Goal: Task Accomplishment & Management: Manage account settings

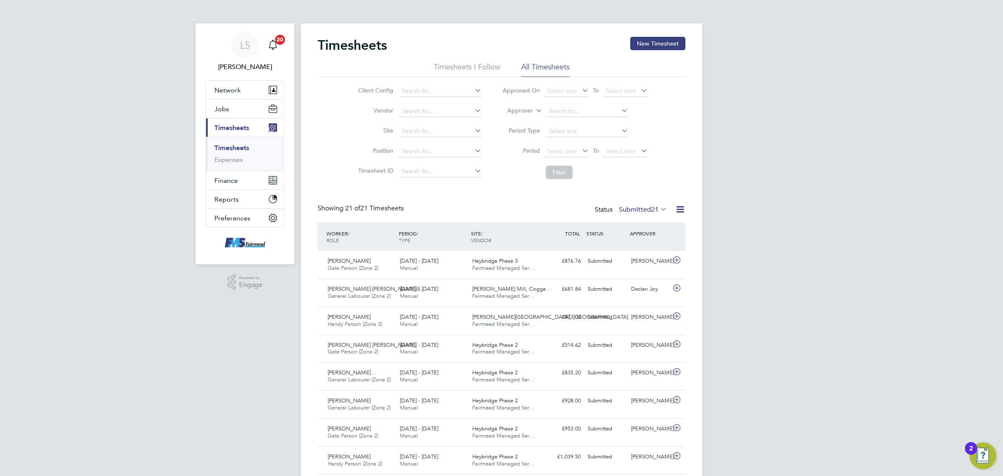
click at [222, 149] on link "Timesheets" at bounding box center [231, 148] width 35 height 8
click at [231, 109] on button "Jobs" at bounding box center [245, 108] width 78 height 18
click at [232, 137] on ul "Positions Vacancies Placements" at bounding box center [245, 141] width 78 height 46
click at [233, 138] on link "Vacancies" at bounding box center [229, 141] width 30 height 8
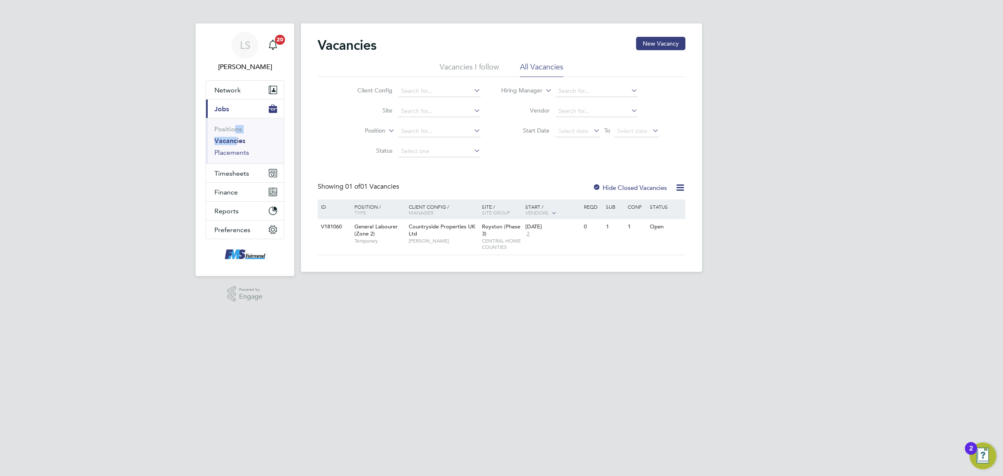
click at [242, 151] on link "Placements" at bounding box center [231, 152] width 35 height 8
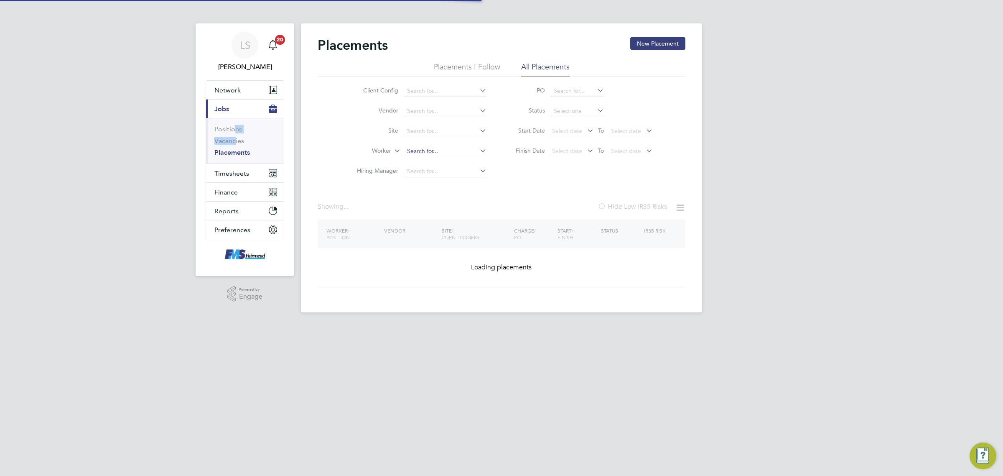
click at [425, 155] on input at bounding box center [445, 151] width 82 height 12
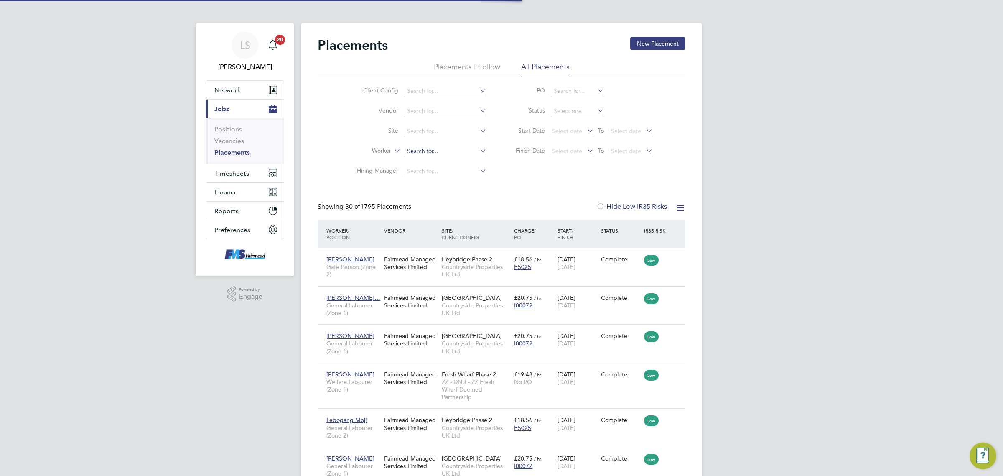
scroll to position [32, 72]
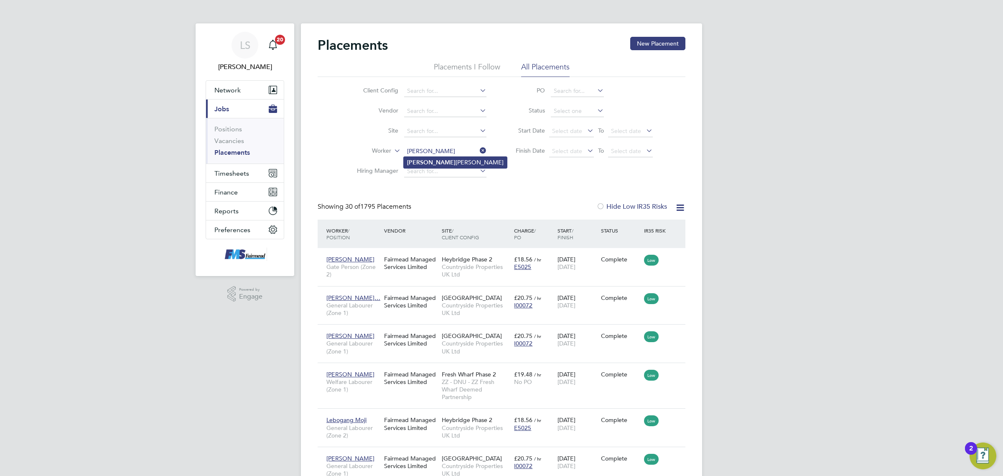
click at [423, 161] on li "Enzo Victoriano" at bounding box center [455, 162] width 103 height 11
type input "[PERSON_NAME]"
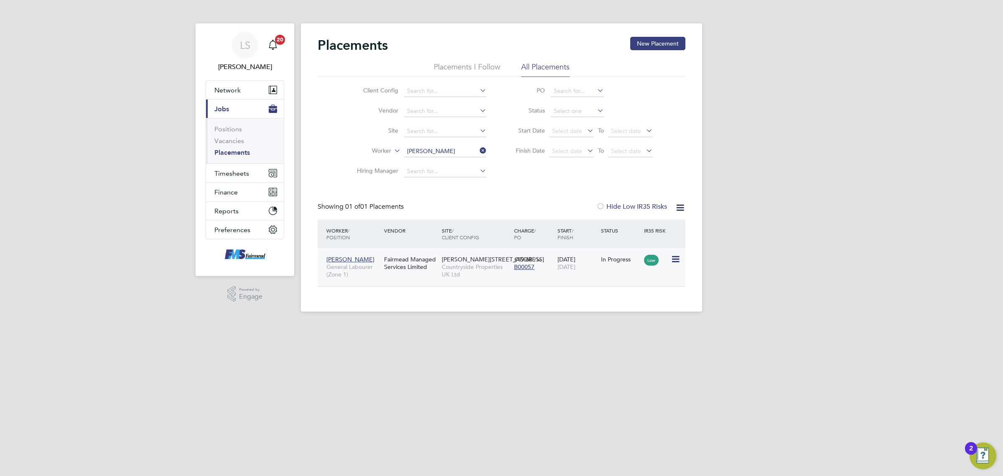
click at [483, 260] on span "[PERSON_NAME][STREET_ADDRESS]" at bounding box center [493, 259] width 102 height 8
drag, startPoint x: 240, startPoint y: 183, endPoint x: 240, endPoint y: 175, distance: 8.4
click at [240, 179] on ul "Network Team Members Businesses Sites Workers Contacts Current page: Jobs Posit…" at bounding box center [245, 159] width 79 height 159
click at [240, 170] on span "Timesheets" at bounding box center [231, 173] width 35 height 8
click at [241, 153] on li "Timesheets" at bounding box center [245, 150] width 63 height 12
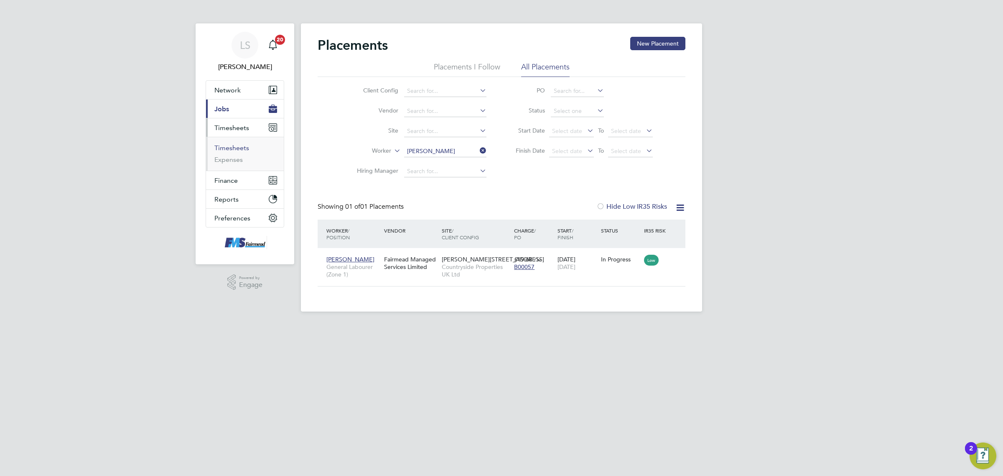
click at [241, 148] on link "Timesheets" at bounding box center [231, 148] width 35 height 8
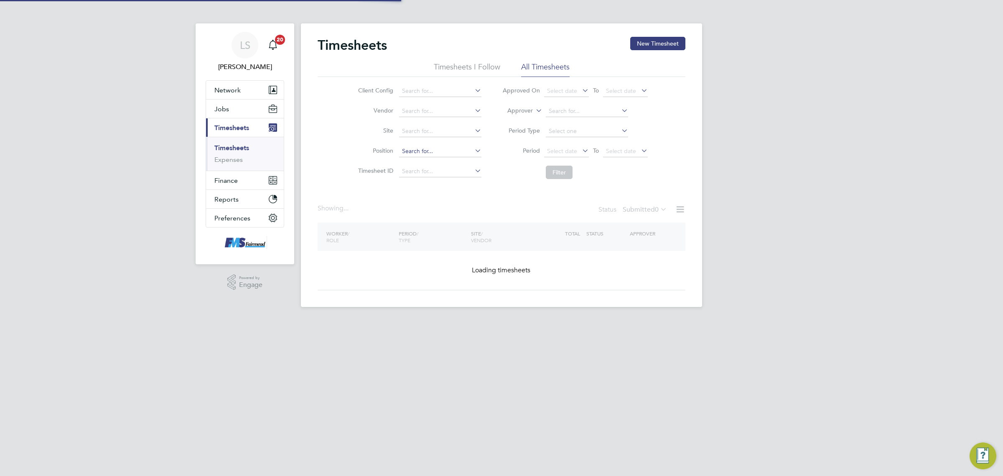
click at [438, 155] on input at bounding box center [440, 151] width 82 height 12
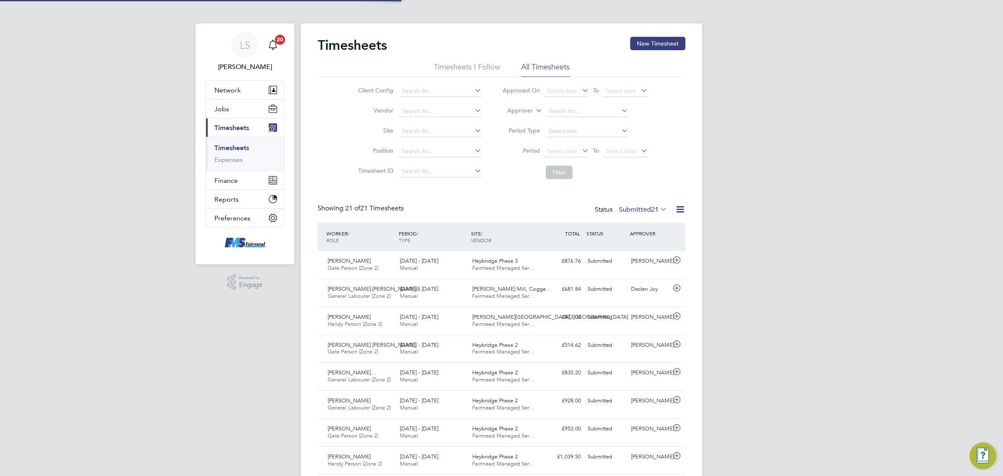
scroll to position [21, 72]
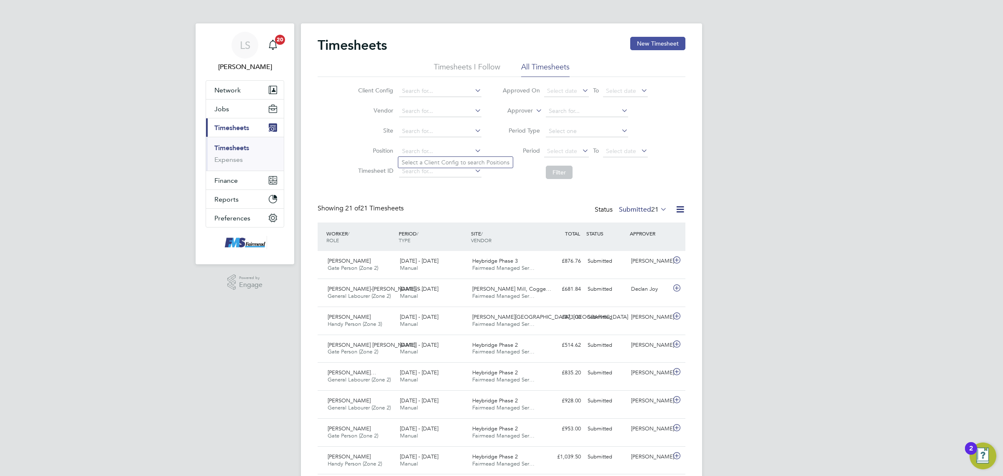
click at [639, 46] on button "New Timesheet" at bounding box center [657, 43] width 55 height 13
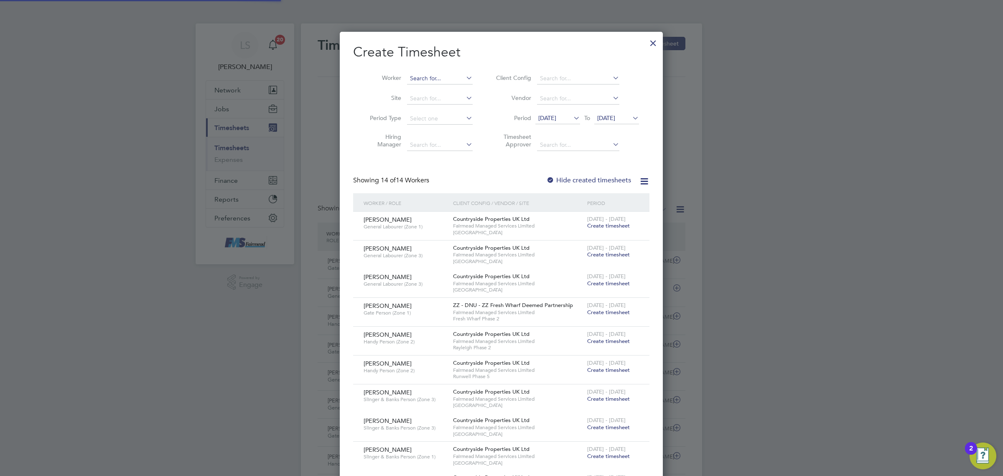
click at [446, 83] on div "Timesheets New Timesheet Timesheets I Follow All Timesheets Client Config Vendo…" at bounding box center [501, 448] width 401 height 851
click at [439, 76] on input at bounding box center [440, 79] width 66 height 12
click at [460, 90] on b "S" at bounding box center [461, 89] width 3 height 7
type input "Abraham Solomon"
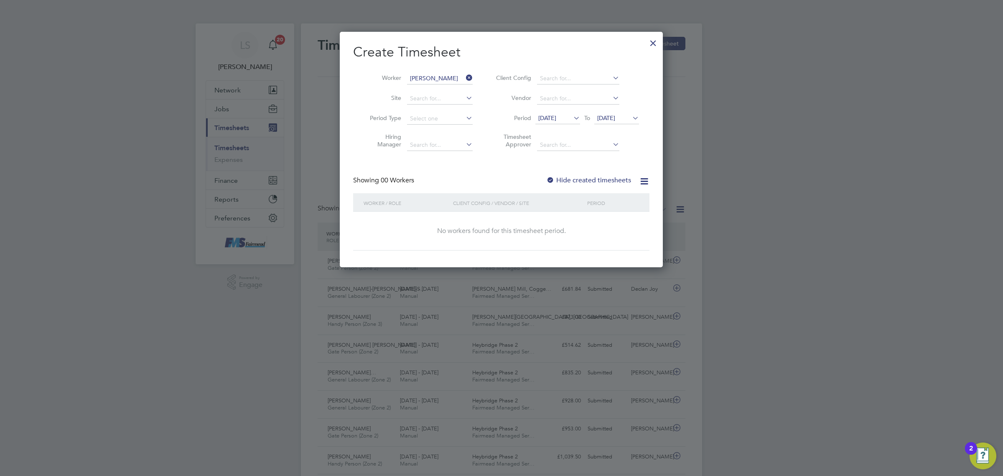
click at [590, 178] on label "Hide created timesheets" at bounding box center [588, 180] width 85 height 8
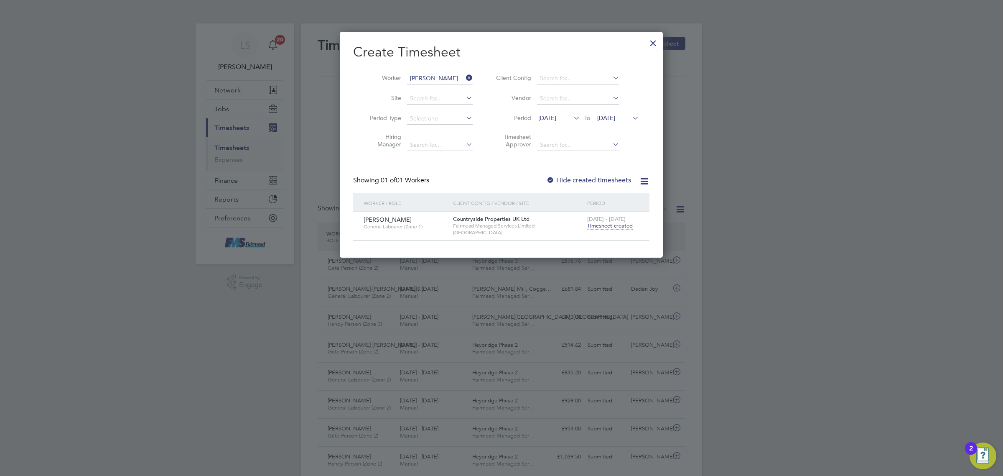
click at [602, 226] on span "Timesheet created" at bounding box center [610, 226] width 46 height 8
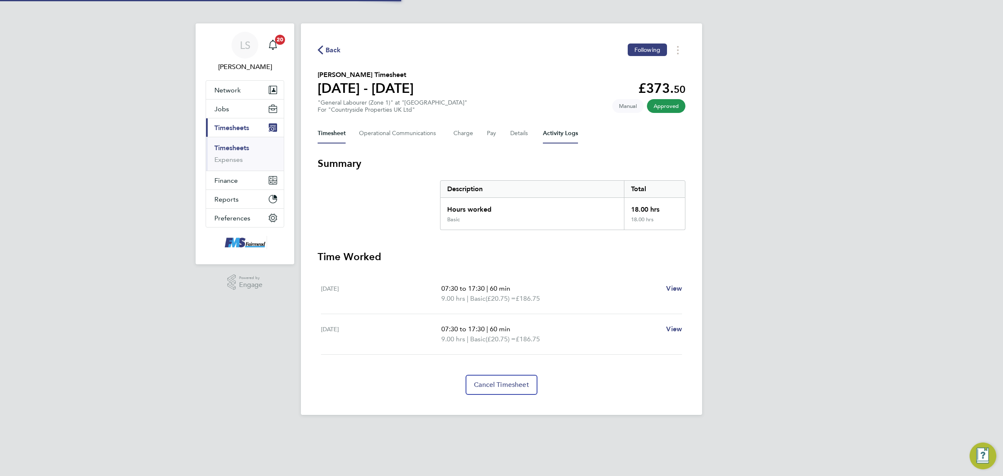
click at [555, 132] on Logs-tab "Activity Logs" at bounding box center [560, 133] width 35 height 20
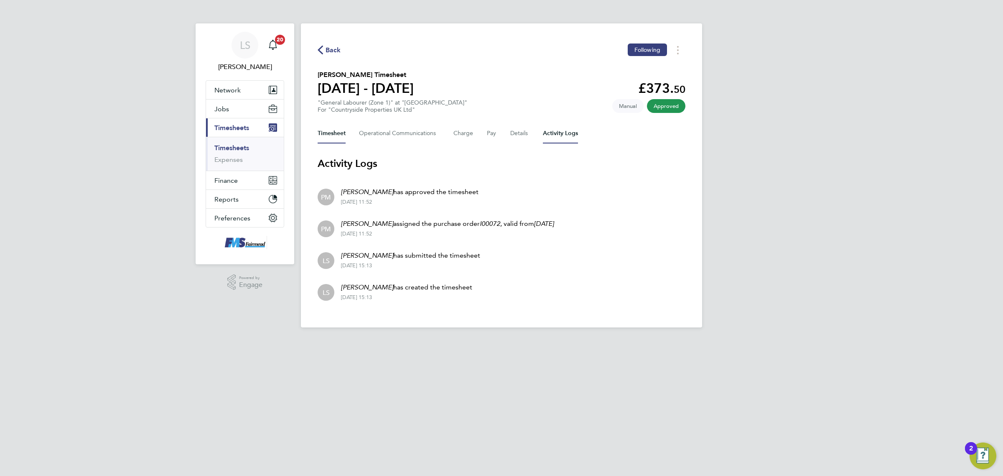
click at [335, 130] on button "Timesheet" at bounding box center [332, 133] width 28 height 20
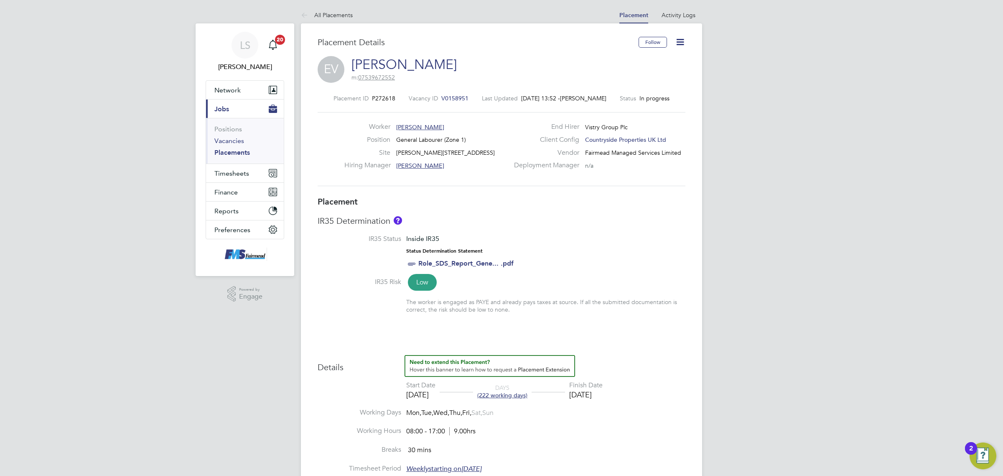
click at [240, 139] on link "Vacancies" at bounding box center [229, 141] width 30 height 8
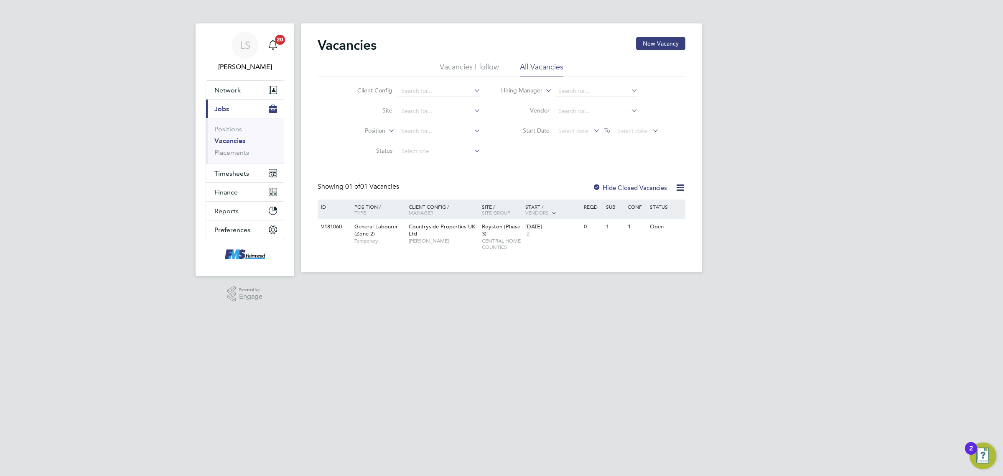
click at [232, 78] on app-nav-user-info "LS Lawrence Schott Notifications 20" at bounding box center [245, 51] width 79 height 57
click at [233, 84] on button "Network" at bounding box center [245, 90] width 78 height 18
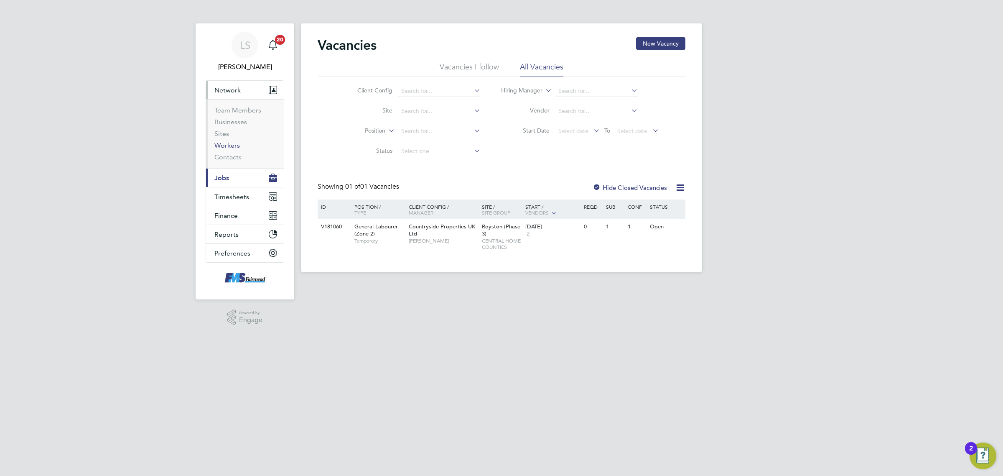
click at [231, 143] on link "Workers" at bounding box center [226, 145] width 25 height 8
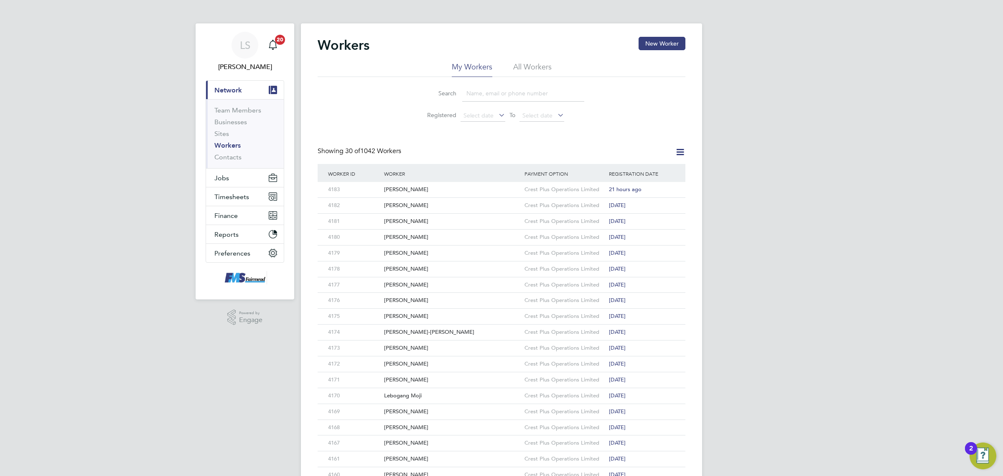
click at [232, 147] on link "Workers" at bounding box center [227, 145] width 26 height 8
click at [659, 47] on button "New Worker" at bounding box center [662, 43] width 47 height 13
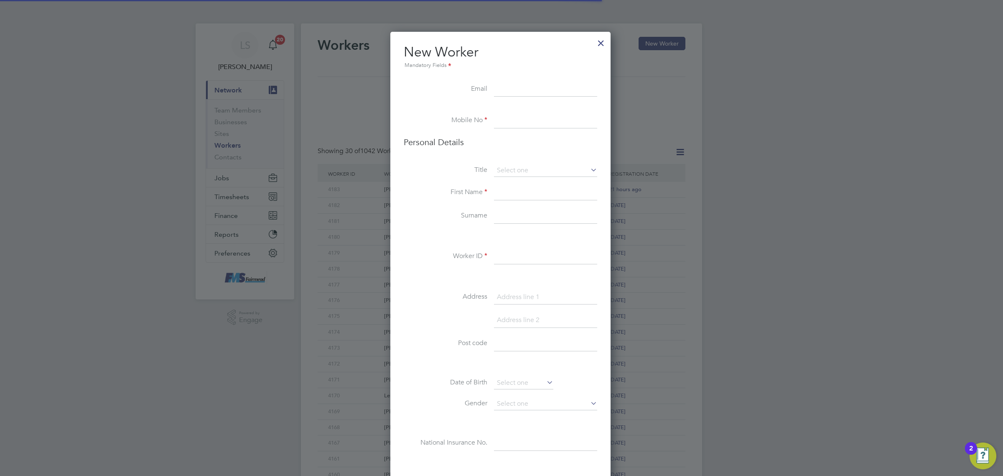
scroll to position [709, 222]
click at [601, 45] on div at bounding box center [600, 40] width 15 height 15
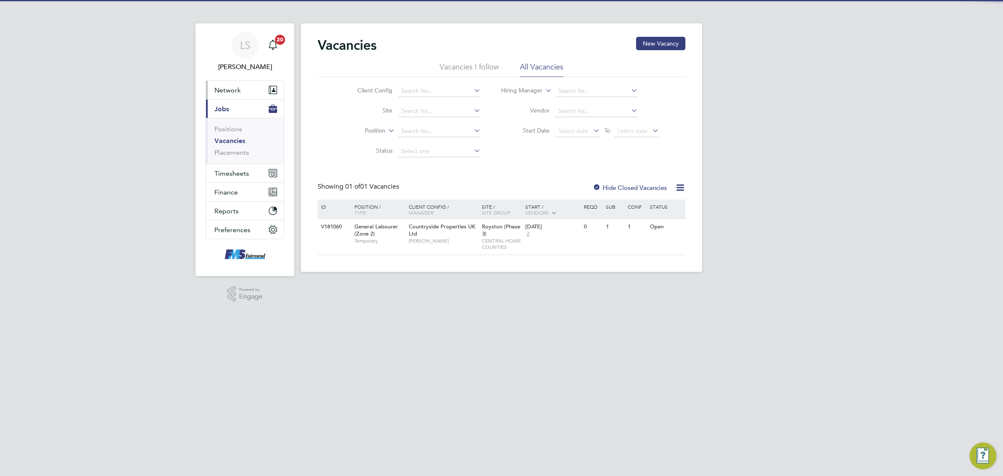
click at [230, 85] on button "Network" at bounding box center [245, 90] width 78 height 18
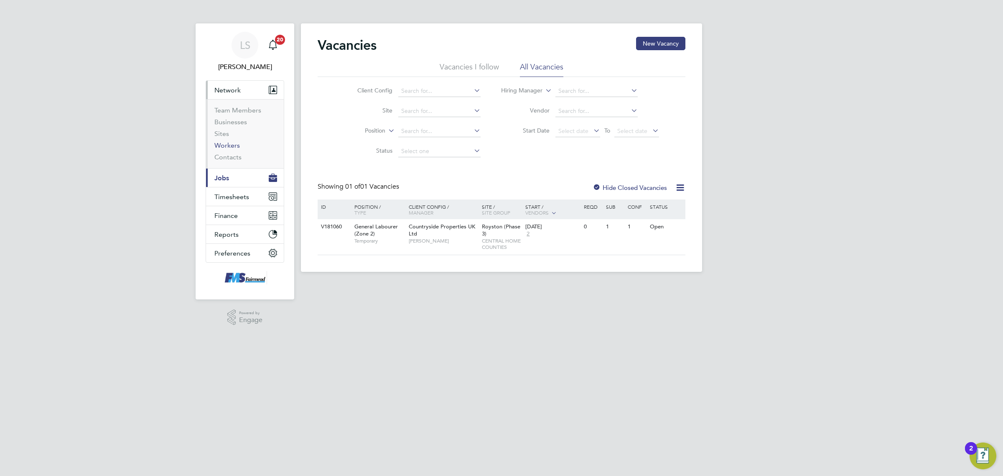
click at [237, 143] on link "Workers" at bounding box center [226, 145] width 25 height 8
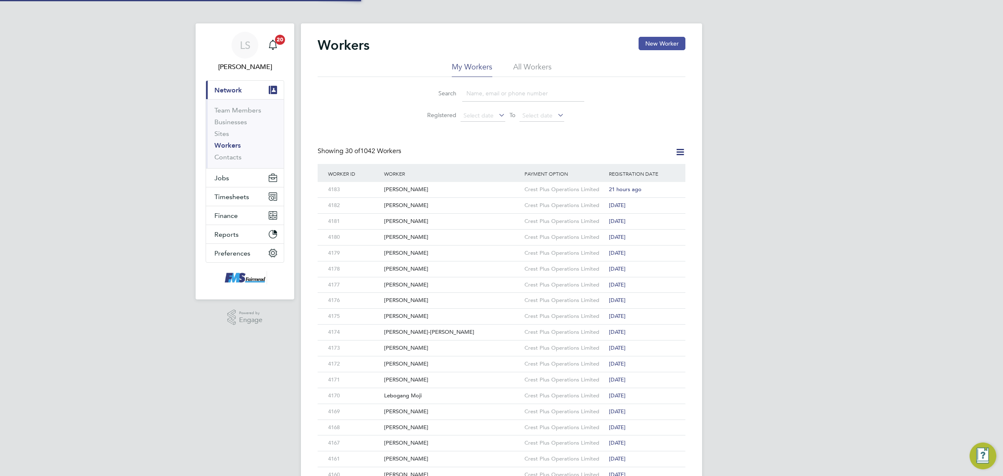
click at [667, 41] on button "New Worker" at bounding box center [662, 43] width 47 height 13
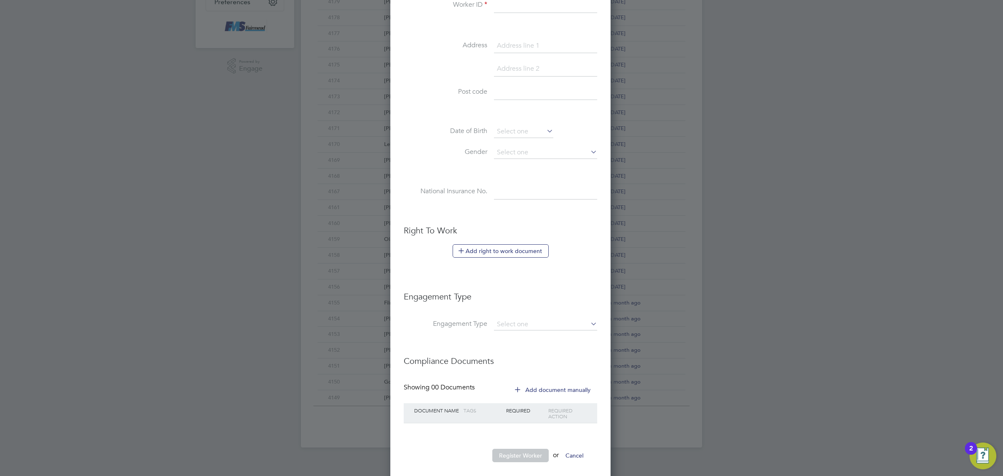
scroll to position [261, 0]
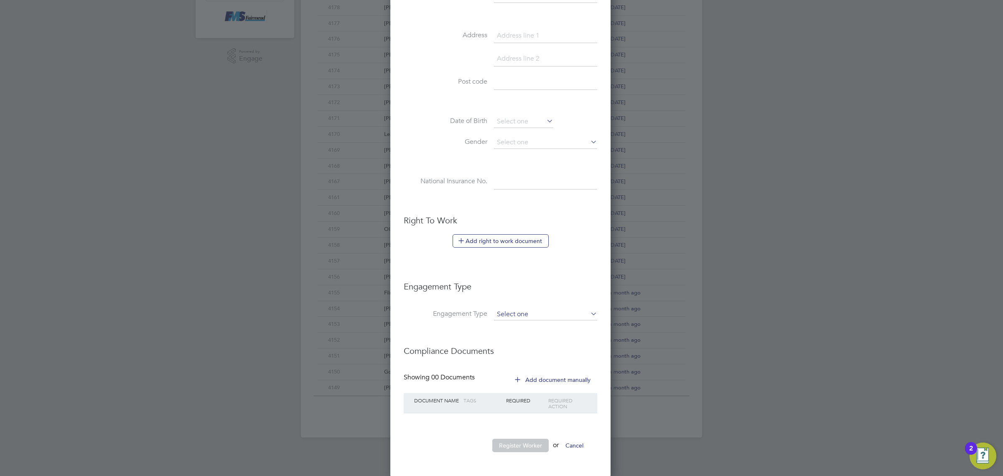
click at [522, 314] on input at bounding box center [545, 314] width 103 height 12
click at [519, 364] on li "Umbrella" at bounding box center [546, 364] width 104 height 12
type input "Umbrella"
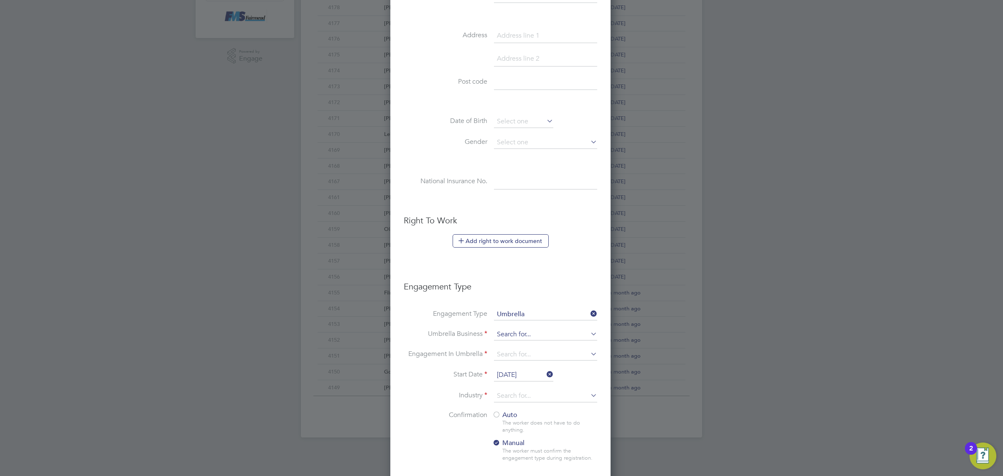
scroll to position [863, 222]
click at [523, 334] on input at bounding box center [545, 334] width 103 height 12
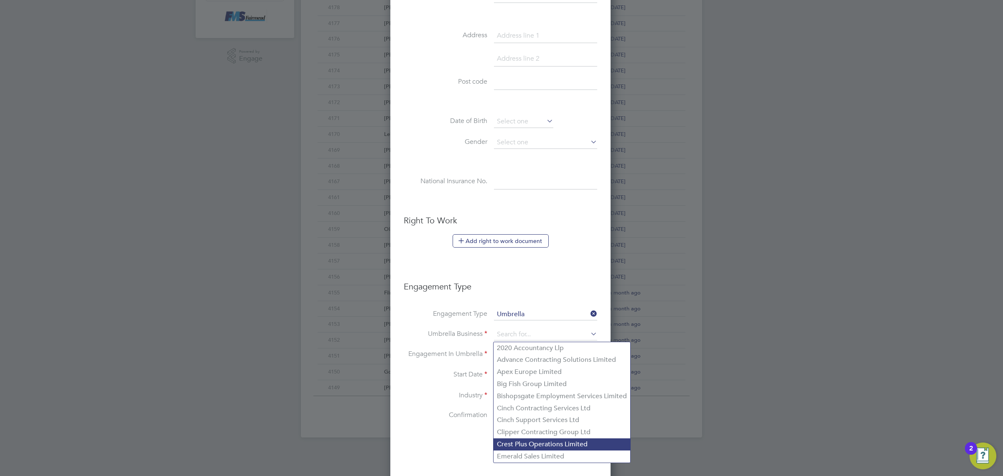
click at [525, 439] on li "Crest Plus Operations Limited" at bounding box center [562, 444] width 137 height 12
type input "Crest Plus Operations Limited"
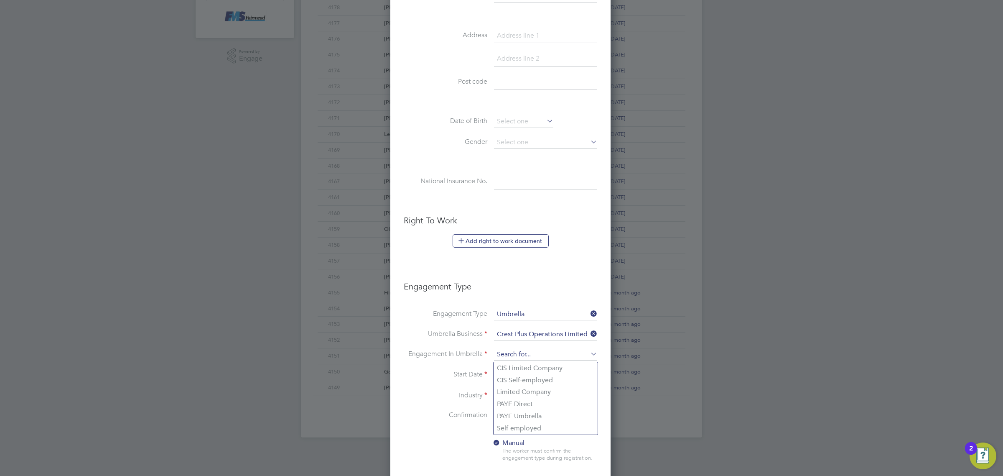
click at [529, 357] on input at bounding box center [545, 355] width 103 height 12
click at [530, 417] on li "PAYE Umbrella" at bounding box center [546, 416] width 104 height 12
type input "PAYE Umbrella"
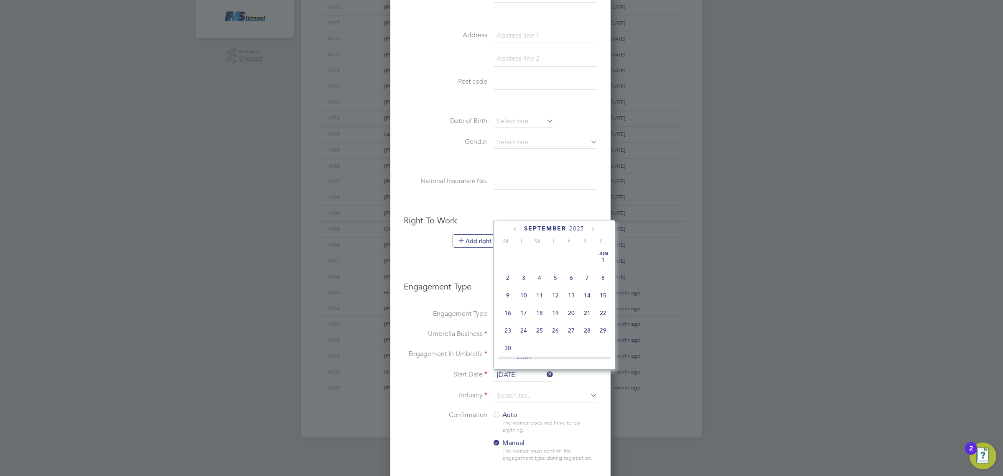
click at [519, 371] on input "[DATE]" at bounding box center [523, 375] width 59 height 13
click at [570, 274] on span "19" at bounding box center [571, 266] width 16 height 16
type input "[DATE]"
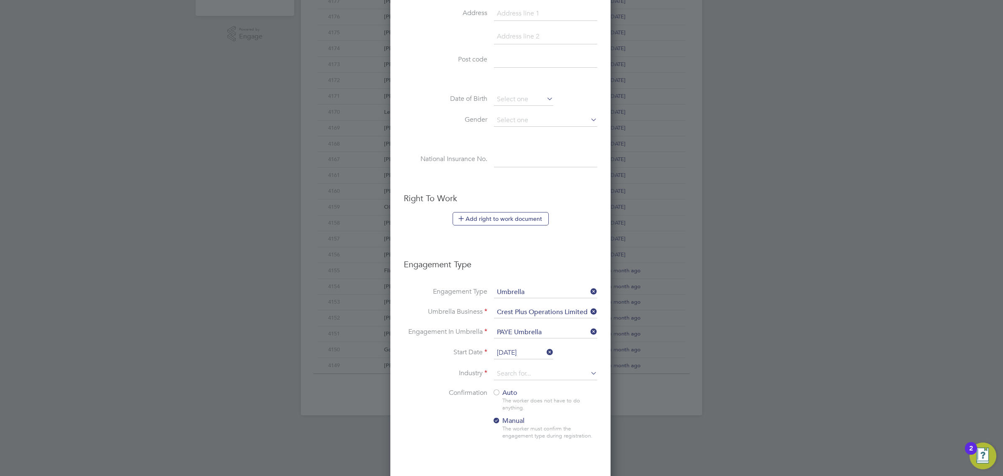
scroll to position [366, 0]
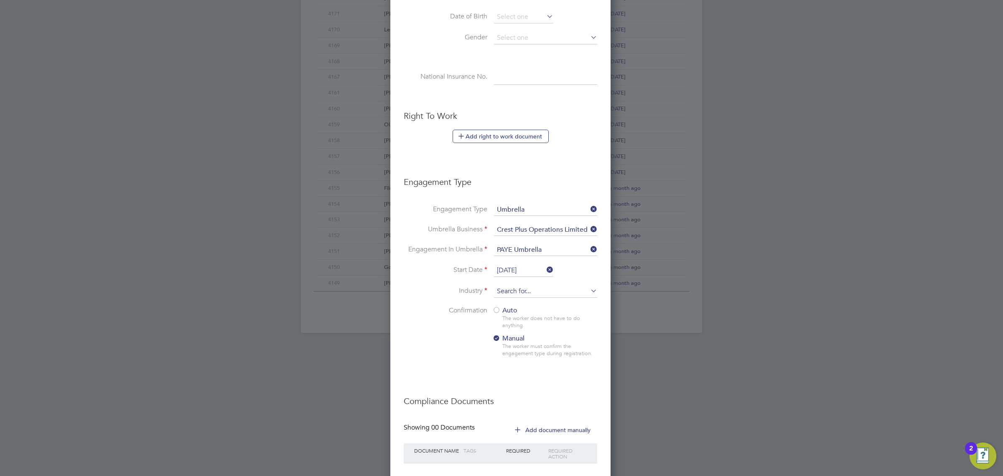
click at [521, 297] on input at bounding box center [545, 291] width 103 height 13
click at [528, 365] on li "Construction" at bounding box center [546, 361] width 104 height 11
type input "Construction"
click at [497, 311] on div at bounding box center [496, 310] width 8 height 8
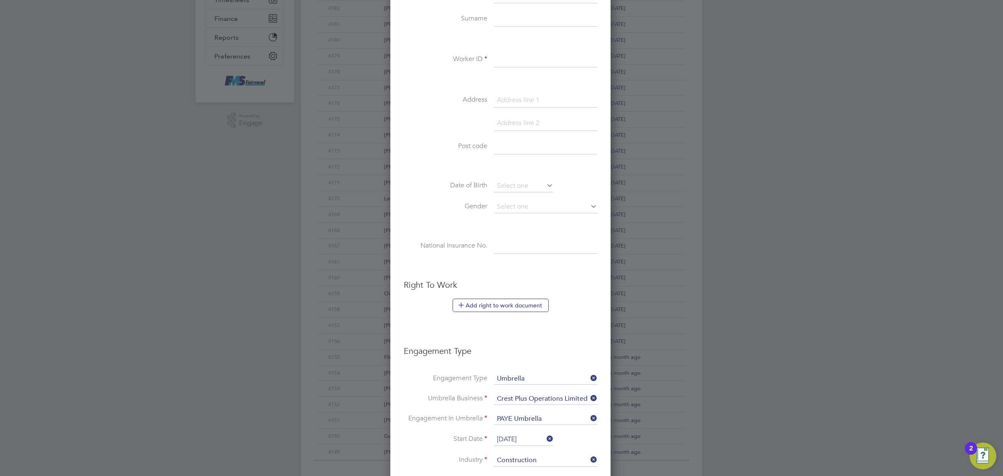
scroll to position [158, 0]
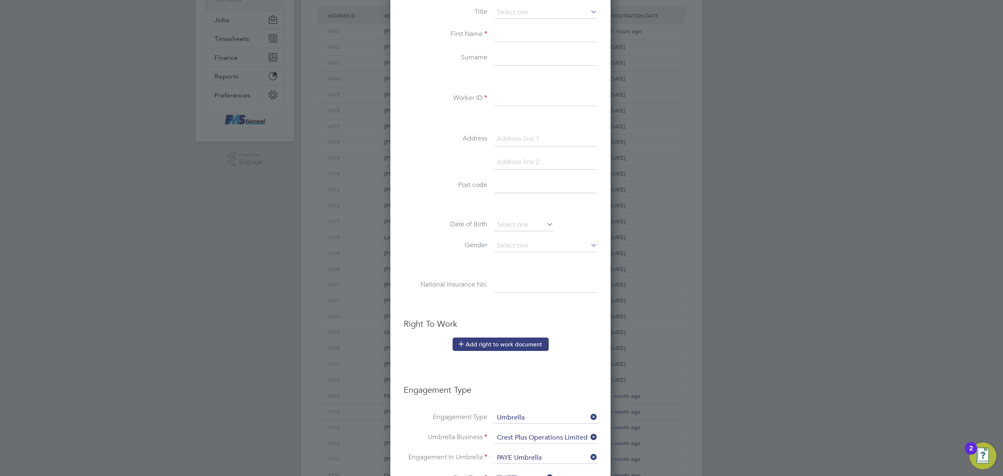
click at [513, 345] on button "Add right to work document" at bounding box center [501, 343] width 96 height 13
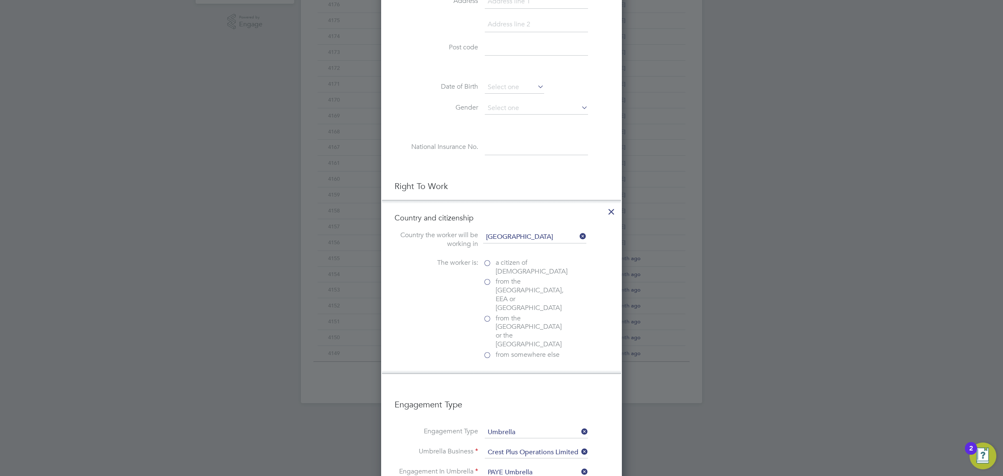
scroll to position [315, 0]
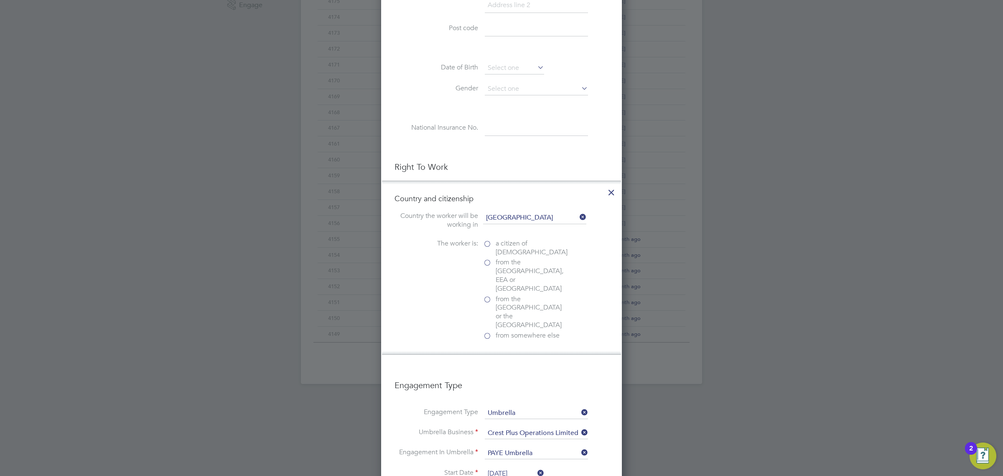
click at [512, 331] on span "from somewhere else" at bounding box center [528, 335] width 64 height 9
click at [0, 0] on input "from somewhere else" at bounding box center [0, 0] width 0 height 0
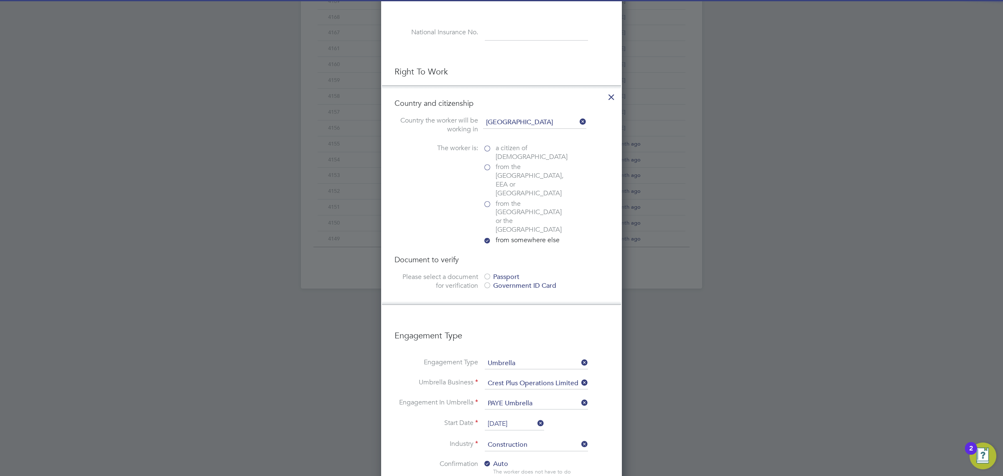
scroll to position [419, 0]
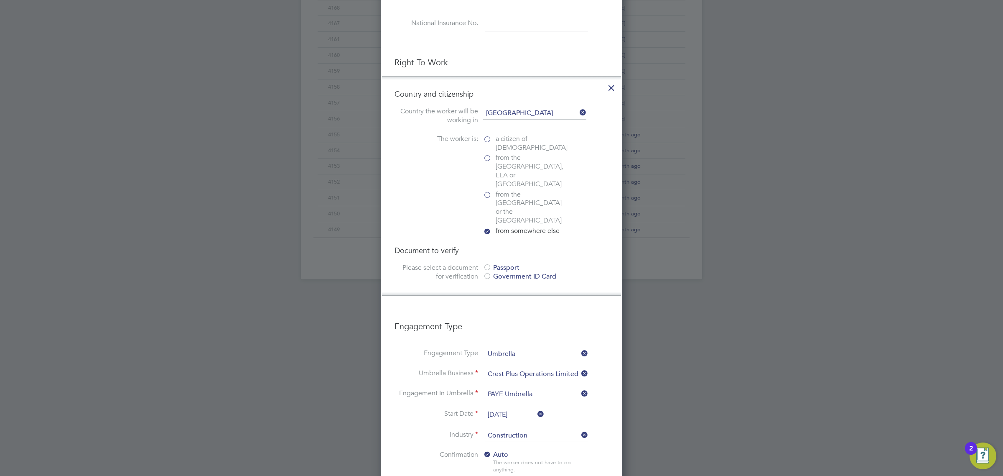
click at [507, 263] on div "Passport" at bounding box center [545, 267] width 125 height 9
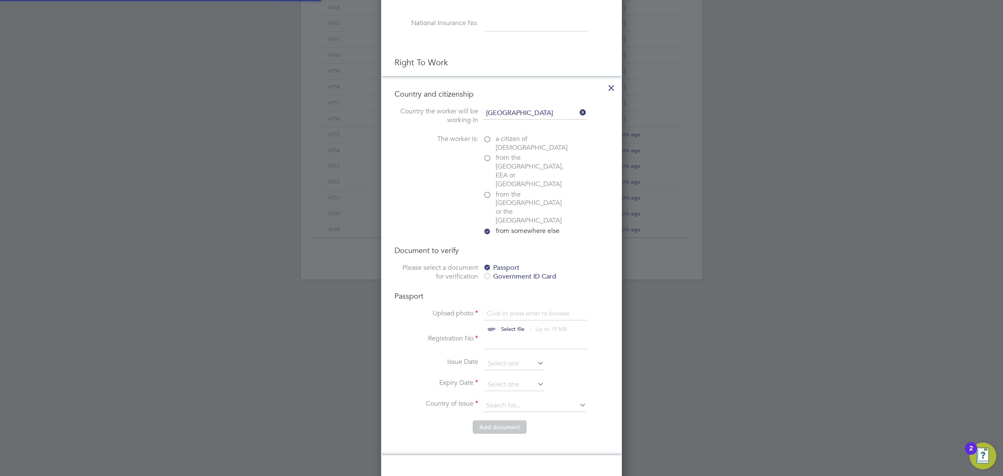
scroll to position [11, 104]
click at [511, 309] on input "file" at bounding box center [520, 321] width 131 height 25
type input "C:\fakepath\Rushawn Edwards PP.png"
click at [518, 334] on input at bounding box center [536, 341] width 103 height 15
type input "A6425443"
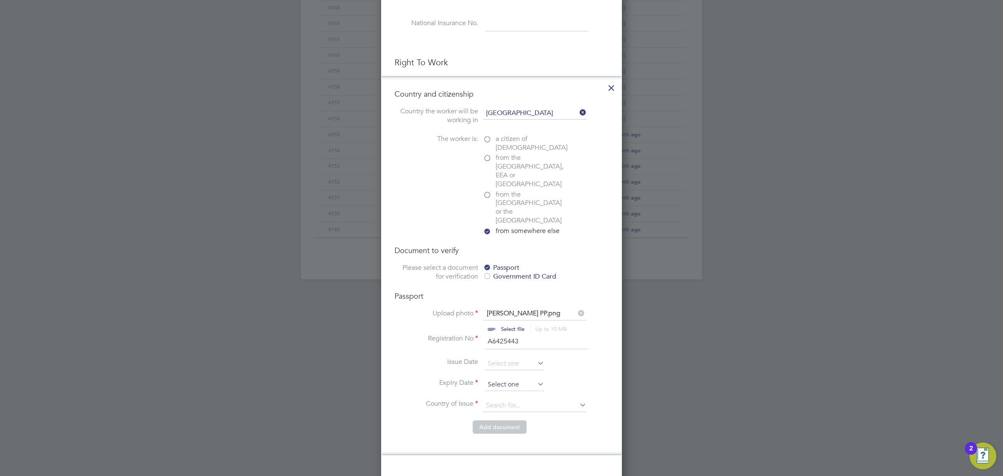
click at [515, 378] on input at bounding box center [514, 384] width 59 height 13
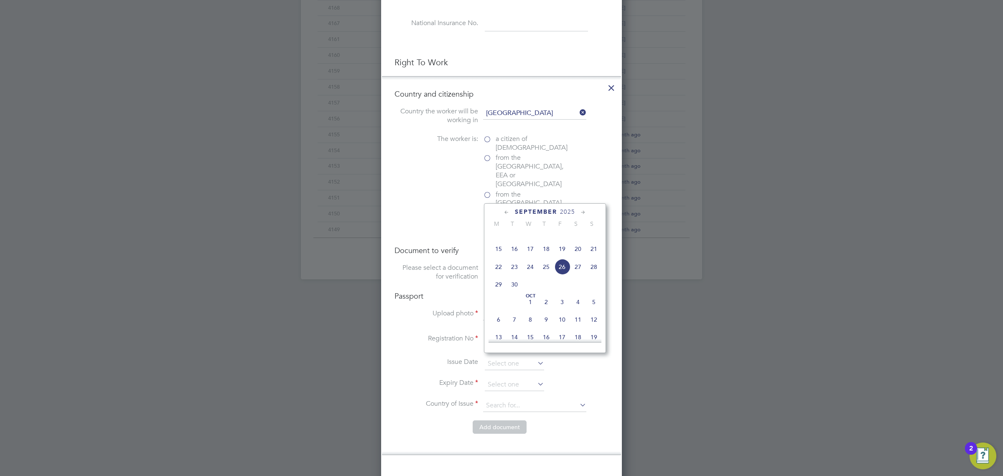
click at [575, 211] on span "2025" at bounding box center [567, 211] width 15 height 7
click at [562, 289] on span "2029" at bounding box center [562, 282] width 16 height 16
click at [548, 293] on span "24" at bounding box center [546, 288] width 16 height 16
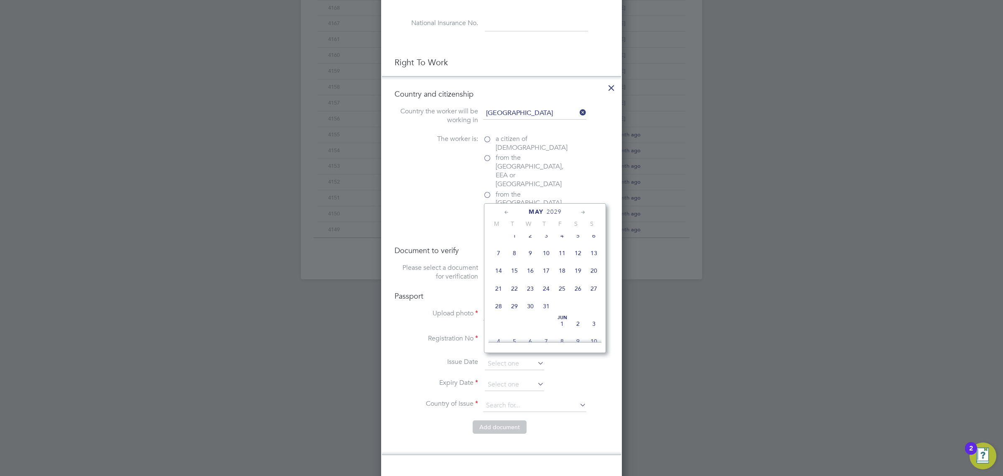
type input "24 May 2029"
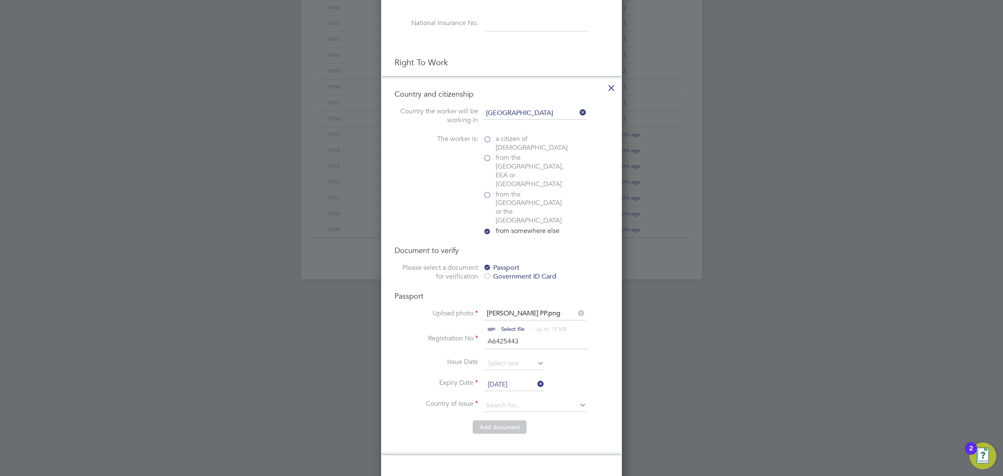
click at [527, 378] on li "Expiry Date 24 May 2029" at bounding box center [501, 388] width 214 height 21
click at [527, 399] on input at bounding box center [534, 405] width 103 height 13
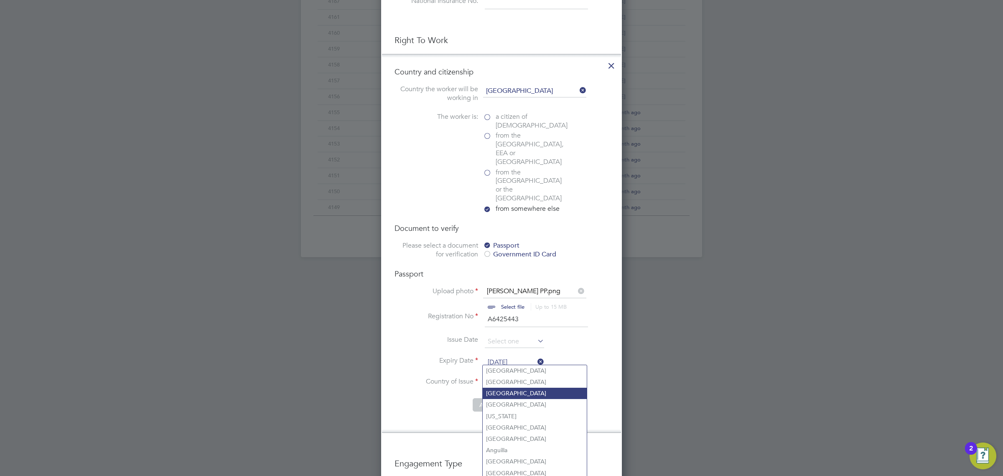
scroll to position [471, 0]
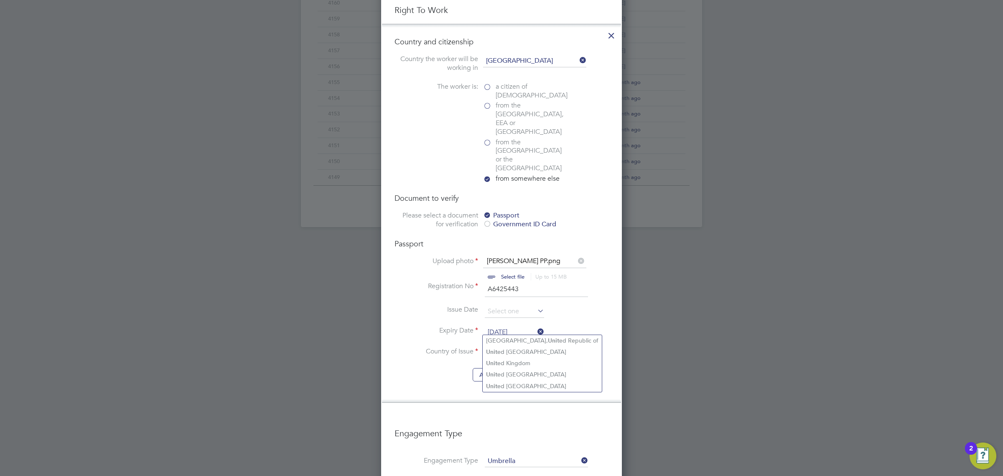
type input "u"
click at [522, 335] on li "Jam aica" at bounding box center [535, 340] width 104 height 11
type input "Jamaica"
click at [520, 368] on button "Add document" at bounding box center [500, 374] width 54 height 13
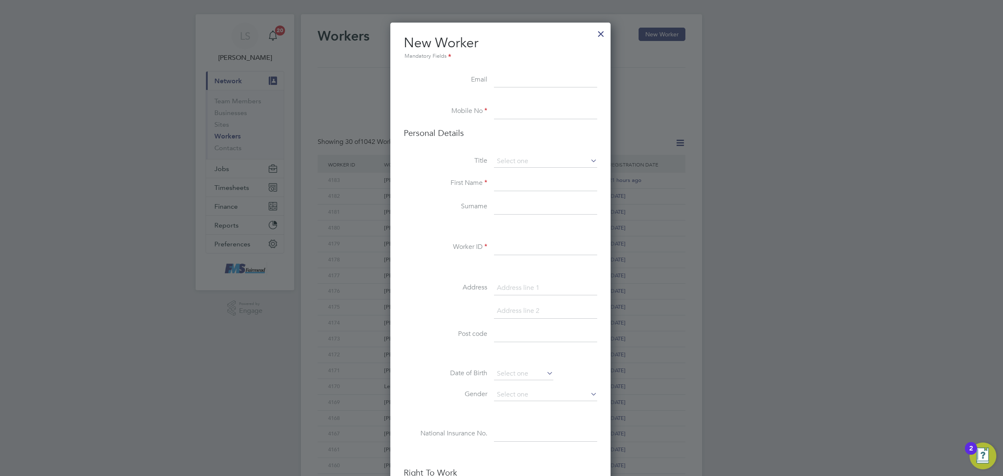
scroll to position [7, 0]
click at [554, 86] on input at bounding box center [545, 82] width 103 height 15
paste input "rushawnedwards1@gmail.com"
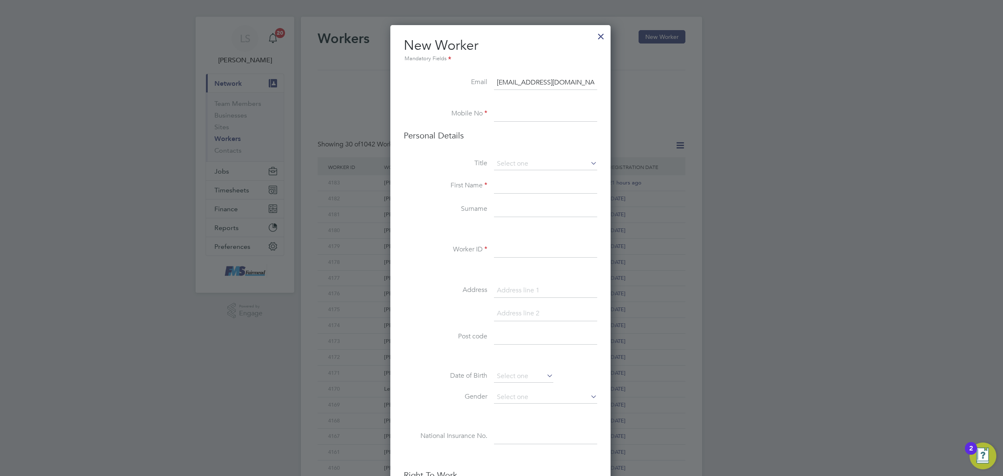
type input "rushawnedwards1@gmail.com"
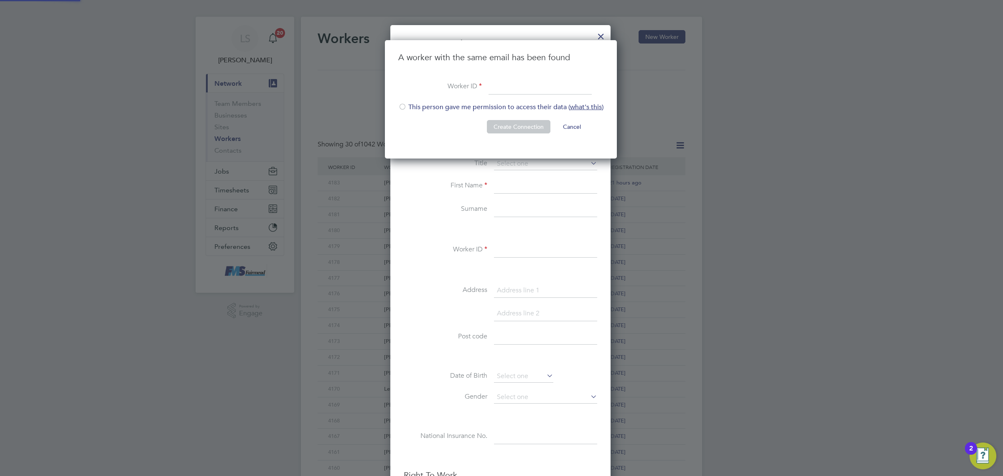
scroll to position [119, 233]
drag, startPoint x: 417, startPoint y: 105, endPoint x: 450, endPoint y: 100, distance: 34.2
click at [417, 105] on li "This person gave me permission to access their data ( what's this )" at bounding box center [500, 111] width 205 height 17
click at [499, 92] on input at bounding box center [540, 86] width 103 height 15
type input "4184"
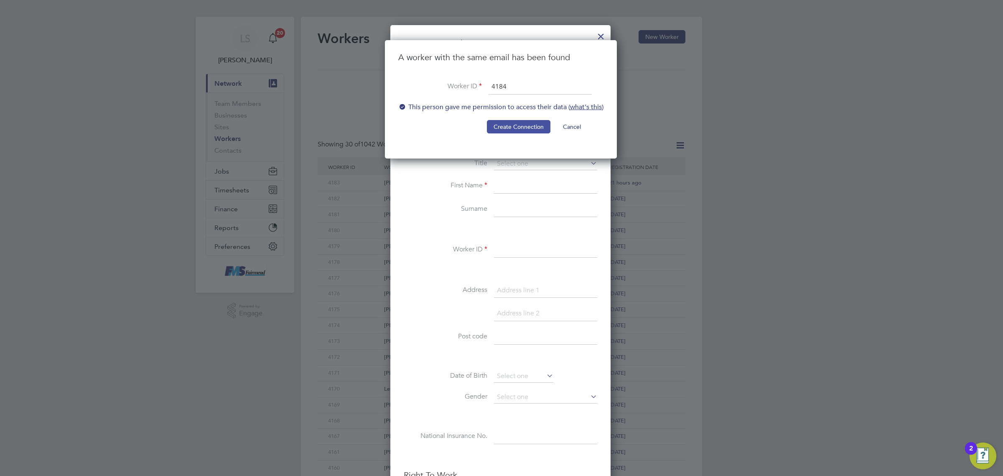
click at [506, 127] on button "Create Connection" at bounding box center [519, 126] width 64 height 13
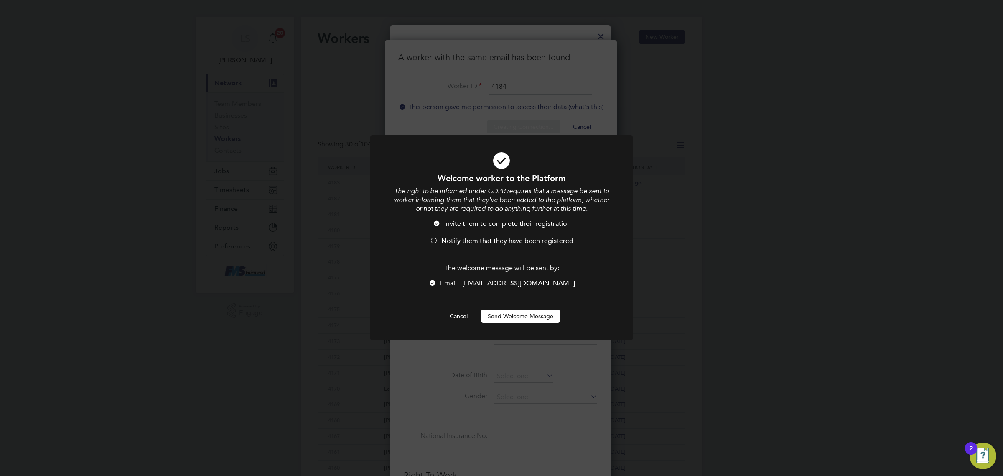
scroll to position [0, 0]
click at [480, 243] on span "Notify them that they have been registered" at bounding box center [507, 241] width 132 height 8
click at [532, 318] on button "Send Welcome Message" at bounding box center [520, 315] width 79 height 13
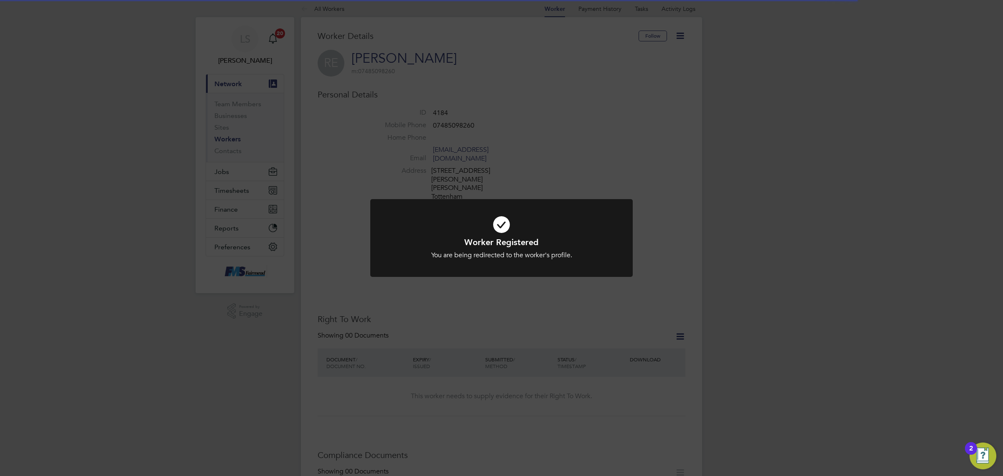
scroll to position [7, 0]
click at [544, 300] on div "Worker Registered You are being redirected to the worker's profile. Cancel Okay" at bounding box center [501, 238] width 1003 height 476
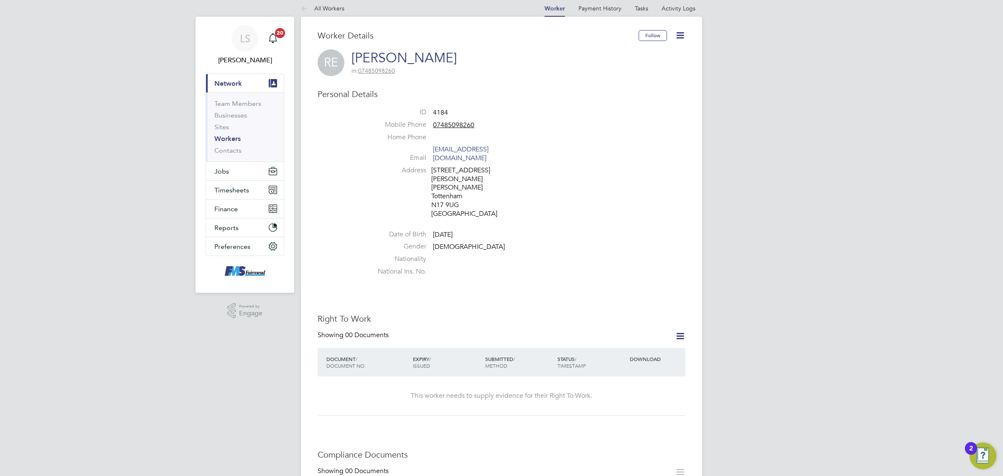
click at [683, 32] on icon at bounding box center [680, 35] width 10 height 10
click at [618, 86] on li "Edit Personal Details e" at bounding box center [632, 91] width 104 height 12
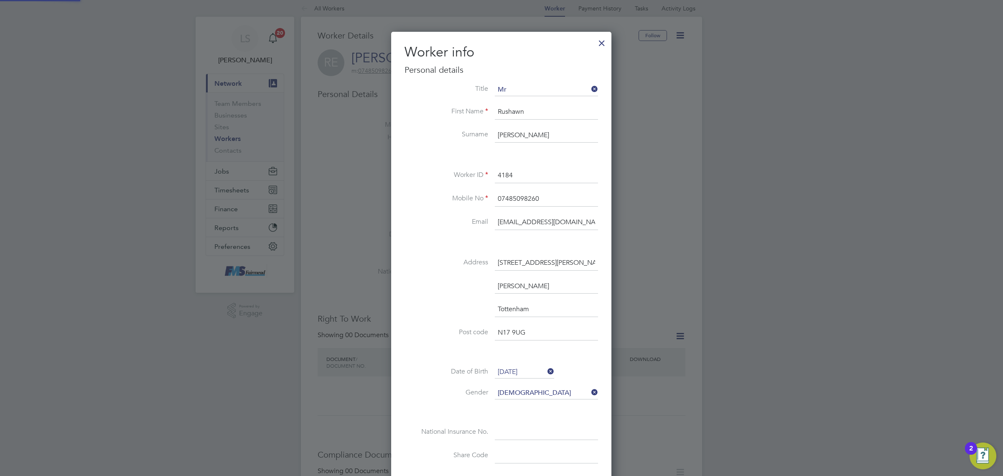
scroll to position [497, 220]
click at [527, 94] on input at bounding box center [546, 90] width 103 height 13
click at [525, 102] on li "Mr" at bounding box center [546, 101] width 104 height 11
type input "Mr"
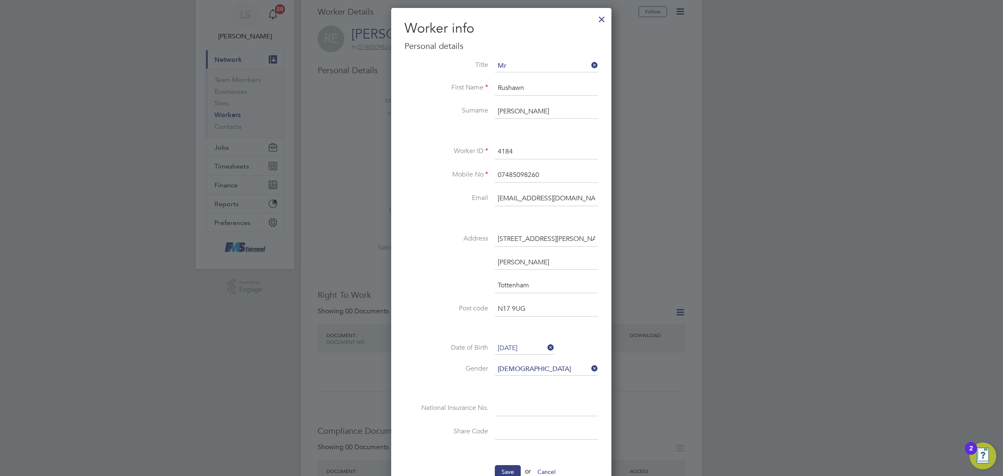
scroll to position [111, 0]
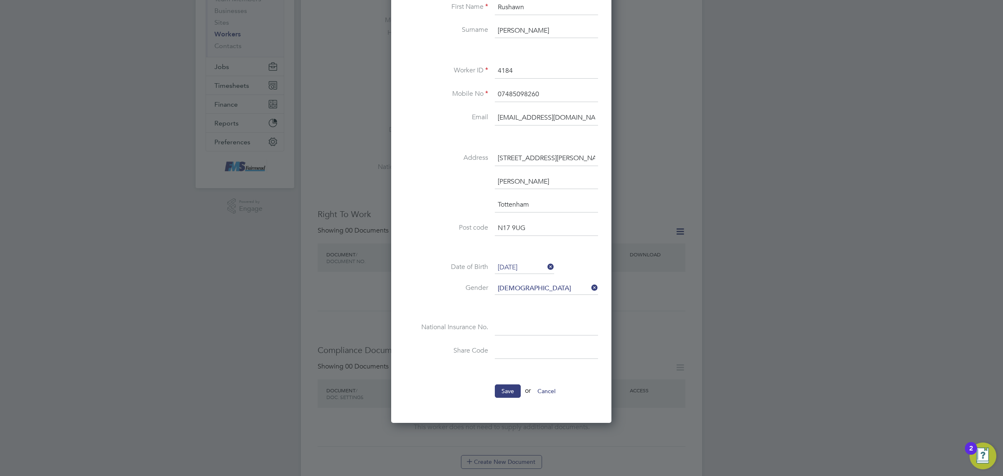
click at [534, 316] on div "Title Mr First Name Rushawn Surname Edwards Worker ID 4184 Mobile No 0748509826…" at bounding box center [501, 177] width 193 height 397
click at [534, 322] on input at bounding box center [546, 327] width 103 height 15
paste input "SR304523D"
type input "SR 30 45 23 D"
click at [534, 349] on input at bounding box center [546, 351] width 103 height 15
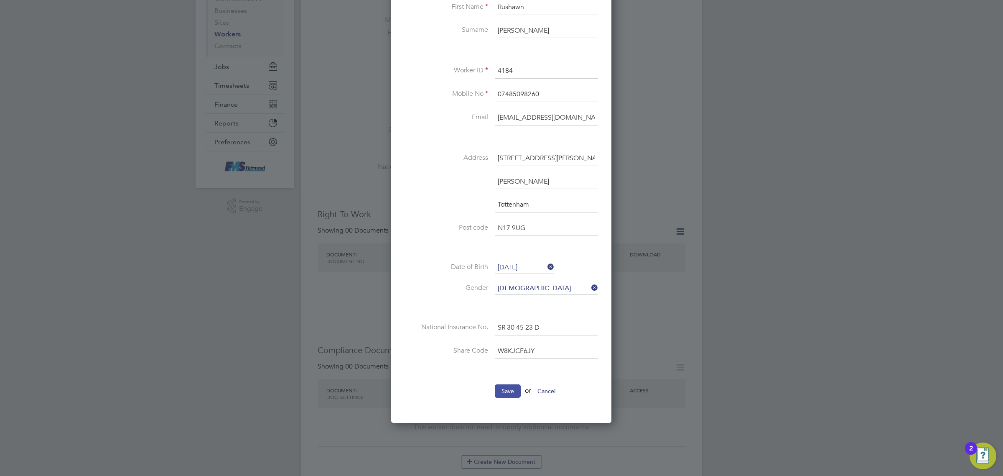
type input "W8KJCF6JY"
click at [512, 388] on button "Save" at bounding box center [508, 390] width 26 height 13
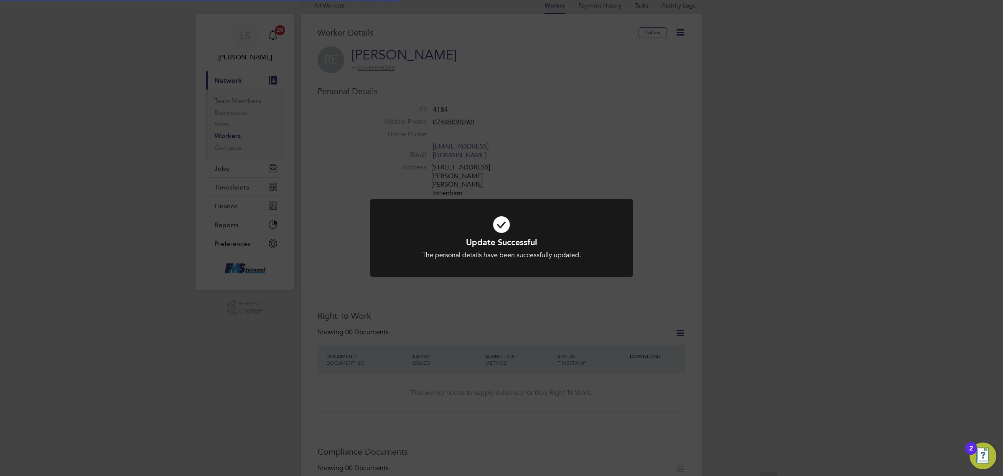
scroll to position [7, 0]
click at [552, 312] on div "Update Successful The personal details have been successfully updated. Cancel O…" at bounding box center [501, 238] width 1003 height 476
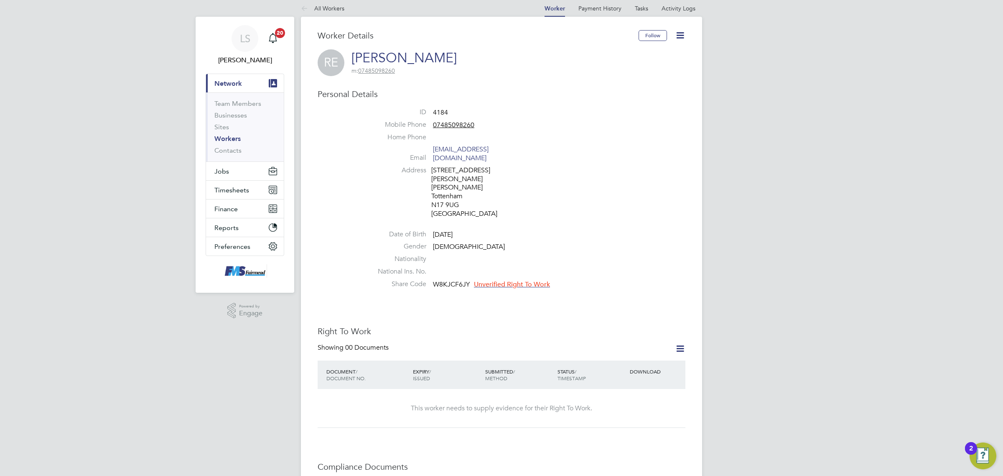
click at [501, 280] on span "Unverified Right To Work" at bounding box center [512, 284] width 76 height 8
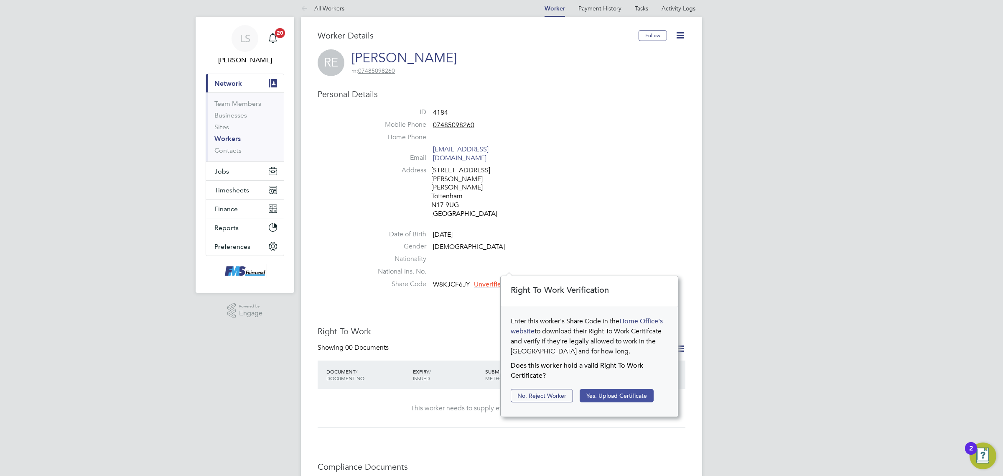
click at [610, 397] on button "Yes, Upload Certificate" at bounding box center [617, 395] width 74 height 13
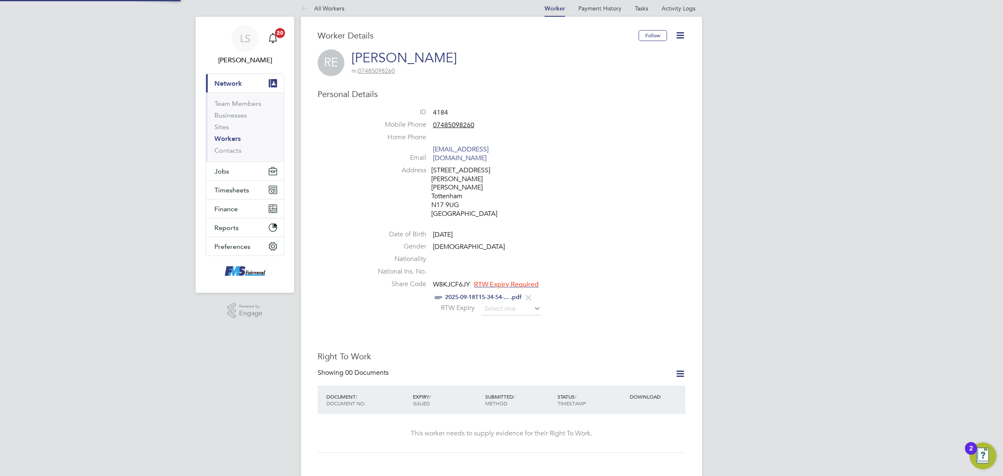
scroll to position [30, 178]
click at [485, 303] on input at bounding box center [510, 309] width 59 height 13
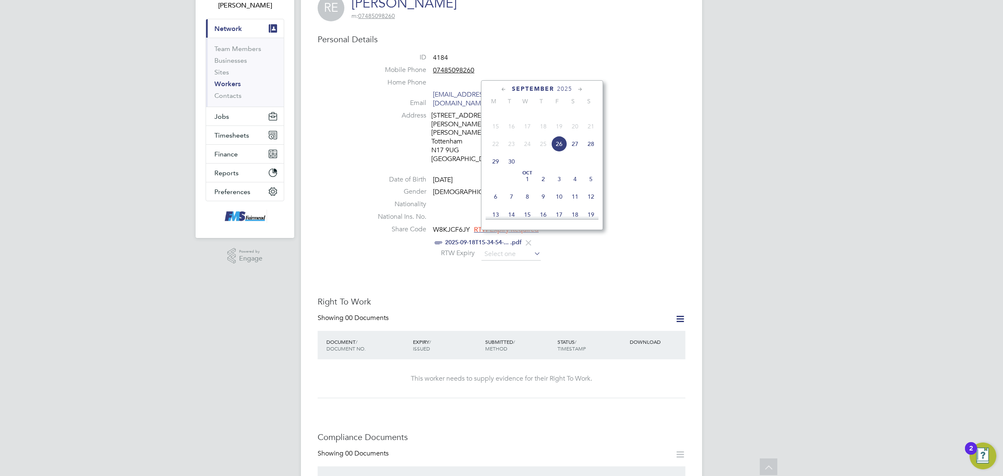
scroll to position [52, 0]
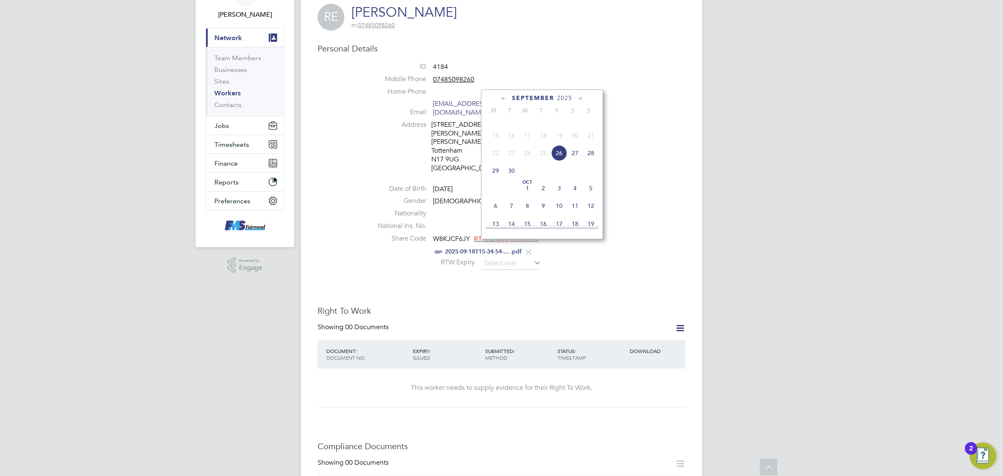
click at [569, 97] on span "2025" at bounding box center [564, 97] width 15 height 7
click at [542, 193] on span "2035" at bounding box center [543, 186] width 16 height 16
click at [525, 152] on span "22" at bounding box center [527, 151] width 16 height 16
type input "22 Aug 2035"
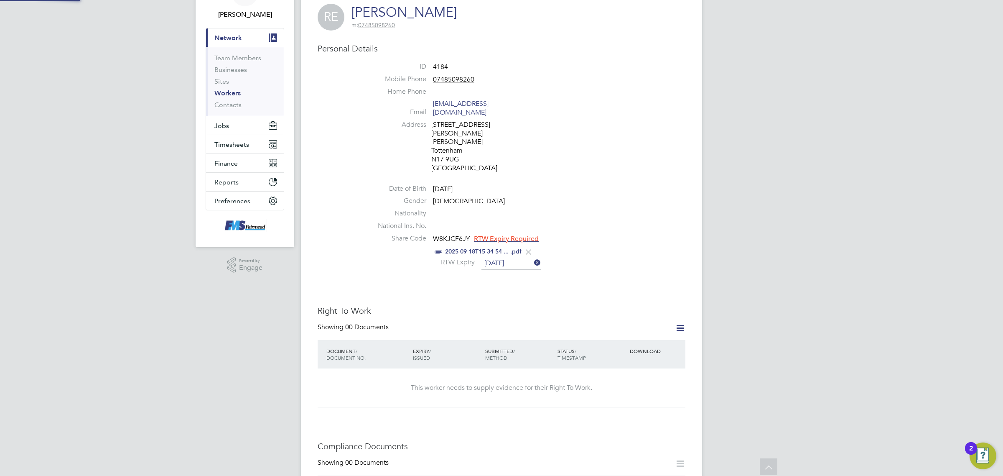
scroll to position [9, 68]
click at [682, 323] on icon at bounding box center [680, 328] width 10 height 10
click at [645, 331] on li "Add Right To Work Document" at bounding box center [633, 331] width 101 height 12
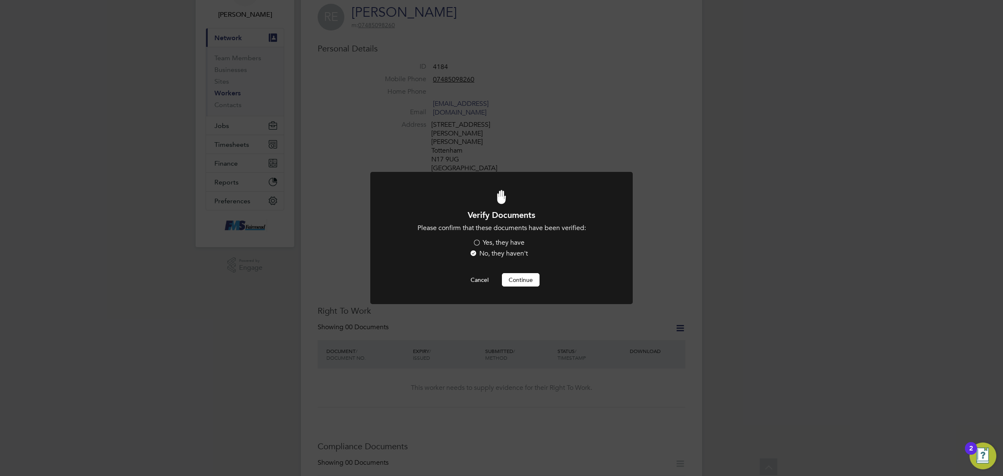
click at [503, 239] on label "Yes, they have" at bounding box center [499, 242] width 52 height 9
click at [0, 0] on input "Yes, they have" at bounding box center [0, 0] width 0 height 0
click at [527, 280] on button "Continue" at bounding box center [521, 279] width 38 height 13
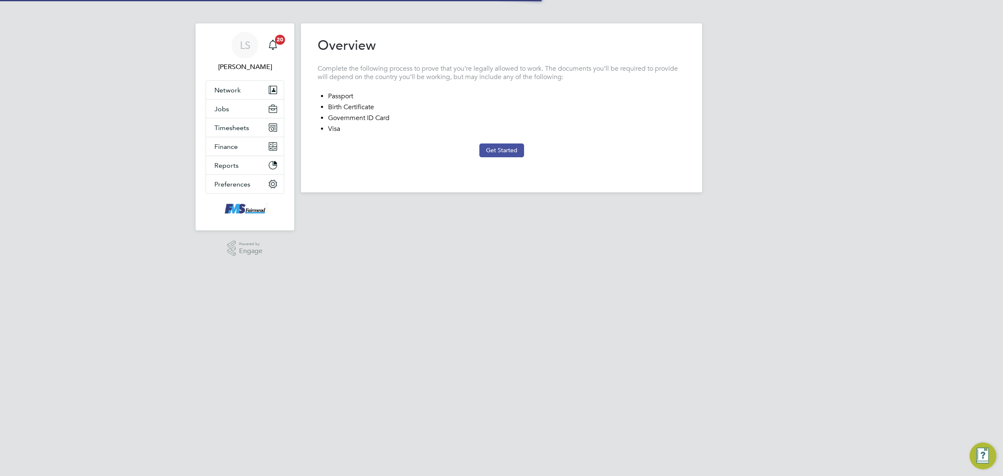
click at [512, 153] on button "Get Started" at bounding box center [501, 149] width 45 height 13
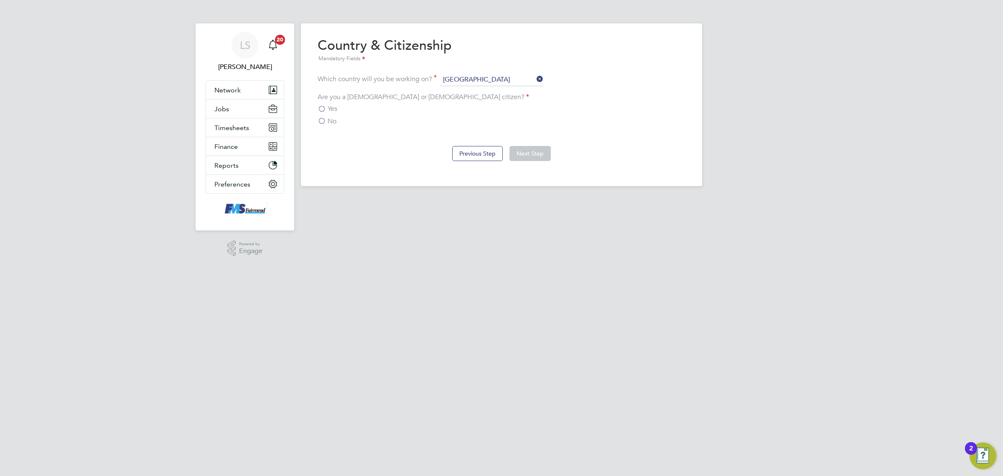
click at [329, 120] on span "No" at bounding box center [332, 121] width 9 height 8
click at [0, 0] on input "No" at bounding box center [0, 0] width 0 height 0
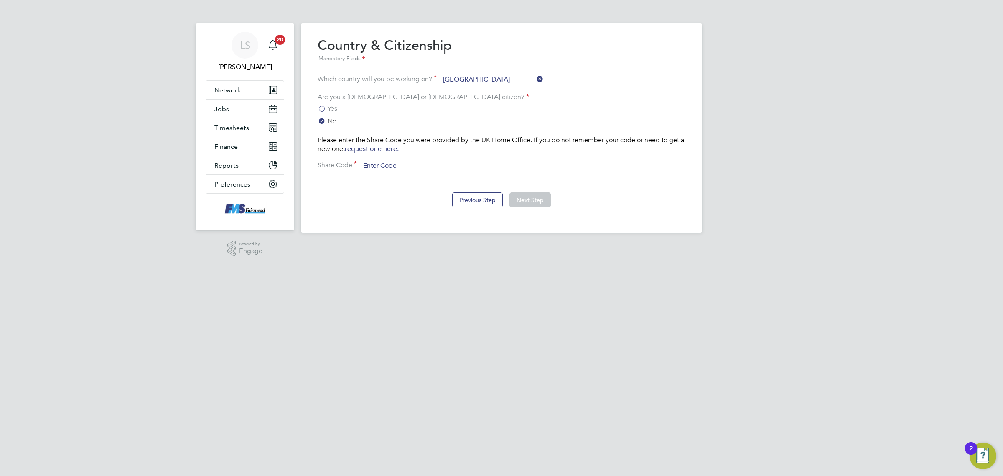
click at [379, 165] on input at bounding box center [411, 166] width 103 height 13
click at [416, 167] on input at bounding box center [411, 166] width 103 height 13
type input "W8KJCF6JY"
click at [532, 205] on button "Next Step" at bounding box center [529, 199] width 41 height 15
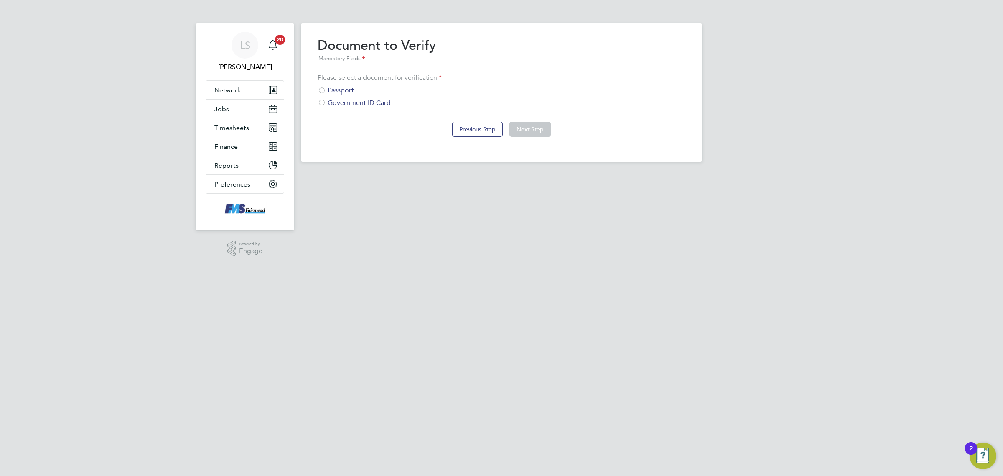
click at [331, 92] on div "Passport" at bounding box center [502, 90] width 368 height 9
click at [527, 134] on button "Next Step" at bounding box center [529, 129] width 41 height 15
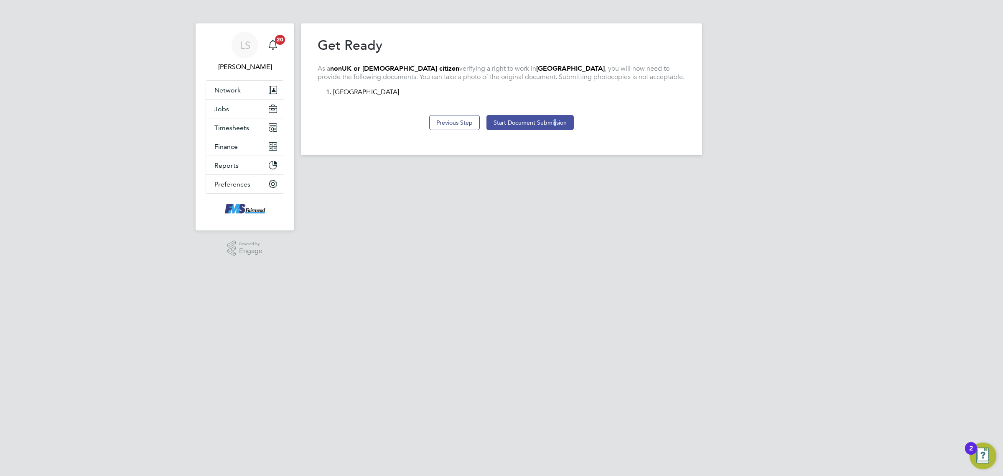
click at [554, 114] on div "Previous Step Start Document Submission" at bounding box center [502, 121] width 368 height 33
click at [554, 117] on button "Start Document Submission" at bounding box center [529, 122] width 87 height 15
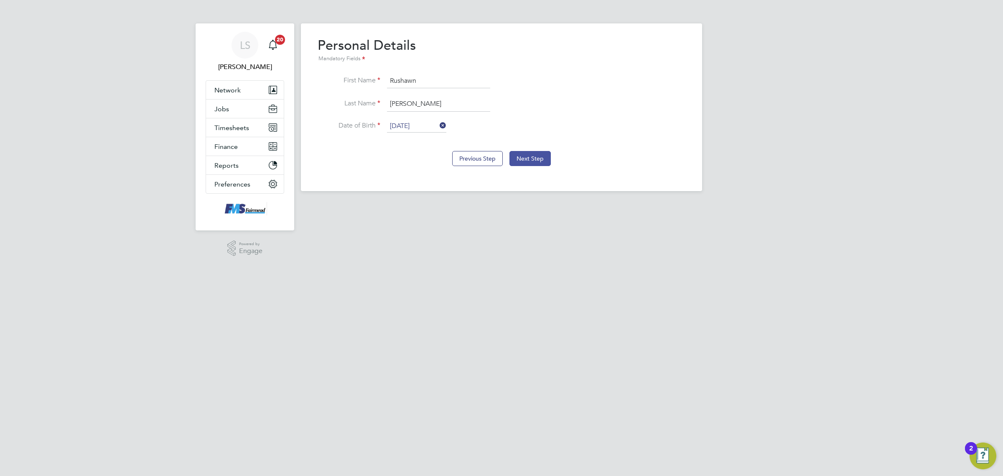
click at [539, 163] on button "Next Step" at bounding box center [529, 158] width 41 height 15
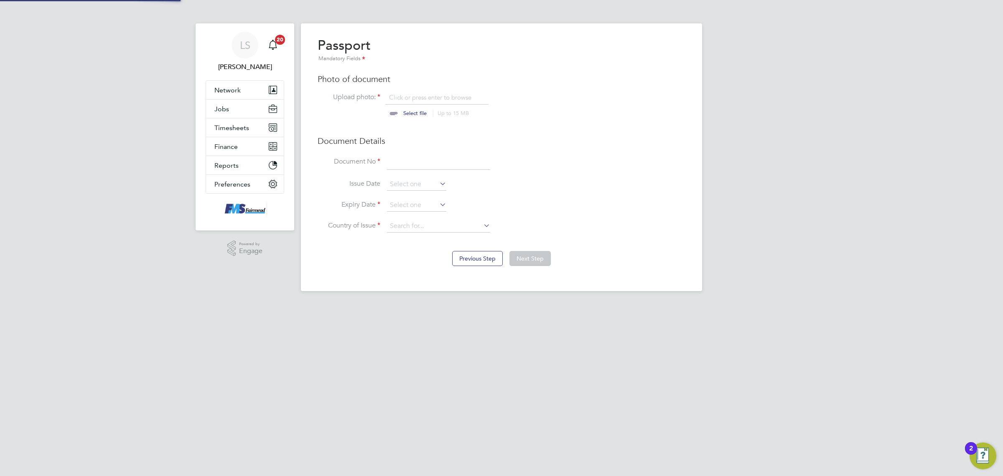
scroll to position [11, 104]
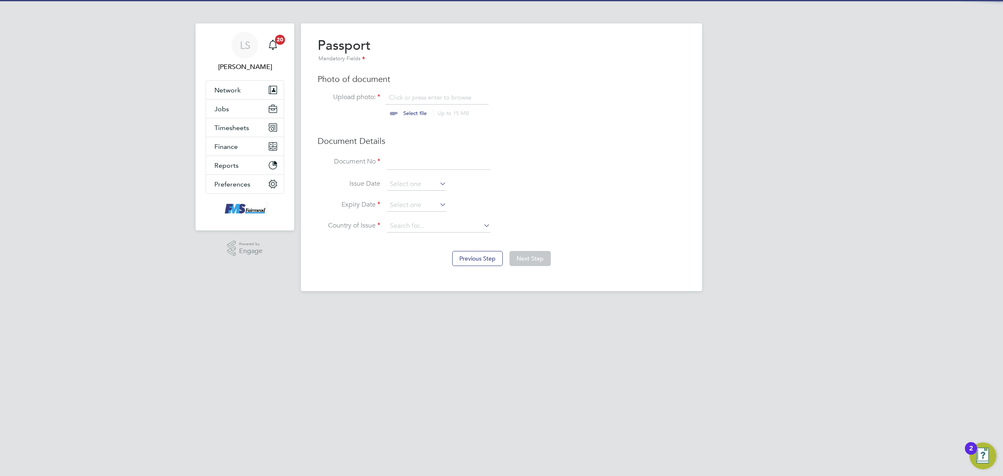
click at [419, 112] on input "file" at bounding box center [422, 105] width 131 height 25
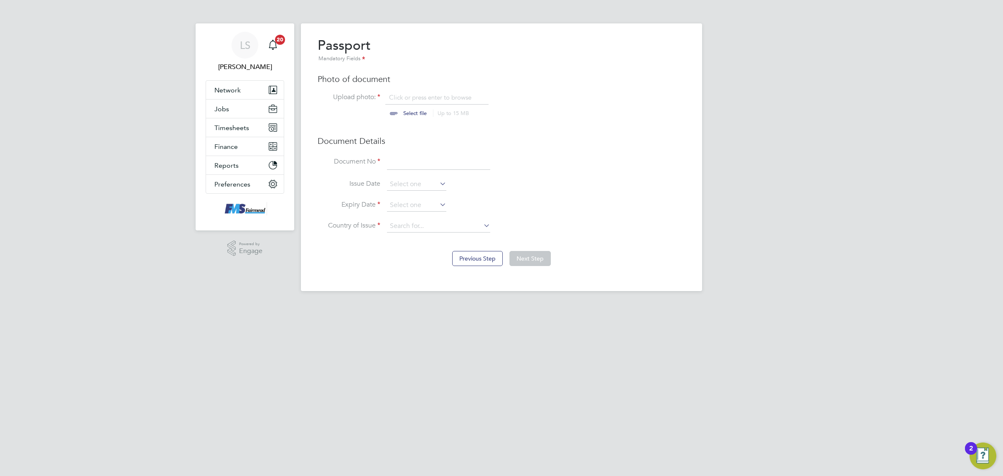
type input "C:\fakepath\[PERSON_NAME] PP.png"
click at [457, 158] on input at bounding box center [438, 162] width 103 height 15
type input "A6425443"
click at [424, 231] on input at bounding box center [438, 226] width 103 height 13
click at [411, 237] on li "Jama ica" at bounding box center [439, 238] width 104 height 11
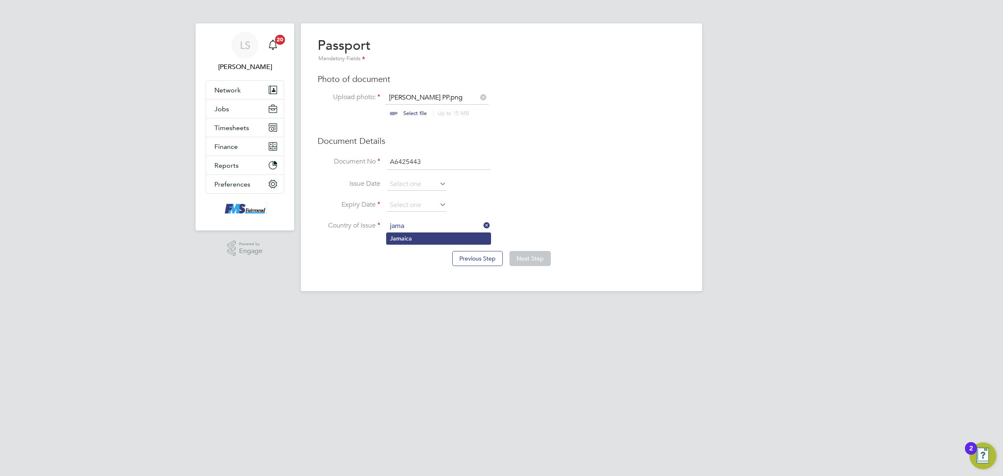
type input "[GEOGRAPHIC_DATA]"
click at [419, 197] on li "Issue Date" at bounding box center [502, 188] width 368 height 21
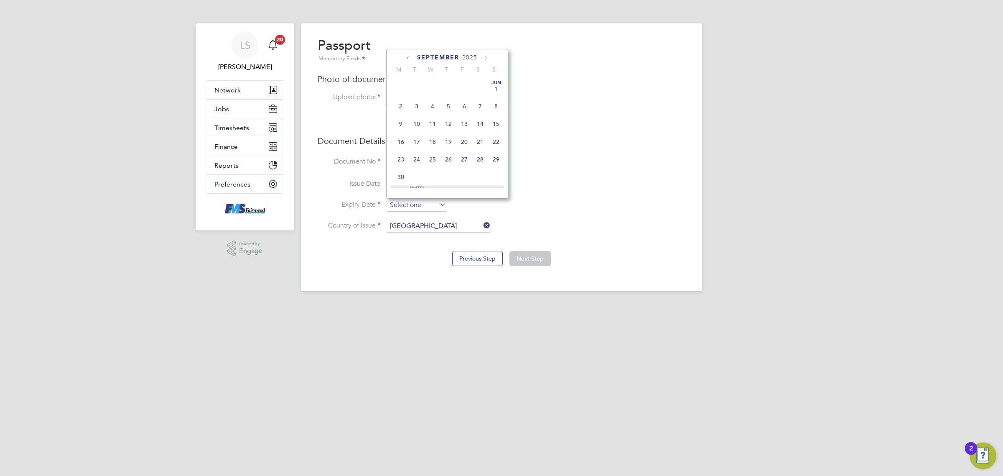
click at [419, 201] on input at bounding box center [416, 205] width 59 height 13
click at [468, 57] on span "2025" at bounding box center [469, 57] width 15 height 7
click at [469, 135] on span "2029" at bounding box center [464, 128] width 16 height 16
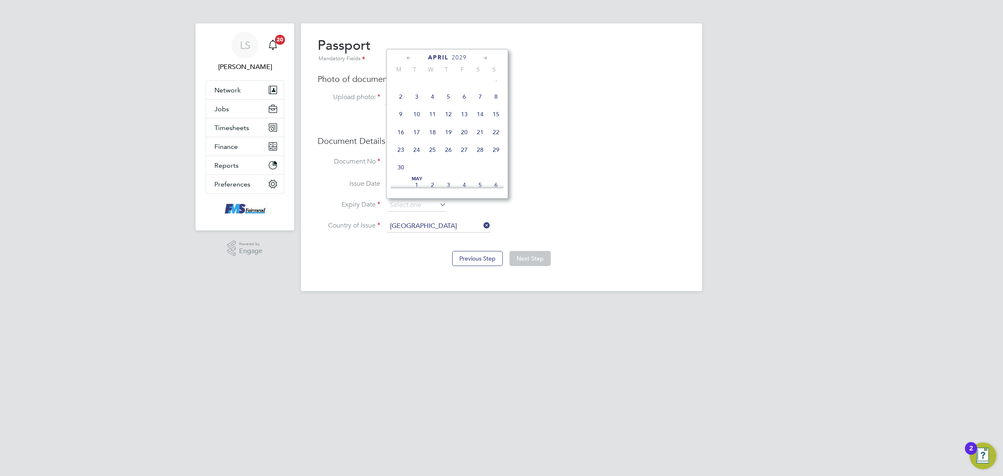
scroll to position [188, 0]
click at [417, 155] on span "24" at bounding box center [417, 148] width 16 height 16
type input "[DATE]"
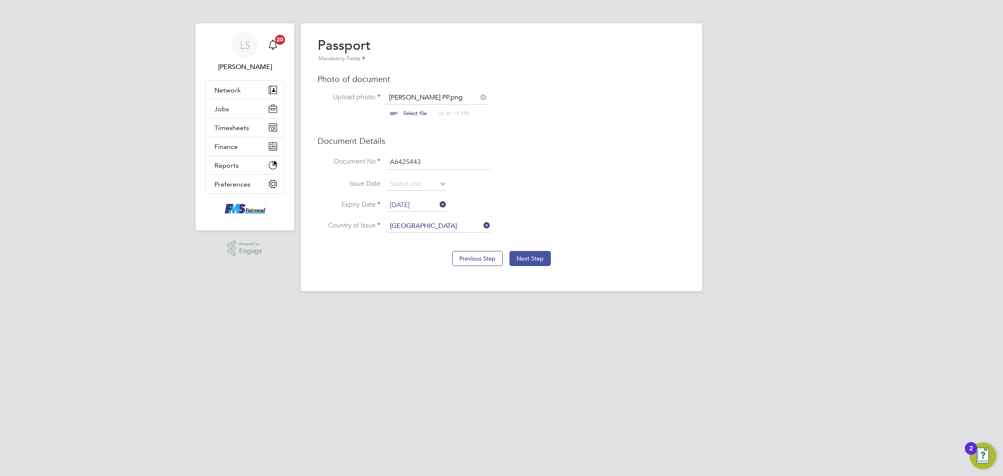
click at [527, 255] on button "Next Step" at bounding box center [529, 258] width 41 height 15
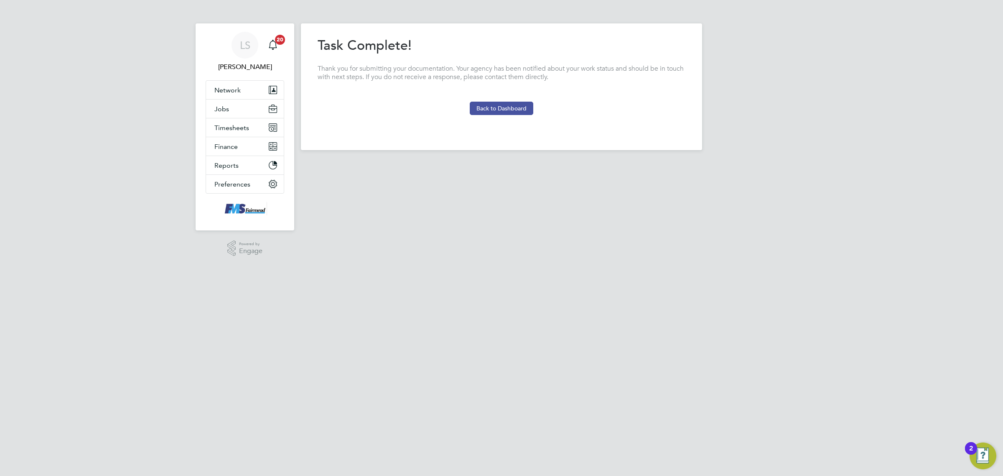
click at [483, 104] on button "Back to Dashboard" at bounding box center [502, 108] width 64 height 13
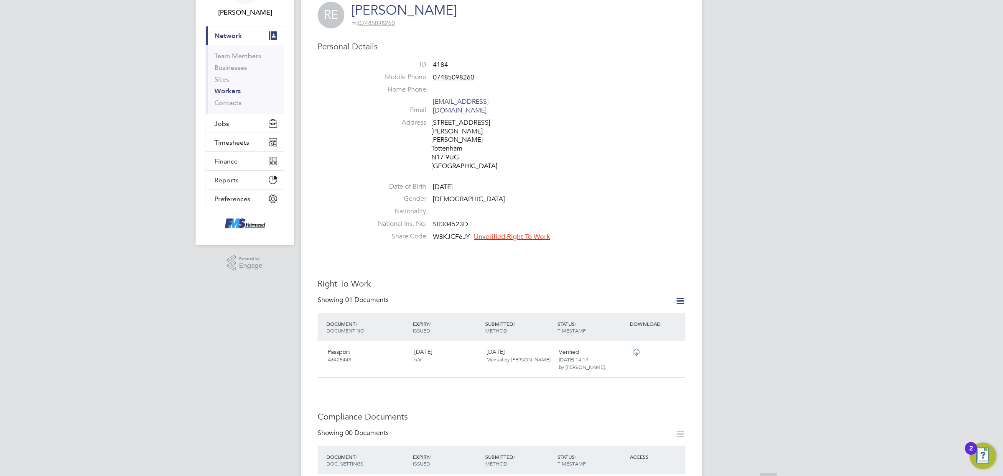
scroll to position [209, 0]
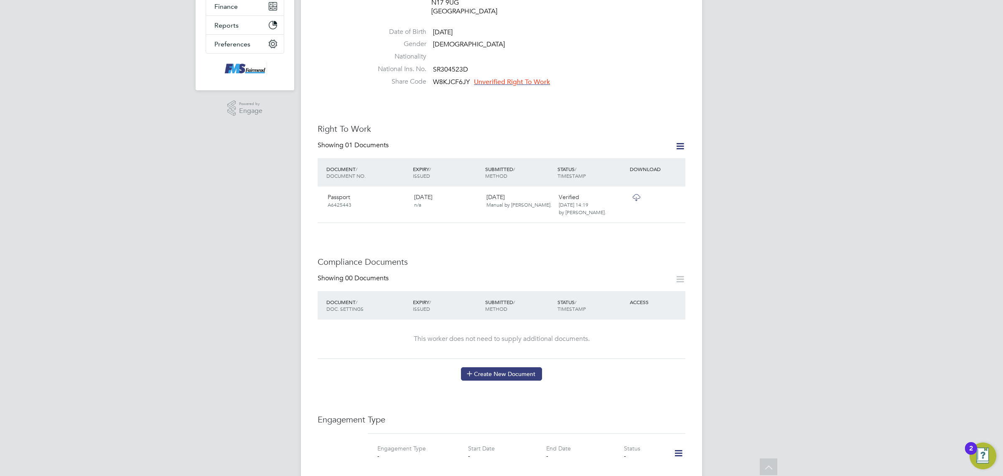
click at [525, 367] on button "Create New Document" at bounding box center [501, 373] width 81 height 13
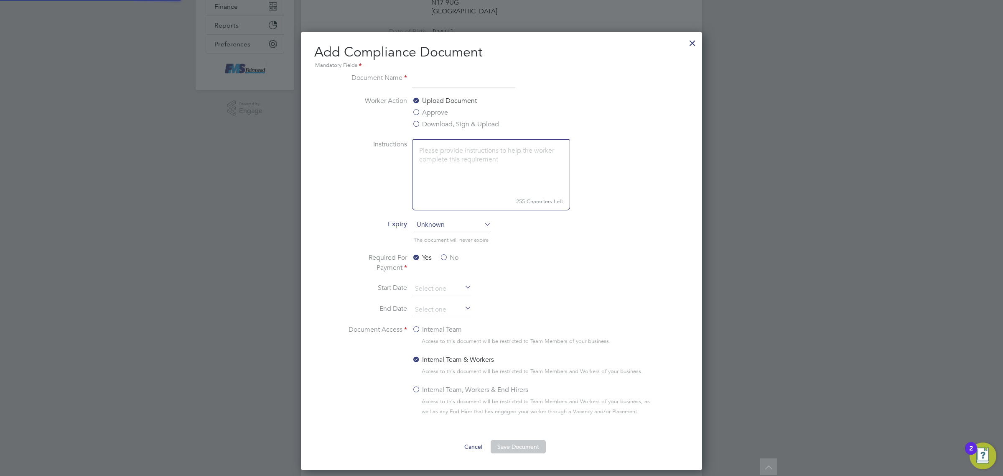
scroll to position [439, 402]
type input "cscs"
click at [452, 124] on label "Download, Sign & Upload" at bounding box center [455, 124] width 87 height 10
click at [0, 0] on input "Download, Sign & Upload" at bounding box center [0, 0] width 0 height 0
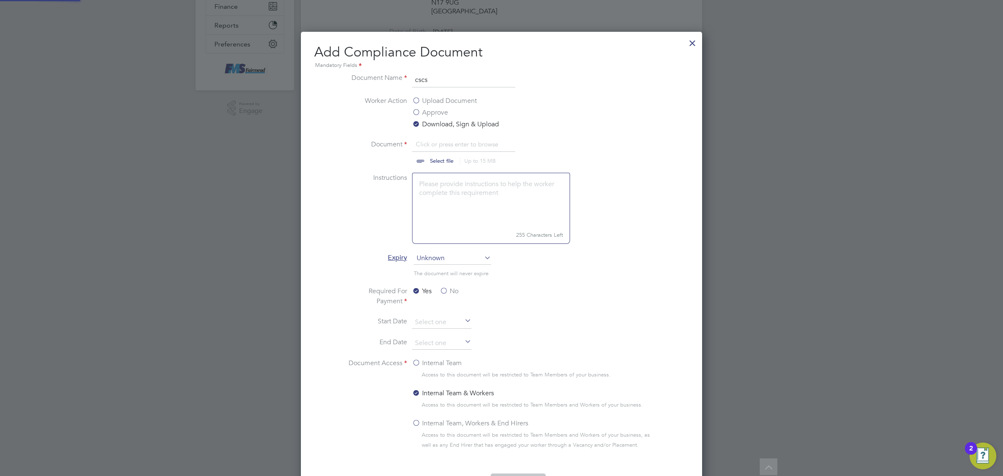
scroll to position [13, 104]
click at [449, 151] on input "file" at bounding box center [449, 151] width 131 height 25
type input "C:\fakepath\[PERSON_NAME] CSCS.png"
click at [447, 286] on label "No" at bounding box center [449, 291] width 19 height 10
click at [0, 0] on input "No" at bounding box center [0, 0] width 0 height 0
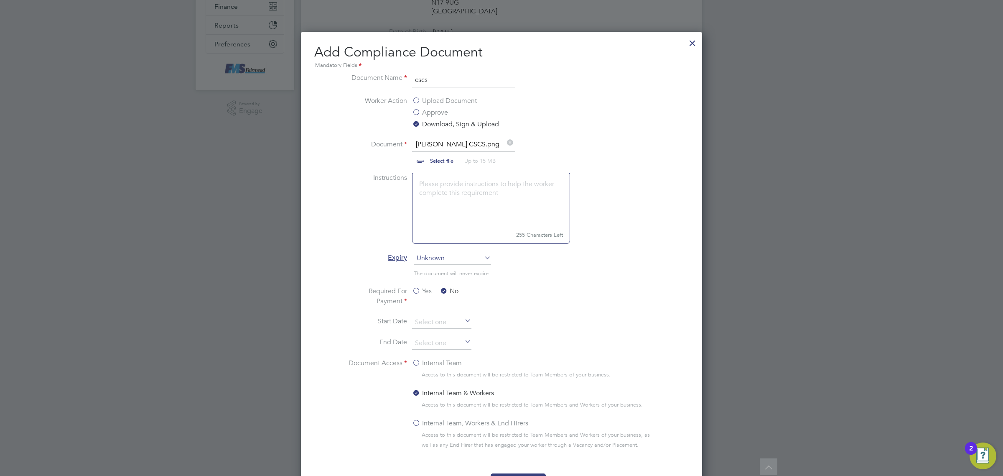
click at [452, 259] on span "Unknown" at bounding box center [452, 258] width 77 height 13
click at [452, 315] on li "Specific date" at bounding box center [452, 314] width 78 height 11
click at [450, 343] on input at bounding box center [441, 343] width 59 height 13
click at [498, 192] on span "2025" at bounding box center [494, 195] width 15 height 7
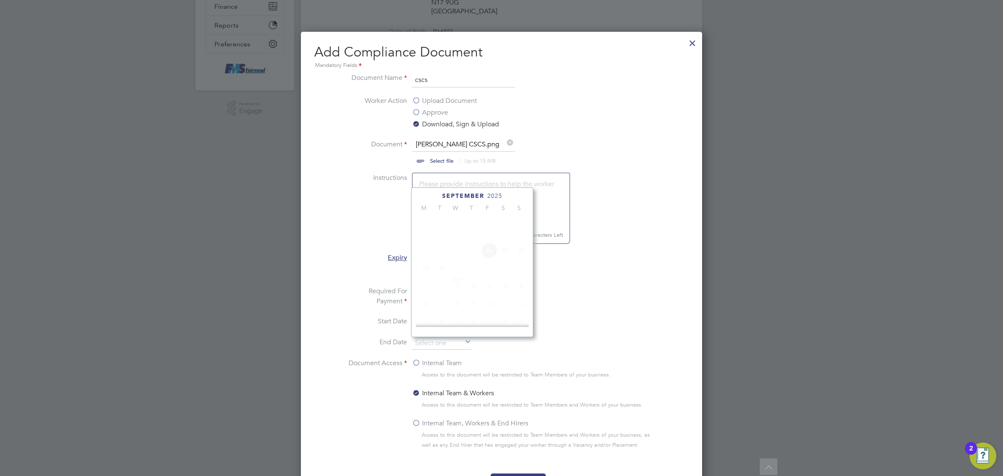
scroll to position [226, 0]
click at [456, 274] on span "2027" at bounding box center [458, 266] width 16 height 16
click at [423, 292] on span "31" at bounding box center [426, 290] width 16 height 16
type input "[DATE]"
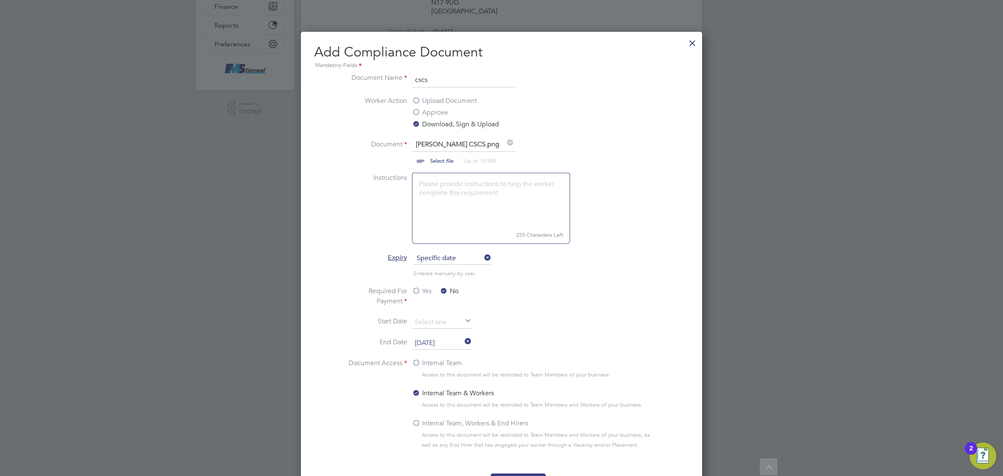
click at [434, 361] on label "Internal Team" at bounding box center [437, 363] width 50 height 10
click at [0, 0] on input "Internal Team" at bounding box center [0, 0] width 0 height 0
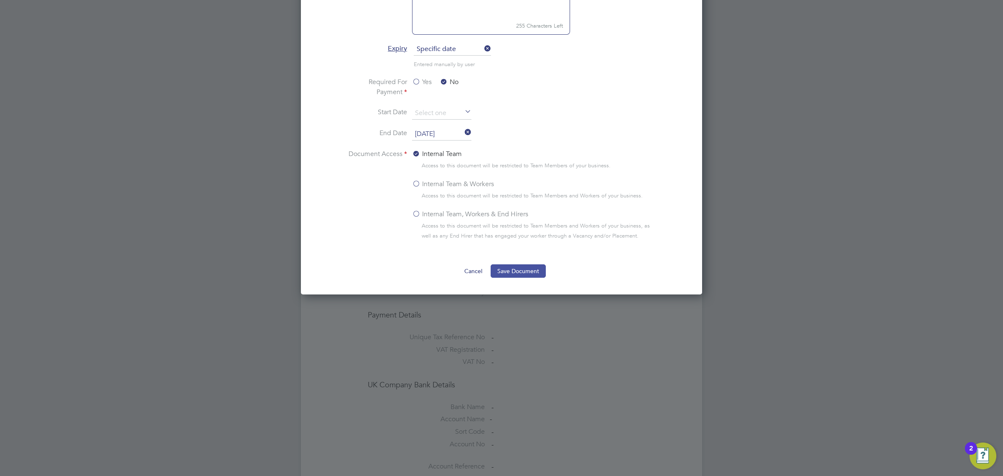
click at [544, 275] on button "Save Document" at bounding box center [518, 270] width 55 height 13
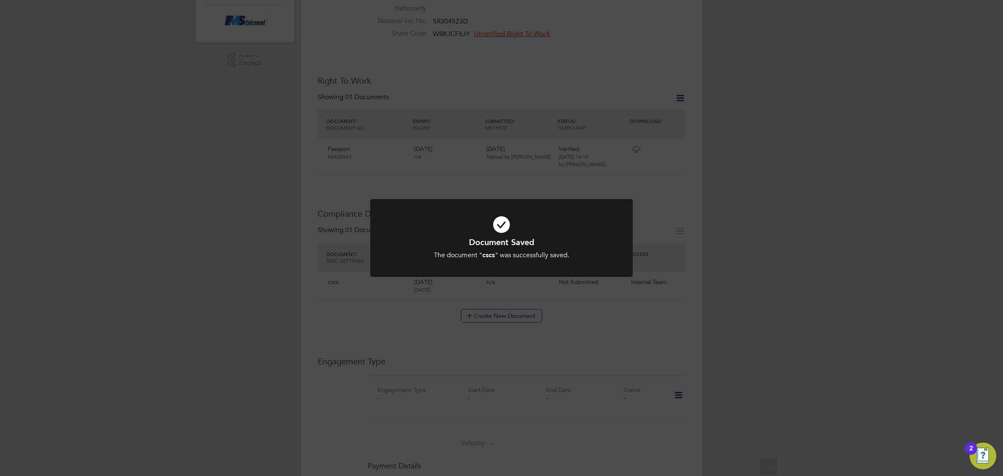
scroll to position [261, 0]
click at [664, 297] on div "Document Saved The document " cscs " was successfully saved. Cancel Okay" at bounding box center [501, 238] width 1003 height 476
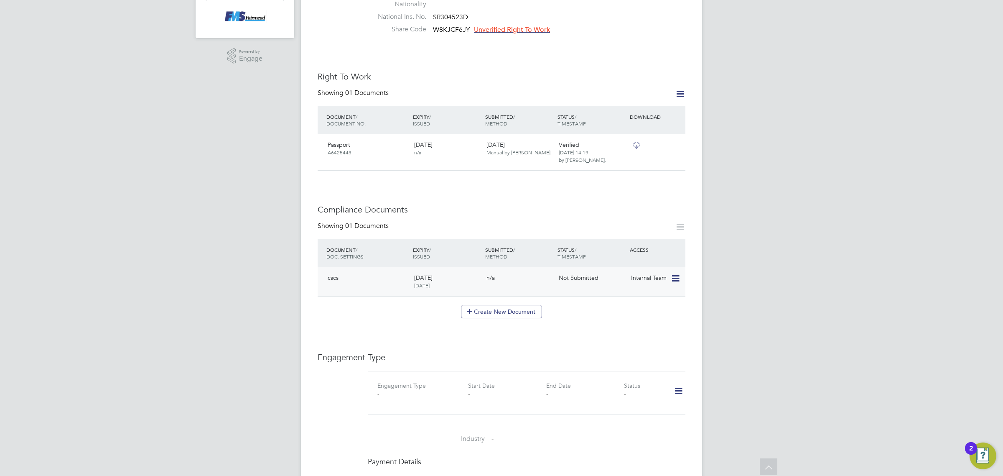
click at [675, 273] on icon at bounding box center [675, 278] width 8 height 10
click at [636, 300] on li "Submit Document" at bounding box center [638, 304] width 84 height 12
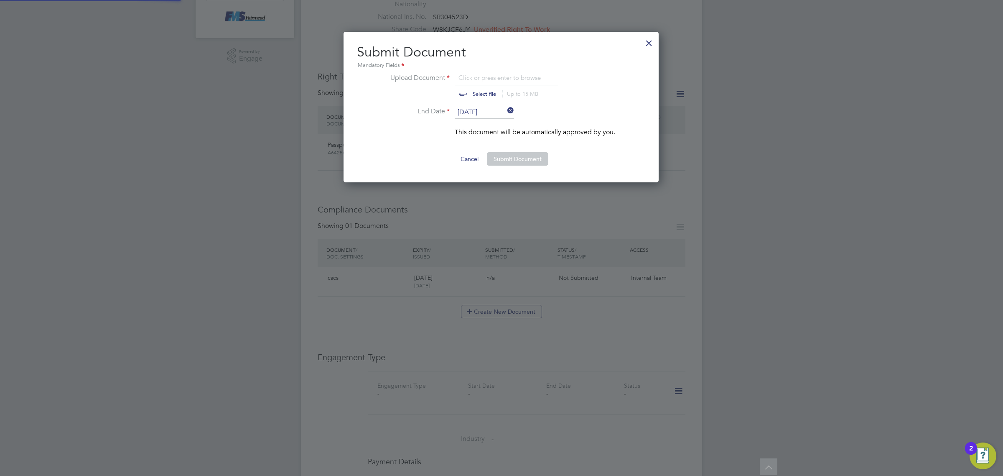
scroll to position [151, 316]
click at [480, 92] on input "file" at bounding box center [492, 85] width 131 height 25
type input "C:\fakepath\[PERSON_NAME] CSCS.png"
click at [522, 153] on button "Submit Document" at bounding box center [517, 158] width 61 height 13
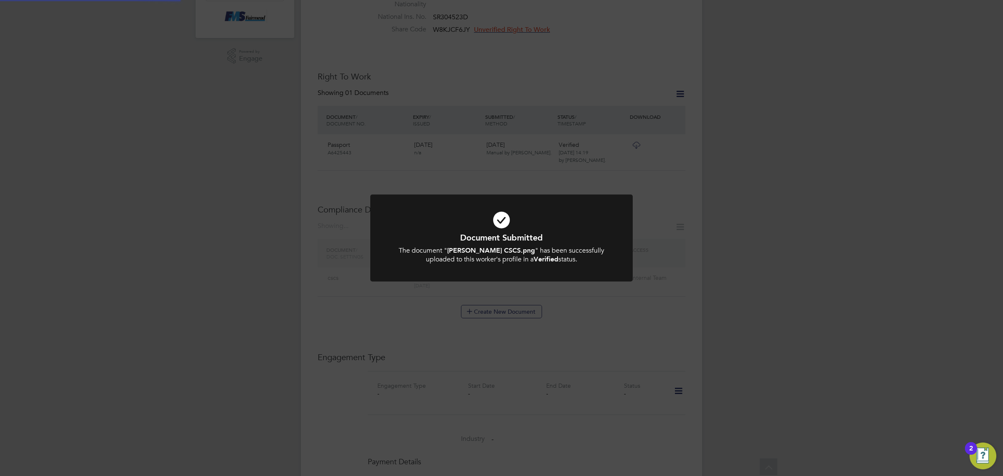
click at [657, 372] on div "Document Submitted The document " [PERSON_NAME] CSCS.png " has been successfull…" at bounding box center [501, 238] width 1003 height 476
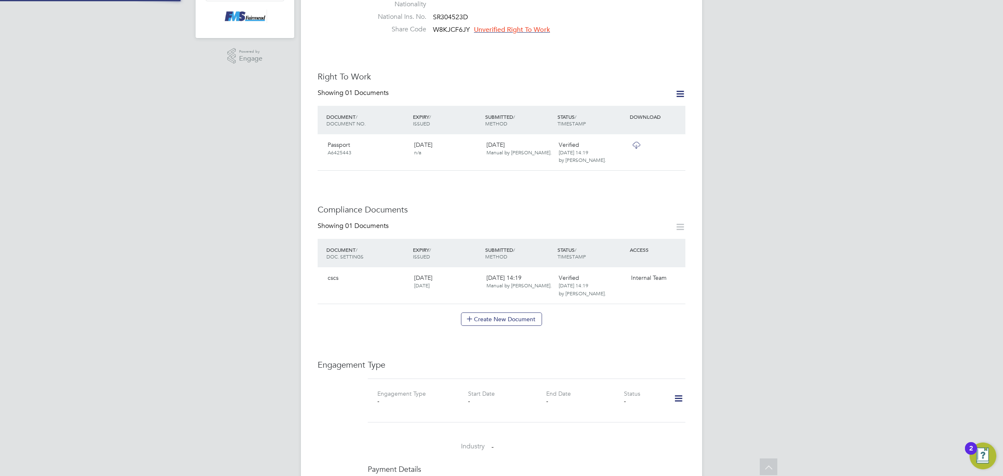
click at [677, 389] on icon at bounding box center [678, 398] width 15 height 19
click at [646, 418] on li "Add Engagement Type" at bounding box center [635, 418] width 95 height 12
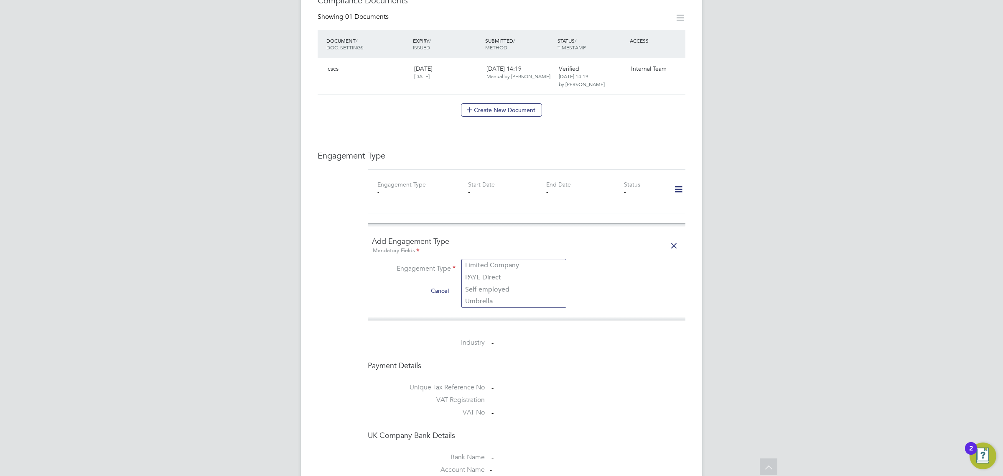
click at [517, 264] on input at bounding box center [513, 270] width 103 height 12
click at [494, 300] on li "Umbrella" at bounding box center [514, 301] width 104 height 12
type input "Umbrella"
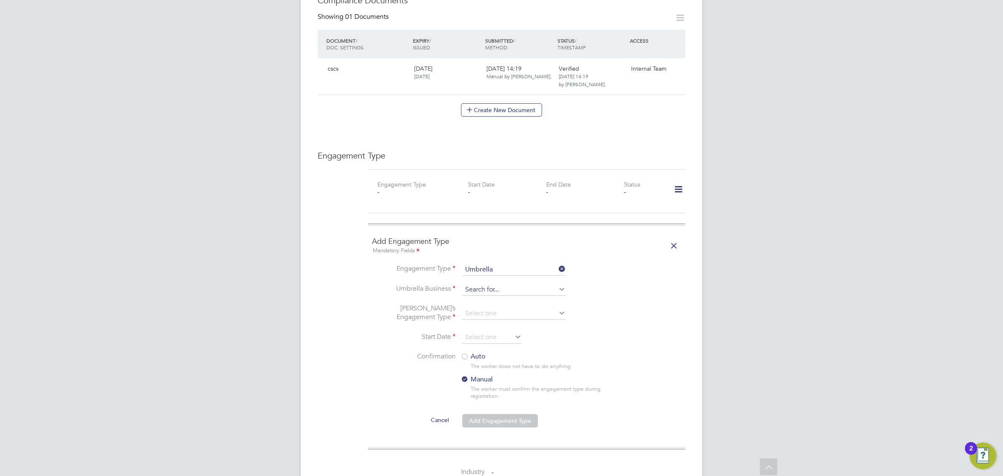
click at [488, 284] on input at bounding box center [513, 290] width 103 height 12
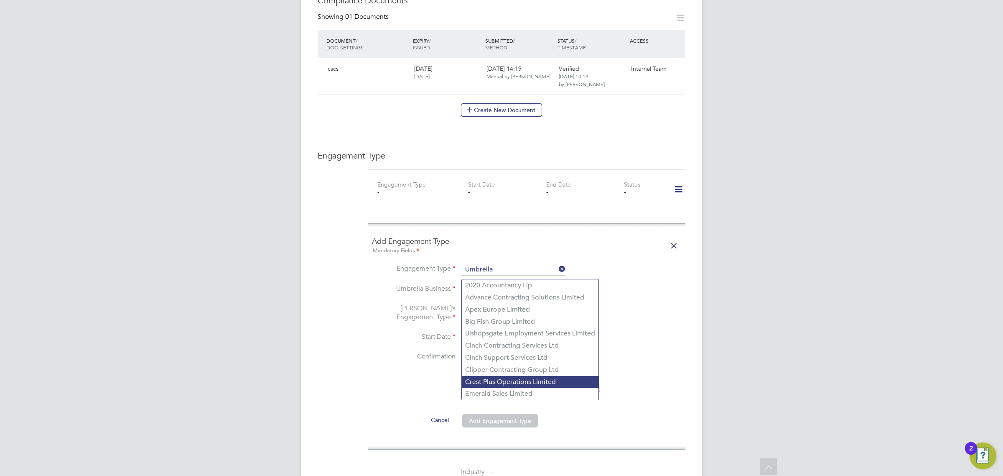
click at [501, 377] on li "Crest Plus Operations Limited" at bounding box center [530, 382] width 137 height 12
type input "Crest Plus Operations Limited"
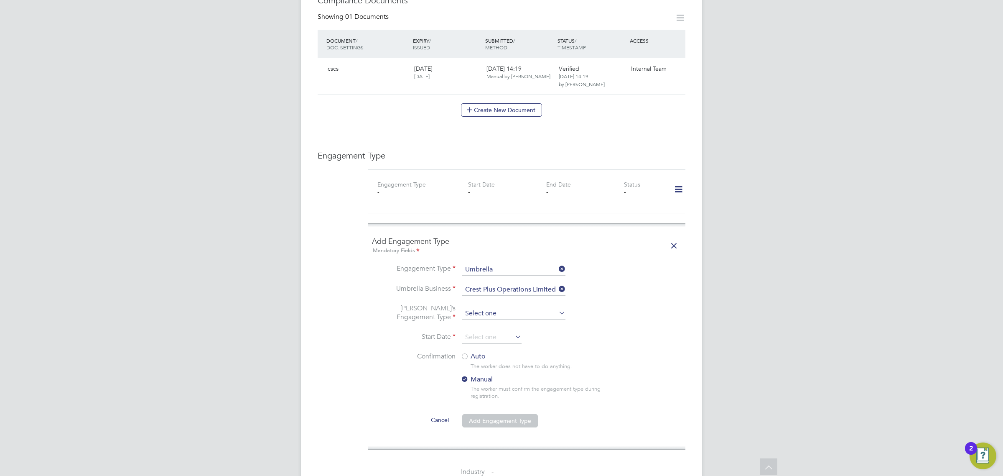
click at [496, 308] on input at bounding box center [513, 314] width 103 height 12
click at [504, 359] on li "PAYE Umbrella" at bounding box center [514, 357] width 104 height 12
type input "PAYE Umbrella"
click at [494, 308] on li "Umbrella’s Engagement Type PAYE Umbrella" at bounding box center [526, 318] width 309 height 28
click at [494, 331] on input at bounding box center [491, 337] width 59 height 13
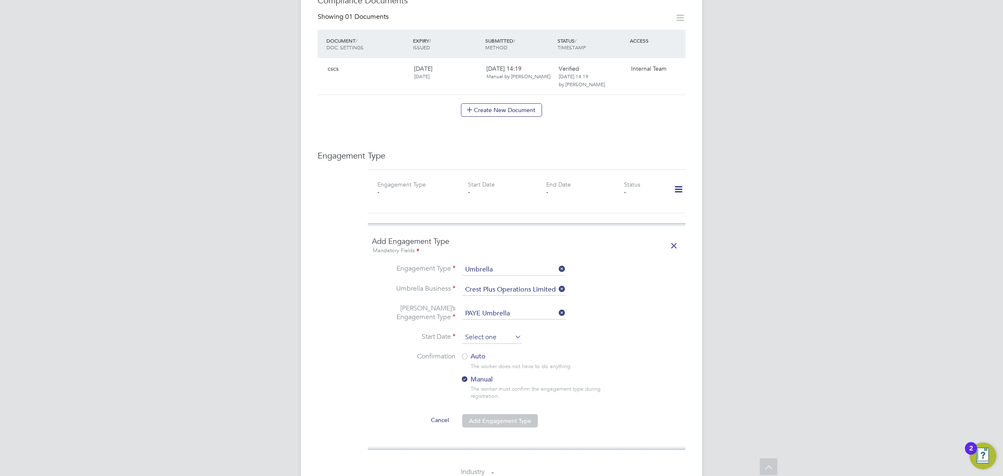
scroll to position [311, 0]
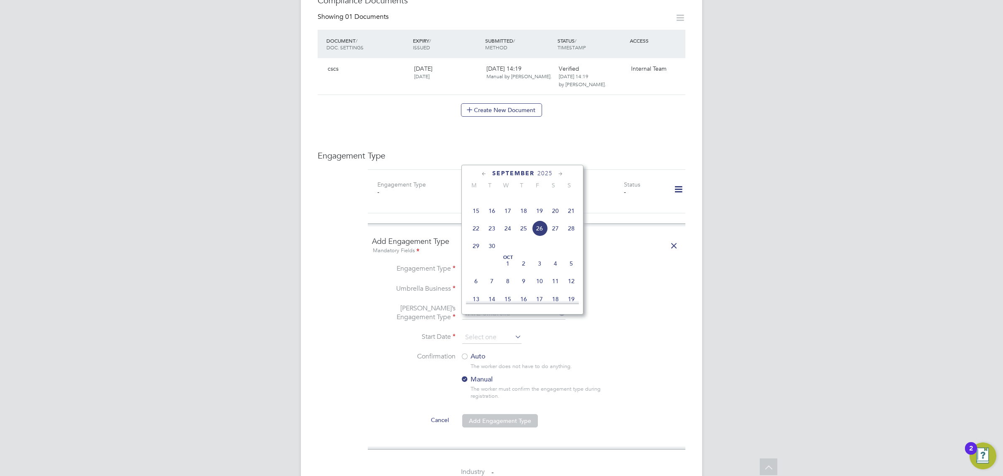
click at [543, 216] on span "19" at bounding box center [540, 211] width 16 height 16
type input "[DATE]"
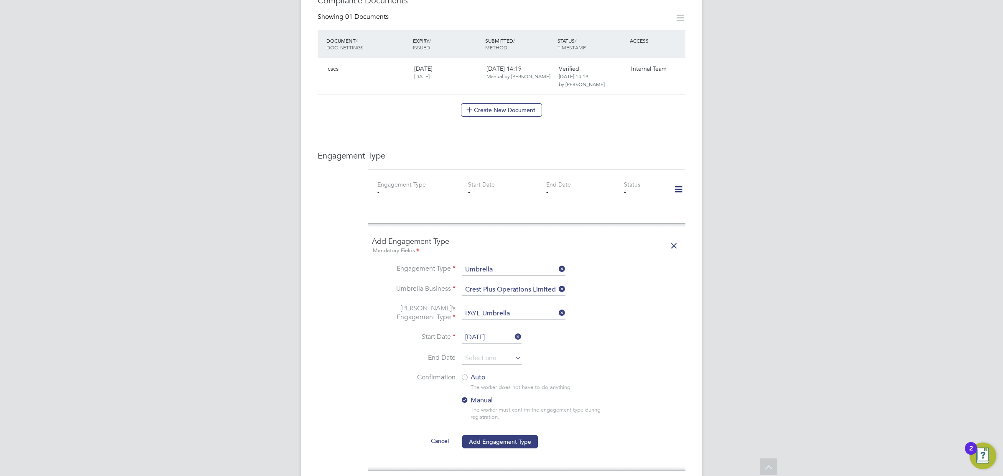
click at [471, 373] on label "Auto" at bounding box center [536, 377] width 150 height 9
click at [499, 435] on button "Add Engagement Type" at bounding box center [500, 441] width 76 height 13
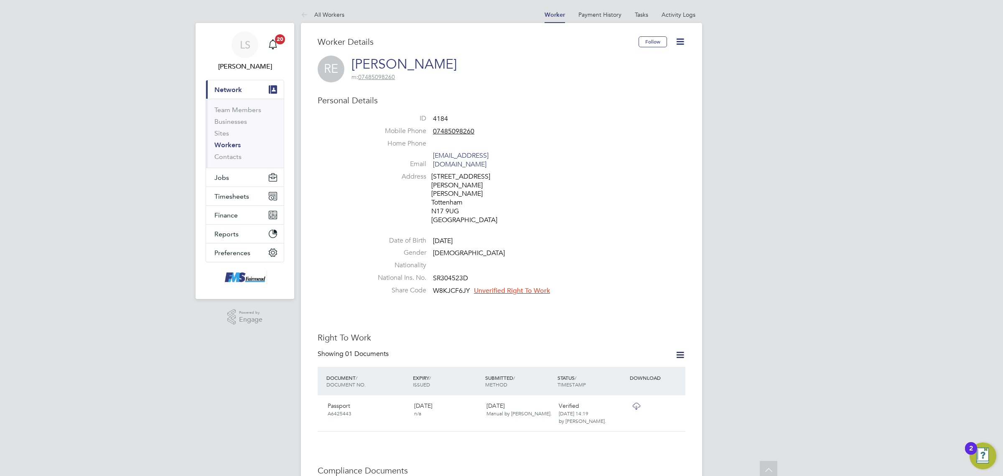
scroll to position [0, 0]
click at [249, 178] on button "Jobs" at bounding box center [245, 177] width 78 height 18
click at [235, 140] on link "Vacancies" at bounding box center [229, 141] width 30 height 8
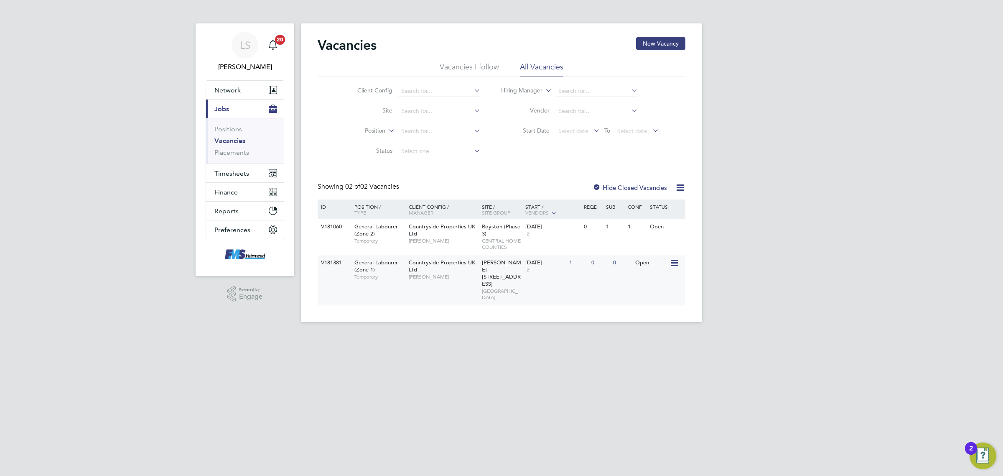
click at [569, 277] on div "V181381 General Labourer (Zone 1) Temporary Countryside Properties UK Ltd [PERS…" at bounding box center [502, 280] width 368 height 50
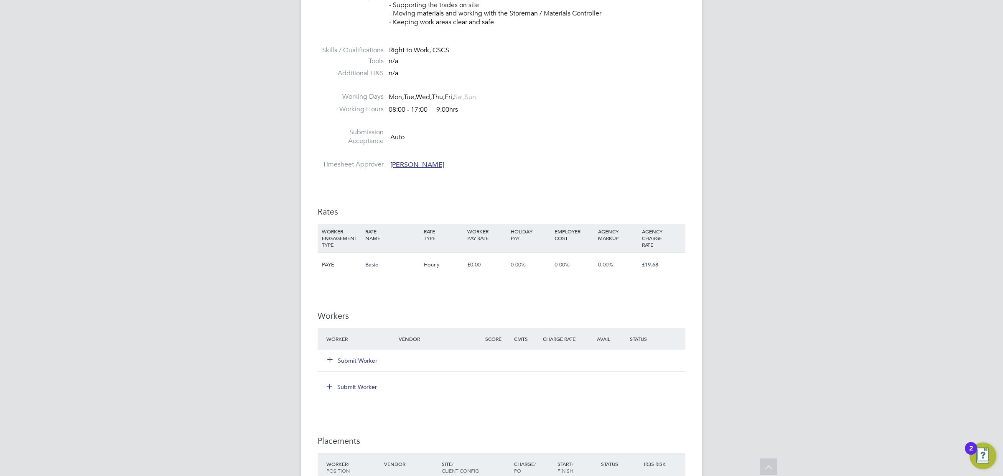
click at [352, 367] on div "Submit Worker" at bounding box center [367, 360] width 87 height 15
click at [363, 359] on button "Submit Worker" at bounding box center [353, 360] width 50 height 8
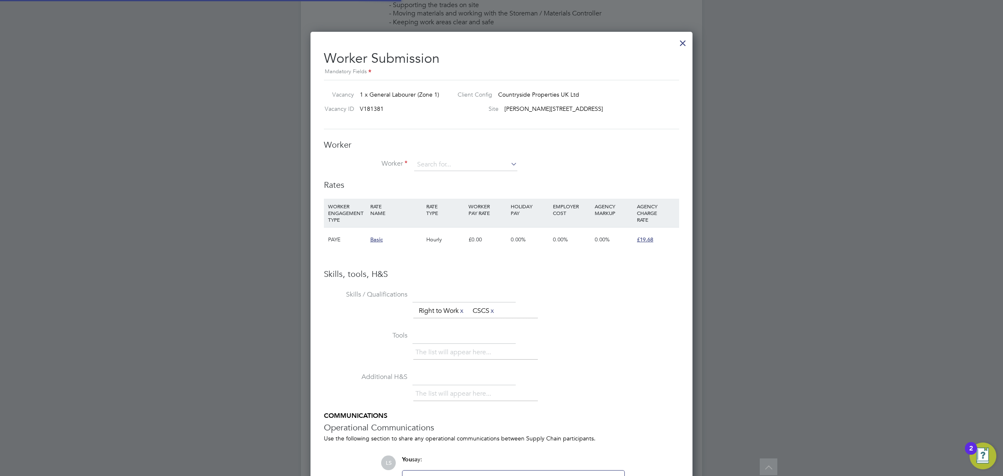
scroll to position [529, 382]
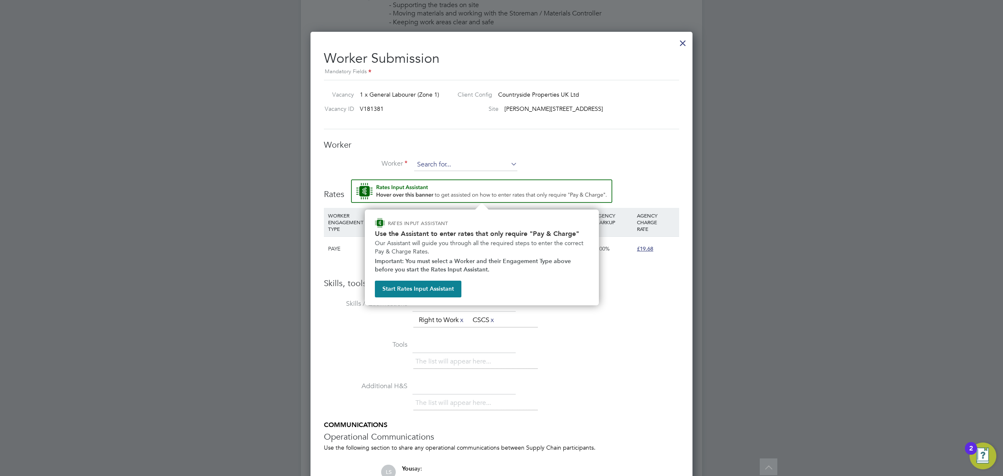
click at [464, 168] on input at bounding box center [465, 164] width 103 height 13
click at [456, 185] on li "Rush [PERSON_NAME] (4184)" at bounding box center [466, 188] width 104 height 11
type input "[PERSON_NAME] (4184)"
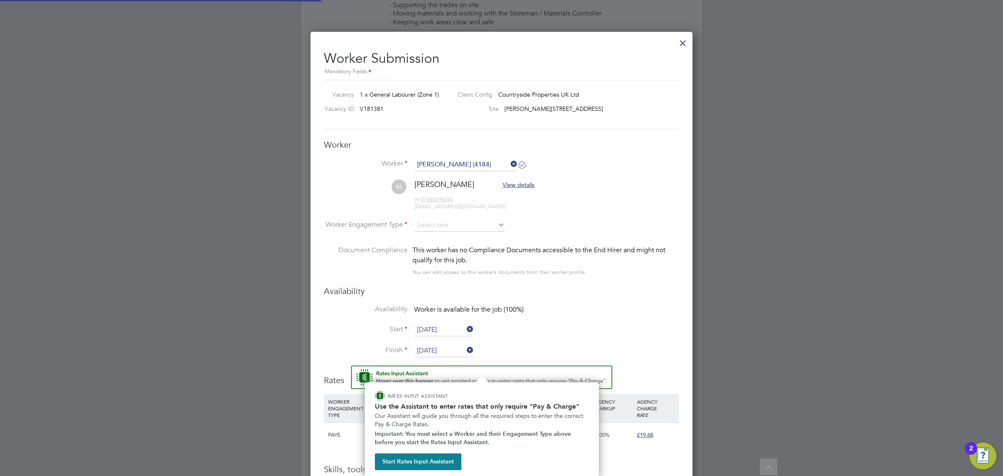
scroll to position [724, 382]
click at [642, 219] on li "Worker Engagement Type" at bounding box center [501, 232] width 355 height 26
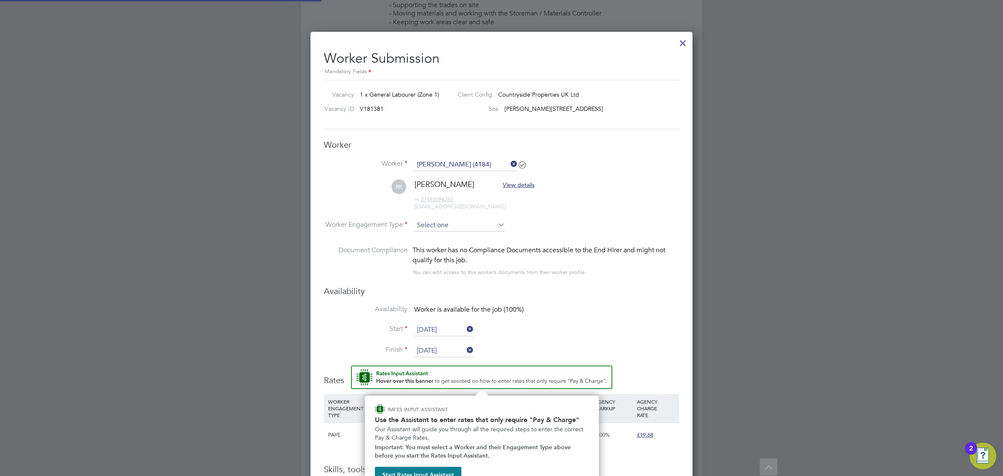
drag, startPoint x: 461, startPoint y: 232, endPoint x: 461, endPoint y: 227, distance: 5.4
click at [461, 230] on input at bounding box center [459, 225] width 91 height 13
click at [445, 243] on li "PAYE" at bounding box center [460, 248] width 92 height 11
type input "PAYE"
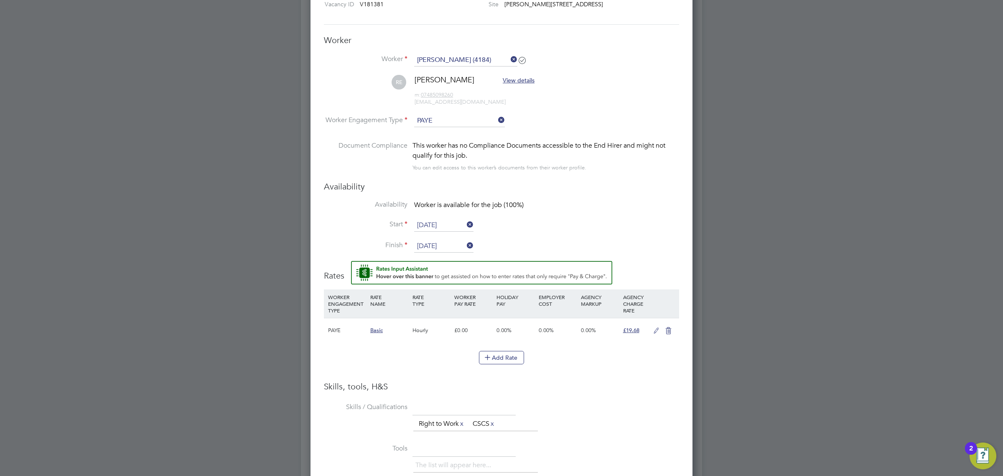
click at [686, 396] on div "Worker Submission Mandatory Fields Vacancy 1 x General Labourer (Zone 1) Client…" at bounding box center [501, 299] width 382 height 745
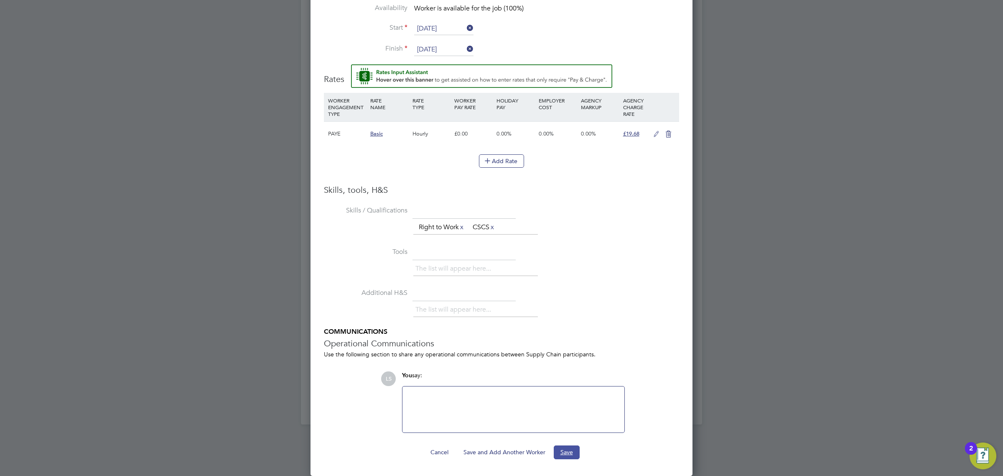
click at [573, 454] on button "Save" at bounding box center [567, 451] width 26 height 13
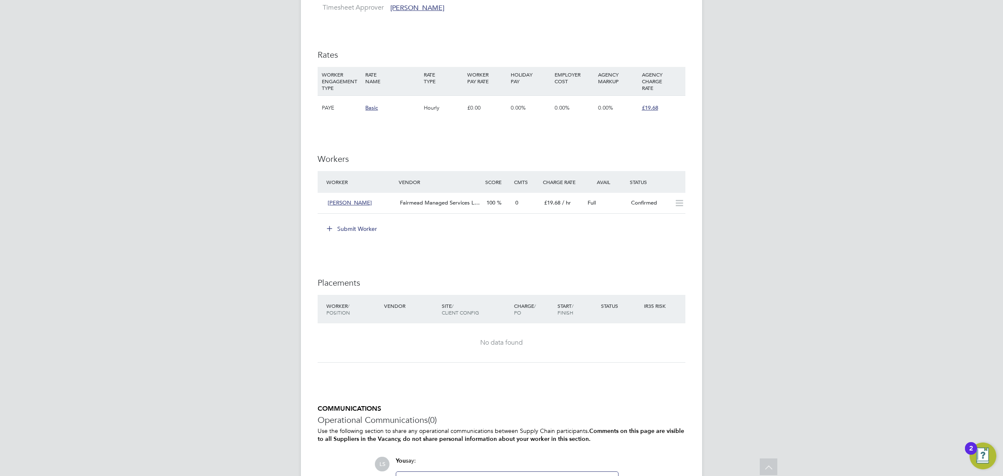
click at [651, 222] on div "Submit Worker" at bounding box center [503, 228] width 364 height 13
click at [653, 201] on div "Confirmed" at bounding box center [649, 203] width 43 height 14
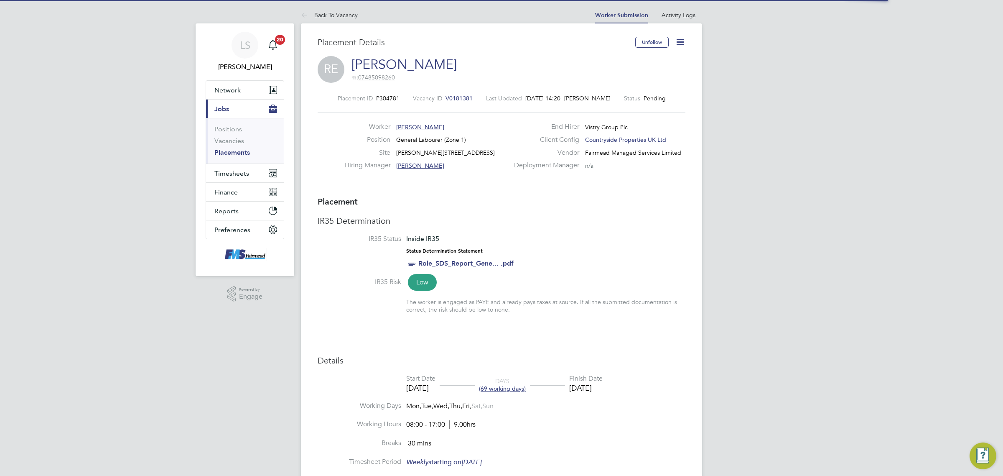
click at [682, 40] on icon at bounding box center [680, 42] width 10 height 10
click at [636, 84] on li "Start" at bounding box center [652, 90] width 61 height 12
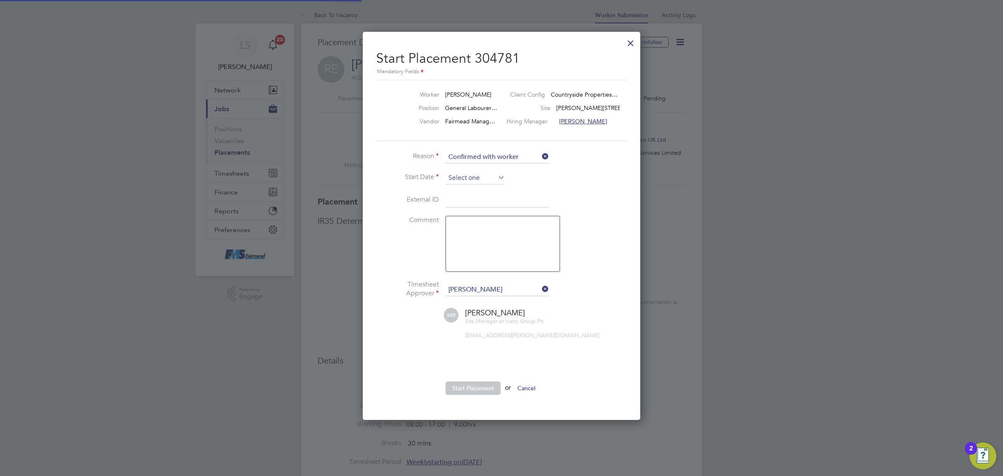
click at [467, 174] on input at bounding box center [474, 178] width 59 height 13
click at [519, 238] on span "19" at bounding box center [523, 230] width 16 height 16
type input "19 Sep 2025"
click at [485, 397] on li "Start Placement or Cancel" at bounding box center [501, 392] width 251 height 22
click at [485, 391] on button "Start Placement" at bounding box center [472, 387] width 55 height 13
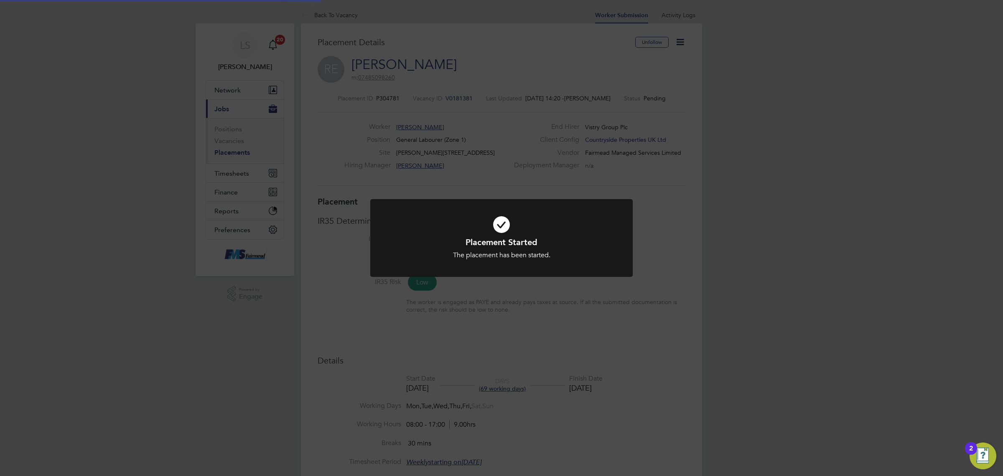
click at [283, 323] on div "Placement Started The placement has been started. Cancel Okay" at bounding box center [501, 238] width 1003 height 476
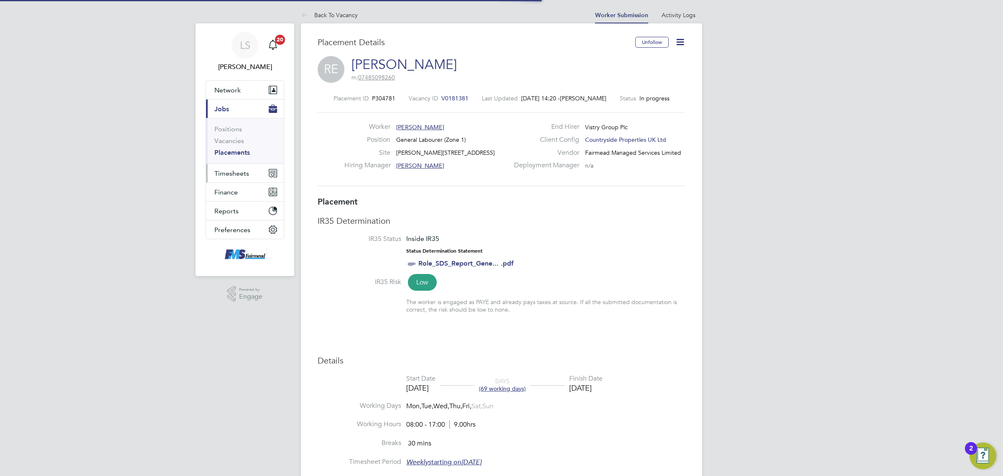
click at [245, 167] on button "Timesheets" at bounding box center [245, 173] width 78 height 18
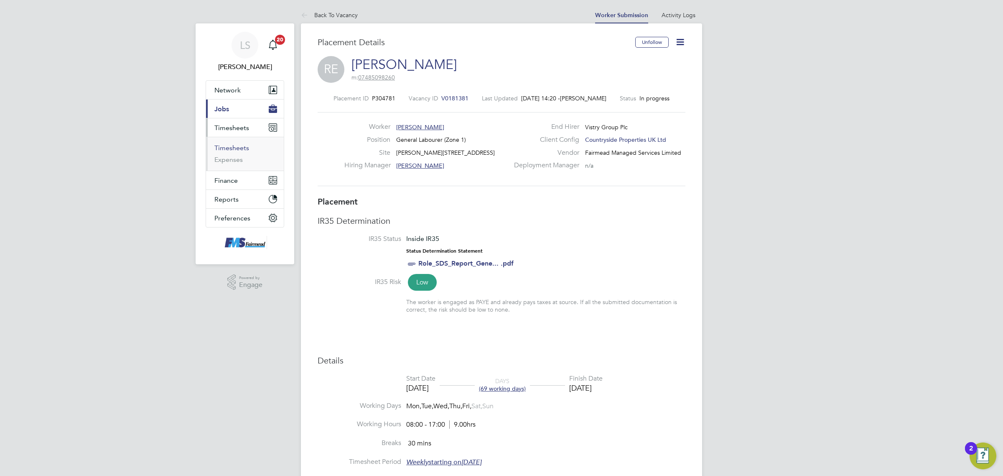
click at [234, 150] on link "Timesheets" at bounding box center [231, 148] width 35 height 8
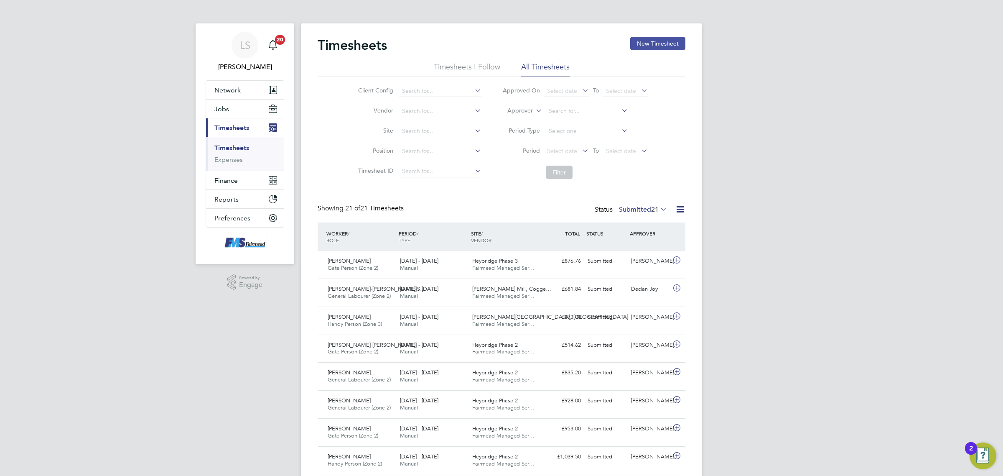
click at [664, 42] on button "New Timesheet" at bounding box center [657, 43] width 55 height 13
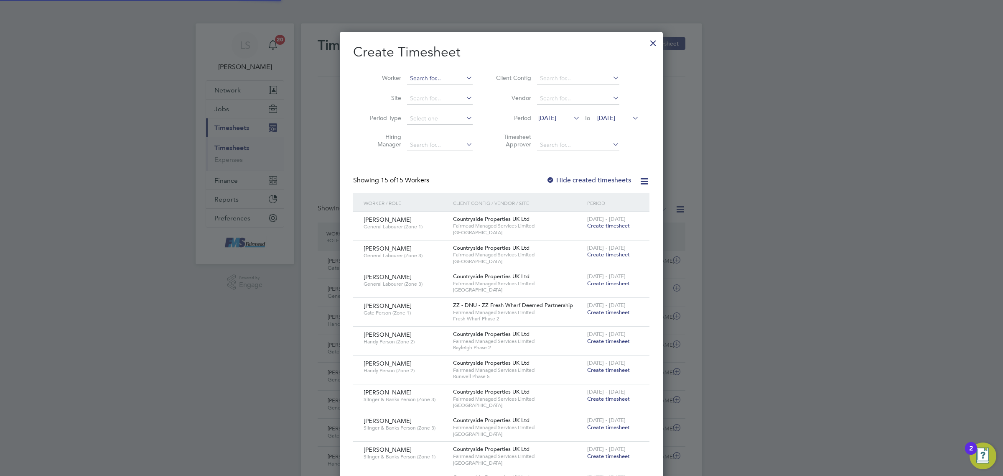
click at [456, 81] on input at bounding box center [440, 79] width 66 height 12
click at [456, 101] on li "Rush awn Edwards" at bounding box center [441, 100] width 68 height 11
type input "[PERSON_NAME]"
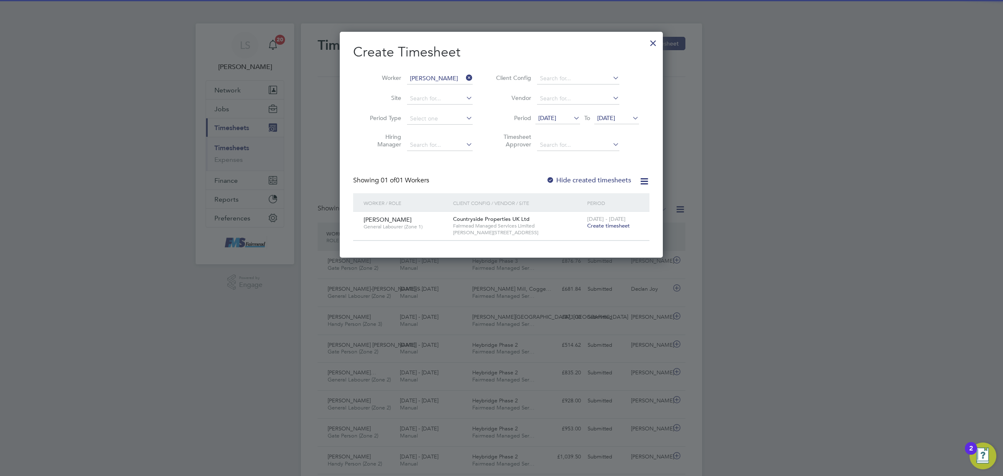
click at [619, 224] on span "Create timesheet" at bounding box center [608, 225] width 43 height 7
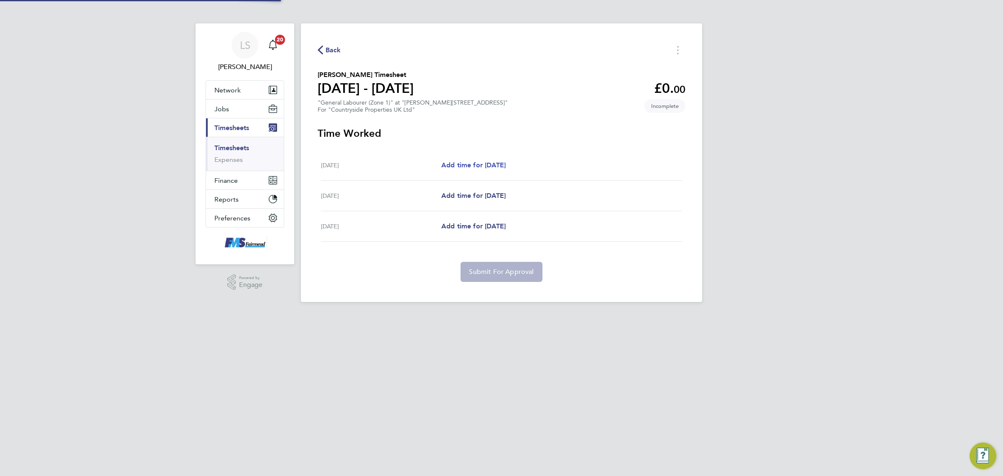
click at [473, 166] on span "Add time for Fri 19 Sep" at bounding box center [473, 165] width 64 height 8
select select "30"
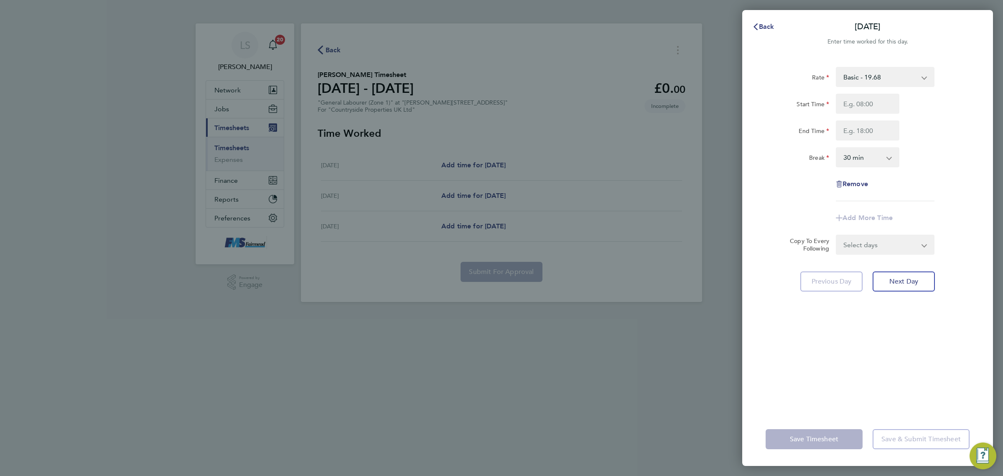
click at [868, 113] on div "Start Time End Time" at bounding box center [867, 117] width 211 height 47
click at [870, 104] on input "Start Time" at bounding box center [868, 104] width 64 height 20
type input "07:30"
click at [879, 128] on input "End Time" at bounding box center [868, 130] width 64 height 20
type input "17:00"
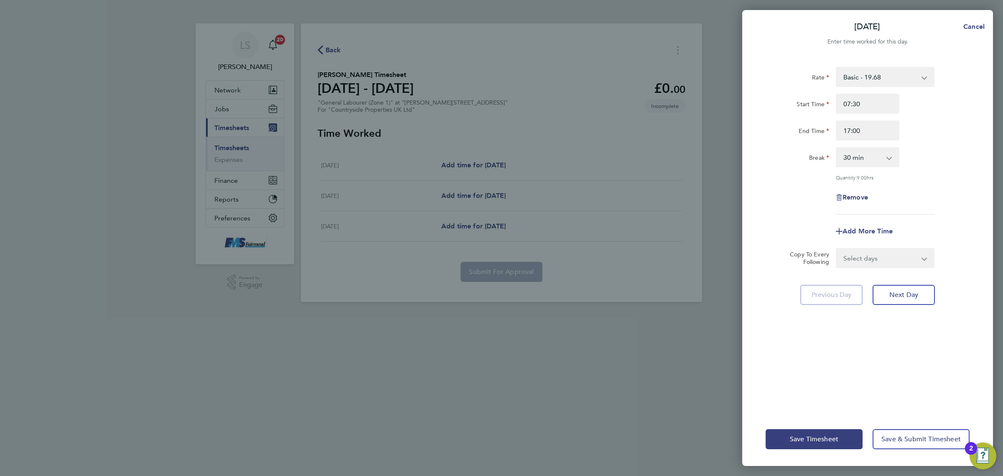
drag, startPoint x: 967, startPoint y: 163, endPoint x: 934, endPoint y: 216, distance: 62.4
click at [967, 163] on div "Break 0 min 15 min 30 min 45 min 60 min 75 min 90 min" at bounding box center [867, 157] width 211 height 20
click at [926, 447] on button "Save & Submit Timesheet" at bounding box center [921, 439] width 97 height 20
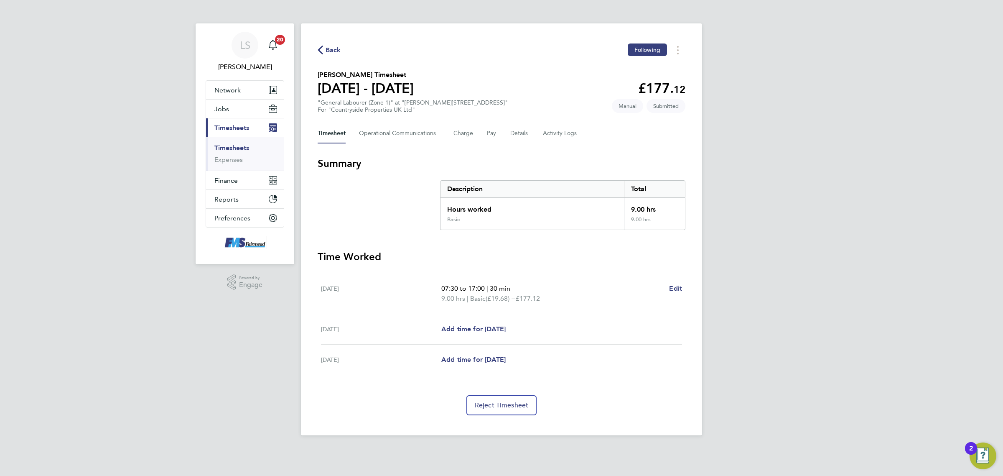
click at [245, 144] on link "Timesheets" at bounding box center [231, 148] width 35 height 8
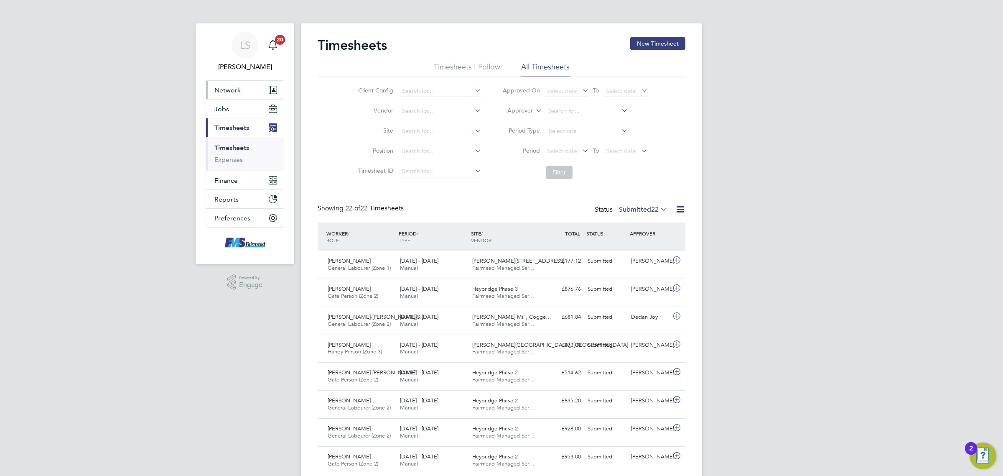
click at [238, 83] on button "Network" at bounding box center [245, 90] width 78 height 18
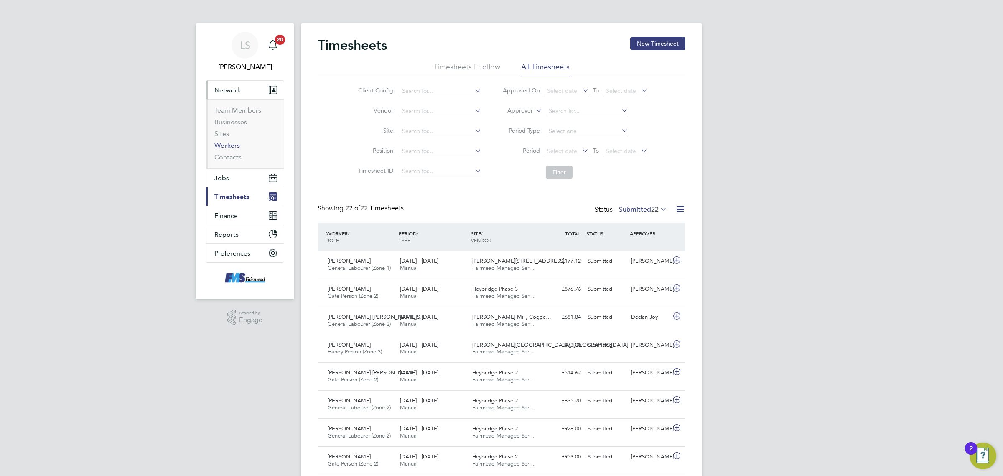
click at [234, 145] on link "Workers" at bounding box center [226, 145] width 25 height 8
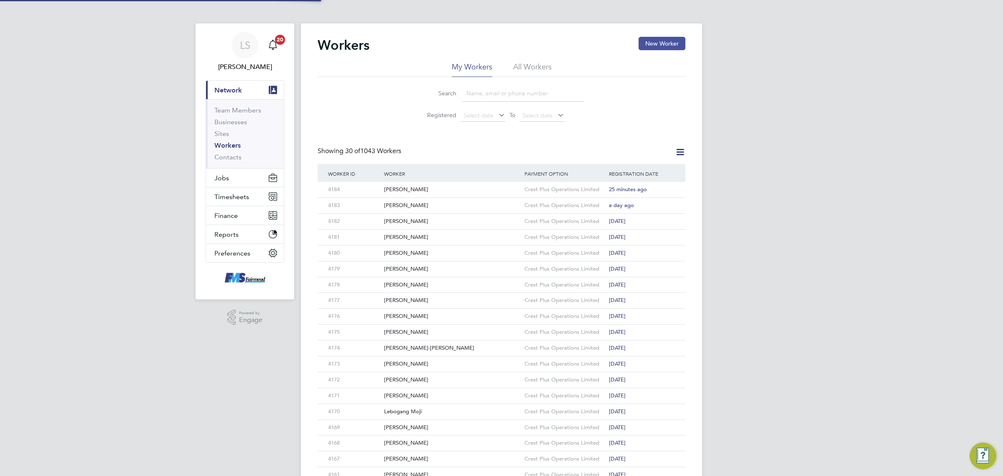
click at [655, 43] on button "New Worker" at bounding box center [662, 43] width 47 height 13
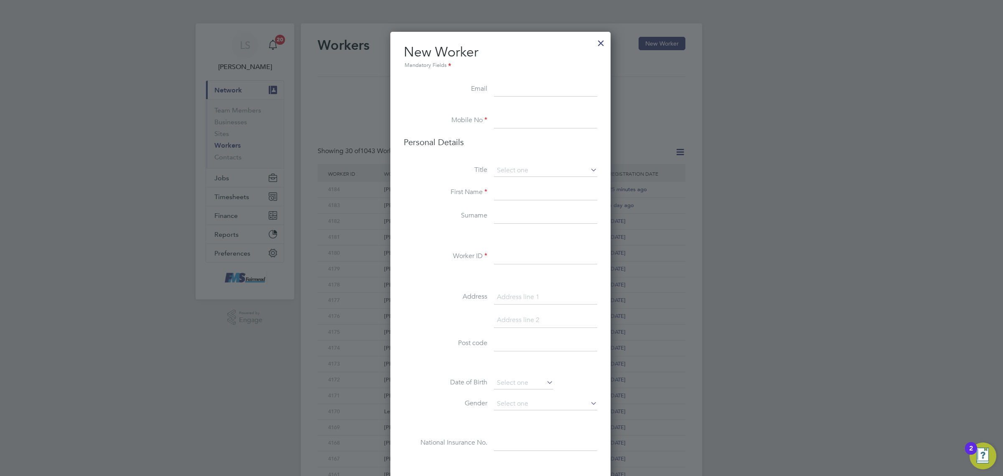
scroll to position [709, 222]
click at [538, 92] on input at bounding box center [545, 89] width 103 height 15
paste input "[EMAIL_ADDRESS][DOMAIN_NAME]"
type input "[EMAIL_ADDRESS][DOMAIN_NAME]"
click at [523, 126] on input at bounding box center [545, 120] width 103 height 15
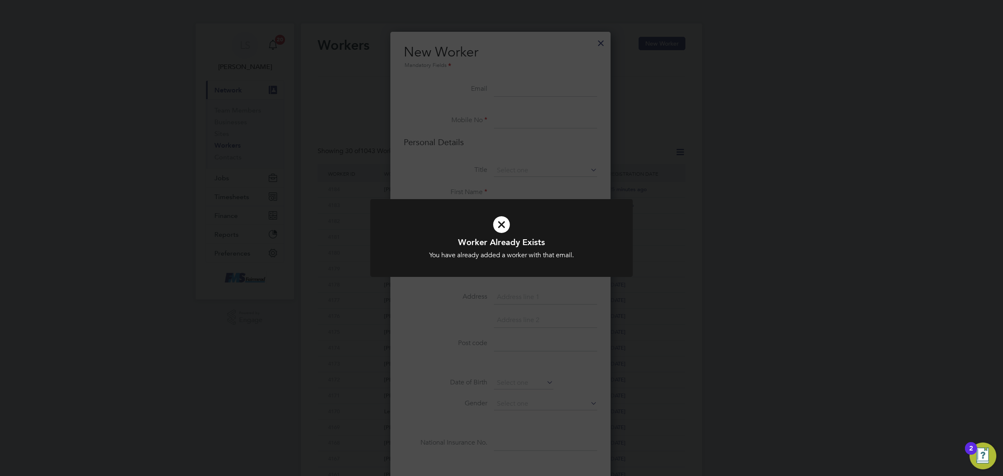
click at [516, 224] on icon at bounding box center [501, 224] width 217 height 33
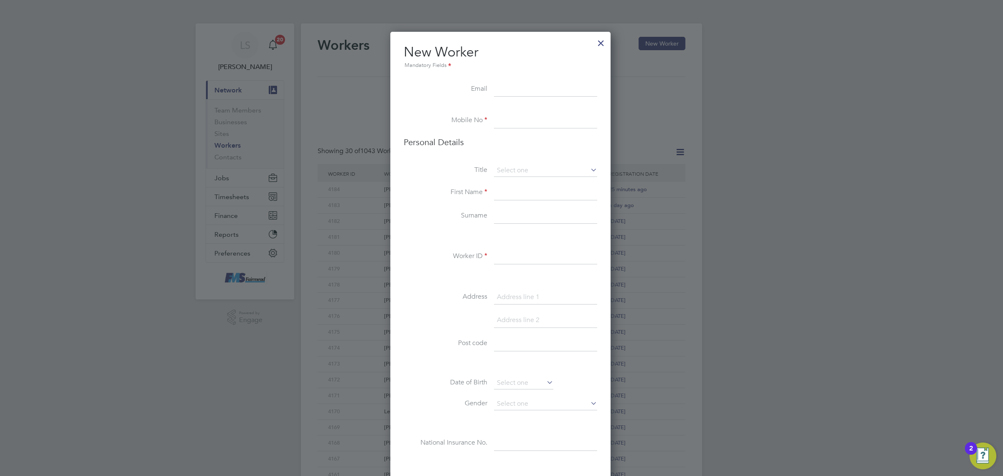
click at [604, 41] on div at bounding box center [600, 40] width 15 height 15
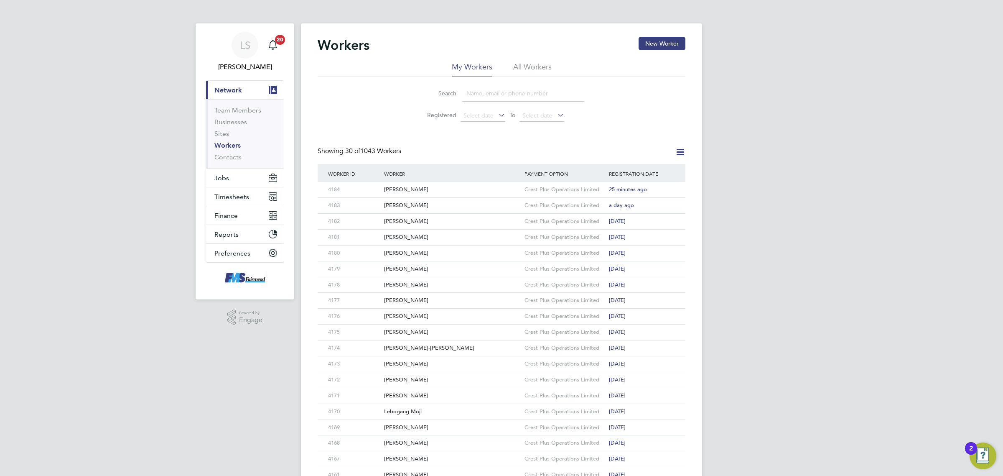
click at [491, 95] on input at bounding box center [523, 93] width 122 height 16
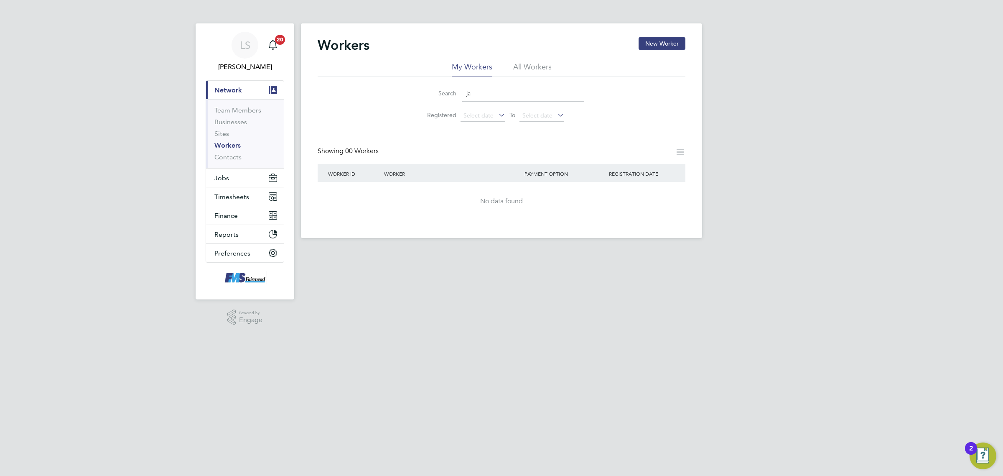
type input "j"
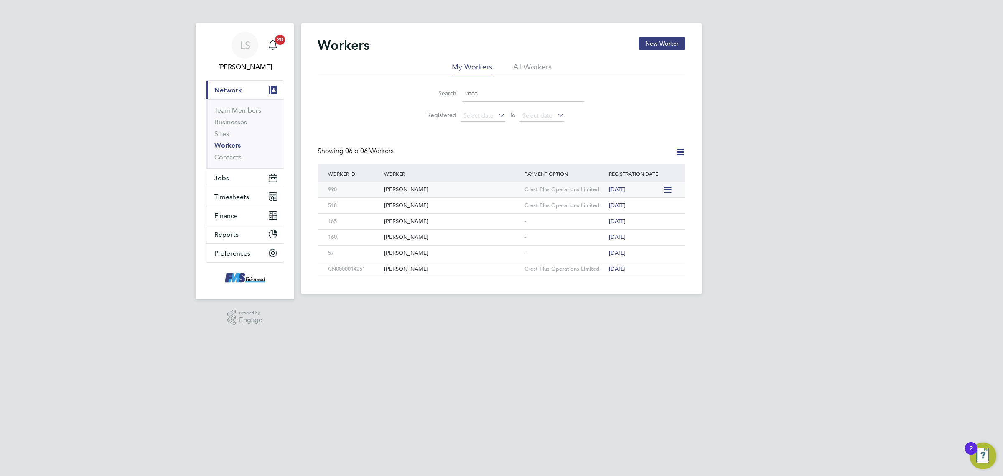
type input "mcc"
click at [431, 185] on div "[PERSON_NAME]" at bounding box center [452, 189] width 140 height 15
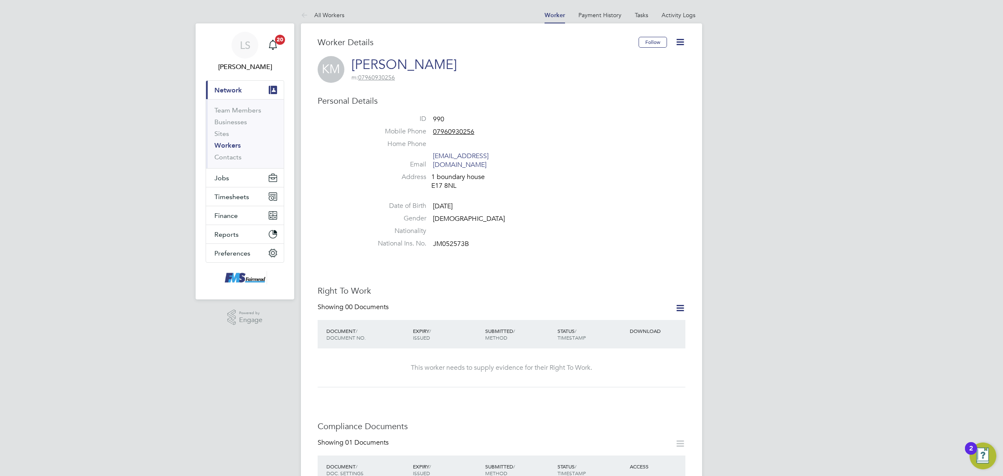
click at [300, 191] on div "LS [PERSON_NAME] Notifications 20 Applications: Current page: Network Team Memb…" at bounding box center [501, 456] width 1003 height 913
click at [682, 303] on icon at bounding box center [680, 308] width 10 height 10
click at [639, 320] on li "Add Right To Work Document" at bounding box center [633, 319] width 101 height 12
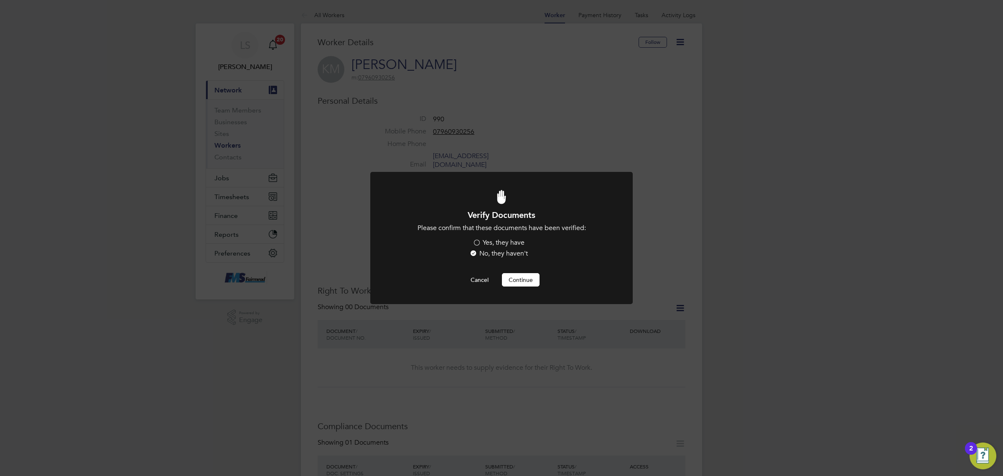
click at [494, 237] on li "Please confirm that these documents have been verified: Yes, they have No, they…" at bounding box center [501, 242] width 217 height 36
click at [518, 274] on button "Continue" at bounding box center [521, 279] width 38 height 13
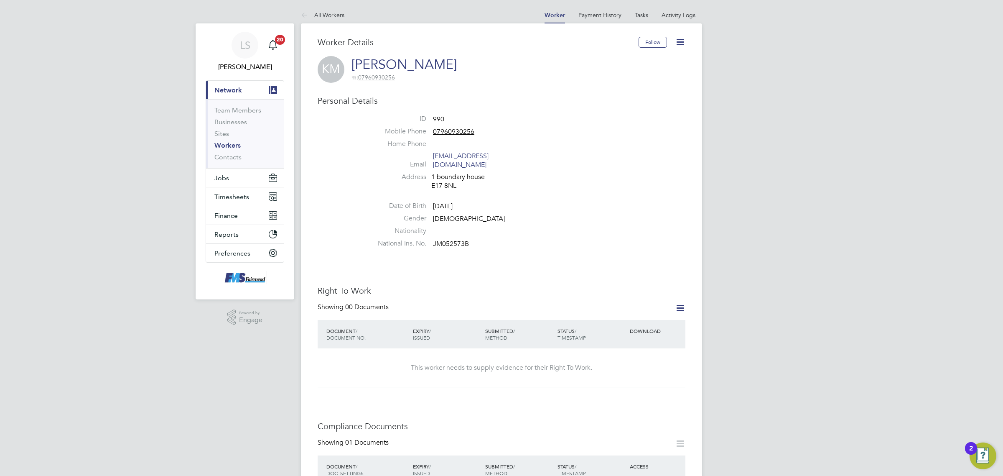
click at [684, 303] on icon at bounding box center [680, 308] width 10 height 10
click at [648, 318] on li "Add Right To Work Document" at bounding box center [633, 319] width 101 height 12
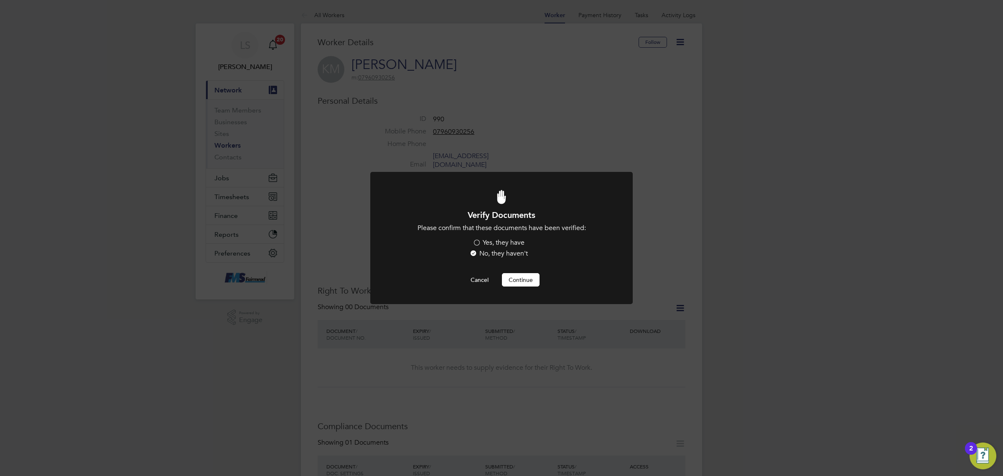
click at [490, 239] on label "Yes, they have" at bounding box center [499, 242] width 52 height 9
click at [0, 0] on input "Yes, they have" at bounding box center [0, 0] width 0 height 0
click at [533, 279] on button "Continue" at bounding box center [521, 279] width 38 height 13
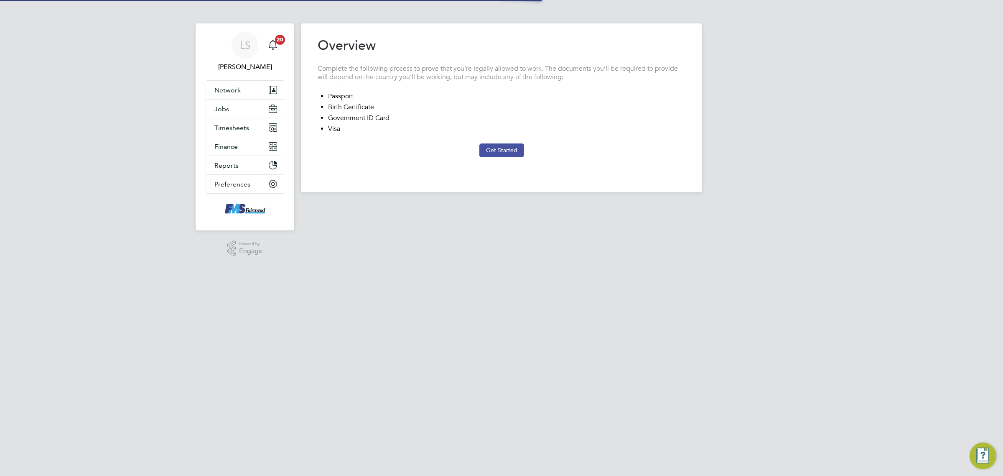
click at [504, 150] on button "Get Started" at bounding box center [501, 149] width 45 height 13
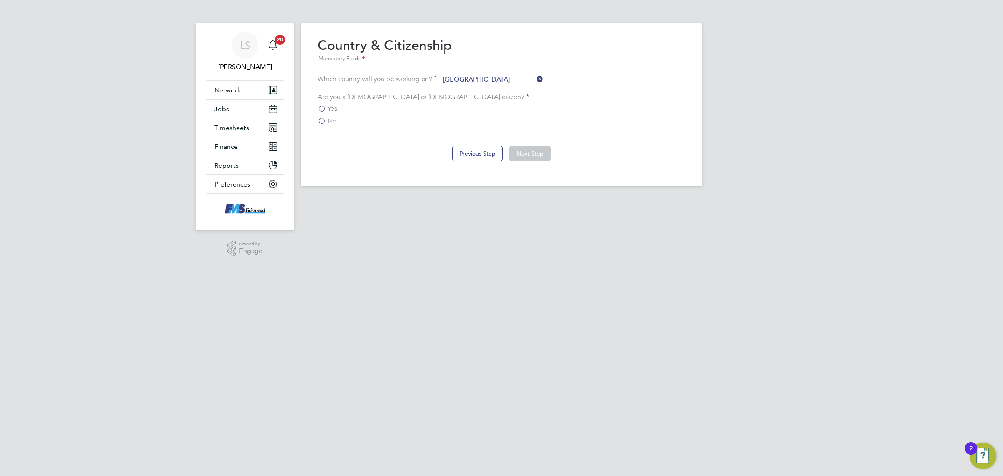
click at [325, 105] on label "Yes" at bounding box center [328, 108] width 20 height 8
click at [0, 0] on input "Yes" at bounding box center [0, 0] width 0 height 0
click at [326, 119] on label "No" at bounding box center [327, 121] width 19 height 8
click at [0, 0] on input "No" at bounding box center [0, 0] width 0 height 0
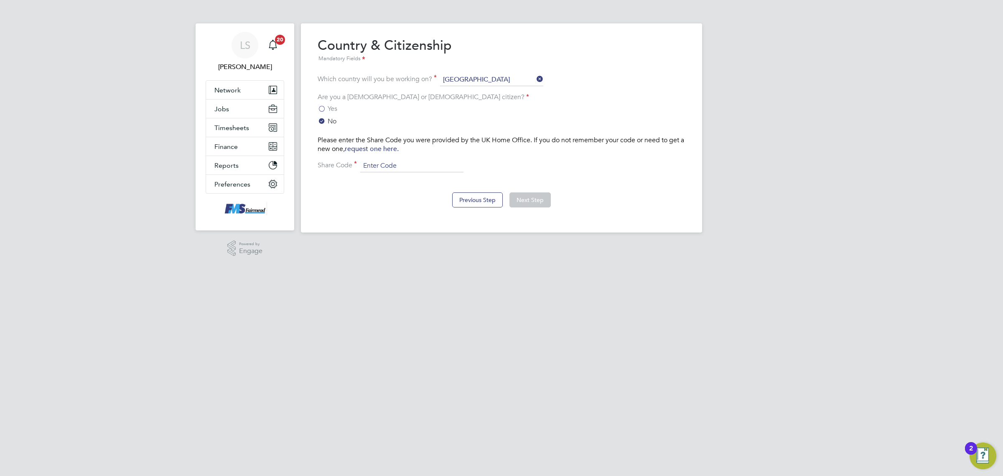
click at [400, 165] on input at bounding box center [411, 166] width 103 height 13
click at [326, 117] on label "No" at bounding box center [327, 121] width 19 height 8
click at [0, 0] on input "No" at bounding box center [0, 0] width 0 height 0
click at [326, 109] on label "Yes" at bounding box center [328, 108] width 20 height 8
click at [0, 0] on input "Yes" at bounding box center [0, 0] width 0 height 0
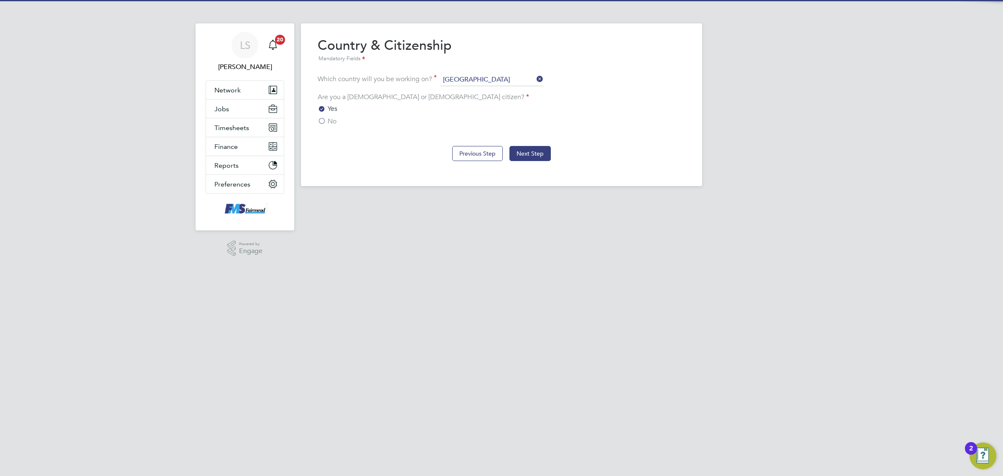
click at [534, 143] on div "Previous Step Next Step" at bounding box center [502, 152] width 368 height 33
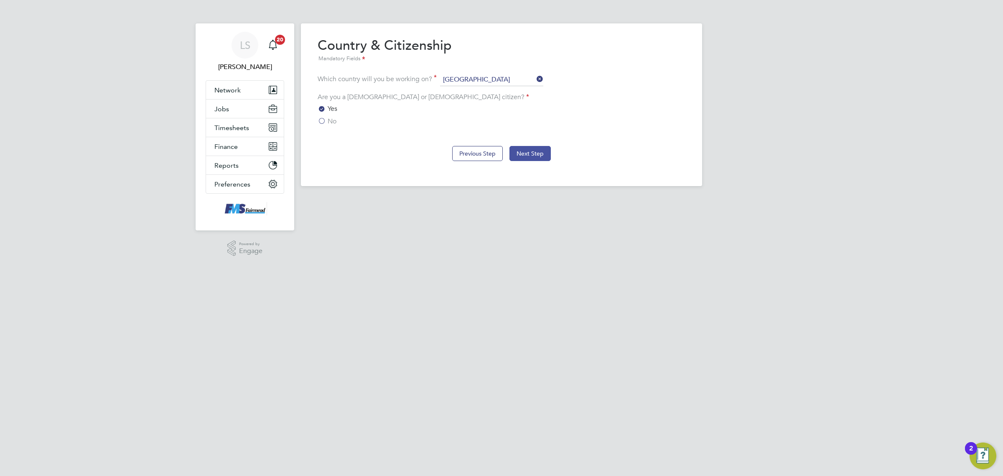
click at [538, 155] on button "Next Step" at bounding box center [529, 153] width 41 height 15
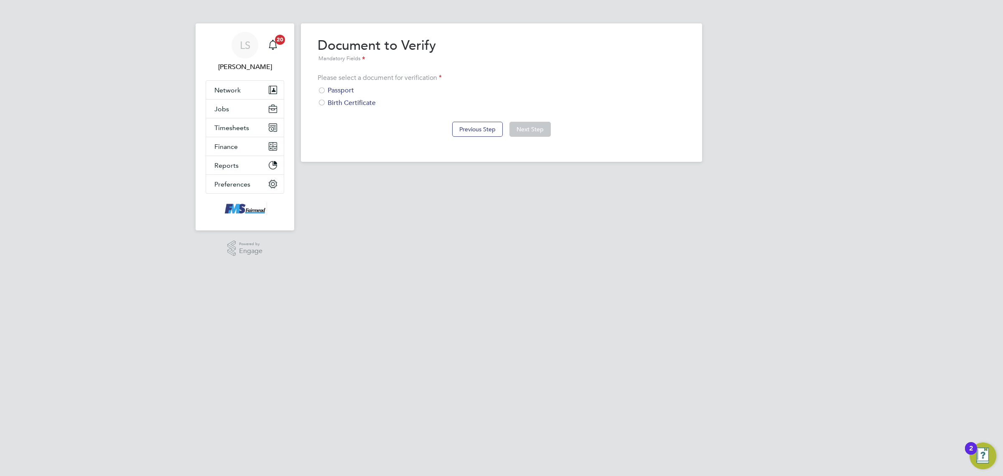
click at [333, 89] on div "Passport" at bounding box center [502, 90] width 368 height 9
click at [532, 132] on button "Next Step" at bounding box center [529, 129] width 41 height 15
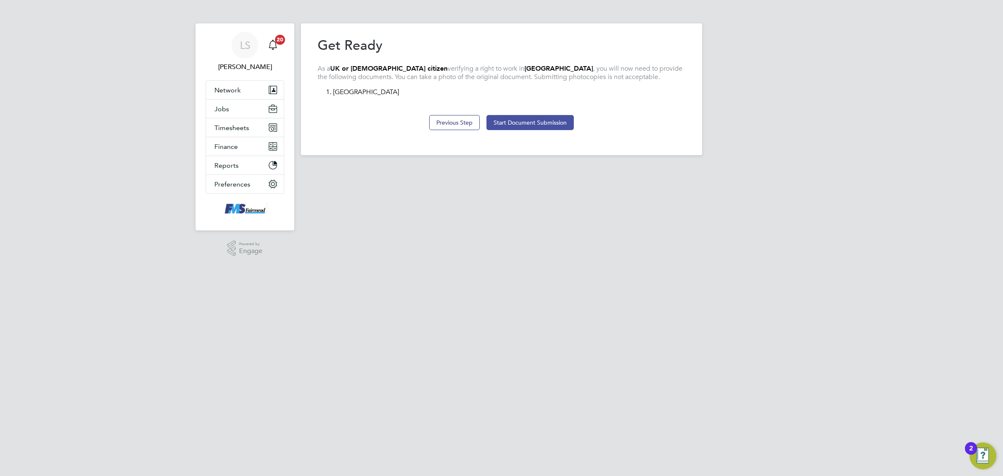
click at [532, 120] on button "Start Document Submission" at bounding box center [529, 122] width 87 height 15
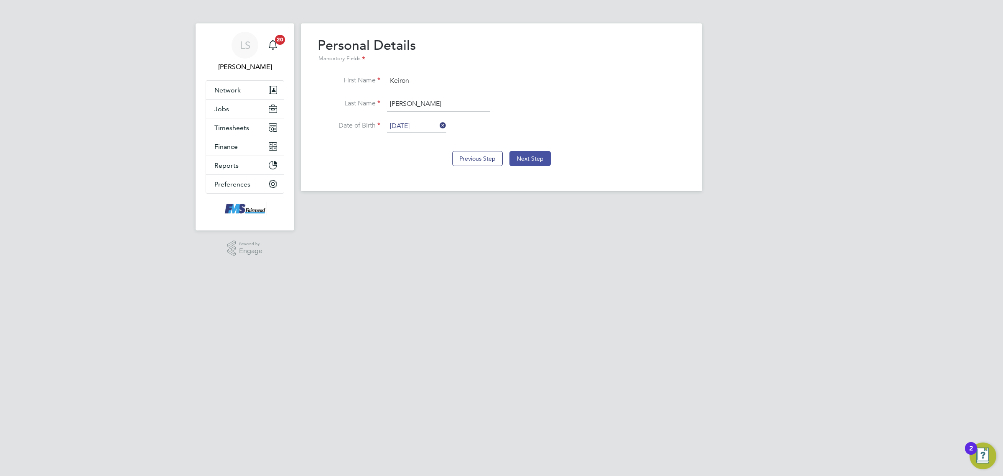
click at [528, 156] on button "Next Step" at bounding box center [529, 158] width 41 height 15
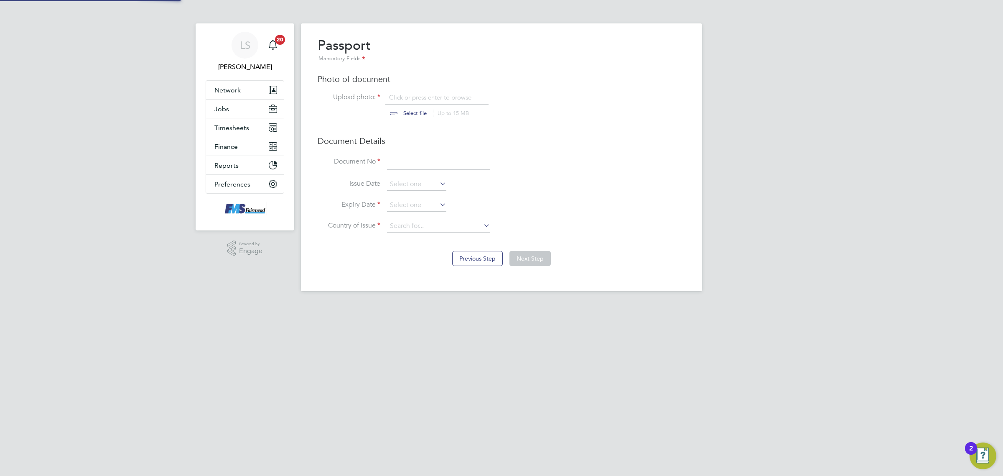
scroll to position [11, 104]
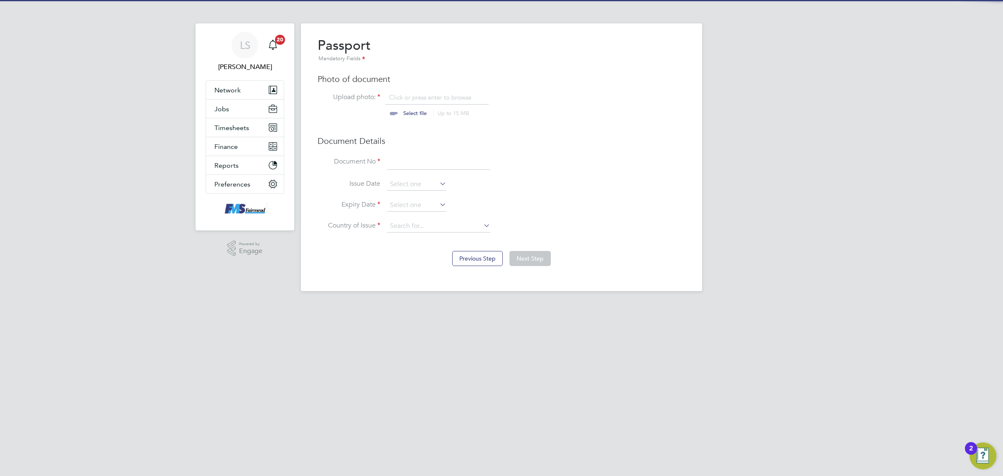
drag, startPoint x: 434, startPoint y: 153, endPoint x: 415, endPoint y: 159, distance: 20.0
click at [416, 160] on div "Passport Mandatory Fields Photo of document Upload photo: Click or press enter …" at bounding box center [502, 139] width 368 height 204
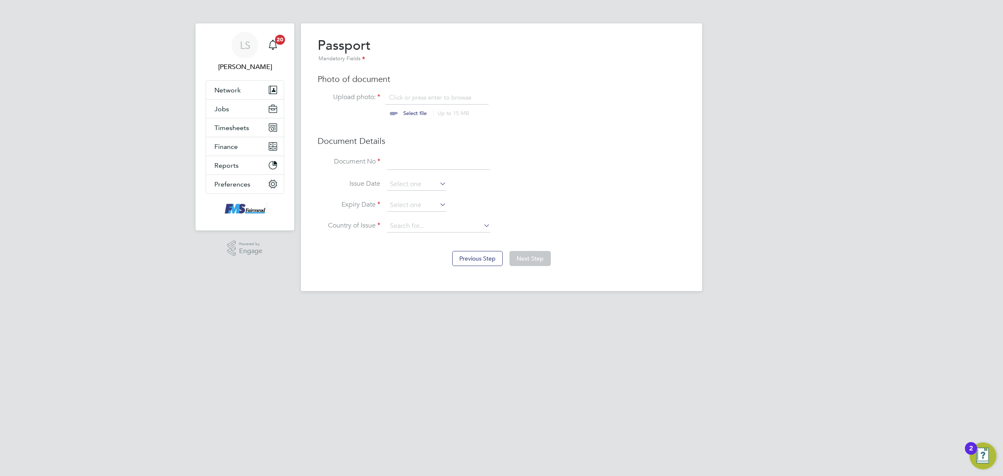
click at [414, 103] on input "file" at bounding box center [422, 105] width 131 height 25
type input "C:\fakepath\Kieron Mcormack PP.png"
click at [408, 163] on input at bounding box center [438, 162] width 103 height 15
type input "PB1604568"
click at [415, 207] on input at bounding box center [416, 205] width 59 height 13
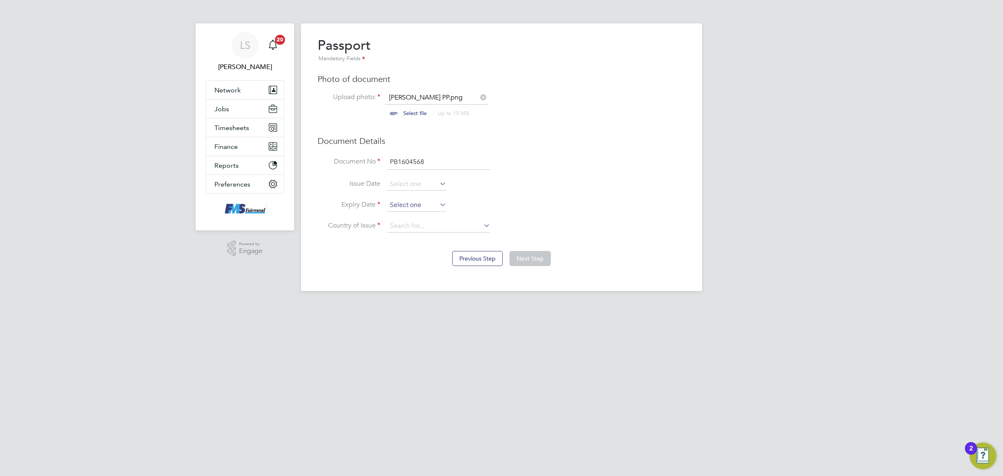
scroll to position [311, 0]
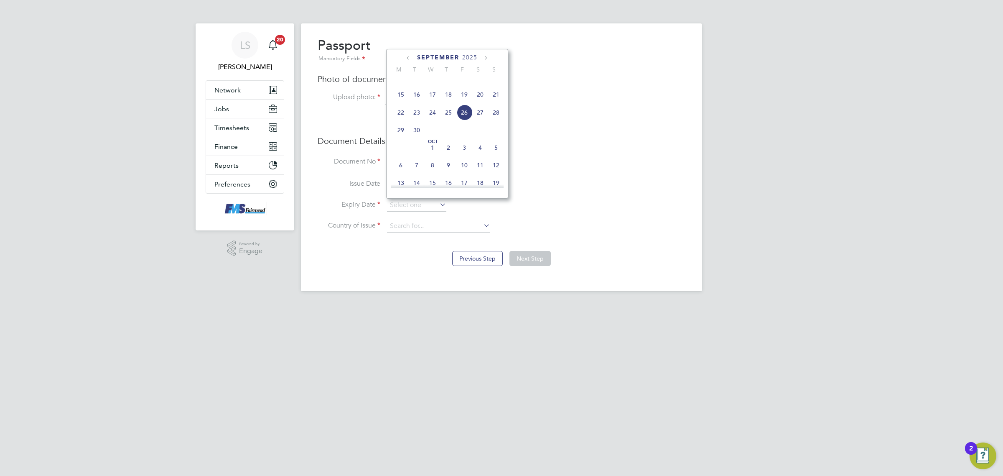
click at [472, 58] on span "2025" at bounding box center [469, 57] width 15 height 7
click at [400, 135] on span "2025" at bounding box center [401, 128] width 16 height 16
click at [450, 112] on span "10" at bounding box center [448, 112] width 16 height 16
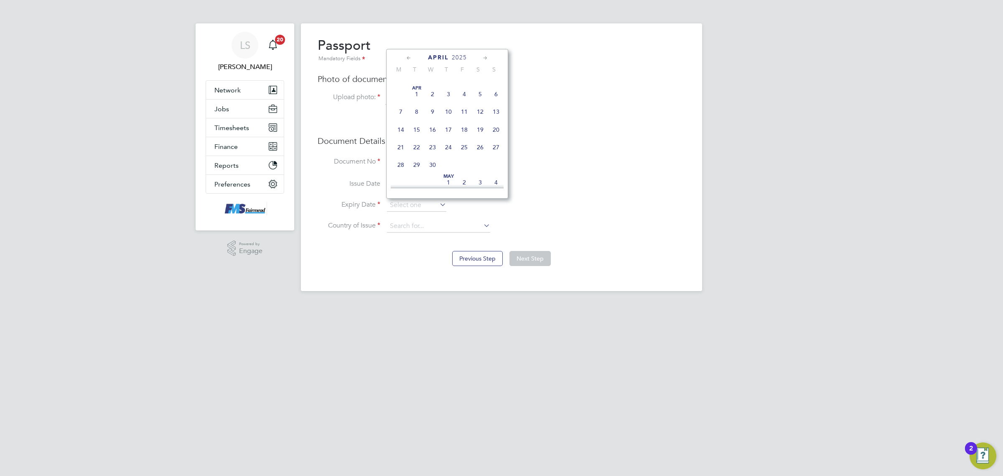
type input "10 Apr 2025"
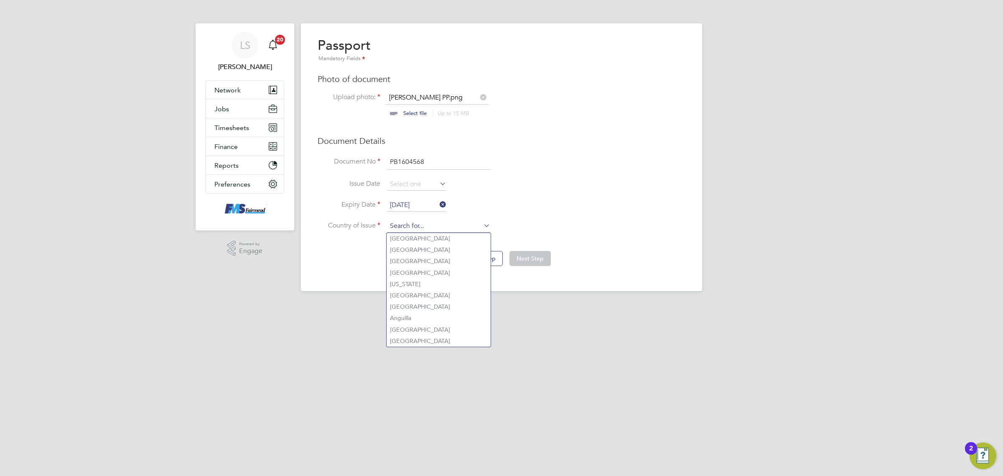
click at [435, 223] on input at bounding box center [438, 226] width 103 height 13
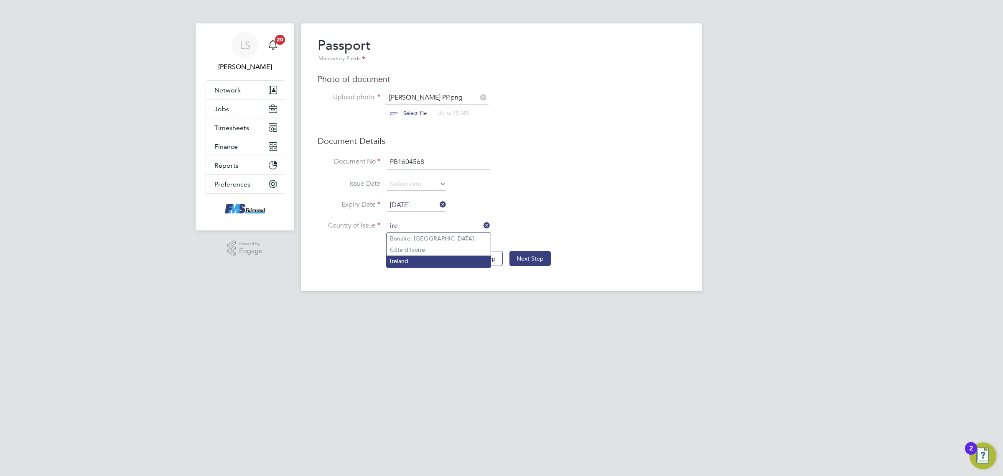
click at [429, 257] on li "Ire land" at bounding box center [439, 260] width 104 height 11
type input "Ireland"
click at [542, 254] on button "Next Step" at bounding box center [529, 258] width 41 height 15
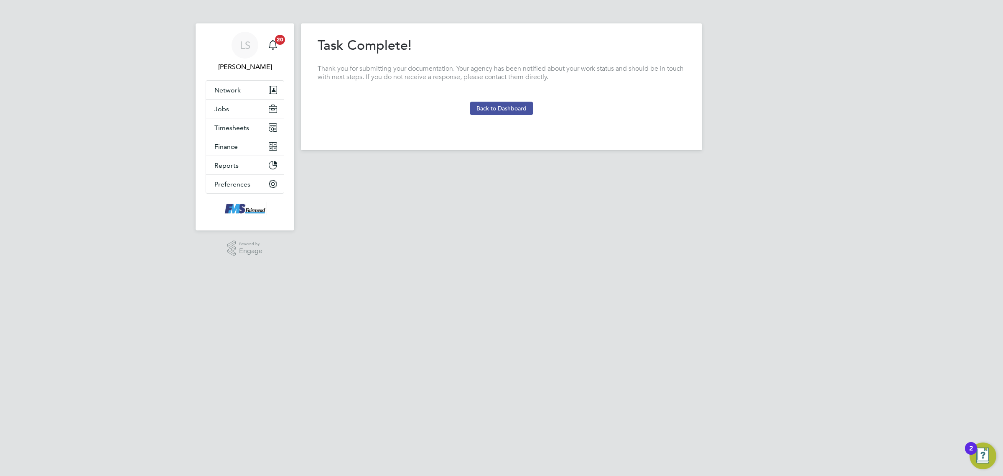
click at [517, 108] on button "Back to Dashboard" at bounding box center [502, 108] width 64 height 13
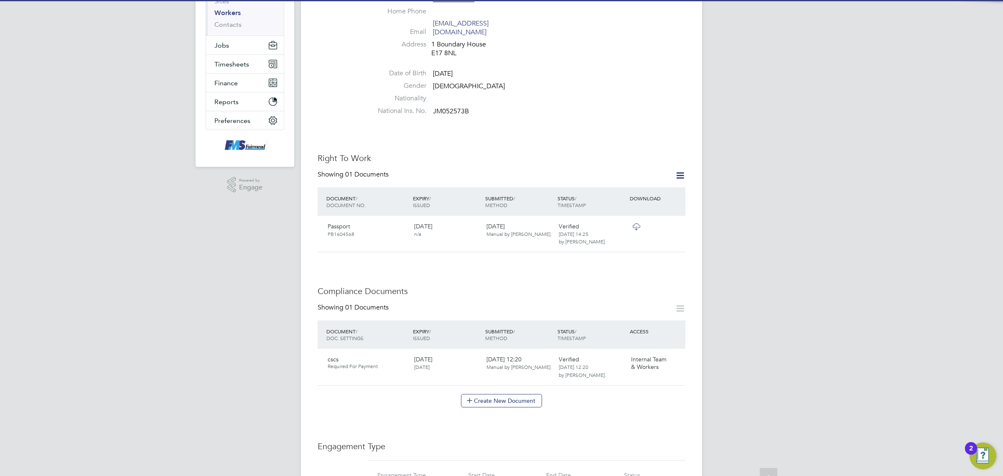
scroll to position [157, 0]
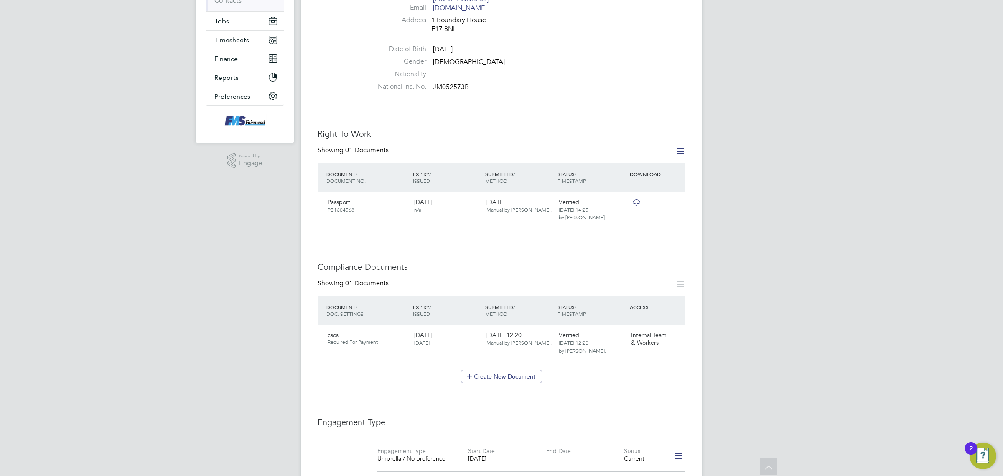
click at [326, 244] on div "Worker Details Follow KM Keiron Mccormack m: 07960930256 Personal Details ID 99…" at bounding box center [502, 295] width 368 height 831
click at [679, 331] on icon at bounding box center [675, 336] width 8 height 10
click at [624, 404] on li "Delete Document" at bounding box center [638, 406] width 84 height 12
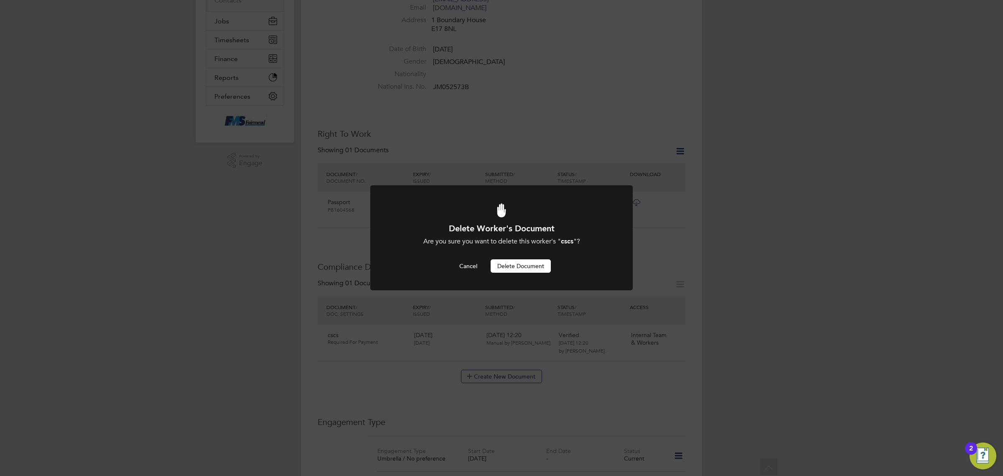
scroll to position [0, 0]
click at [510, 270] on button "Delete Document" at bounding box center [521, 265] width 60 height 13
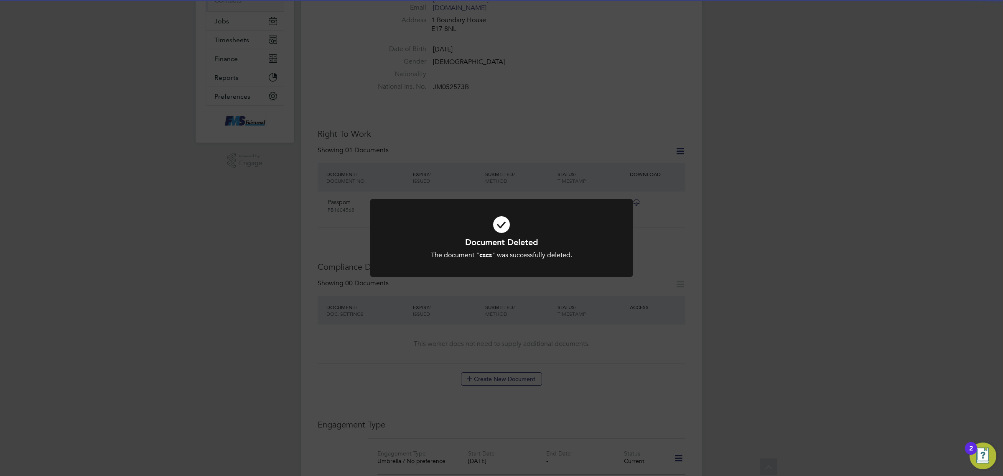
click at [563, 287] on div "Document Deleted The document " cscs " was successfully deleted. Cancel Okay" at bounding box center [501, 238] width 1003 height 476
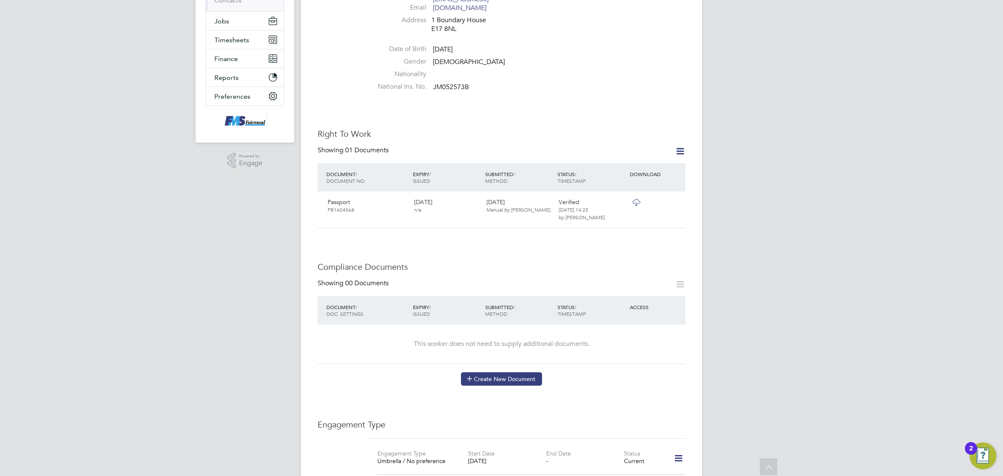
click at [523, 378] on div "Worker Details Follow KM Keiron Mccormack m: 07960930256 Personal Details ID 99…" at bounding box center [502, 297] width 368 height 834
click at [525, 372] on button "Create New Document" at bounding box center [501, 378] width 81 height 13
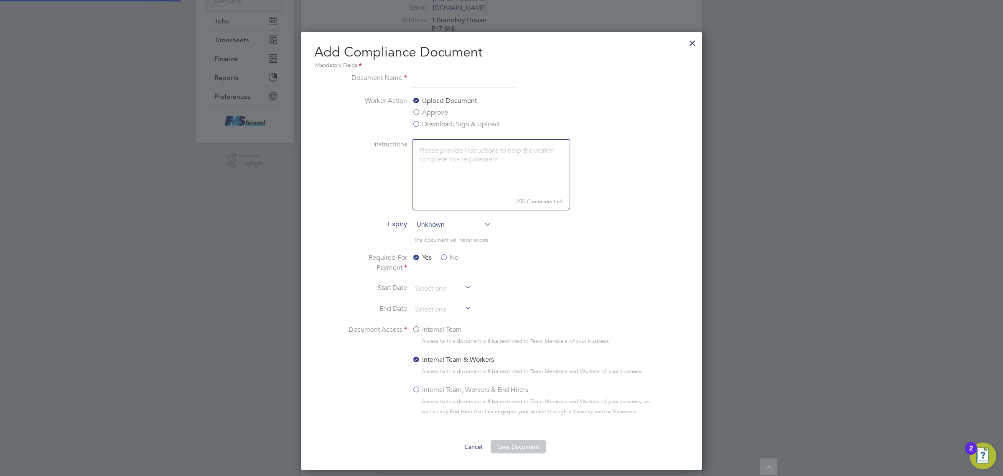
scroll to position [439, 402]
type input "cscs"
click at [425, 128] on div "Upload Document Approve Download, Sign & Upload" at bounding box center [474, 113] width 125 height 35
click at [431, 125] on label "Download, Sign & Upload" at bounding box center [455, 124] width 87 height 10
click at [0, 0] on input "Download, Sign & Upload" at bounding box center [0, 0] width 0 height 0
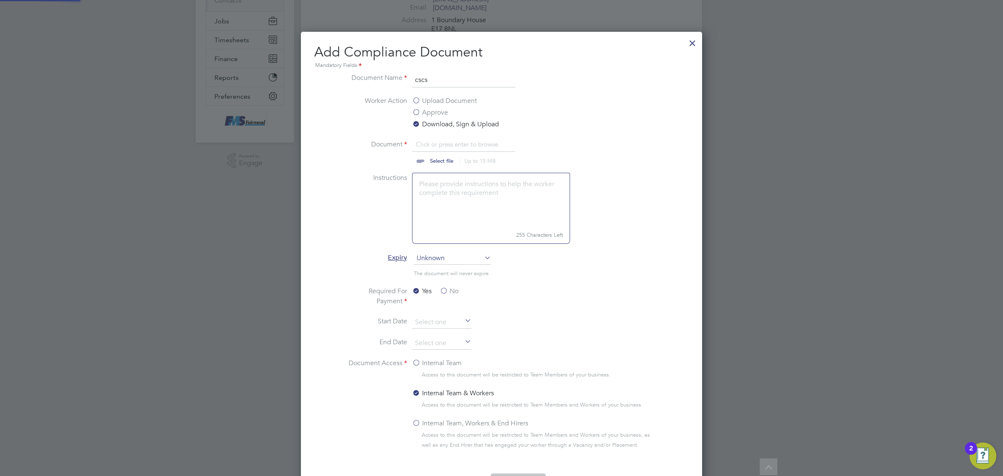
scroll to position [13, 104]
click at [448, 159] on input "file" at bounding box center [449, 151] width 131 height 25
type input "C:\fakepath\Kieron Hammond CSCS.png"
click at [446, 153] on input "file" at bounding box center [449, 151] width 131 height 25
click at [505, 420] on label "Internal Team, Workers & End Hirers" at bounding box center [470, 423] width 116 height 10
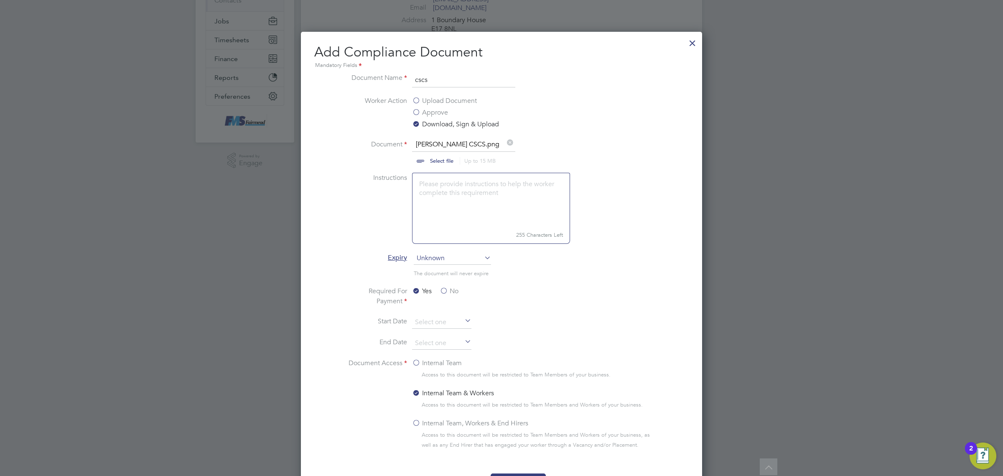
click at [0, 0] on input "Internal Team, Workers & End Hirers" at bounding box center [0, 0] width 0 height 0
click at [441, 255] on span "Unknown" at bounding box center [452, 258] width 77 height 13
click at [450, 314] on li "Specific date" at bounding box center [452, 314] width 78 height 11
click at [435, 363] on label "Internal Team" at bounding box center [437, 363] width 50 height 10
click at [0, 0] on input "Internal Team" at bounding box center [0, 0] width 0 height 0
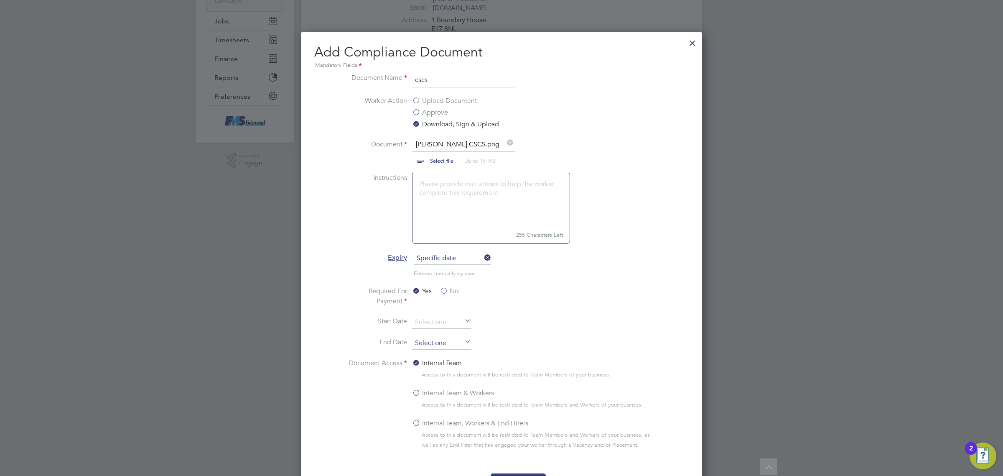
click at [450, 347] on input at bounding box center [441, 343] width 59 height 13
click at [512, 193] on icon at bounding box center [510, 196] width 8 height 9
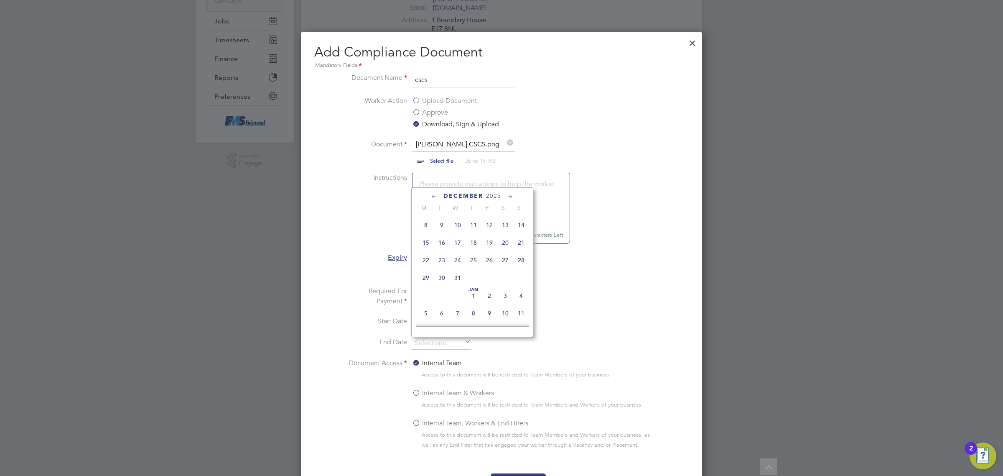
click at [512, 193] on icon at bounding box center [510, 196] width 8 height 9
click at [511, 192] on icon at bounding box center [510, 196] width 8 height 9
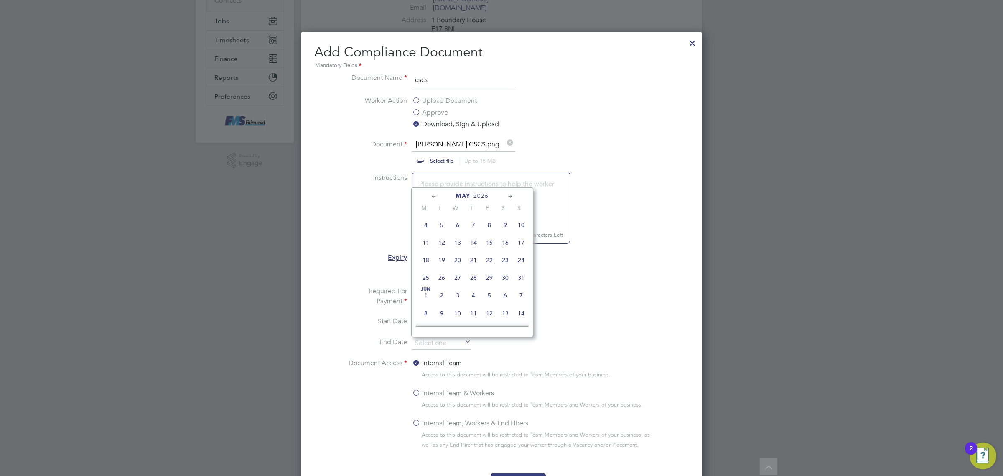
click at [511, 192] on icon at bounding box center [510, 196] width 8 height 9
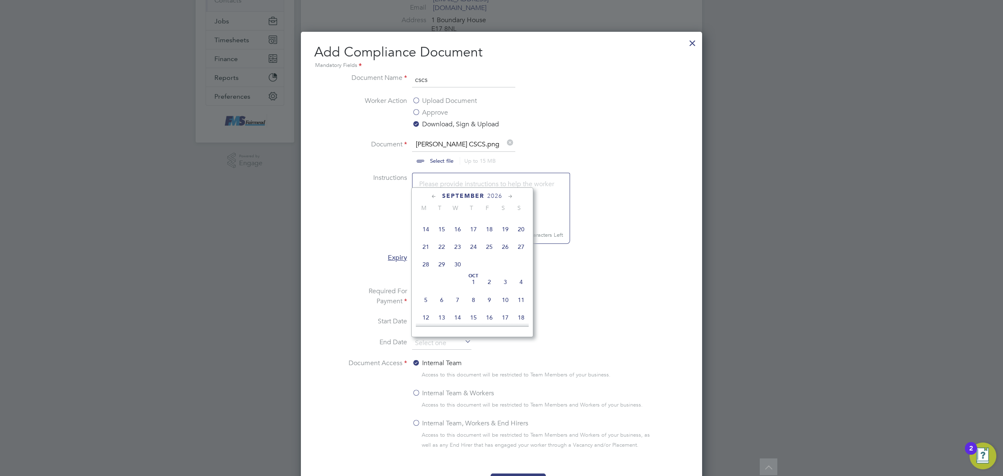
click at [511, 192] on icon at bounding box center [510, 196] width 8 height 9
click at [428, 216] on span "5" at bounding box center [426, 209] width 16 height 16
type input "05 Oct 2026"
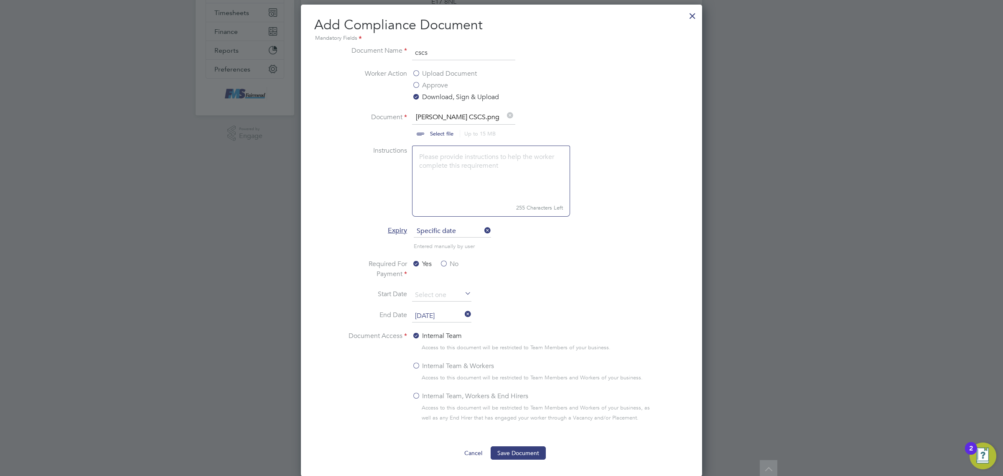
scroll to position [366, 0]
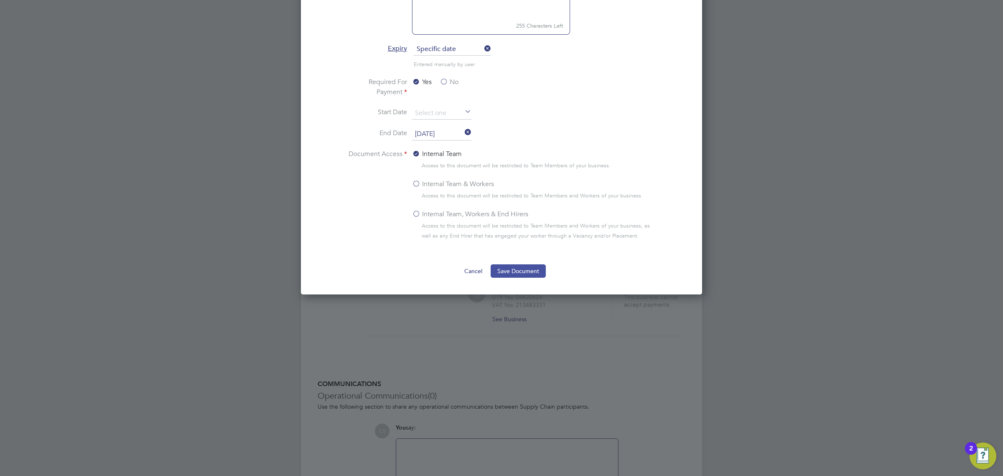
click at [516, 275] on button "Save Document" at bounding box center [518, 270] width 55 height 13
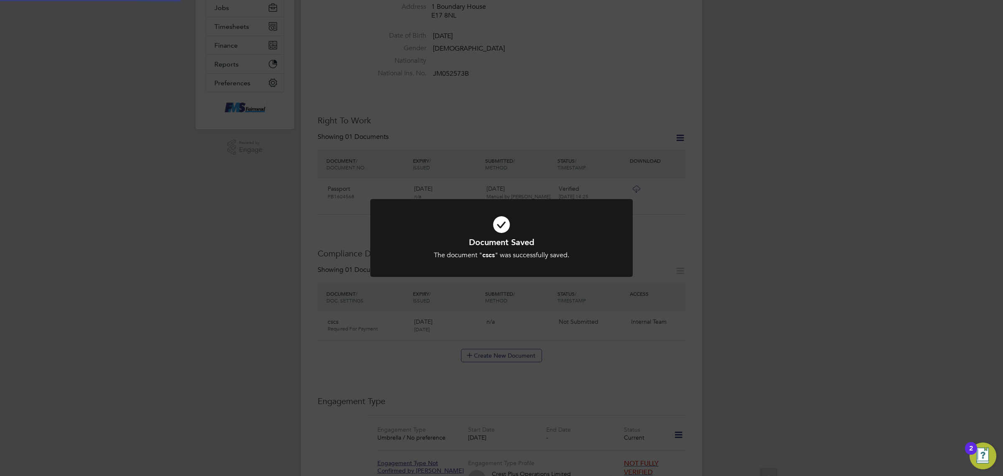
scroll to position [157, 0]
click at [645, 391] on div "Document Saved The document " cscs " was successfully saved. Cancel Okay" at bounding box center [501, 238] width 1003 height 476
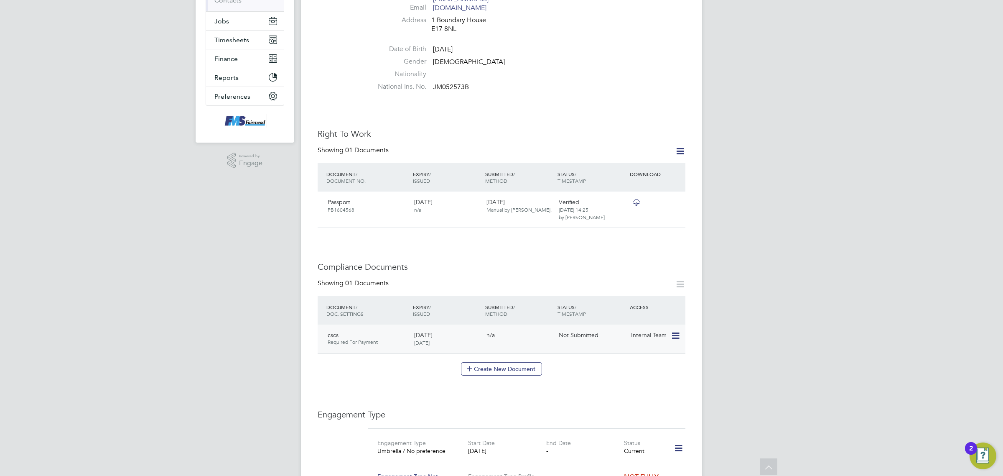
click at [676, 331] on icon at bounding box center [675, 336] width 8 height 10
click at [636, 343] on li "Edit Document" at bounding box center [638, 347] width 84 height 12
type input "cscs"
type input "26 Sep 2025"
type input "05 Oct 2026"
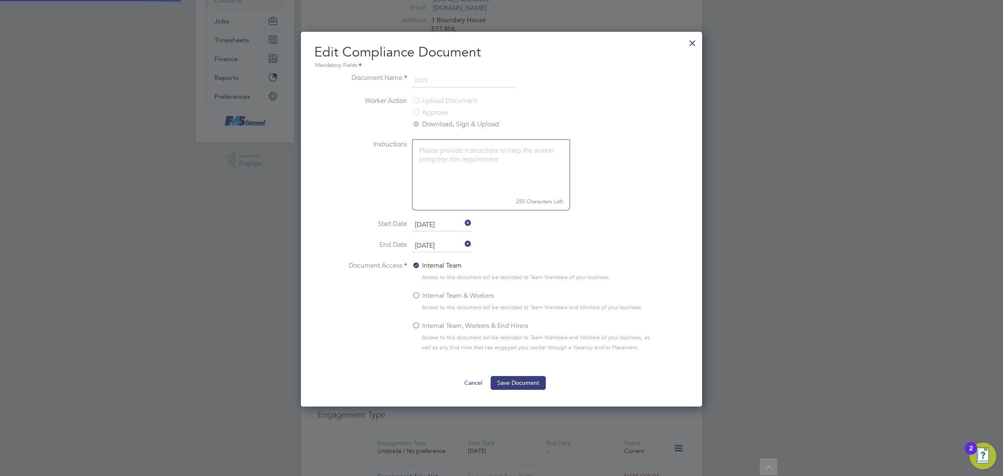
scroll to position [375, 402]
click at [694, 35] on div at bounding box center [692, 40] width 15 height 15
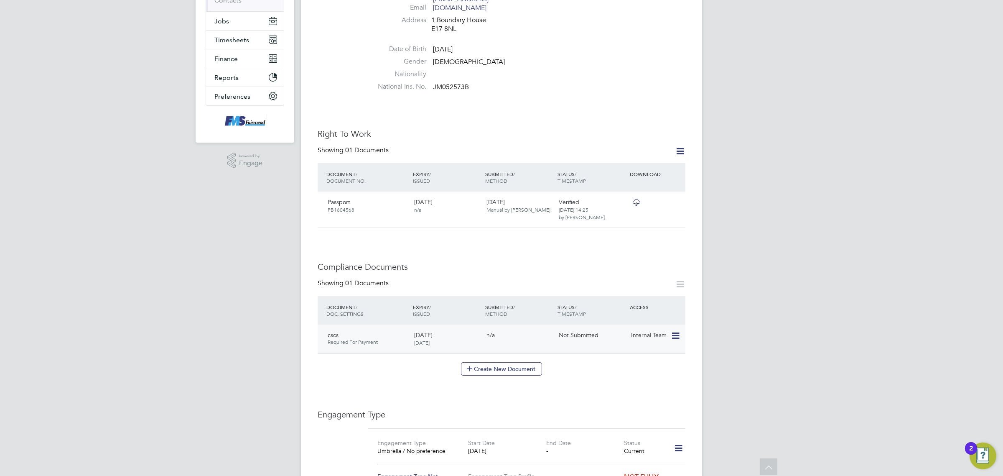
click at [675, 331] on icon at bounding box center [675, 336] width 8 height 10
click at [620, 368] on li "Submit Document" at bounding box center [638, 370] width 84 height 12
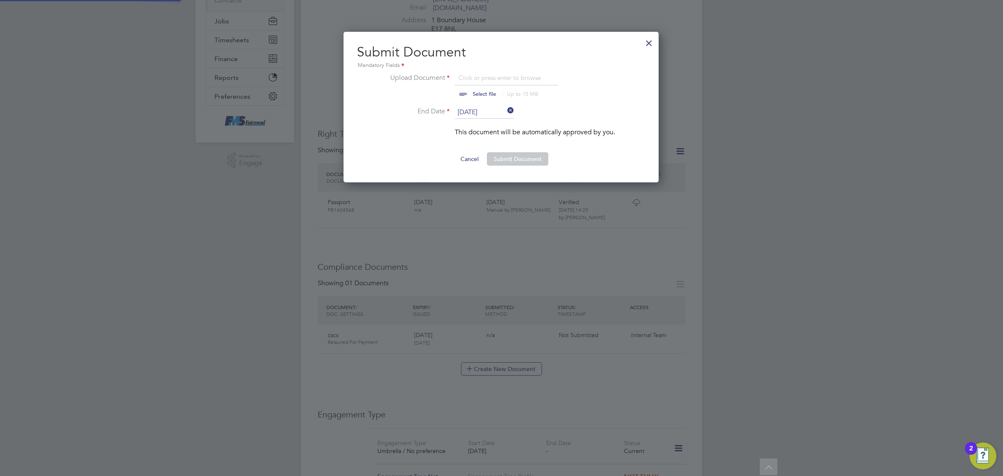
scroll to position [151, 316]
click at [487, 90] on input "file" at bounding box center [492, 85] width 131 height 25
type input "C:\fakepath\Keiron McCormaack CSCS.png"
click at [519, 150] on ng-form "Upload Document Keiron McCormaack CSCS.png Select file Up to 15 MB Drop your fi…" at bounding box center [501, 119] width 288 height 93
click at [519, 153] on button "Submit Document" at bounding box center [517, 158] width 61 height 13
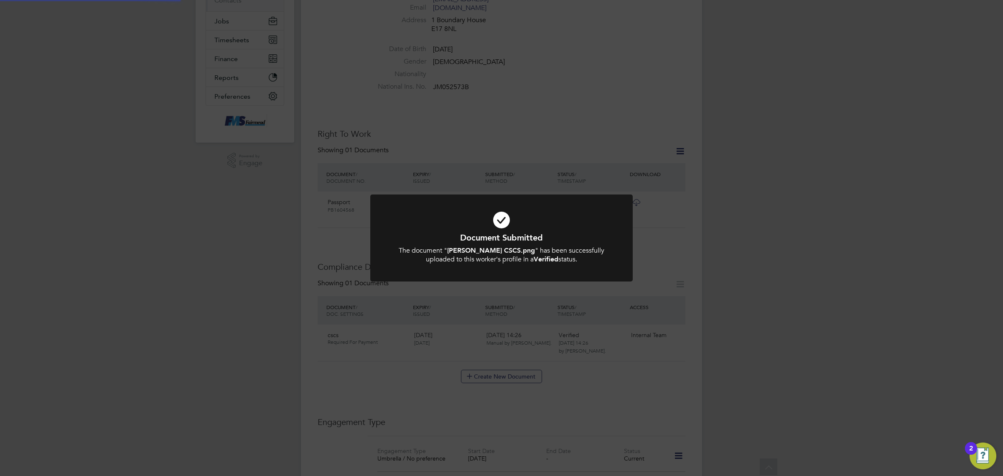
click at [607, 341] on div "Document Submitted The document " Keiron McCormaack CSCS.png " has been success…" at bounding box center [501, 238] width 1003 height 476
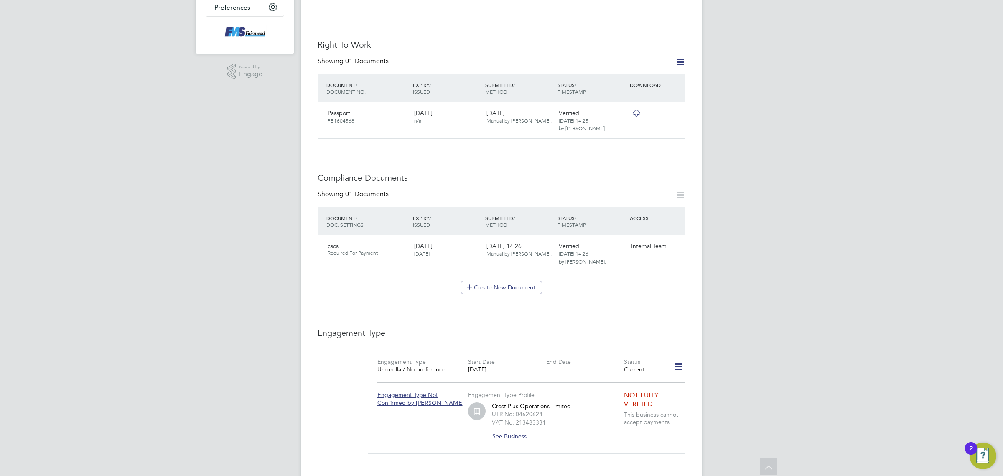
scroll to position [261, 0]
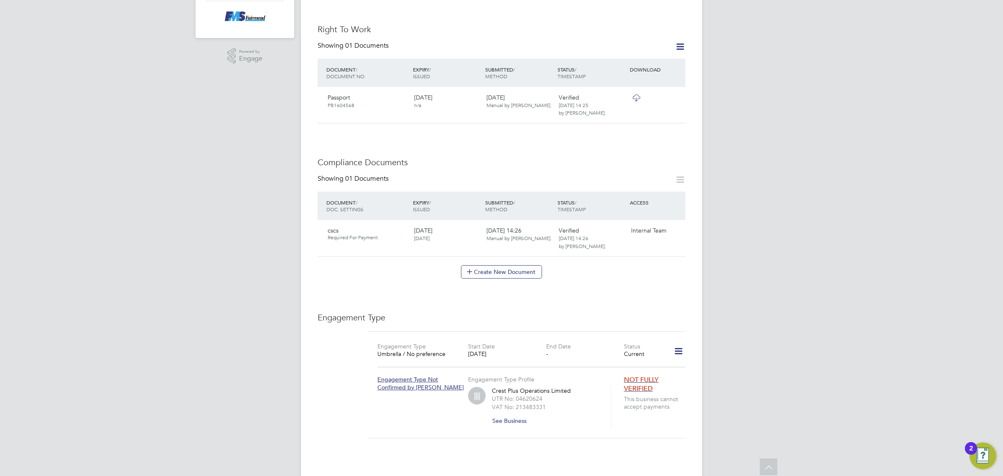
drag, startPoint x: 677, startPoint y: 338, endPoint x: 677, endPoint y: 343, distance: 5.0
click at [677, 343] on icon at bounding box center [678, 350] width 15 height 19
click at [643, 365] on li "Edit Engagement Type" at bounding box center [635, 367] width 96 height 12
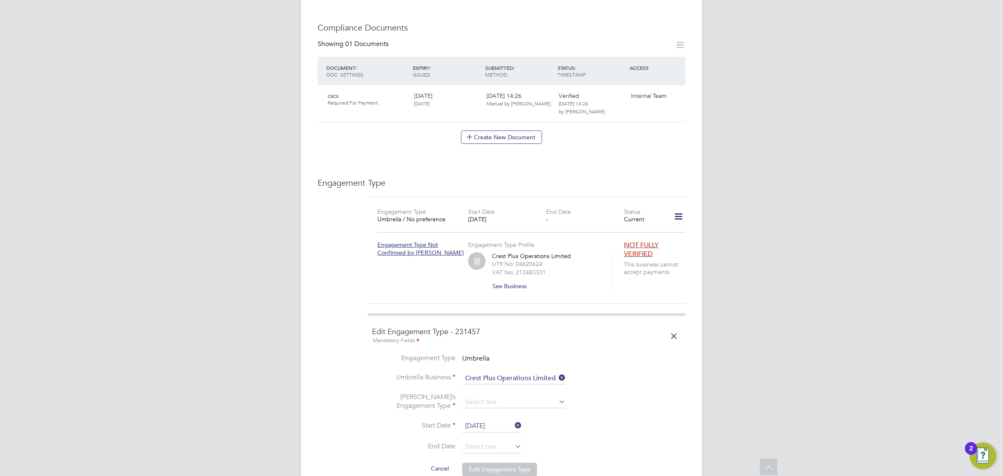
scroll to position [470, 0]
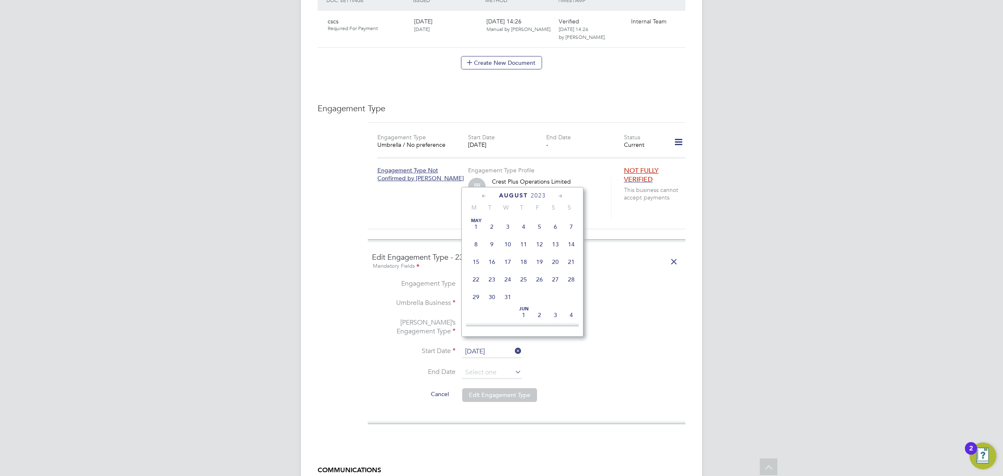
click at [486, 345] on input "07 Aug 2023" at bounding box center [491, 351] width 59 height 13
click at [538, 196] on span "2023" at bounding box center [538, 195] width 15 height 7
click at [508, 272] on span "2025" at bounding box center [508, 265] width 16 height 16
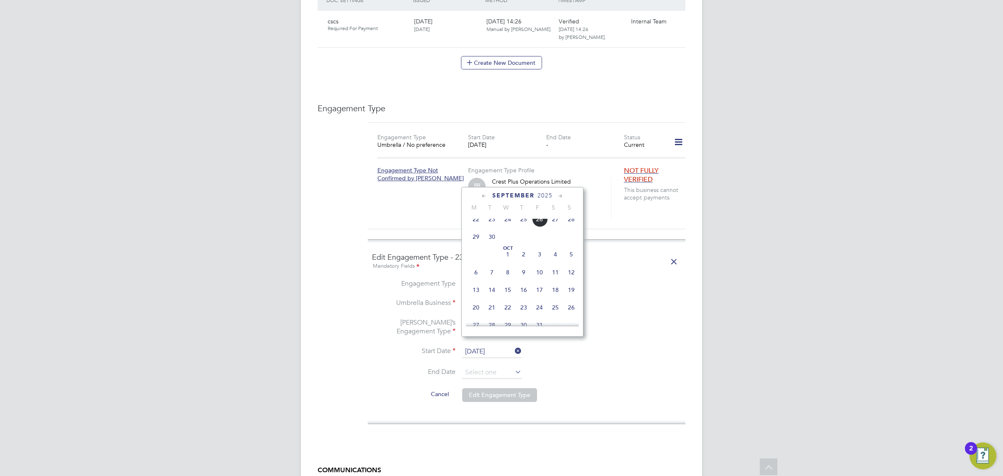
scroll to position [435, 0]
click at [490, 223] on span "23" at bounding box center [492, 215] width 16 height 16
type input "[DATE]"
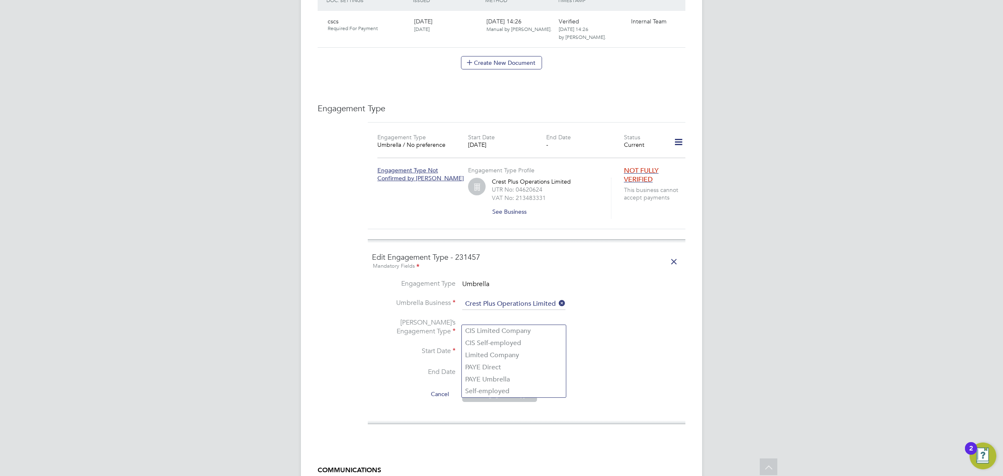
click at [503, 322] on input at bounding box center [513, 328] width 103 height 12
click at [488, 377] on li "PAYE Umbrella" at bounding box center [514, 379] width 104 height 12
type input "PAYE Umbrella"
click at [496, 388] on button "Edit Engagement Type" at bounding box center [499, 394] width 75 height 13
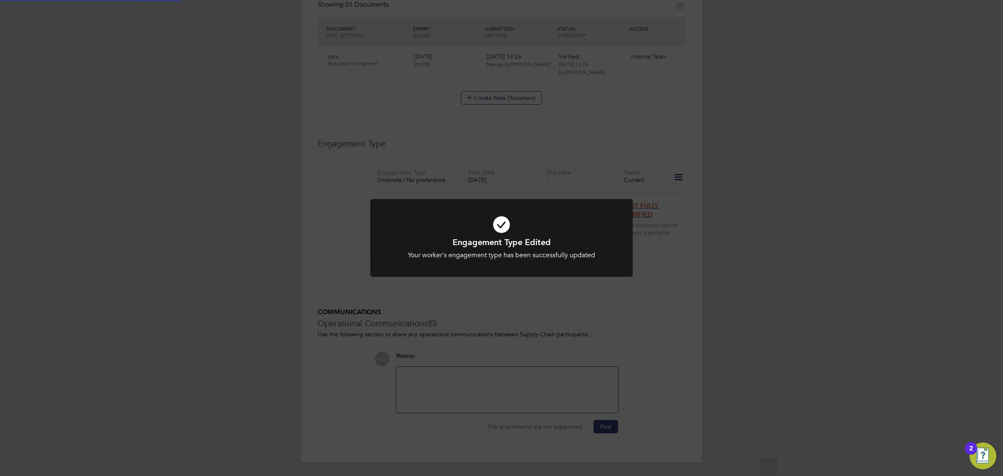
scroll to position [426, 0]
click at [519, 313] on div "Engagement Type Edited Your worker's engagement type has been successfully upda…" at bounding box center [501, 238] width 1003 height 476
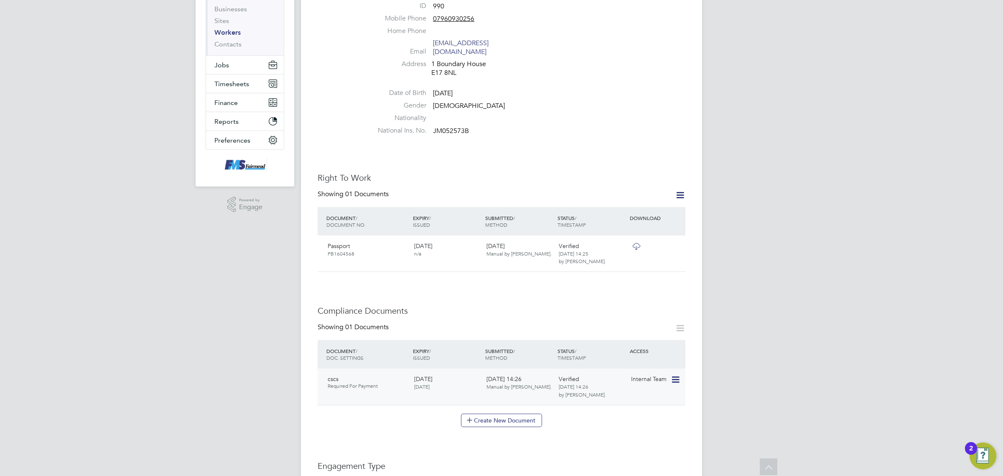
scroll to position [0, 0]
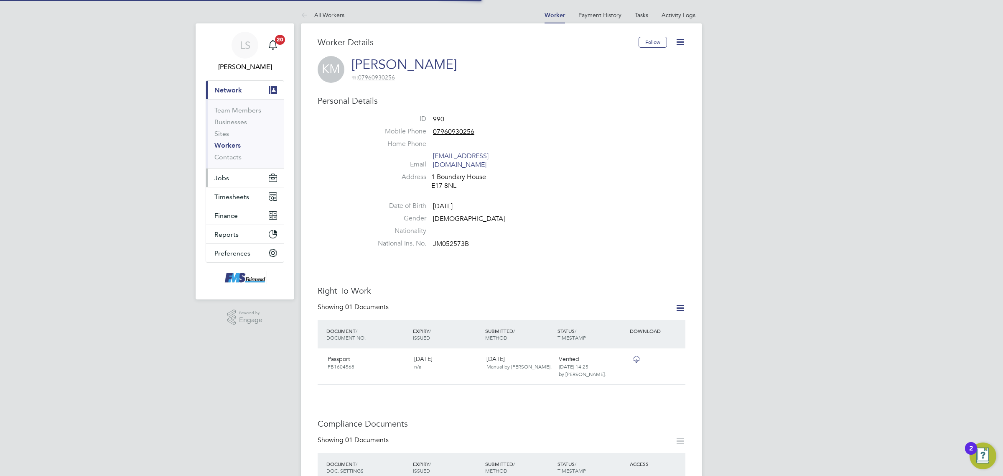
click at [230, 172] on button "Jobs" at bounding box center [245, 177] width 78 height 18
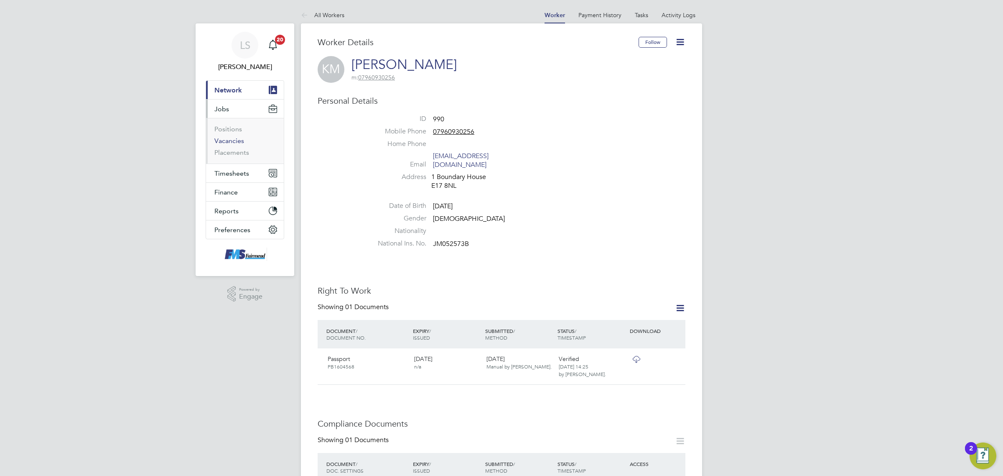
click at [231, 142] on link "Vacancies" at bounding box center [229, 141] width 30 height 8
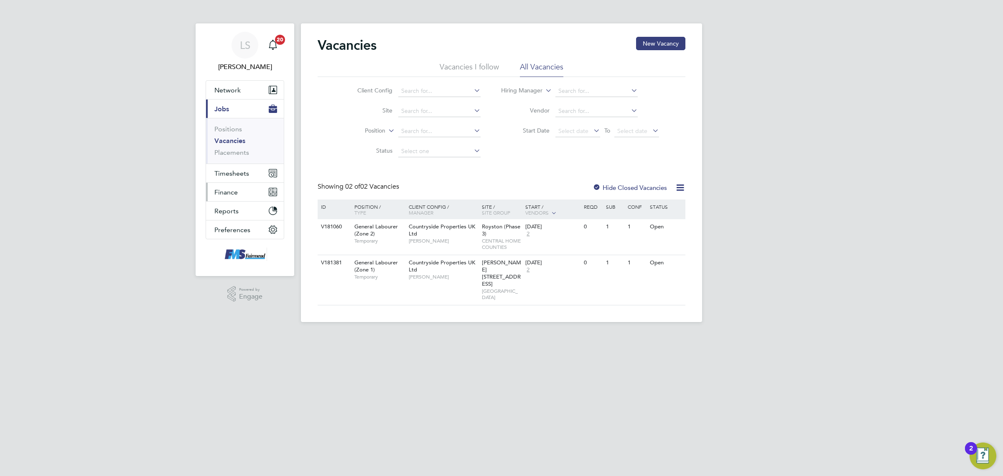
click at [210, 184] on button "Finance" at bounding box center [245, 192] width 78 height 18
click at [239, 126] on span "Timesheets" at bounding box center [231, 128] width 35 height 8
click at [239, 146] on link "Timesheets" at bounding box center [231, 148] width 35 height 8
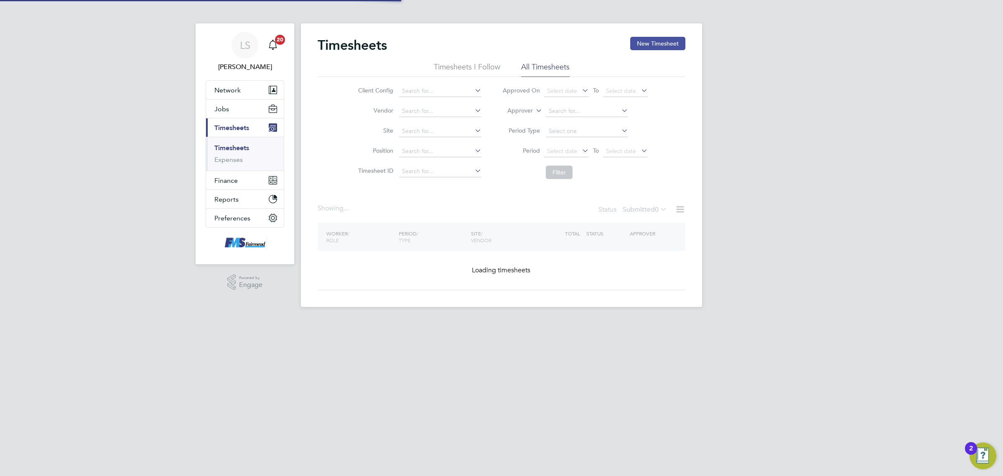
click at [636, 43] on button "New Timesheet" at bounding box center [657, 43] width 55 height 13
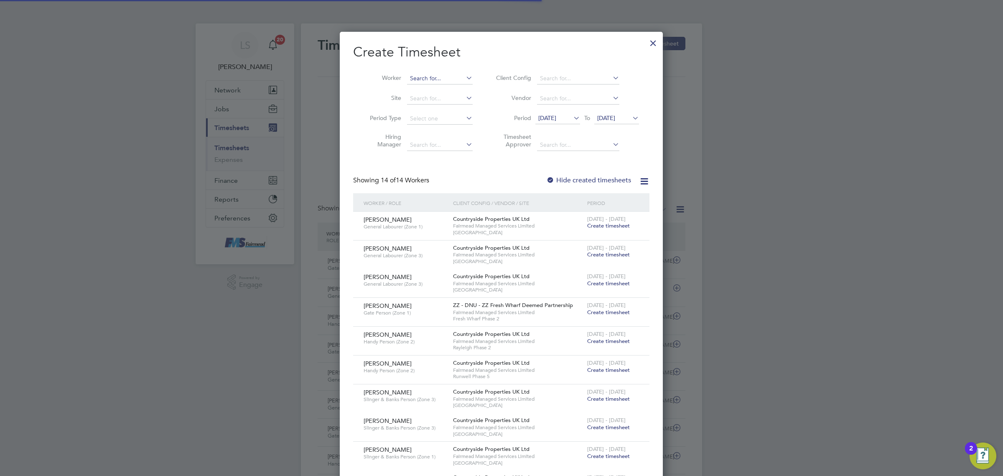
click at [427, 78] on input at bounding box center [440, 79] width 66 height 12
click at [458, 90] on b "Burch" at bounding box center [482, 89] width 48 height 7
type input "Joseph Burch"
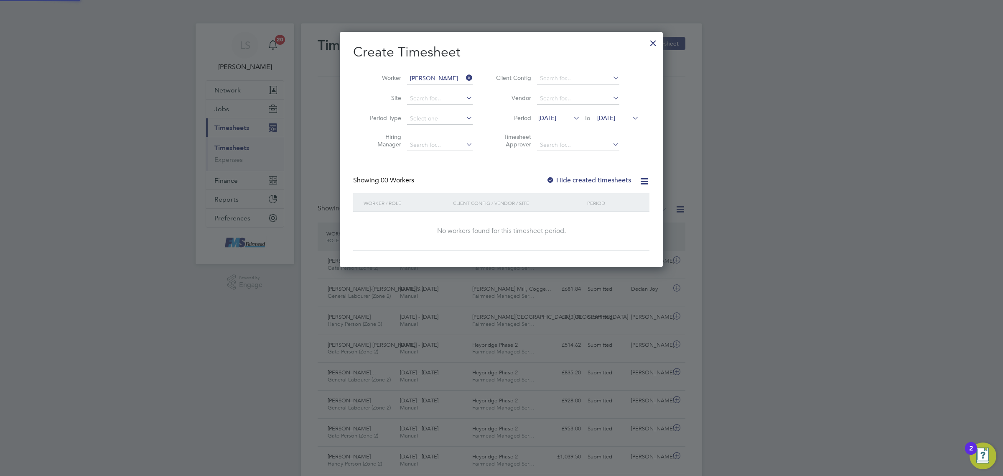
click at [631, 122] on icon at bounding box center [631, 118] width 0 height 12
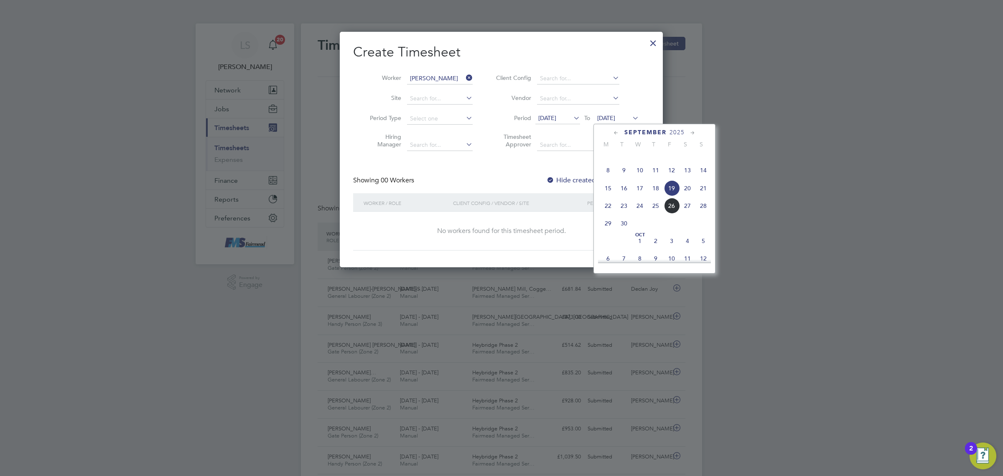
click at [701, 214] on span "28" at bounding box center [703, 206] width 16 height 16
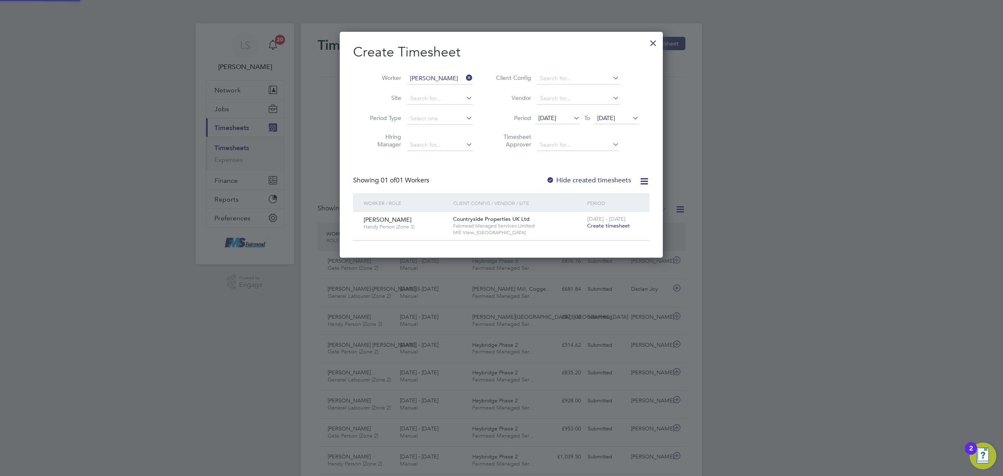
click at [630, 225] on div "22 - 28 Sep 2025 Create timesheet" at bounding box center [613, 222] width 56 height 23
click at [625, 224] on span "Create timesheet" at bounding box center [608, 225] width 43 height 7
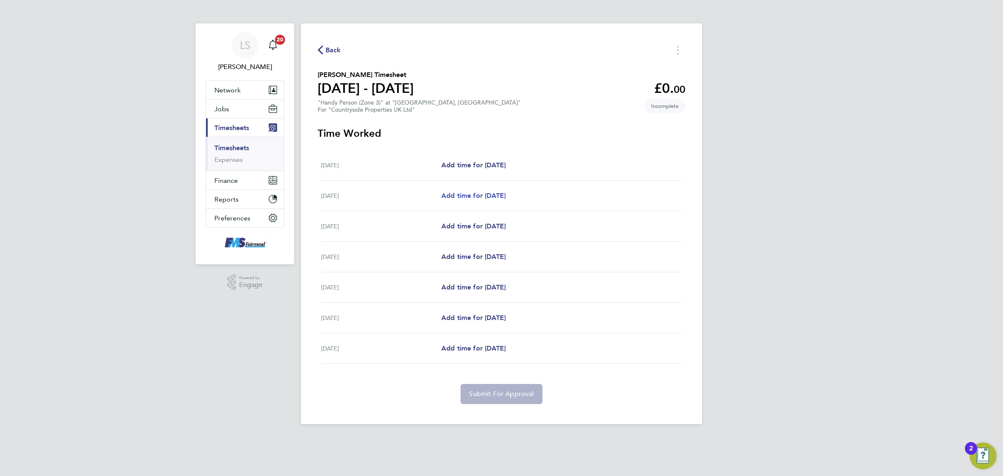
click at [477, 193] on span "Add time for Tue 23 Sep" at bounding box center [473, 195] width 64 height 8
select select "30"
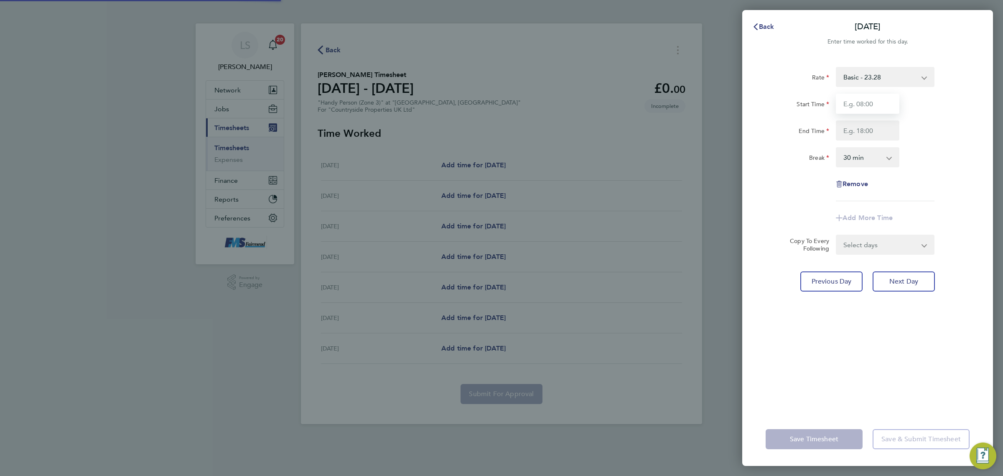
click at [875, 101] on input "Start Time" at bounding box center [868, 104] width 64 height 20
type input "08:00"
click at [865, 124] on input "End Time" at bounding box center [868, 130] width 64 height 20
type input "17:00"
click at [924, 128] on div "End Time 17:00" at bounding box center [867, 130] width 211 height 20
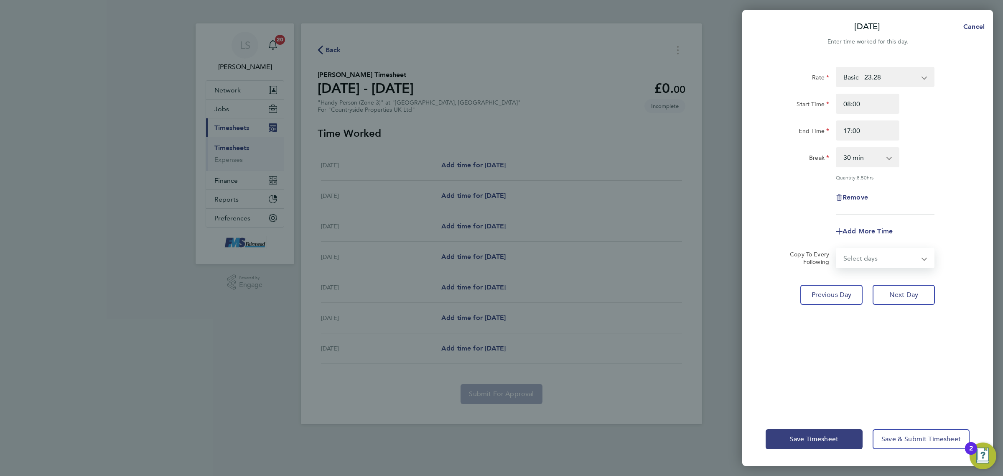
click at [873, 258] on select "Select days Day Weekday (Mon-Fri) Weekend (Sat-Sun) Wednesday Thursday Friday S…" at bounding box center [881, 258] width 88 height 18
select select "DAY"
click at [837, 249] on select "Select days Day Weekday (Mon-Fri) Weekend (Sat-Sun) Wednesday Thursday Friday S…" at bounding box center [881, 258] width 88 height 18
click at [860, 275] on select "24 Sep 2025 25 Sep 2025 26 Sep 2025 27 Sep 2025 28 Sep 2025" at bounding box center [880, 284] width 87 height 18
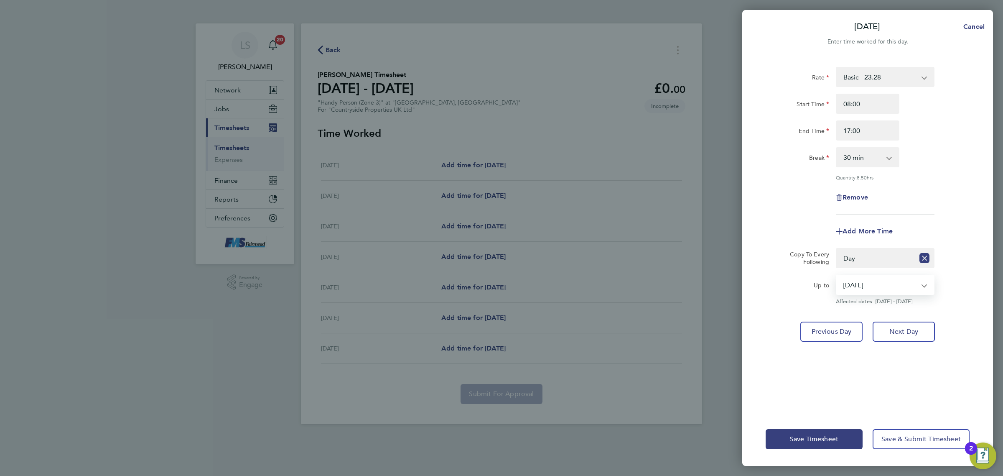
select select "2025-09-25"
click at [837, 275] on select "24 Sep 2025 25 Sep 2025 26 Sep 2025 27 Sep 2025 28 Sep 2025" at bounding box center [880, 284] width 87 height 18
click at [837, 431] on button "Save Timesheet" at bounding box center [814, 439] width 97 height 20
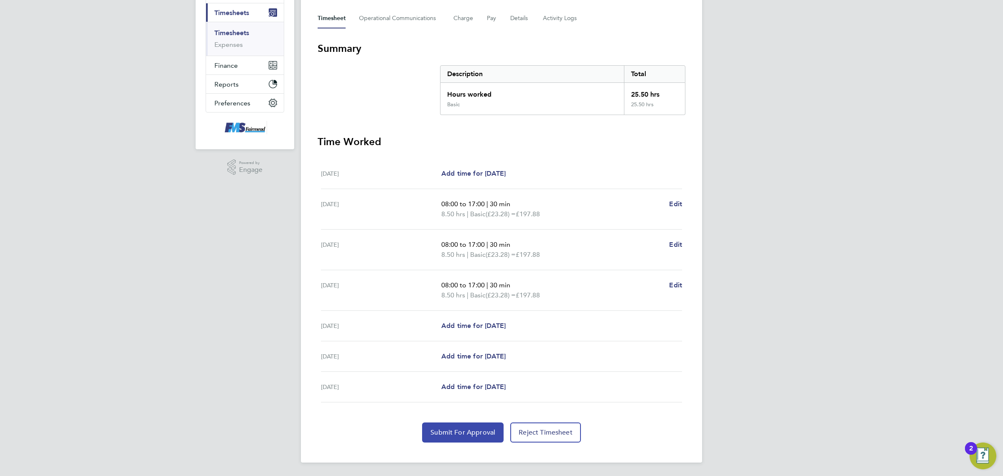
click at [484, 435] on span "Submit For Approval" at bounding box center [462, 432] width 65 height 8
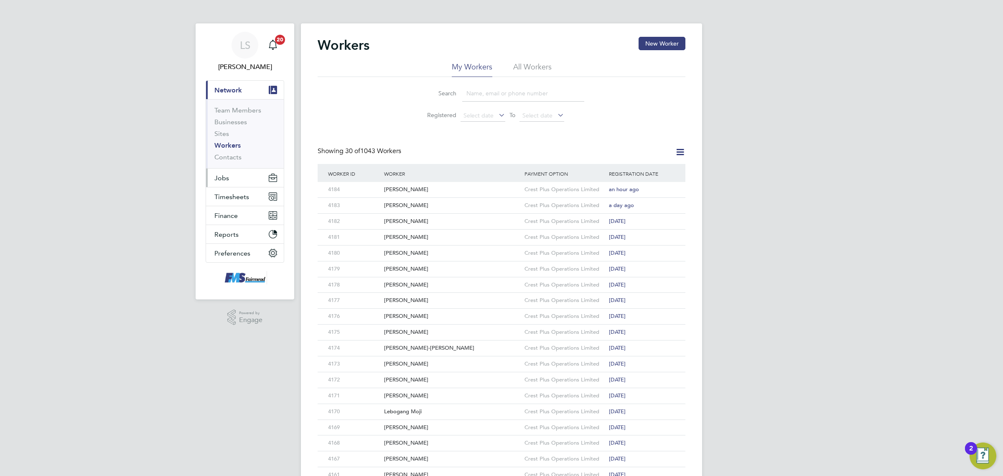
click at [236, 177] on button "Jobs" at bounding box center [245, 177] width 78 height 18
click at [233, 142] on link "Vacancies" at bounding box center [229, 141] width 30 height 8
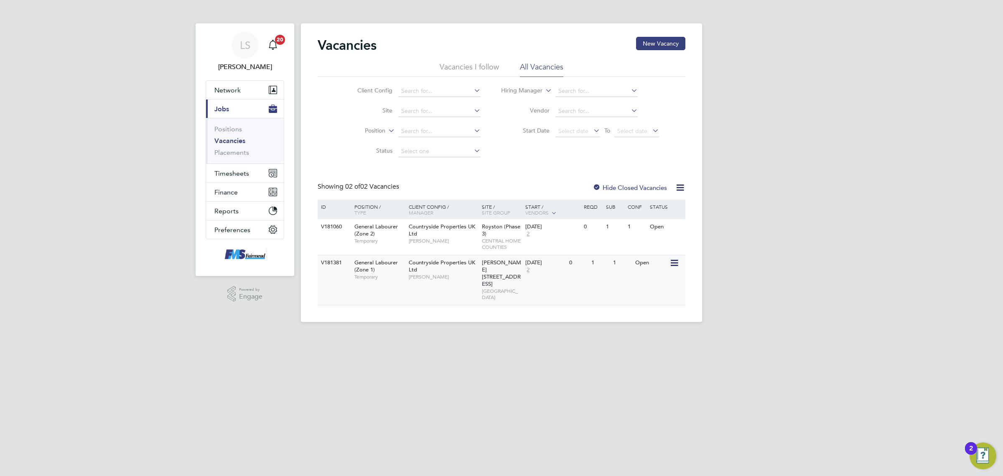
click at [563, 265] on div "[DATE]" at bounding box center [545, 262] width 40 height 7
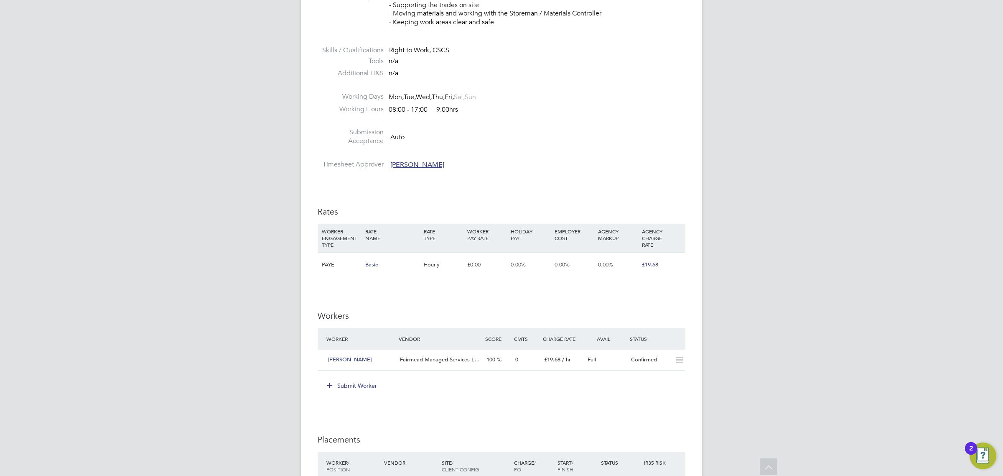
click at [364, 379] on button "Submit Worker" at bounding box center [352, 385] width 63 height 13
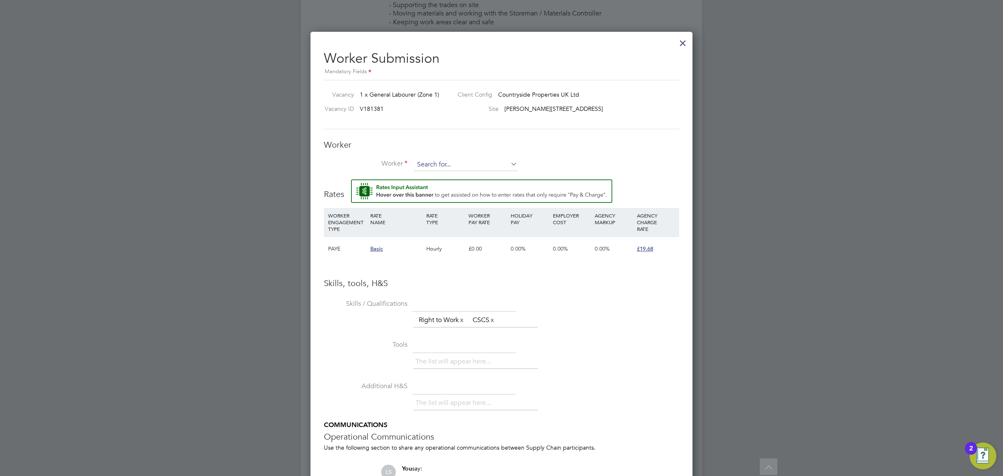
click at [441, 160] on input at bounding box center [465, 164] width 103 height 13
type input "k"
click at [461, 176] on li "Keir on [PERSON_NAME] (990)" at bounding box center [466, 176] width 104 height 11
type input "[PERSON_NAME] (990)"
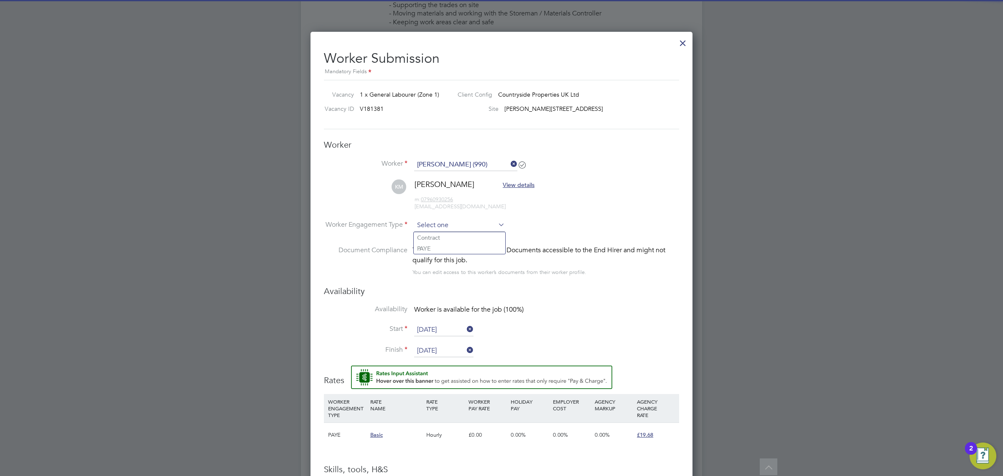
click at [442, 224] on input at bounding box center [459, 225] width 91 height 13
click at [436, 253] on li "PAYE" at bounding box center [460, 248] width 92 height 11
type input "PAYE"
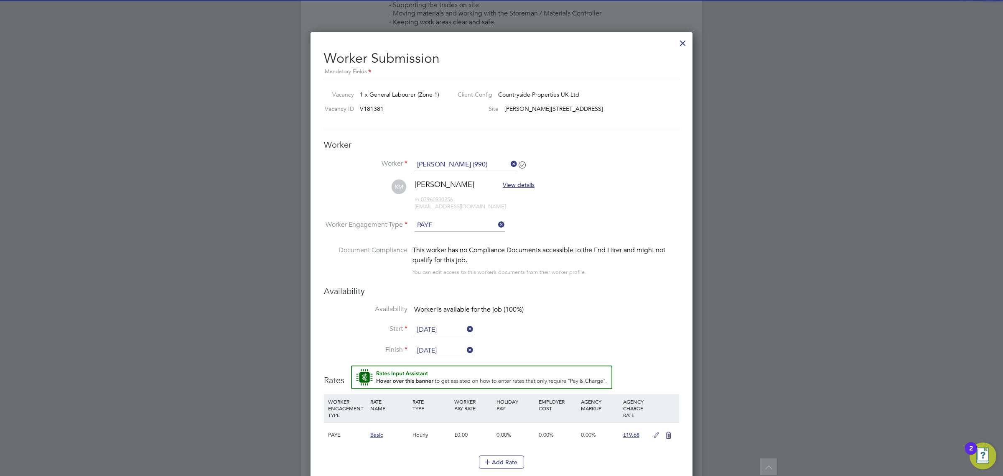
click at [436, 322] on li "Availability Worker is available for the job (100%)" at bounding box center [501, 314] width 355 height 19
click at [437, 322] on li "Availability Worker is available for the job (100%)" at bounding box center [501, 314] width 355 height 19
click at [441, 333] on input "[DATE]" at bounding box center [443, 329] width 59 height 13
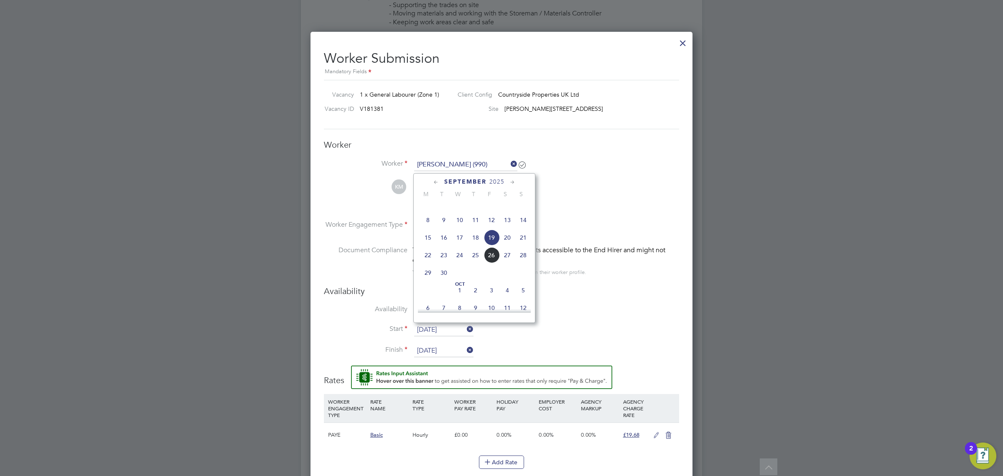
click at [444, 263] on span "23" at bounding box center [444, 255] width 16 height 16
type input "[DATE]"
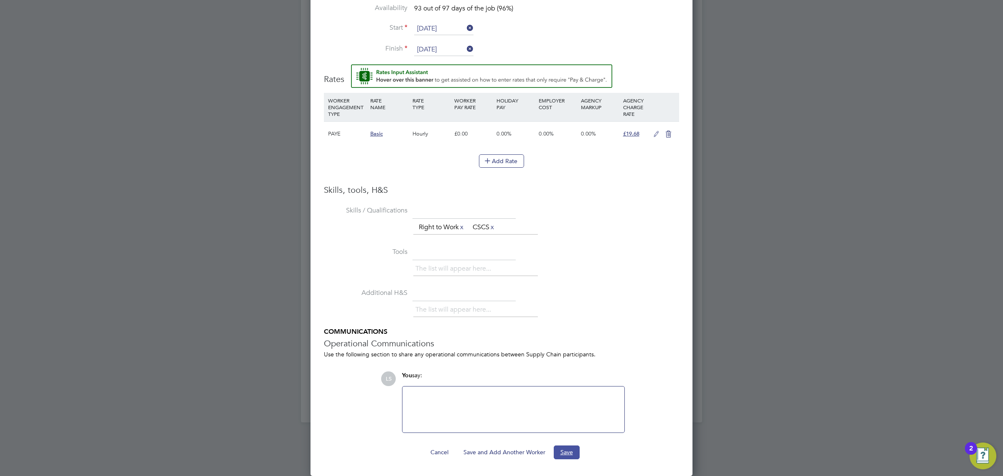
click at [576, 449] on button "Save" at bounding box center [567, 451] width 26 height 13
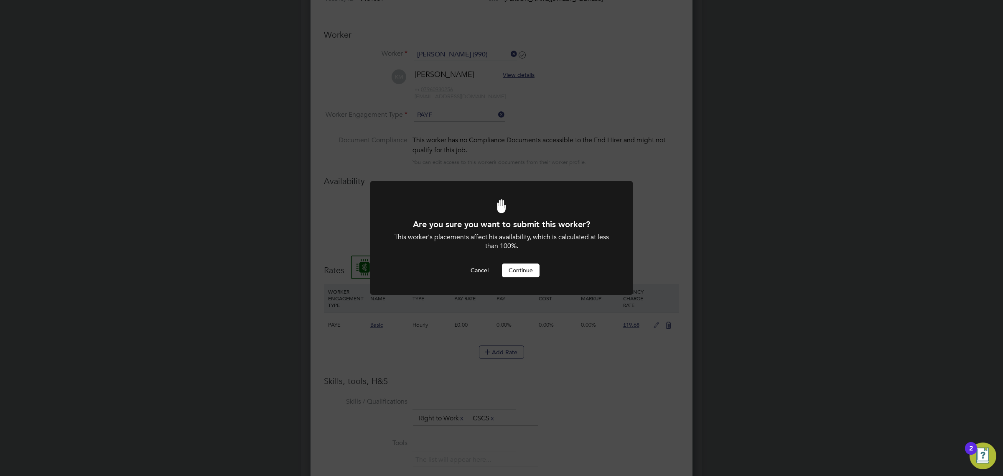
click at [527, 267] on button "Continue" at bounding box center [521, 269] width 38 height 13
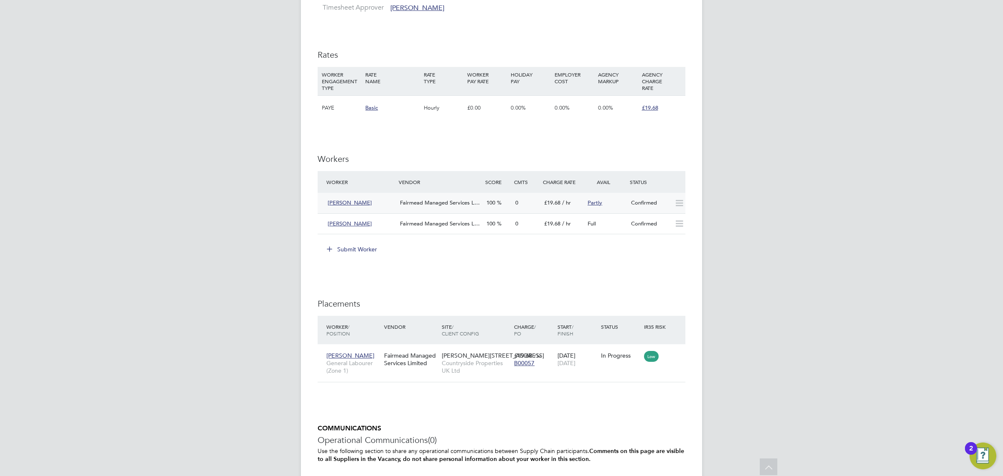
click at [644, 203] on div "Confirmed" at bounding box center [649, 203] width 43 height 14
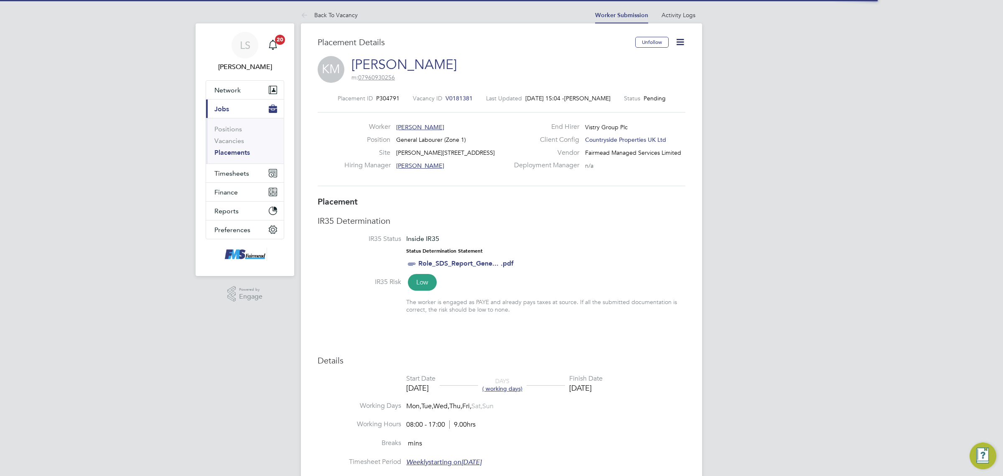
click at [682, 39] on icon at bounding box center [680, 42] width 10 height 10
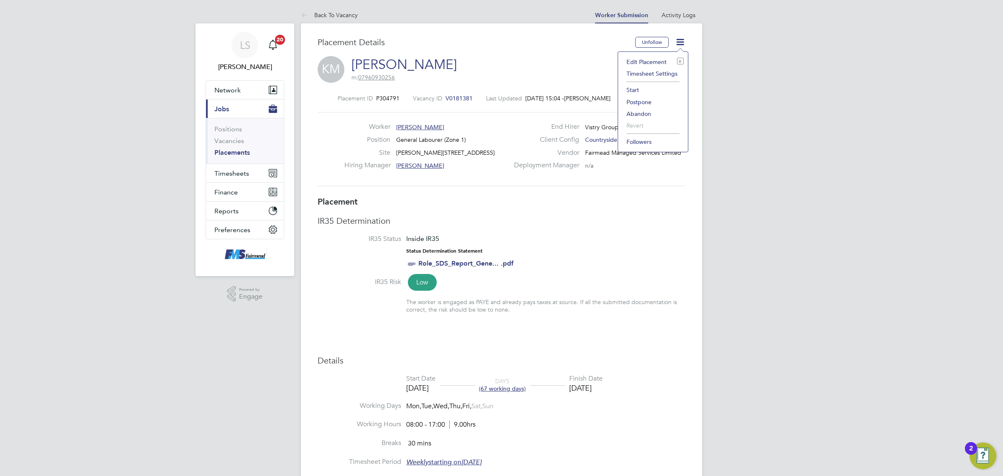
click at [645, 90] on li "Start" at bounding box center [652, 90] width 61 height 12
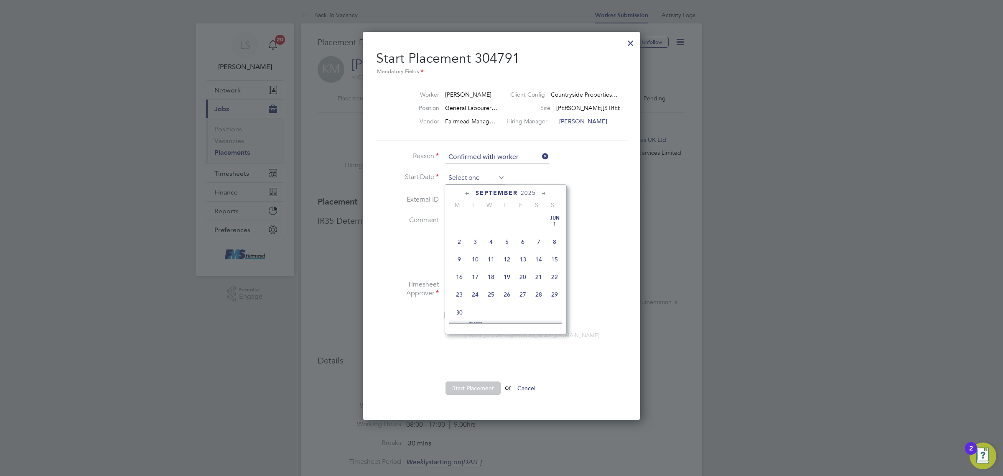
click at [455, 181] on input at bounding box center [474, 178] width 59 height 13
click at [477, 255] on span "23" at bounding box center [475, 247] width 16 height 16
type input "[DATE]"
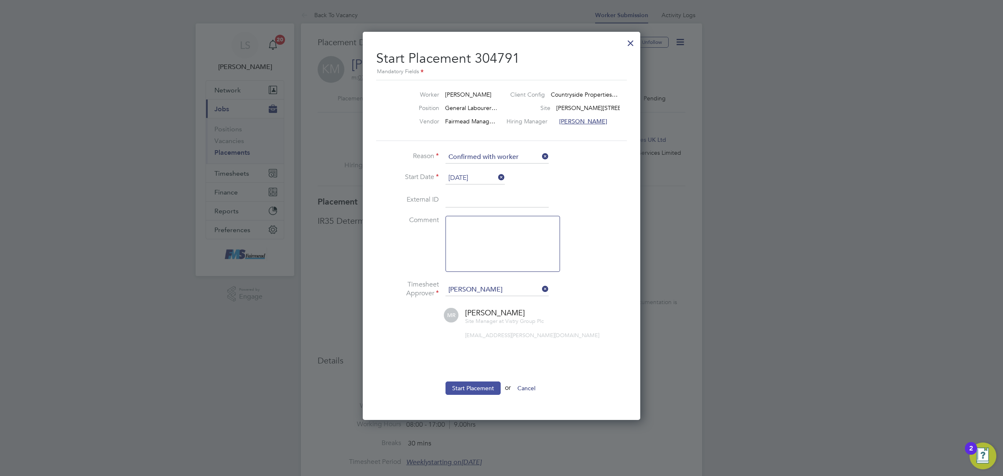
click at [471, 386] on button "Start Placement" at bounding box center [472, 387] width 55 height 13
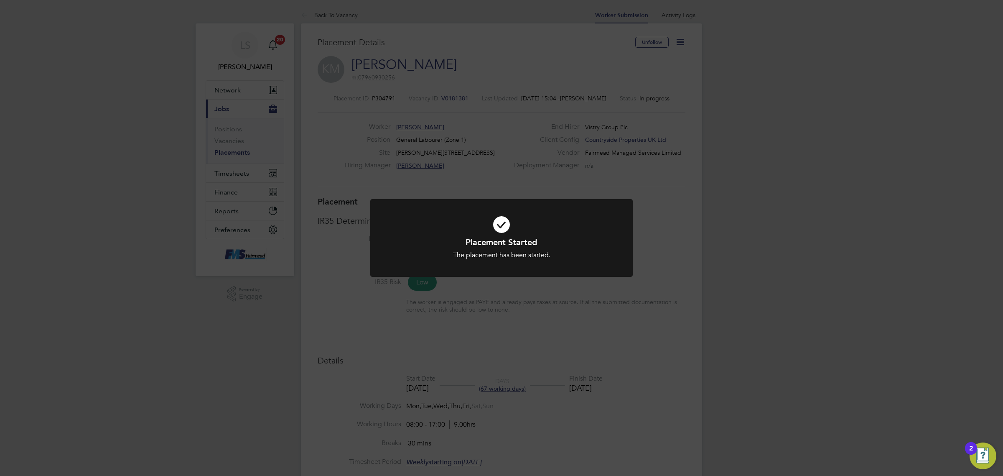
click at [471, 386] on div "Placement Started The placement has been started. Cancel Okay" at bounding box center [501, 238] width 1003 height 476
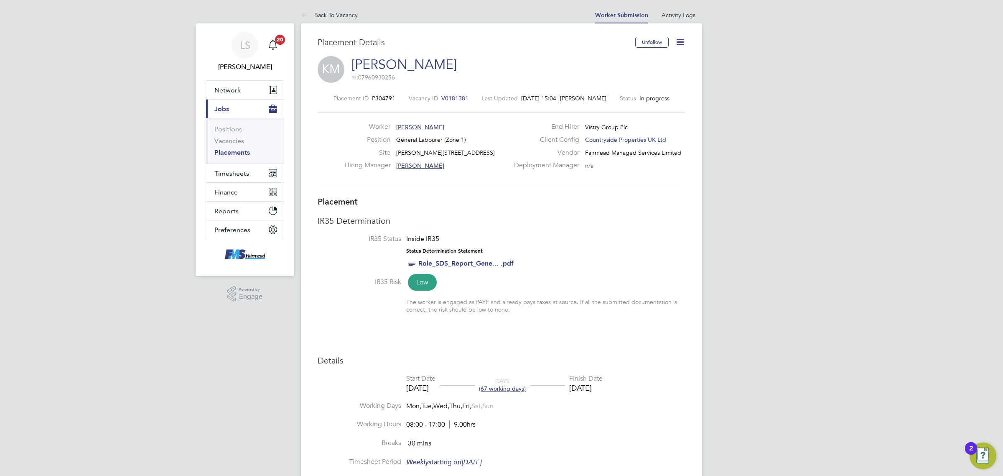
click at [681, 41] on icon at bounding box center [680, 42] width 10 height 10
click at [633, 89] on li "Start" at bounding box center [652, 90] width 61 height 12
click at [581, 175] on div "Worker Keiron Mccormack Position General Labourer (Zone 1) Site Marlowe Road 2B…" at bounding box center [501, 148] width 374 height 53
drag, startPoint x: 600, startPoint y: 170, endPoint x: 350, endPoint y: 122, distance: 253.9
click at [350, 122] on div "Worker Keiron Mccormack Position General Labourer (Zone 1) Site Marlowe Road 2B…" at bounding box center [501, 148] width 374 height 53
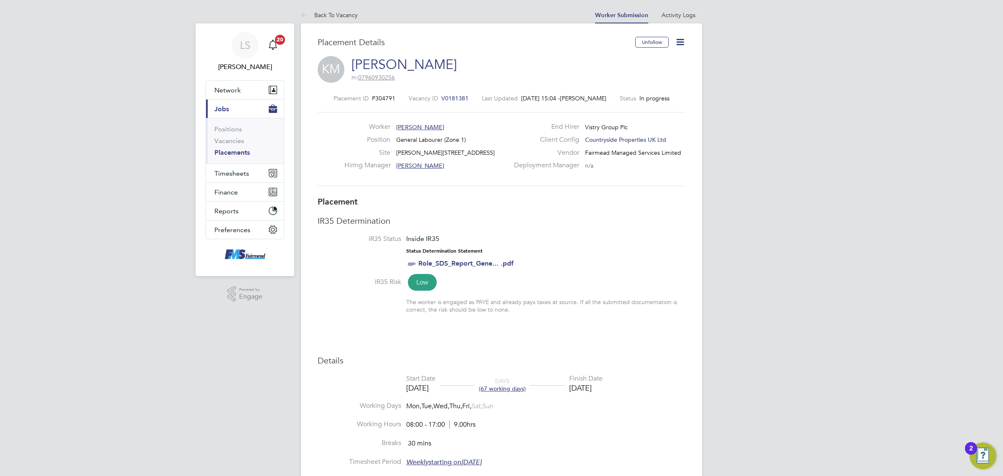
click at [461, 241] on div "Inside IR35 Status Determination Statement Role_SDS_Report_Gene... .pdf" at bounding box center [459, 251] width 107 height 34
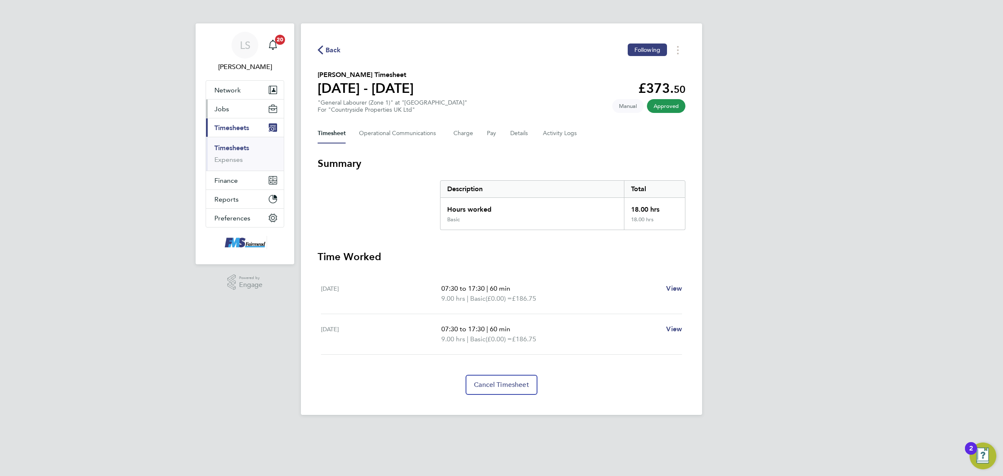
click at [227, 111] on span "Jobs" at bounding box center [221, 109] width 15 height 8
click at [242, 155] on link "Placements" at bounding box center [231, 152] width 35 height 8
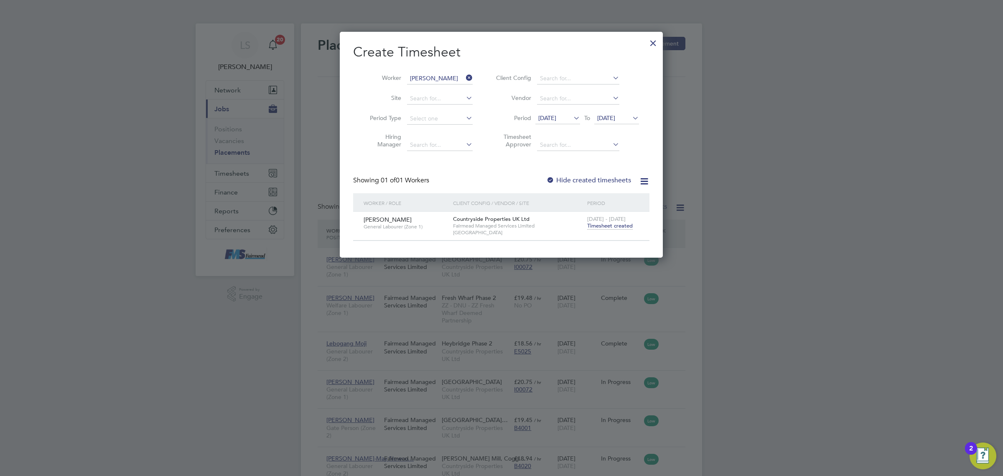
click at [652, 42] on div at bounding box center [653, 40] width 15 height 15
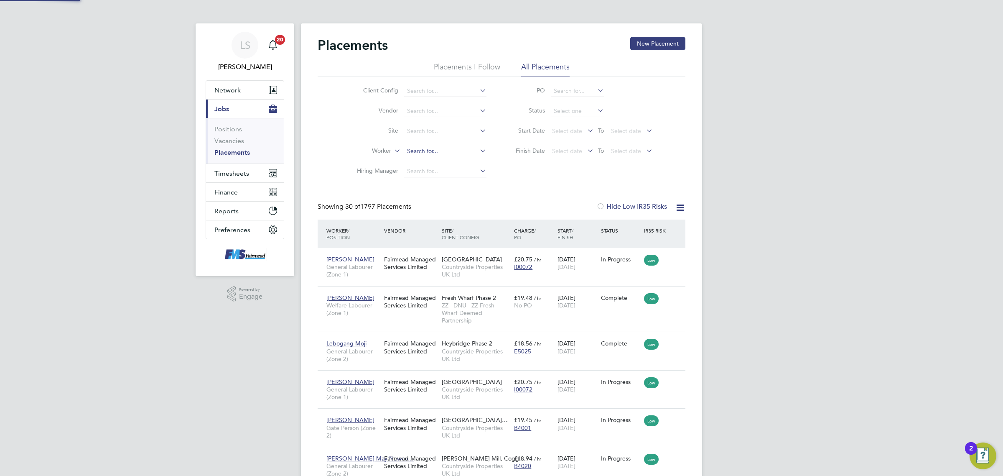
click at [418, 151] on input at bounding box center [445, 151] width 82 height 12
click at [457, 163] on b "[PERSON_NAME]" at bounding box center [481, 162] width 48 height 7
type input "[PERSON_NAME]"
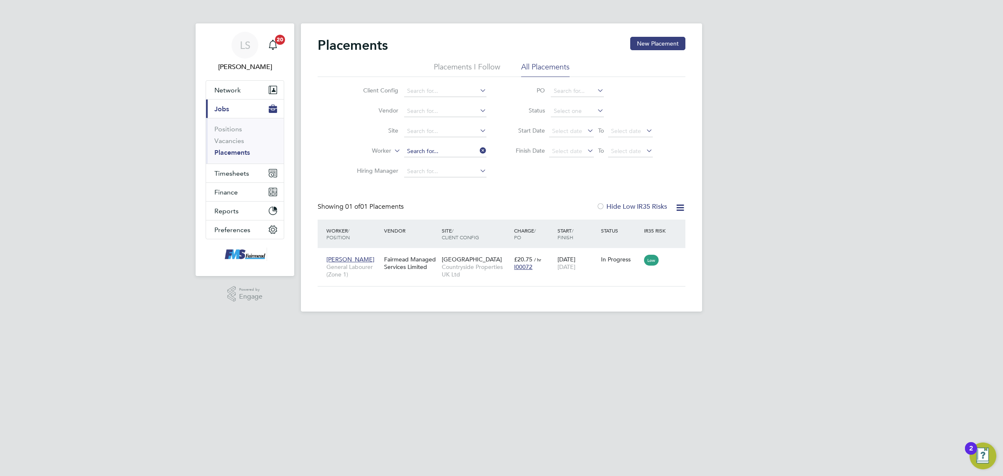
click at [433, 151] on input at bounding box center [445, 151] width 82 height 12
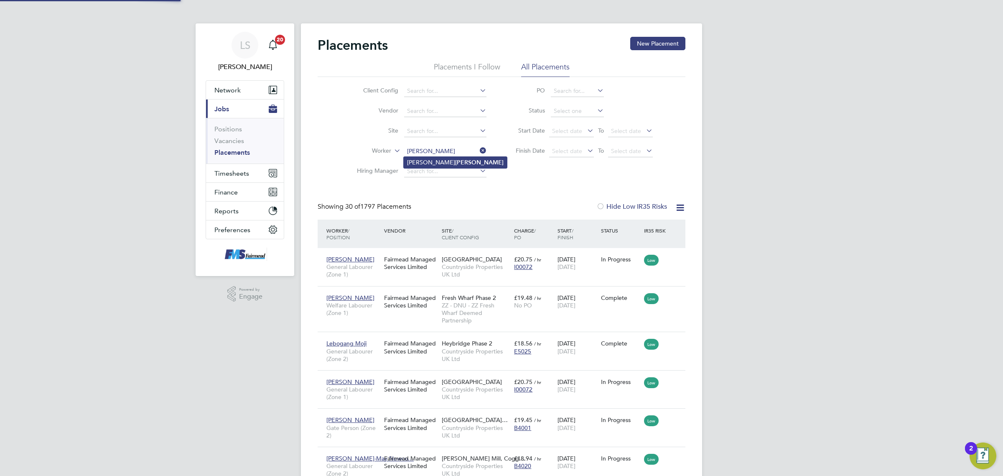
click at [455, 161] on b "[PERSON_NAME]" at bounding box center [479, 162] width 48 height 7
type input "[PERSON_NAME]"
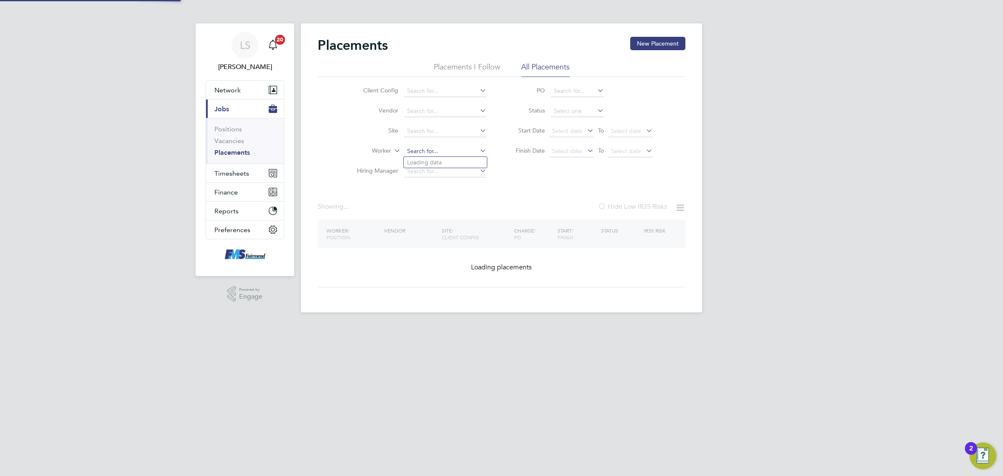
click at [438, 151] on input at bounding box center [445, 151] width 82 height 12
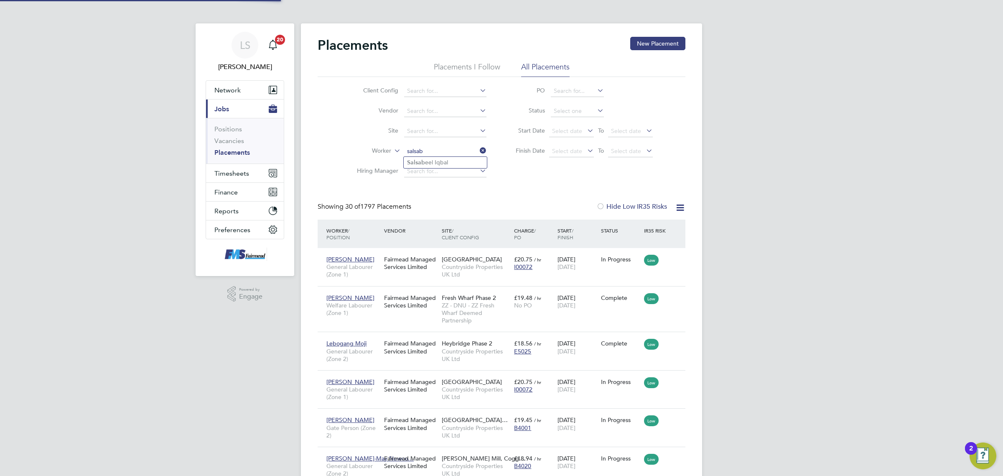
click at [439, 162] on li "Salsab eel Iqbal" at bounding box center [445, 162] width 83 height 11
type input "Salsabeel Iqbal"
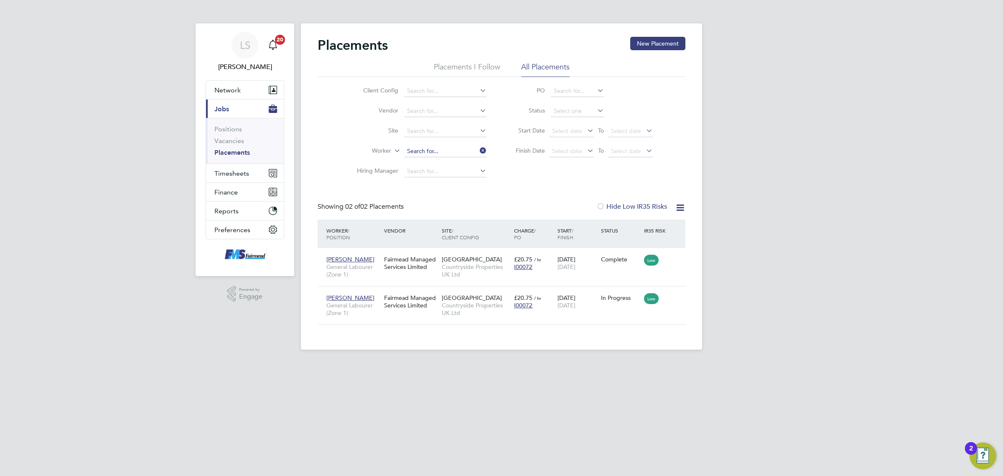
click at [416, 150] on input at bounding box center [445, 151] width 82 height 12
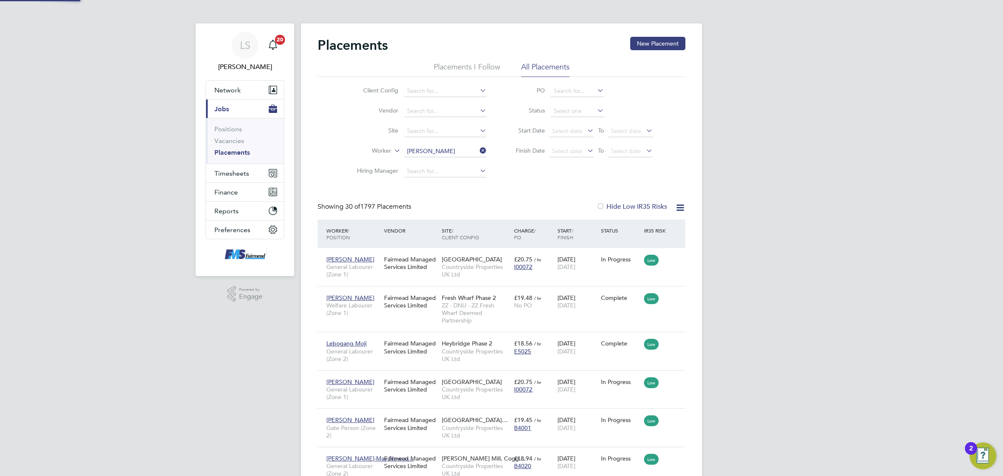
click at [428, 158] on li "Berhe Emanuel" at bounding box center [455, 162] width 103 height 11
type input "Berhe Emanuel"
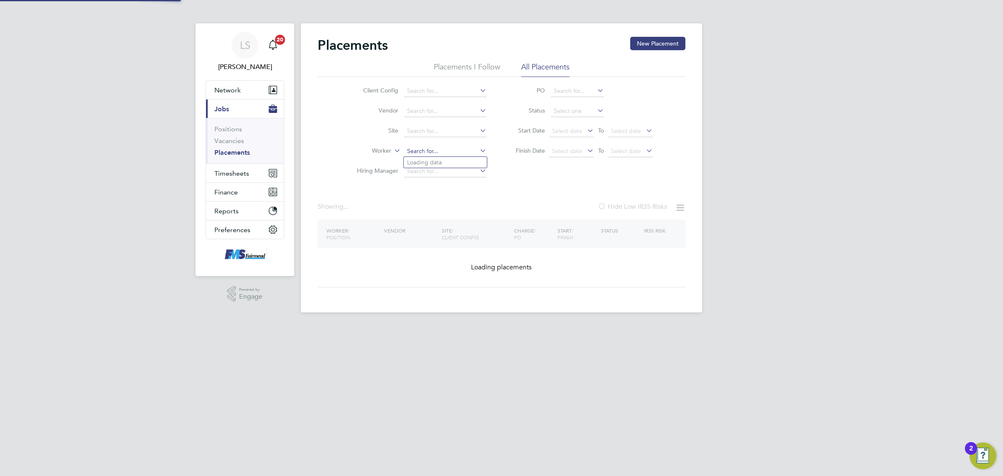
click at [433, 147] on input at bounding box center [445, 151] width 82 height 12
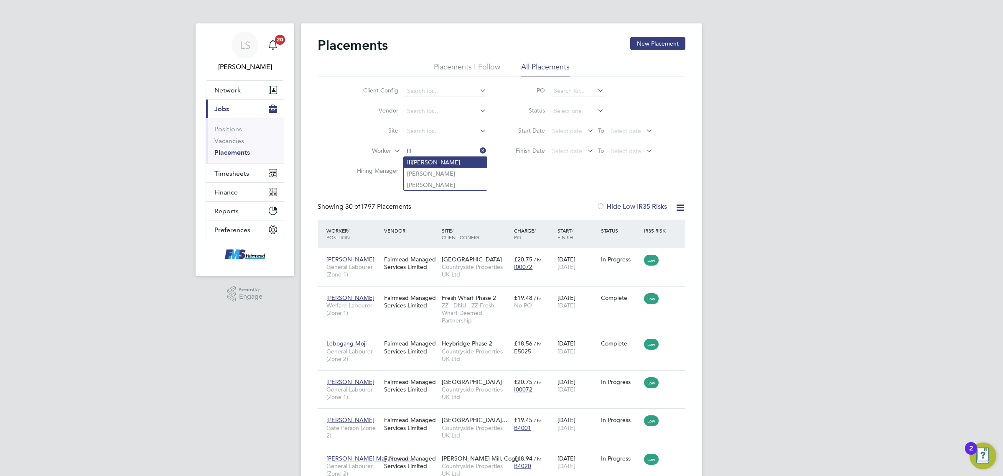
click at [442, 162] on li "Ili ana Graur" at bounding box center [445, 162] width 83 height 11
type input "Iliana Graur"
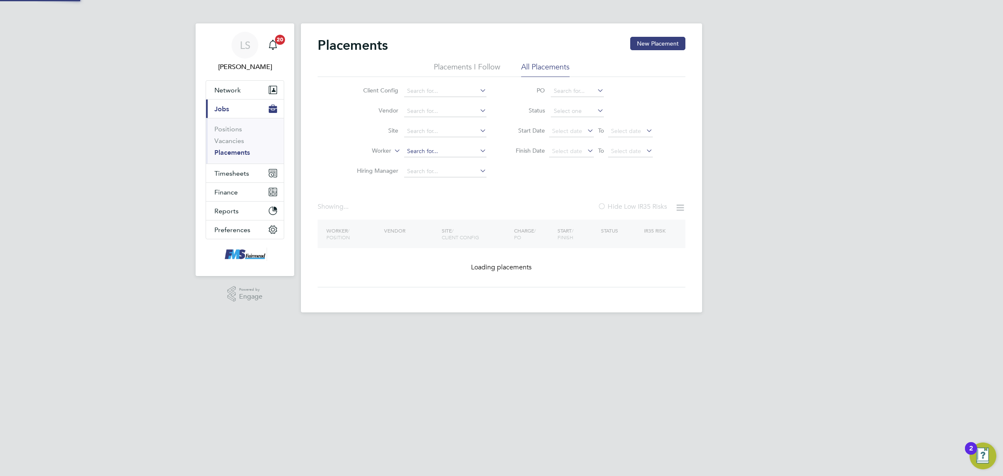
click at [423, 150] on input at bounding box center [445, 151] width 82 height 12
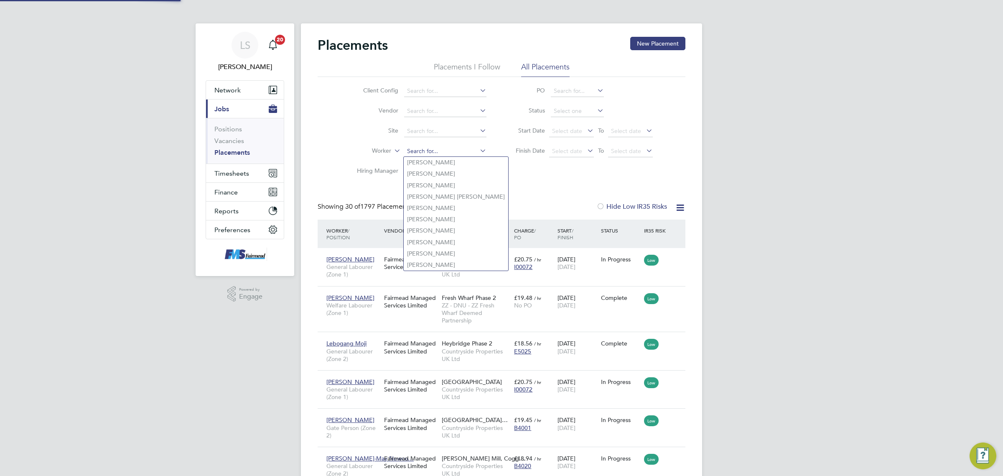
scroll to position [39, 72]
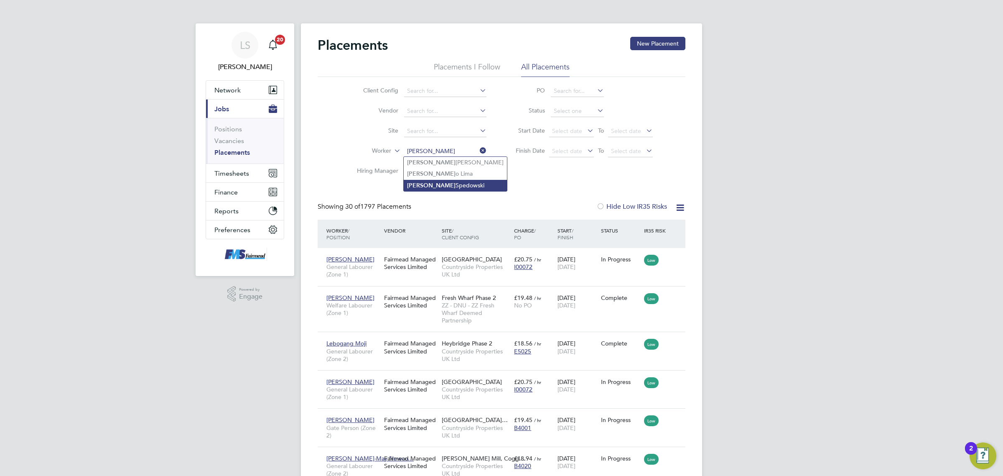
click at [449, 183] on li "Antoni Spedowski" at bounding box center [455, 185] width 103 height 11
type input "Antoni Spedowski"
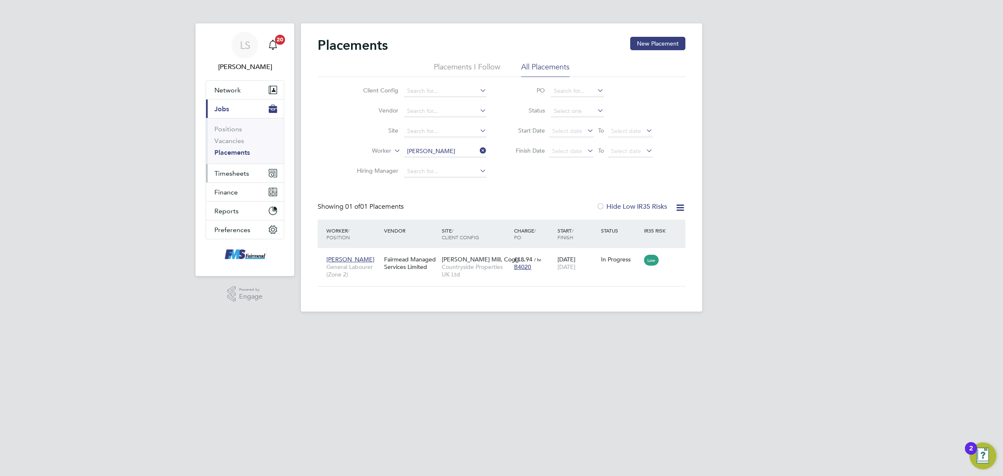
click at [238, 171] on span "Timesheets" at bounding box center [231, 173] width 35 height 8
click at [244, 145] on link "Timesheets" at bounding box center [231, 148] width 35 height 8
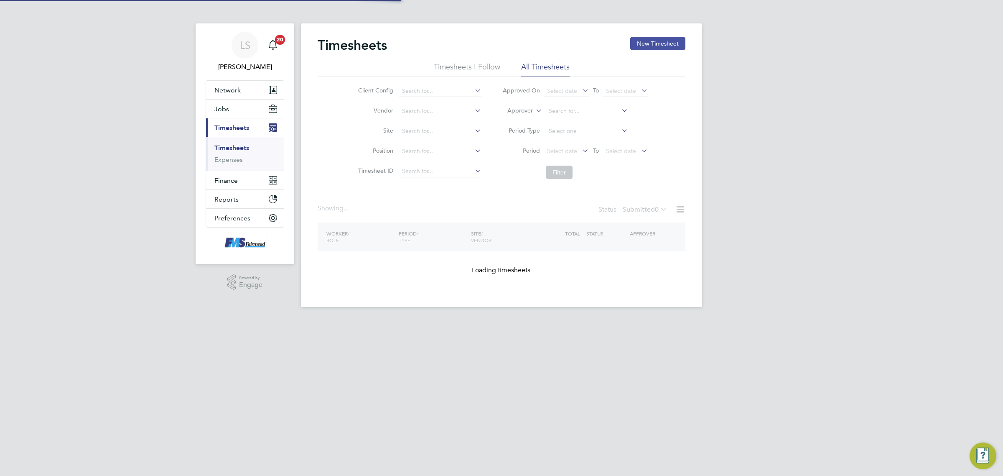
click at [667, 38] on button "New Timesheet" at bounding box center [657, 43] width 55 height 13
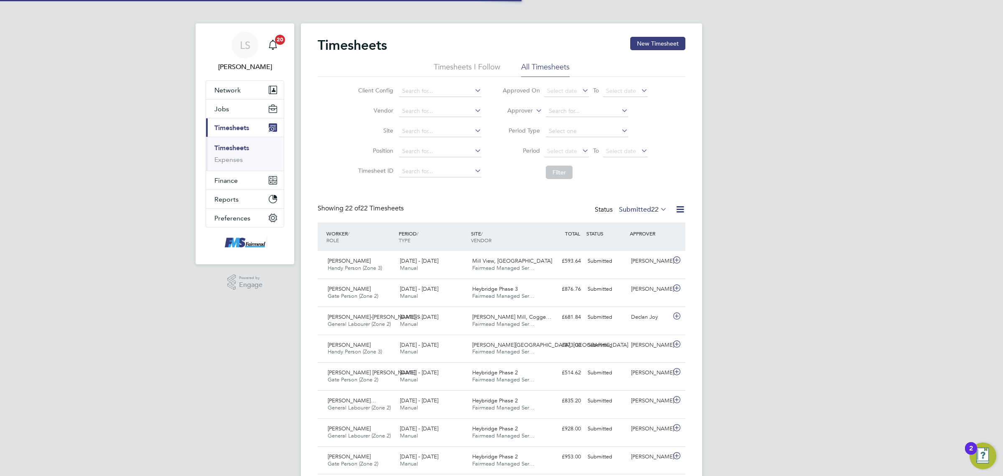
scroll to position [21, 72]
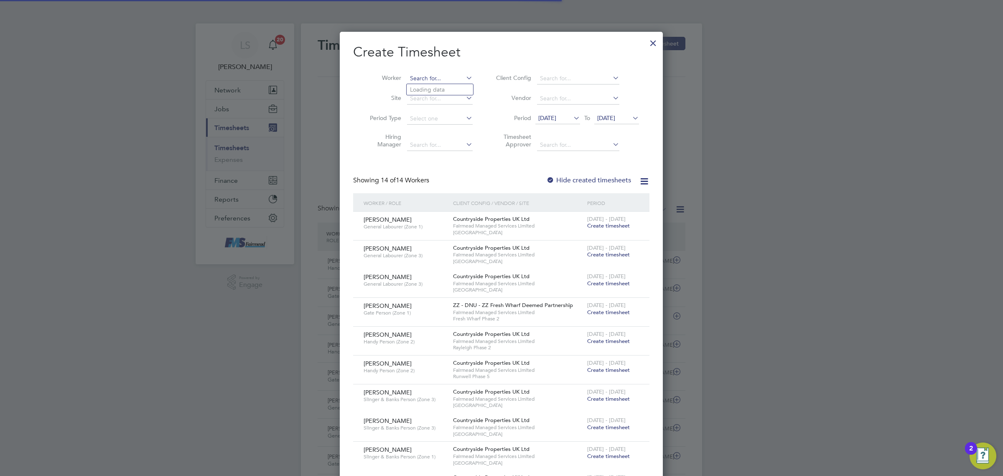
click at [438, 80] on input at bounding box center [440, 79] width 66 height 12
click at [445, 86] on li "Abdil rahman Abdulrahman" at bounding box center [442, 89] width 70 height 11
type input "Abdilrahman Abdulrahman"
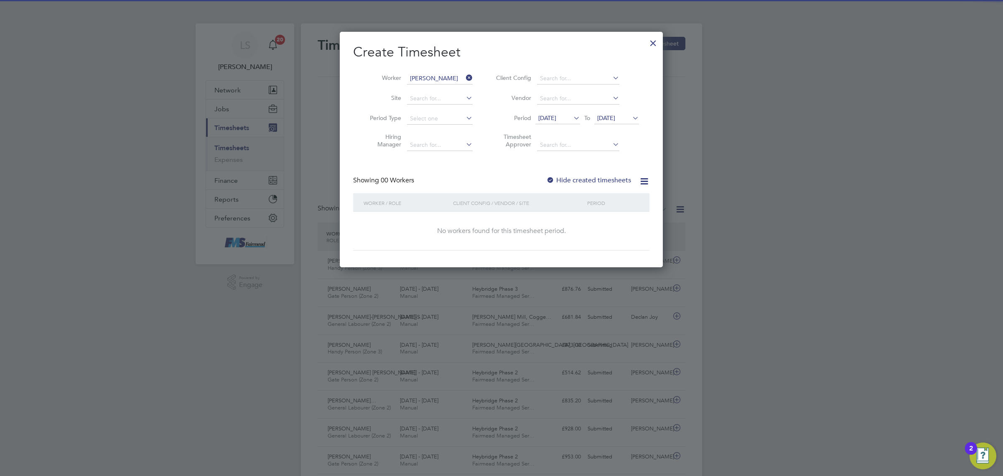
click at [611, 172] on div "Create Timesheet Worker Abdilrahman Abdulrahman Site Period Type Hiring Manager…" at bounding box center [501, 146] width 296 height 207
click at [613, 178] on label "Hide created timesheets" at bounding box center [588, 180] width 85 height 8
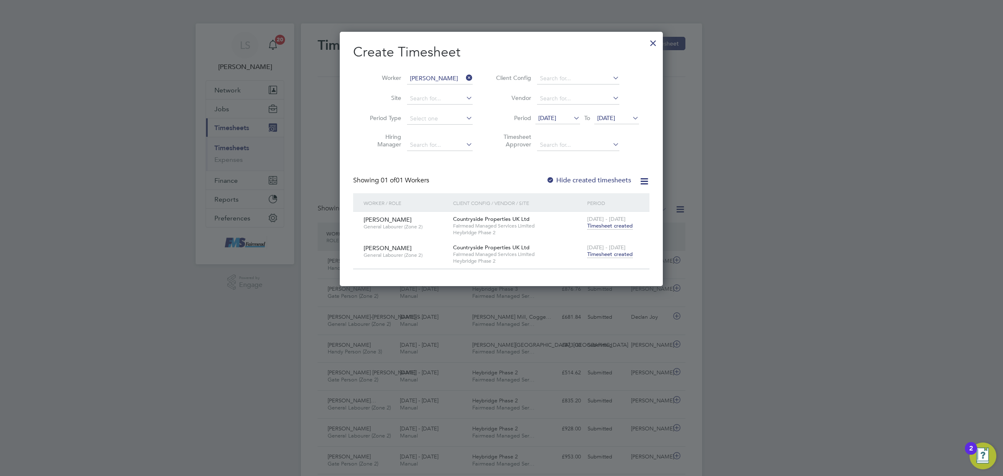
click at [631, 118] on icon at bounding box center [631, 118] width 0 height 12
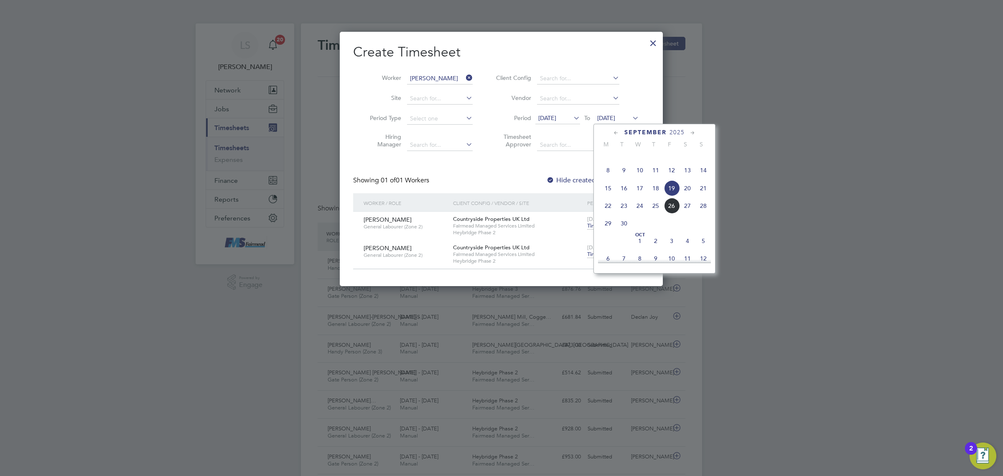
click at [708, 214] on span "28" at bounding box center [703, 206] width 16 height 16
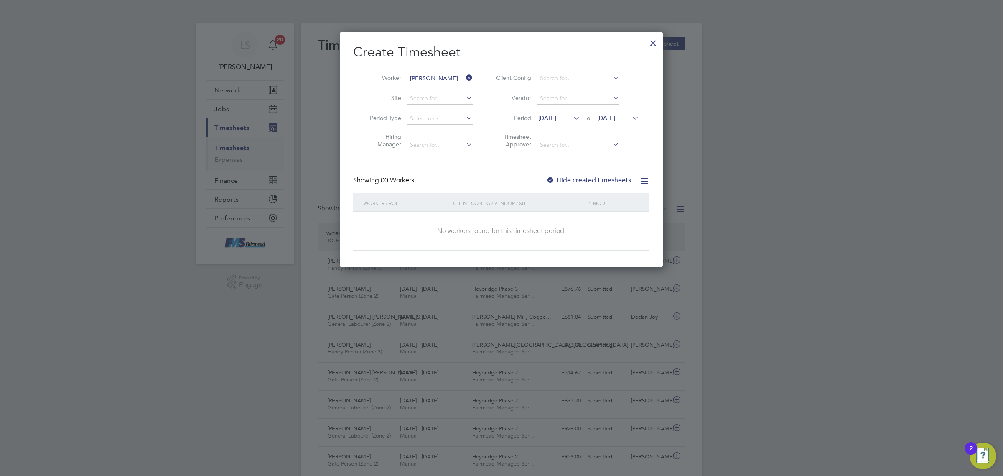
click at [621, 183] on div "Hide created timesheets" at bounding box center [589, 180] width 87 height 9
click at [620, 182] on label "Hide created timesheets" at bounding box center [588, 180] width 85 height 8
click at [610, 178] on label "Hide created timesheets" at bounding box center [588, 180] width 85 height 8
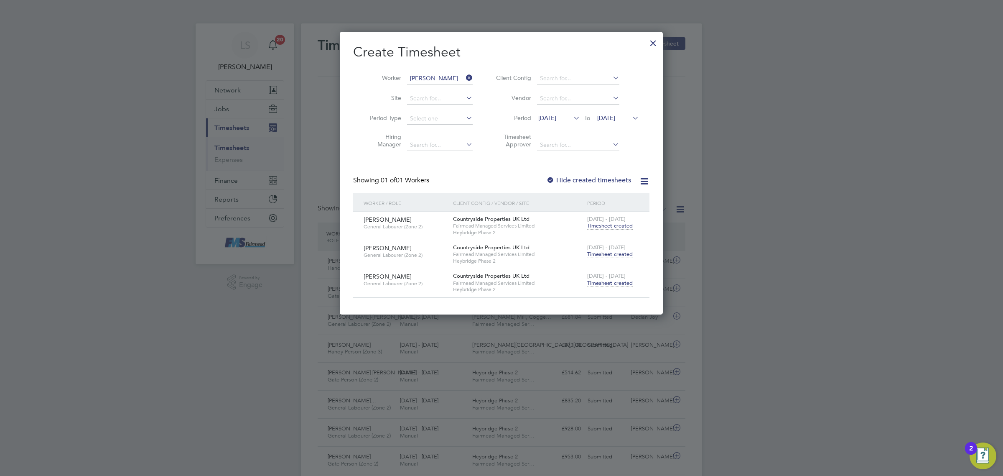
click at [609, 281] on span "Timesheet created" at bounding box center [610, 283] width 46 height 8
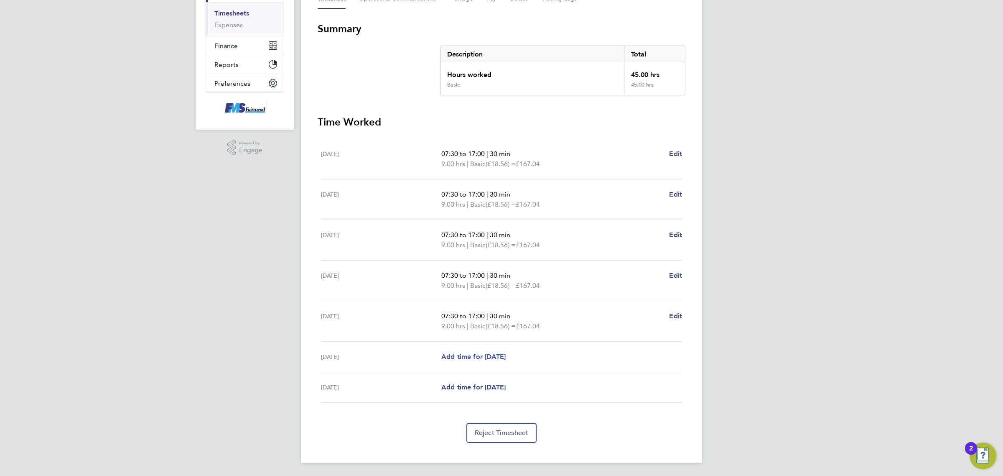
click at [494, 356] on span "Add time for Sat 27 Sep" at bounding box center [473, 356] width 64 height 8
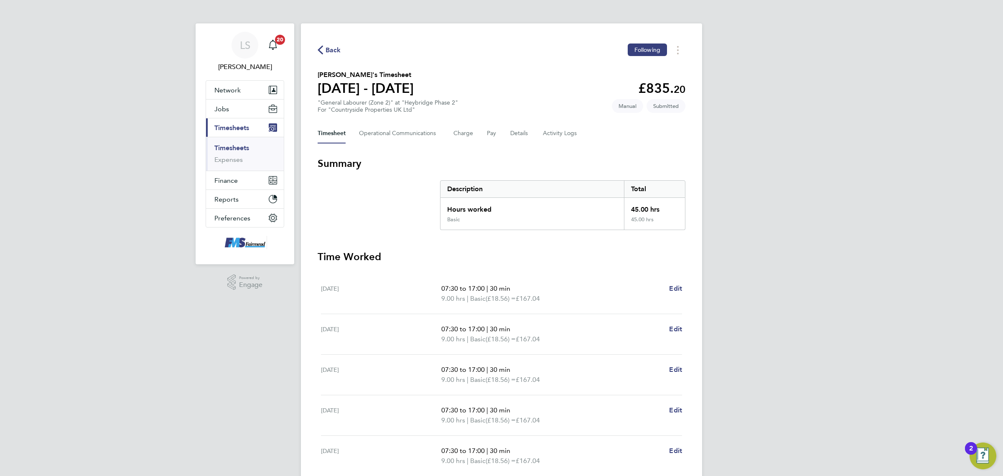
select select "30"
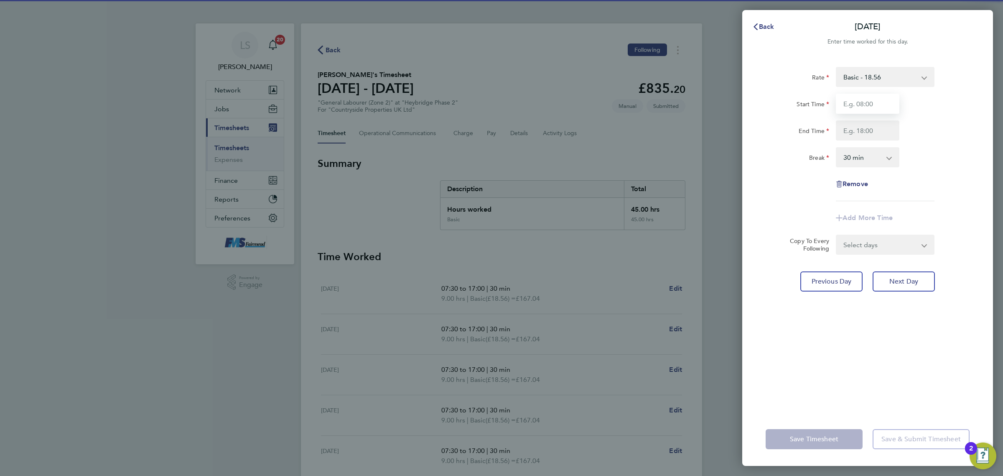
drag, startPoint x: 868, startPoint y: 101, endPoint x: 868, endPoint y: 108, distance: 7.1
click at [868, 101] on input "Start Time" at bounding box center [868, 104] width 64 height 20
type input "07:30"
click at [871, 128] on input "End Time" at bounding box center [868, 130] width 64 height 20
type input "14:00"
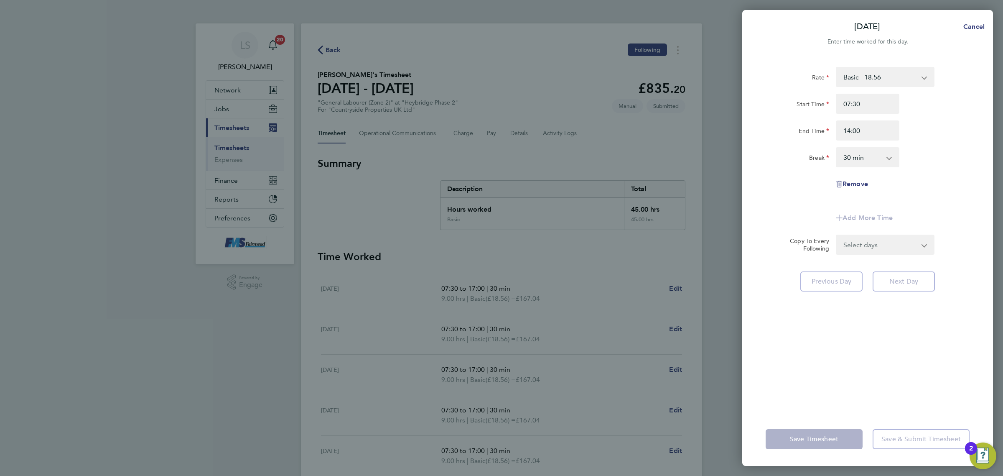
click at [960, 117] on div "Start Time 07:30 End Time 14:00" at bounding box center [867, 117] width 211 height 47
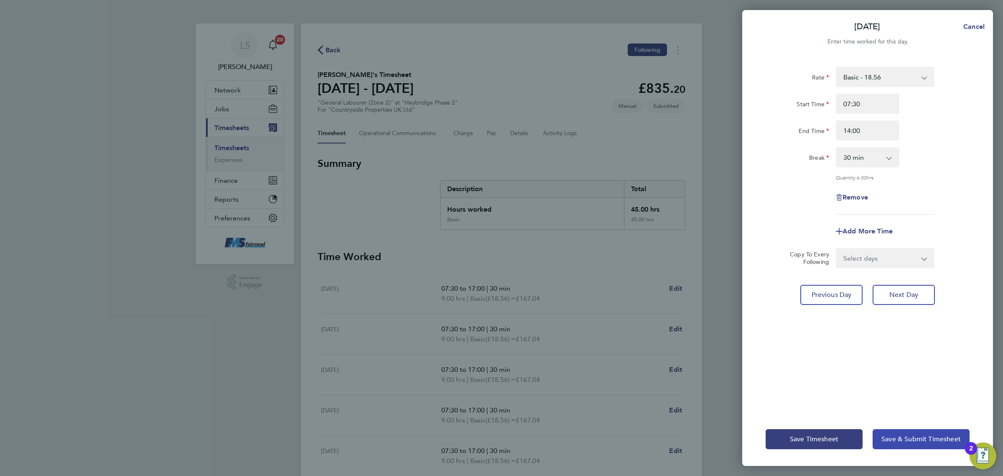
click at [910, 441] on span "Save & Submit Timesheet" at bounding box center [920, 439] width 79 height 8
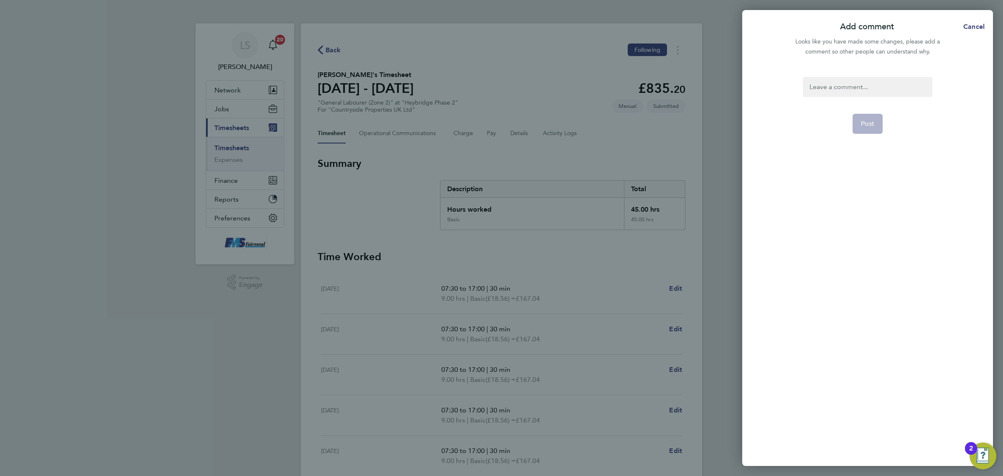
click at [857, 78] on div at bounding box center [867, 87] width 129 height 20
click at [851, 120] on form "Saturday added Post" at bounding box center [867, 203] width 136 height 252
click at [872, 124] on span "Post" at bounding box center [868, 124] width 14 height 8
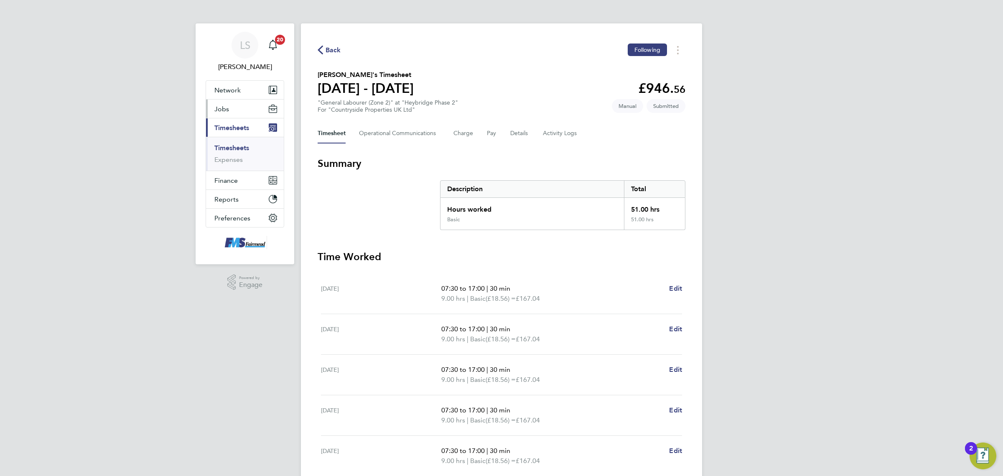
click at [240, 111] on button "Jobs" at bounding box center [245, 108] width 78 height 18
click at [227, 151] on link "Placements" at bounding box center [231, 152] width 35 height 8
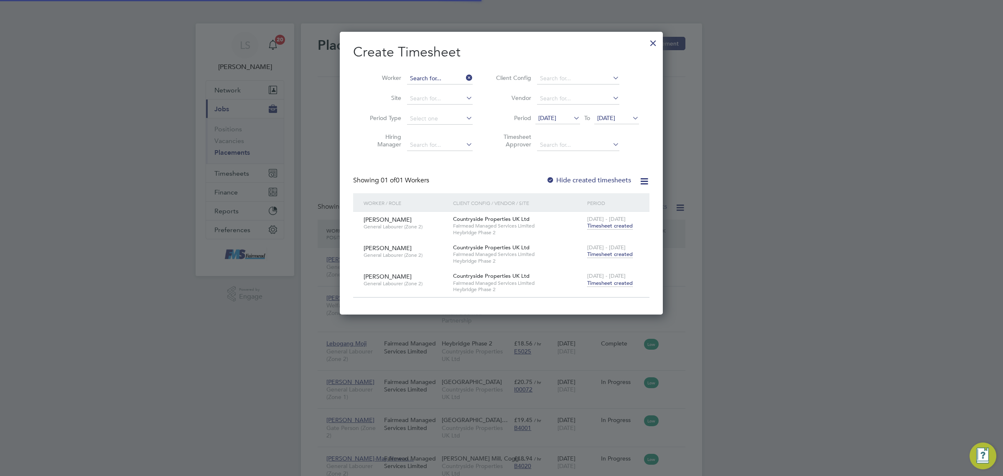
click at [439, 78] on input at bounding box center [440, 79] width 66 height 12
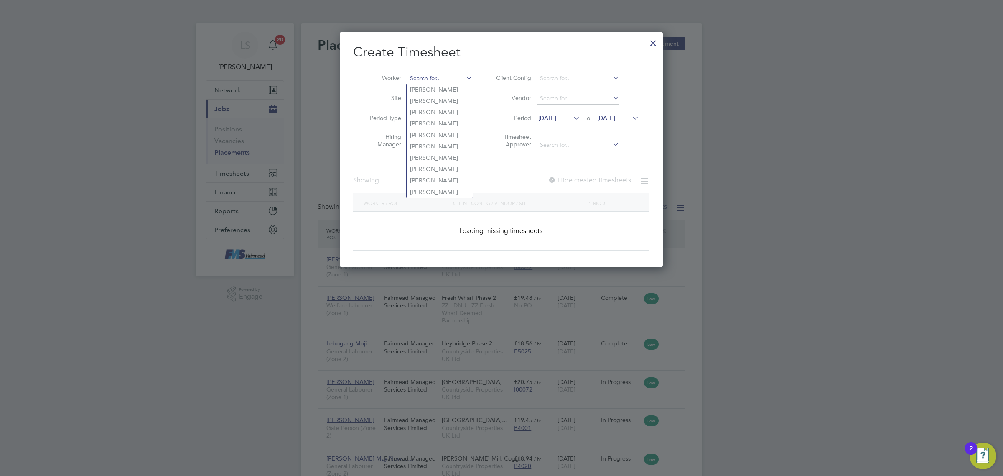
click at [439, 78] on input at bounding box center [440, 79] width 66 height 12
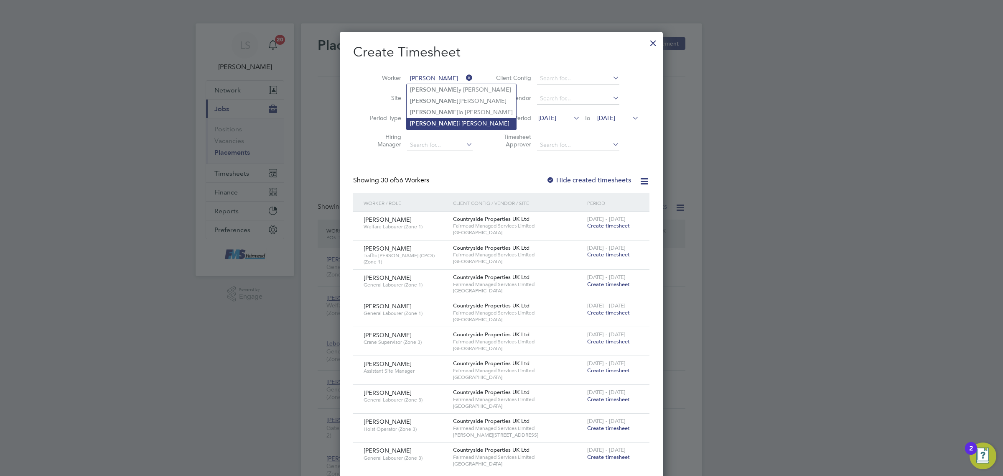
click at [443, 125] on li "Anton i Spedowski" at bounding box center [461, 123] width 109 height 11
type input "Antoni Spedowski"
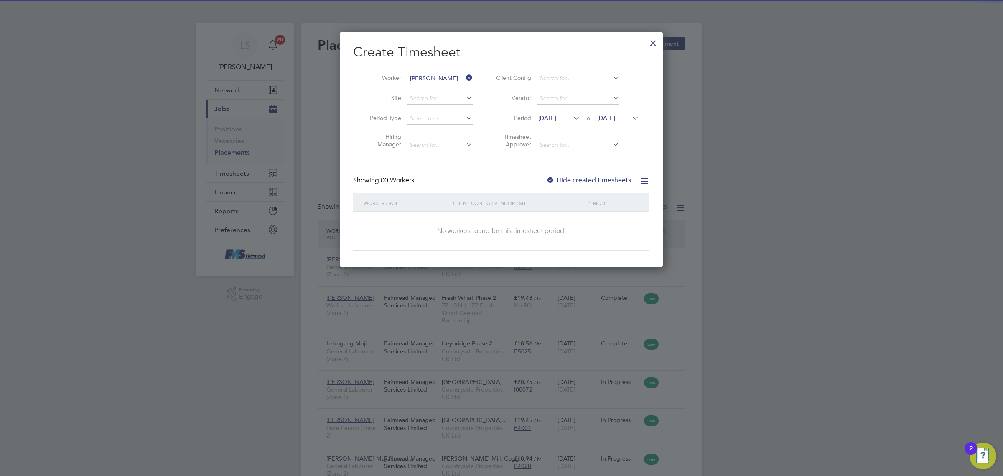
click at [655, 44] on div at bounding box center [653, 40] width 15 height 15
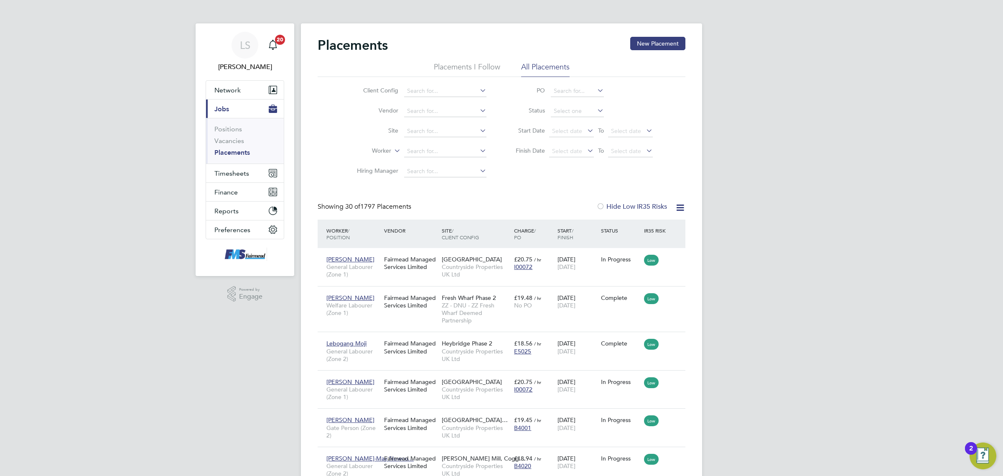
click at [239, 151] on link "Placements" at bounding box center [232, 152] width 36 height 8
click at [435, 158] on li "Worker" at bounding box center [418, 151] width 157 height 20
click at [434, 153] on input at bounding box center [445, 151] width 82 height 12
type input "a"
click at [455, 162] on b "Spedow" at bounding box center [466, 162] width 23 height 7
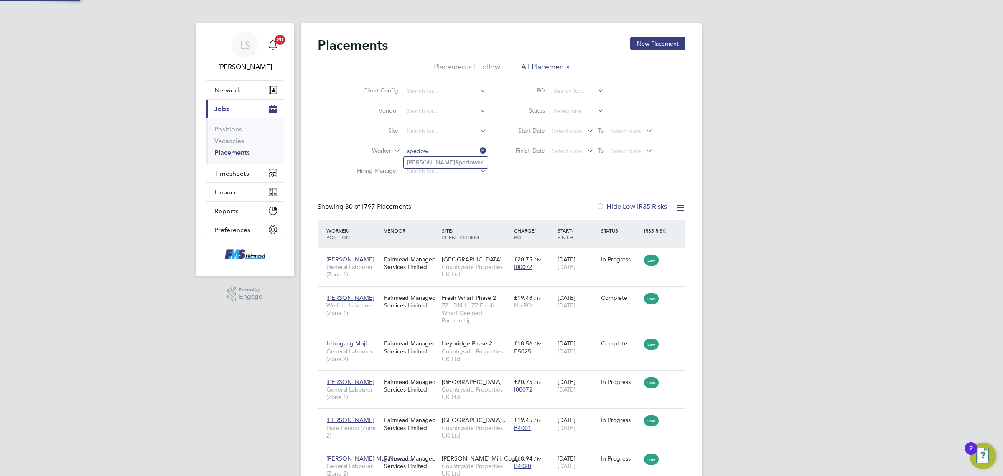
type input "Antoni Spedowski"
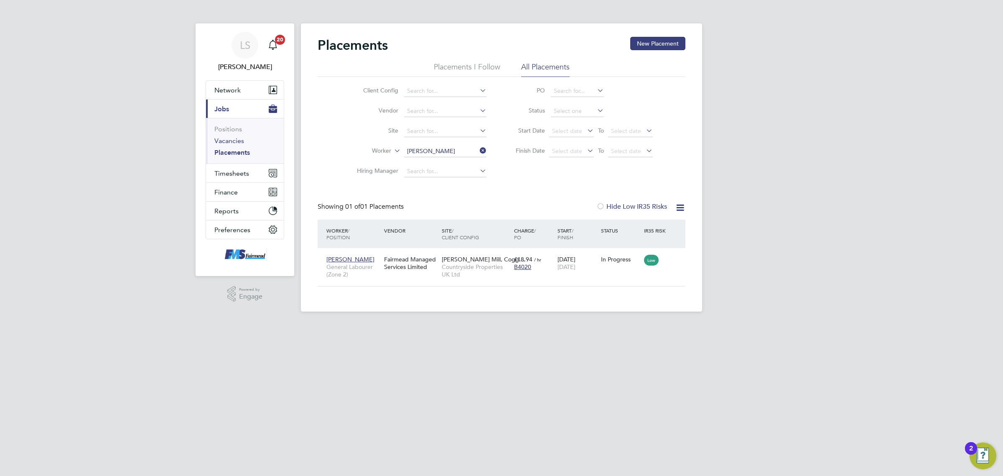
click at [235, 142] on link "Vacancies" at bounding box center [229, 141] width 30 height 8
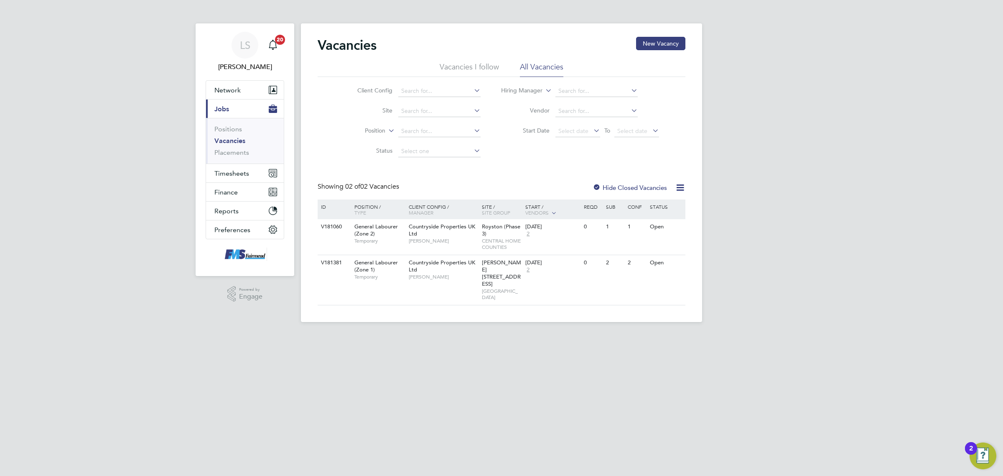
click at [232, 141] on link "Vacancies" at bounding box center [229, 141] width 31 height 8
click at [234, 158] on ul "Positions Vacancies Placements" at bounding box center [245, 141] width 78 height 46
click at [234, 154] on link "Placements" at bounding box center [231, 152] width 35 height 8
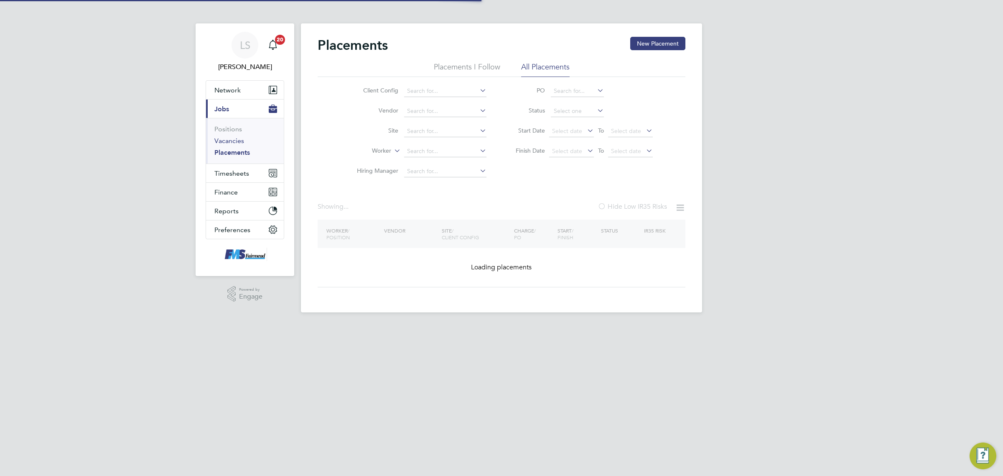
click at [235, 140] on link "Vacancies" at bounding box center [229, 141] width 30 height 8
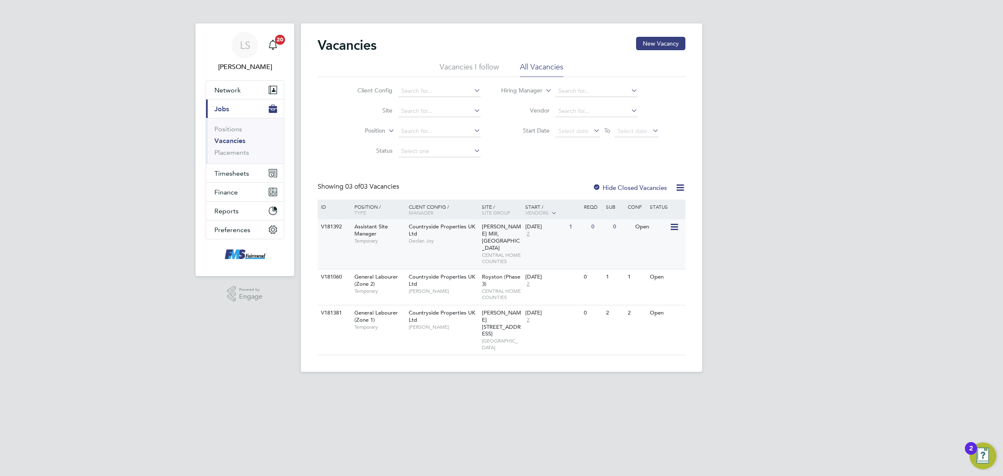
click at [493, 232] on span "[PERSON_NAME] Mill, [GEOGRAPHIC_DATA]" at bounding box center [501, 237] width 39 height 28
click at [220, 155] on link "Placements" at bounding box center [231, 152] width 35 height 8
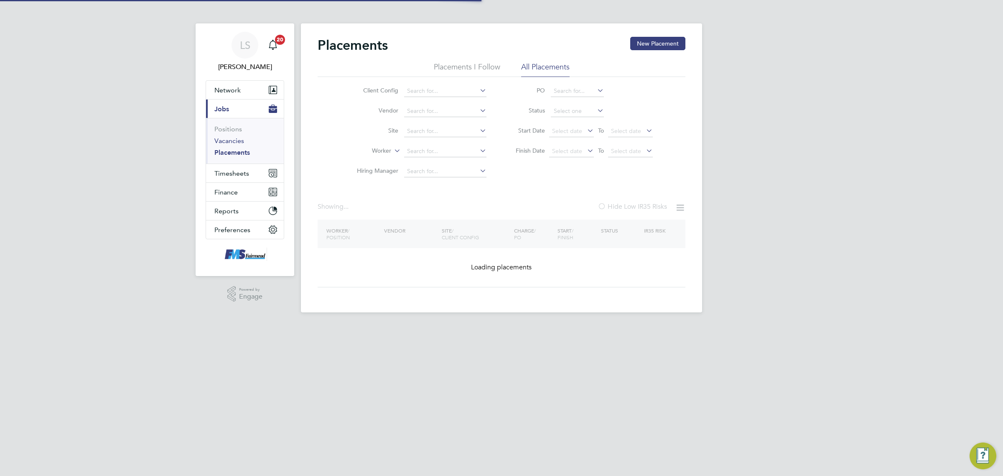
click at [231, 143] on link "Vacancies" at bounding box center [229, 141] width 30 height 8
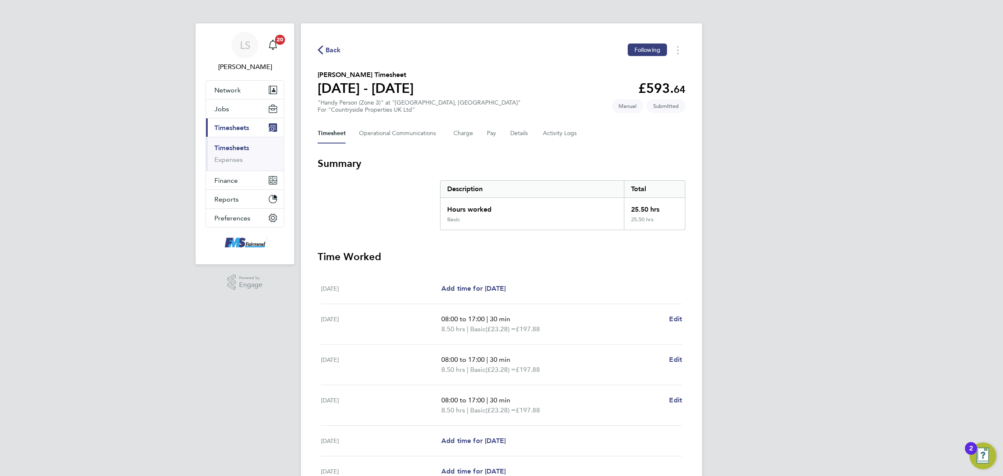
scroll to position [115, 0]
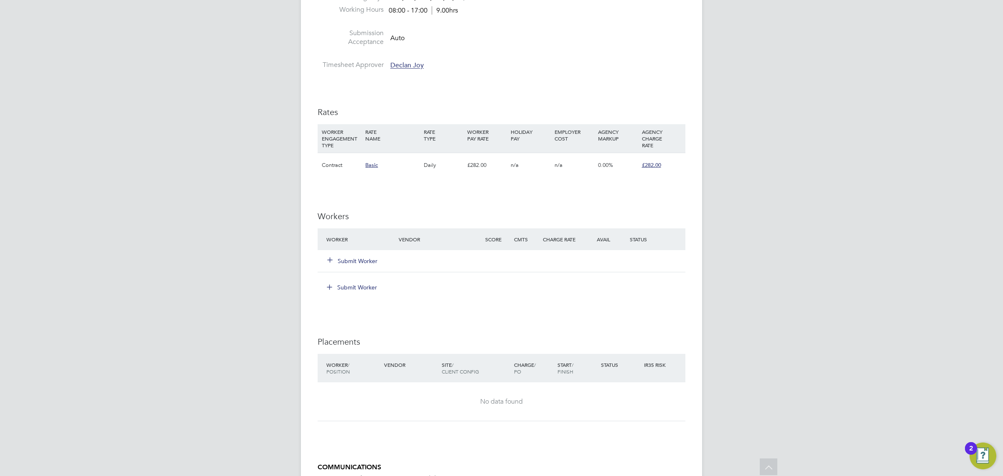
scroll to position [575, 0]
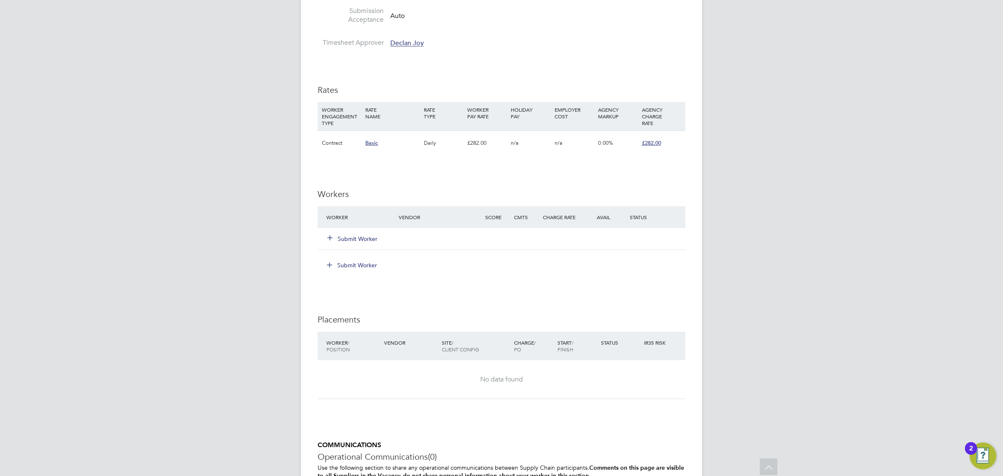
click at [370, 237] on button "Submit Worker" at bounding box center [353, 238] width 50 height 8
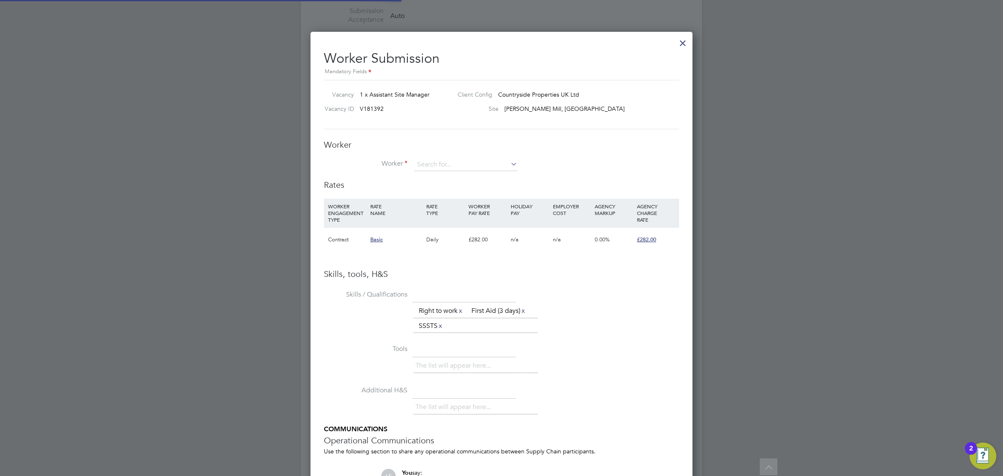
scroll to position [4, 4]
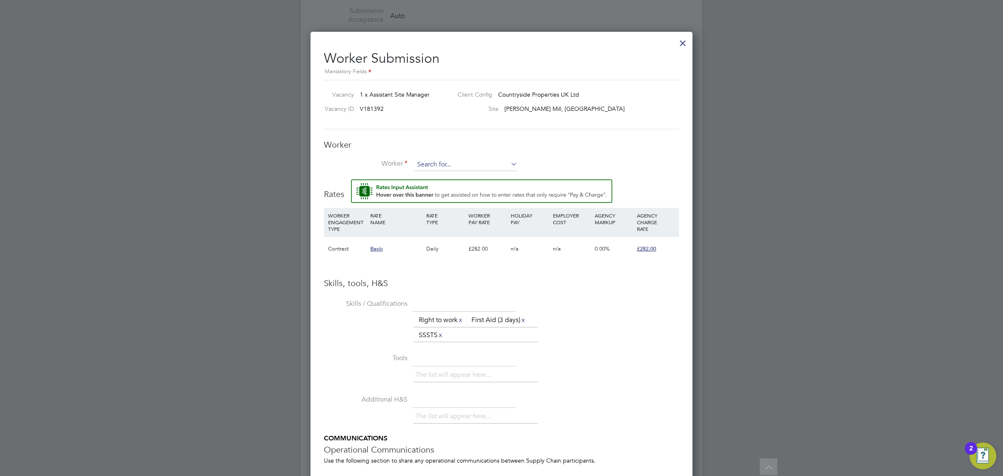
click at [443, 164] on input at bounding box center [465, 164] width 103 height 13
click at [465, 179] on b "Hornby" at bounding box center [475, 176] width 20 height 7
type input "[PERSON_NAME] (4103)"
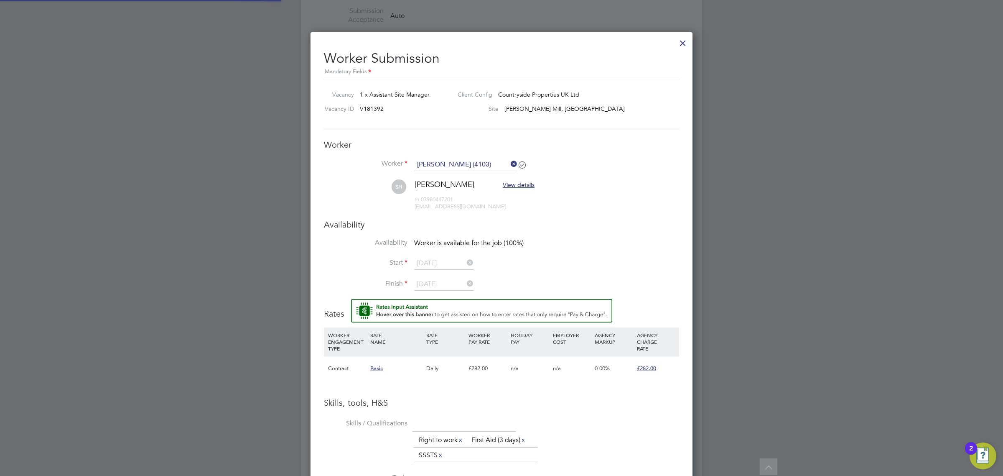
scroll to position [737, 382]
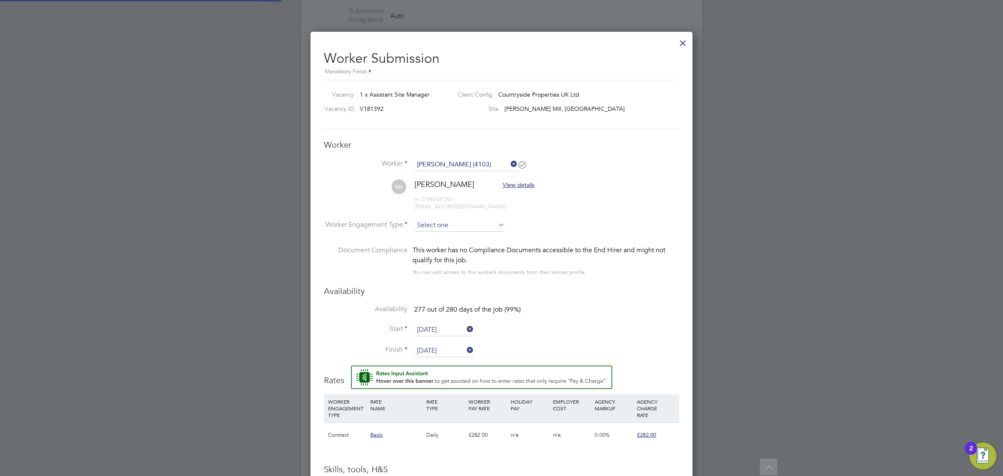
type input "[DATE]"
click at [451, 223] on input at bounding box center [459, 225] width 91 height 13
click at [452, 244] on li "PAYE" at bounding box center [460, 248] width 92 height 11
type input "PAYE"
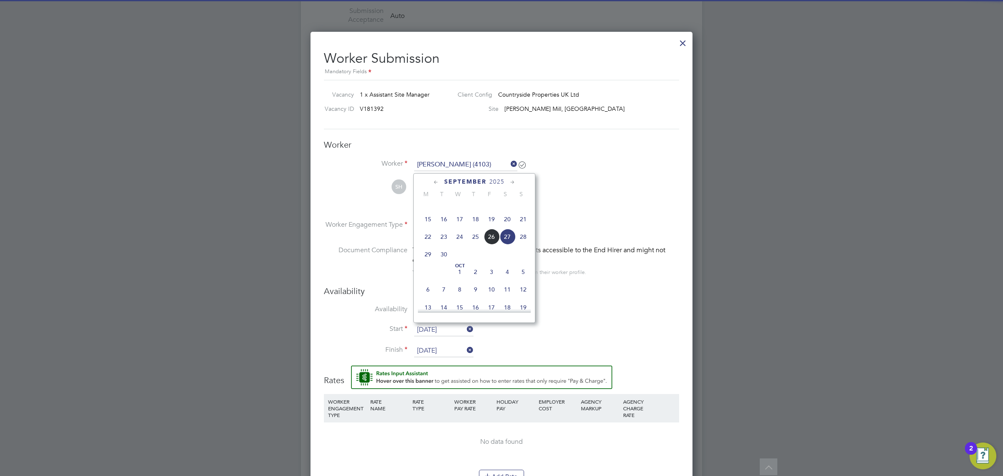
click at [446, 331] on input "27 Sep 2025" at bounding box center [443, 329] width 59 height 13
click at [464, 244] on span "24" at bounding box center [460, 237] width 16 height 16
type input "[DATE]"
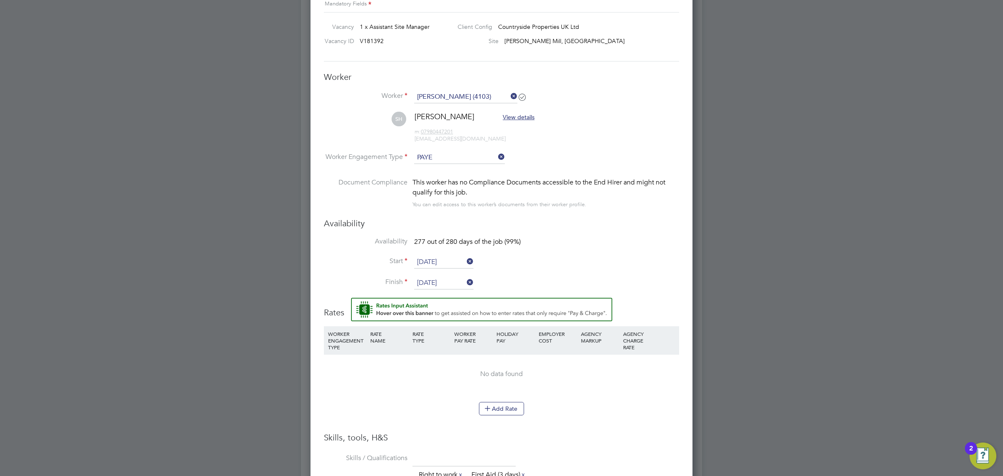
click at [521, 271] on li "Start 24 Sep 2025" at bounding box center [501, 266] width 355 height 21
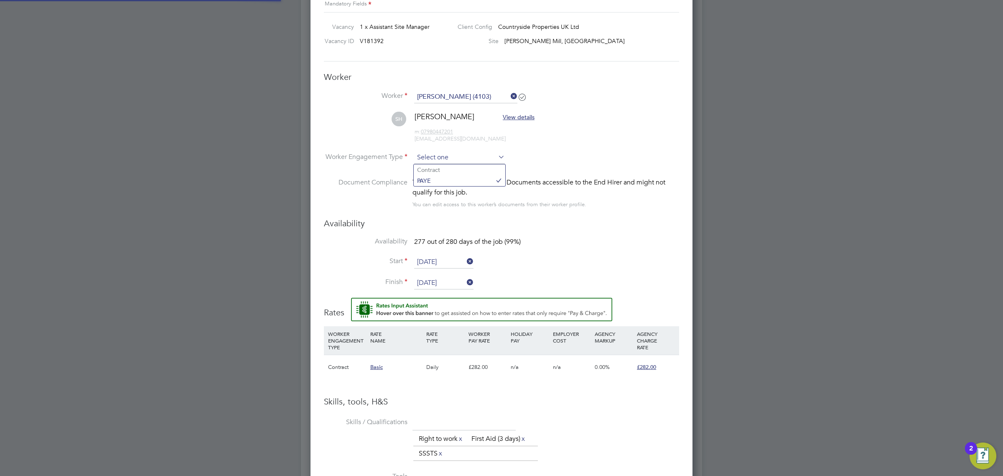
click at [473, 158] on input at bounding box center [459, 157] width 91 height 13
click at [465, 178] on li "PAYE" at bounding box center [460, 180] width 92 height 11
type input "PAYE"
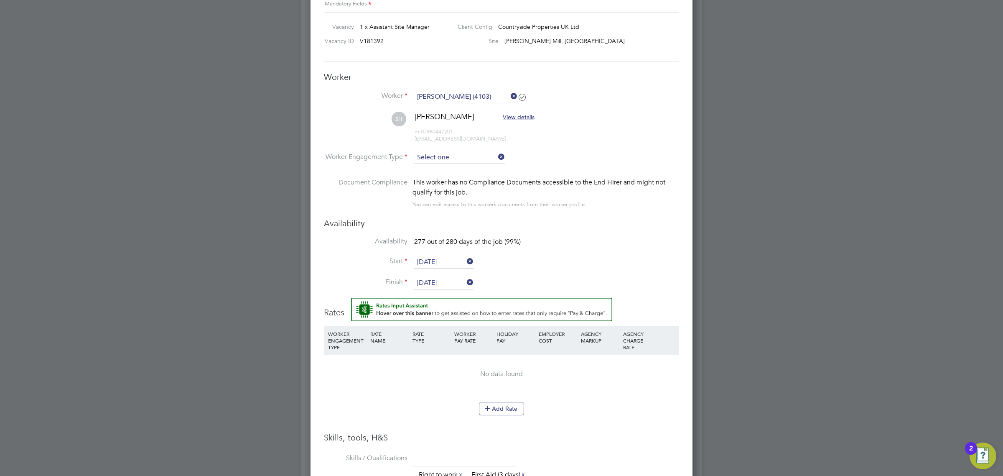
click at [484, 155] on input at bounding box center [459, 157] width 91 height 13
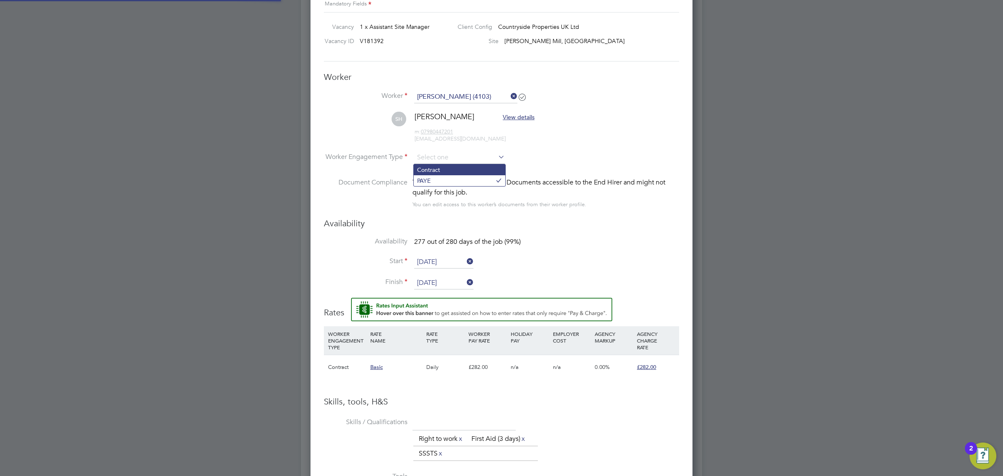
click at [438, 171] on li "Contract" at bounding box center [460, 169] width 92 height 11
type input "Contract"
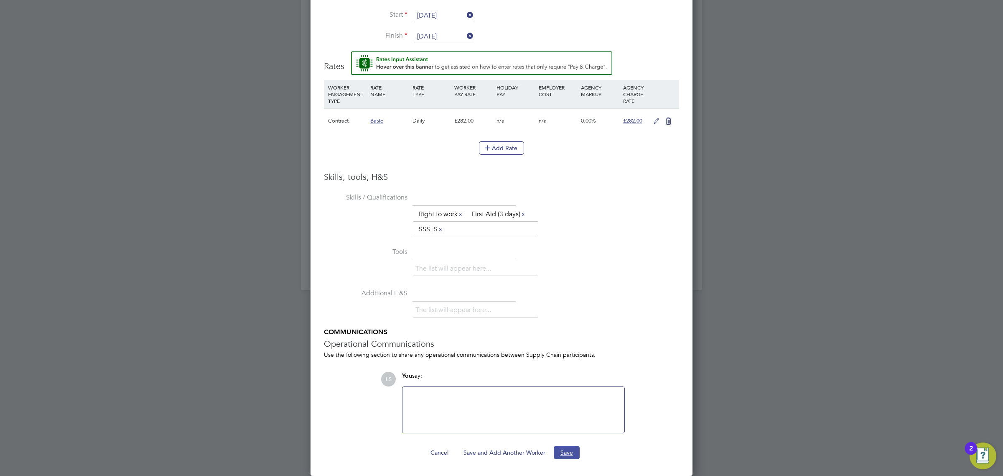
click at [569, 450] on button "Save" at bounding box center [567, 451] width 26 height 13
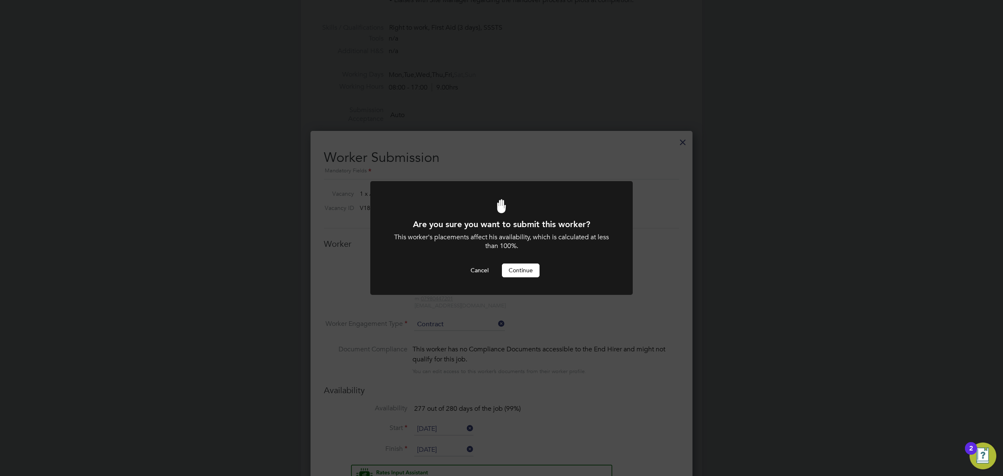
click at [520, 274] on button "Continue" at bounding box center [521, 269] width 38 height 13
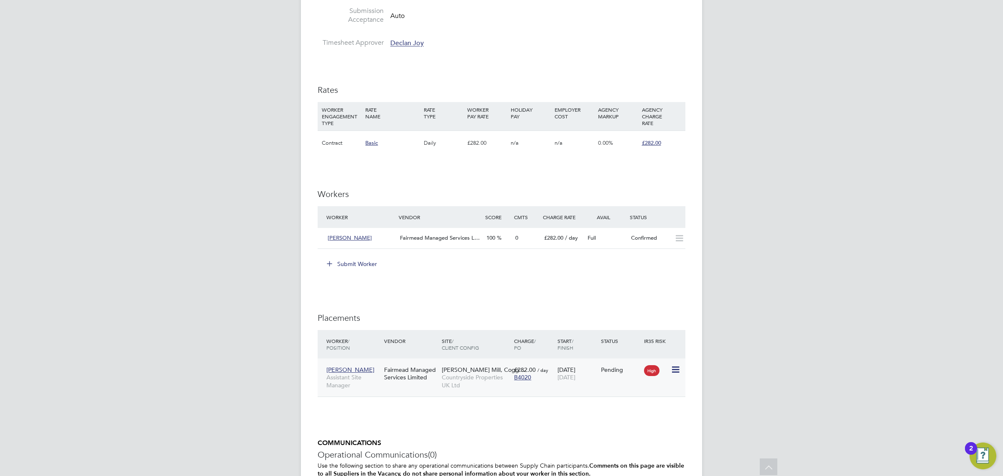
click at [673, 368] on icon at bounding box center [675, 369] width 8 height 10
click at [627, 418] on li "Start" at bounding box center [637, 422] width 86 height 12
type input "Declan Joy"
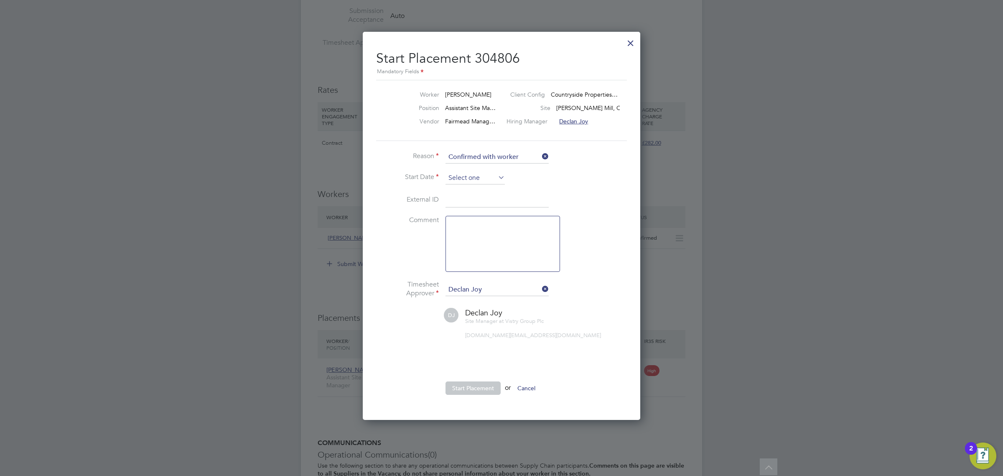
click at [486, 179] on input at bounding box center [474, 178] width 59 height 13
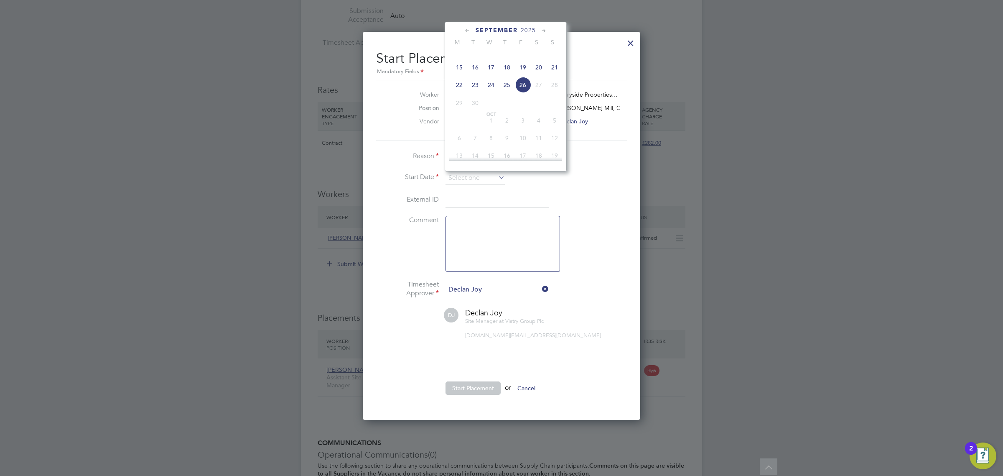
click at [489, 93] on span "24" at bounding box center [491, 85] width 16 height 16
type input "[DATE]"
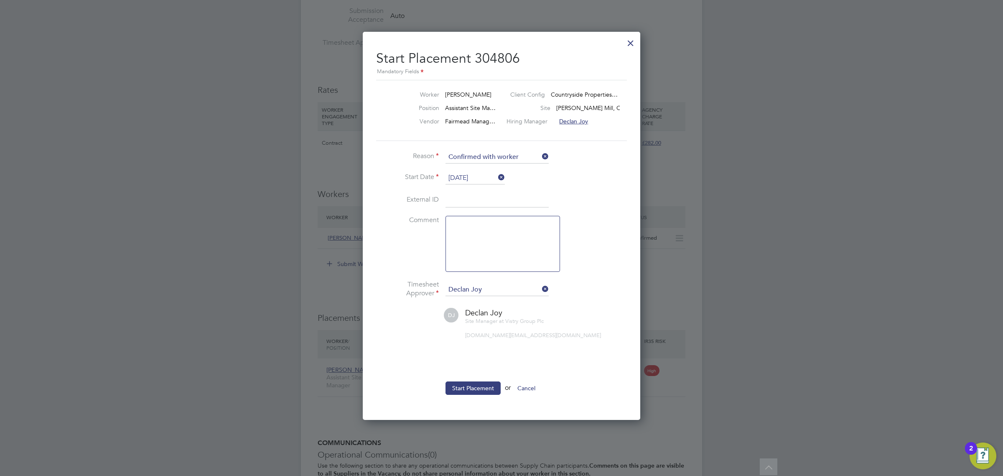
click at [483, 379] on ul "Reason Confirmed with worker Start Date 24 Sep 2025 External ID Comment Timeshe…" at bounding box center [501, 277] width 251 height 252
click at [483, 382] on button "Start Placement" at bounding box center [472, 387] width 55 height 13
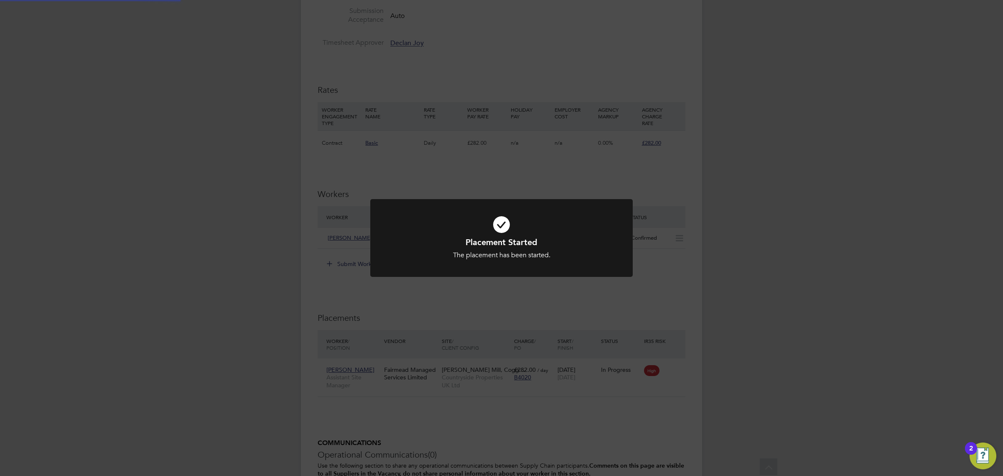
click at [574, 338] on div "Placement Started The placement has been started. Cancel Okay" at bounding box center [501, 238] width 1003 height 476
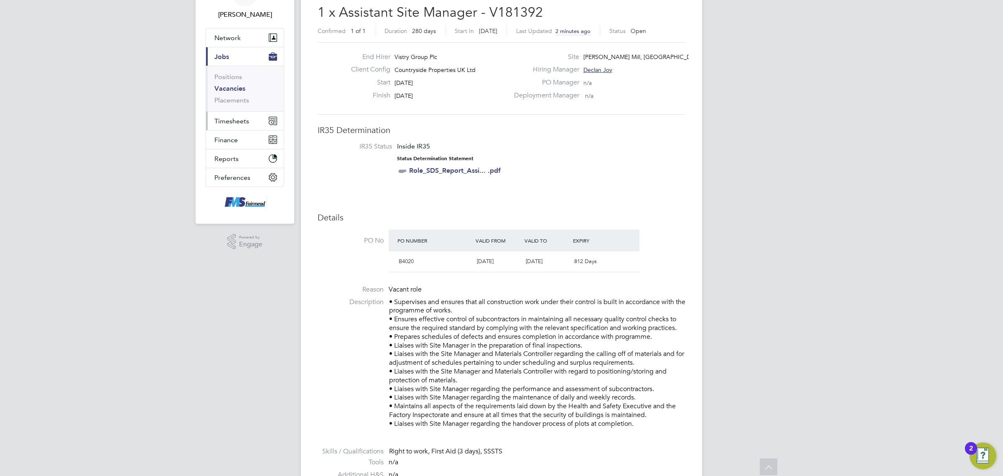
click at [231, 117] on span "Timesheets" at bounding box center [231, 121] width 35 height 8
click at [235, 95] on link "Timesheets" at bounding box center [231, 96] width 35 height 8
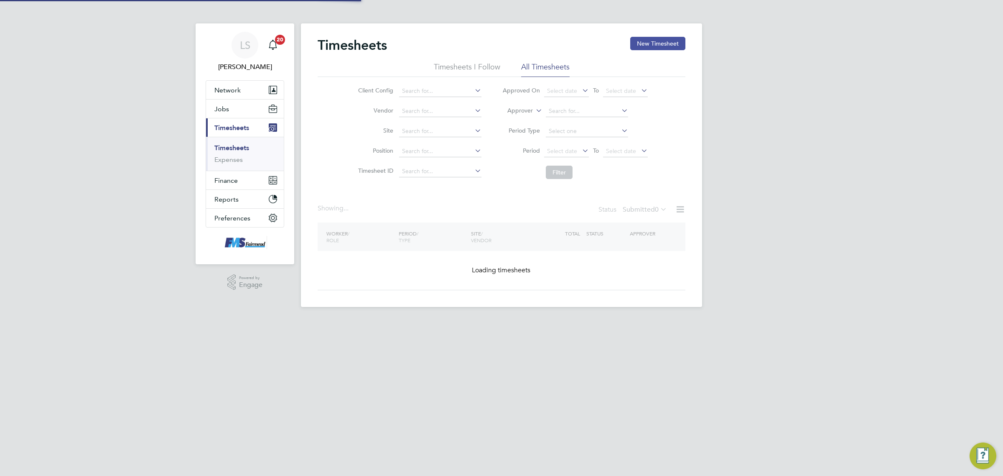
click at [649, 43] on button "New Timesheet" at bounding box center [657, 43] width 55 height 13
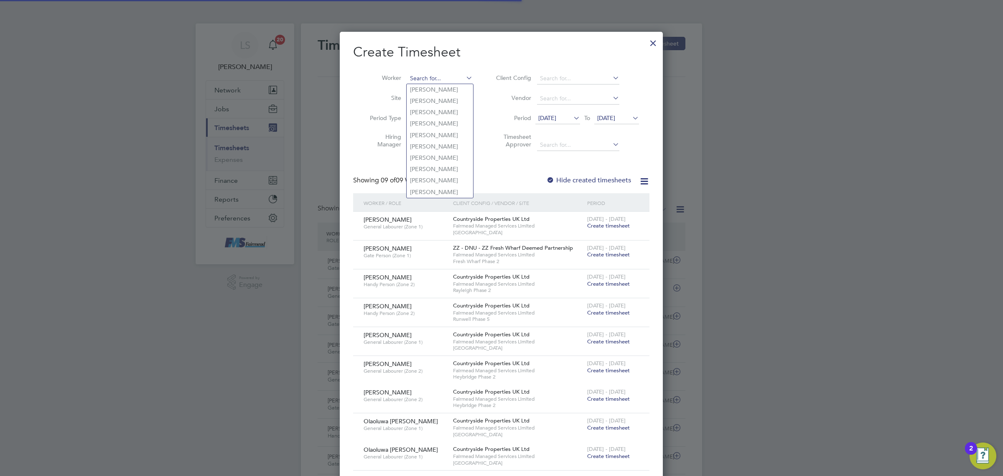
click at [449, 76] on input at bounding box center [440, 79] width 66 height 12
click at [458, 87] on b "Hornby" at bounding box center [468, 89] width 20 height 7
type input "[PERSON_NAME]"
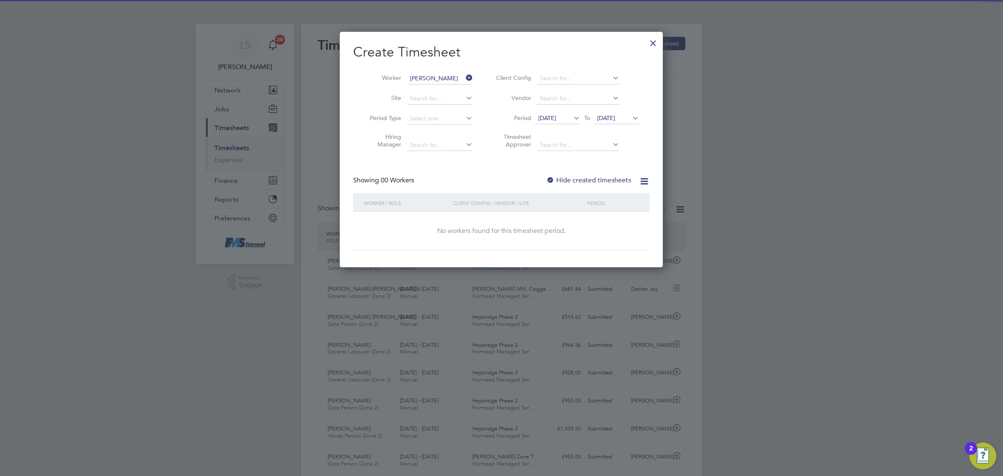
click at [631, 118] on icon at bounding box center [631, 118] width 0 height 12
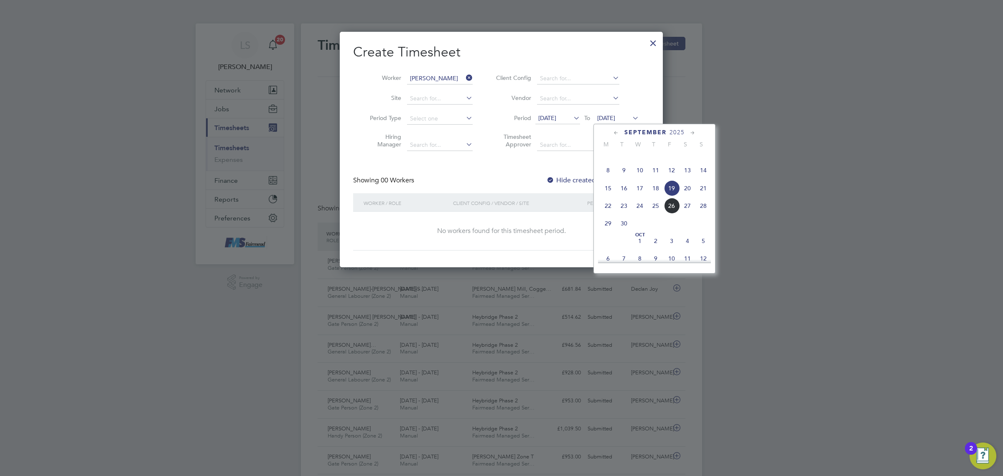
click at [705, 214] on span "28" at bounding box center [703, 206] width 16 height 16
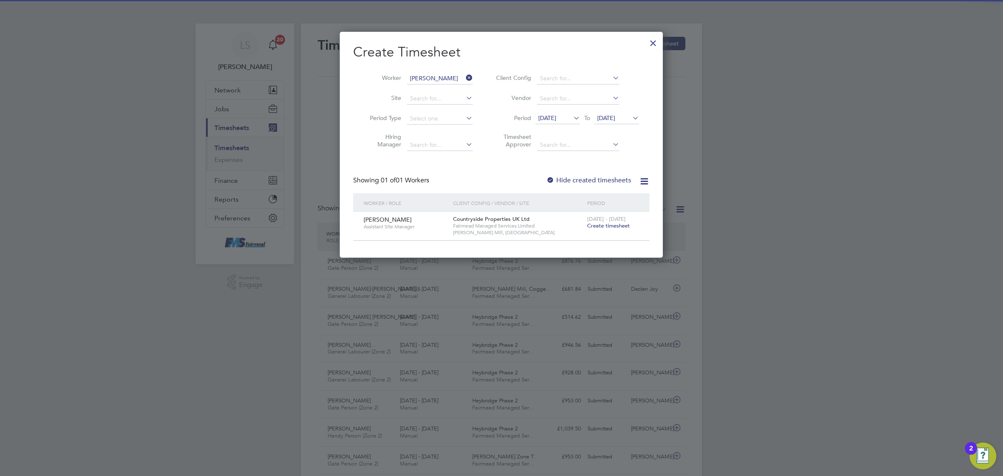
click at [611, 222] on span "Create timesheet" at bounding box center [608, 225] width 43 height 7
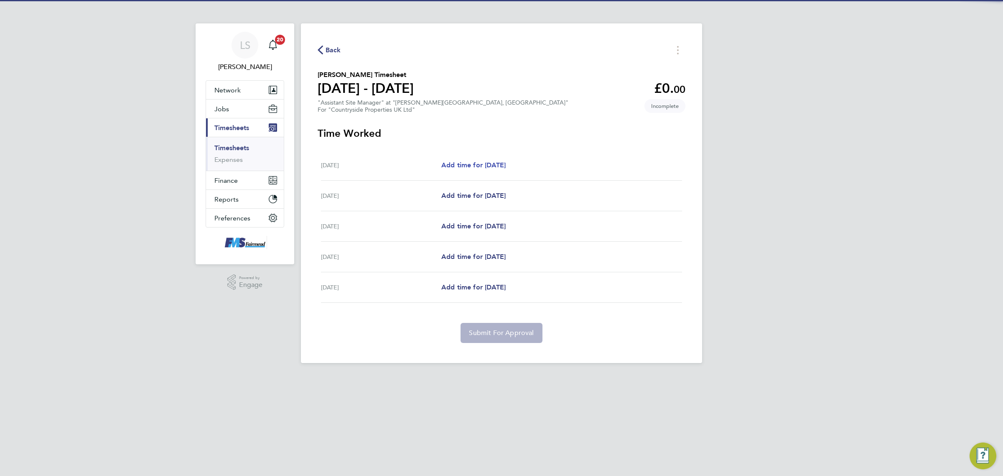
click at [471, 164] on span "Add time for Wed 24 Sep" at bounding box center [473, 165] width 64 height 8
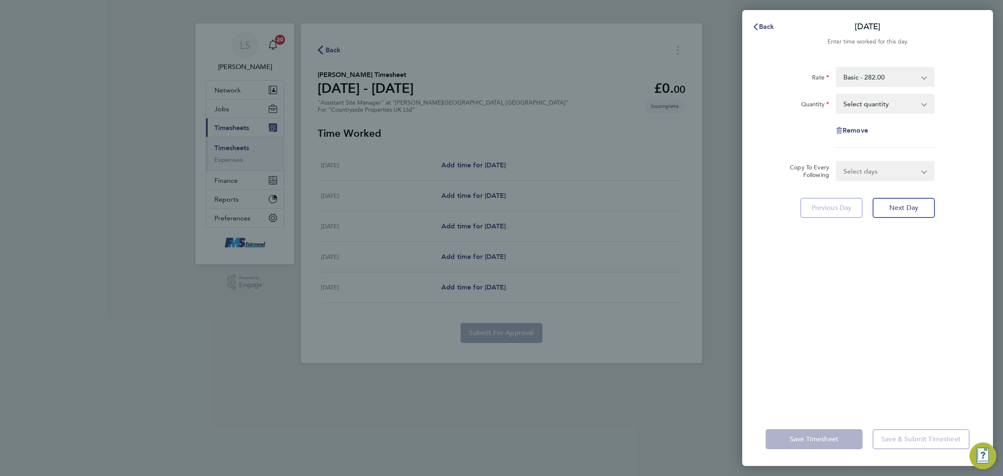
click at [884, 104] on select "Select quantity 0.5 1" at bounding box center [880, 103] width 87 height 18
select select "1"
click at [837, 94] on select "Select quantity 0.5 1" at bounding box center [880, 103] width 87 height 18
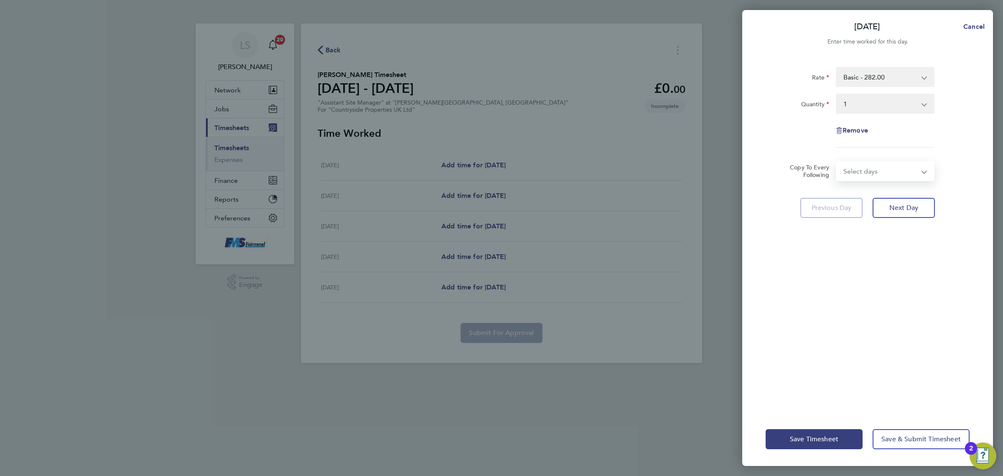
click at [860, 167] on select "Select days Day Weekday (Mon-Fri) Weekend (Sat-Sun) Thursday Friday Saturday Su…" at bounding box center [881, 171] width 88 height 18
select select "WEEKDAY"
click at [837, 162] on select "Select days Day Weekday (Mon-Fri) Weekend (Sat-Sun) Thursday Friday Saturday Su…" at bounding box center [881, 171] width 88 height 18
select select "2025-09-28"
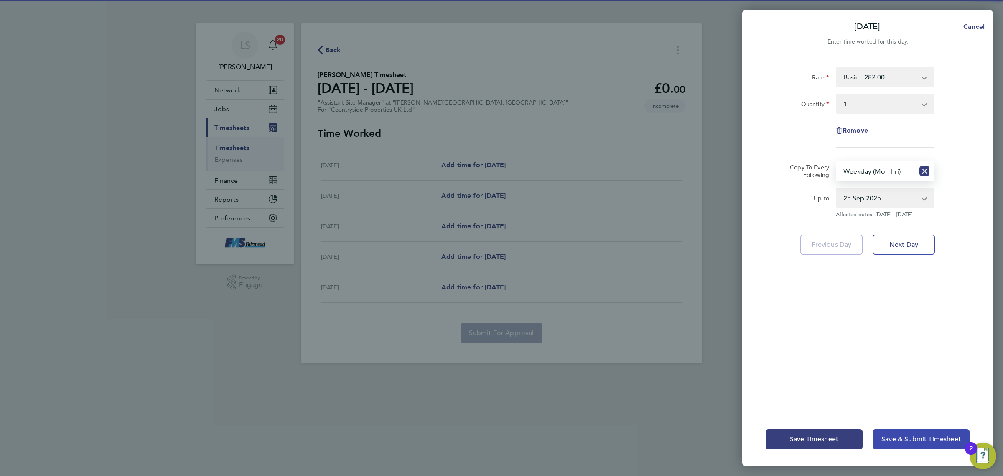
click at [899, 442] on span "Save & Submit Timesheet" at bounding box center [920, 439] width 79 height 8
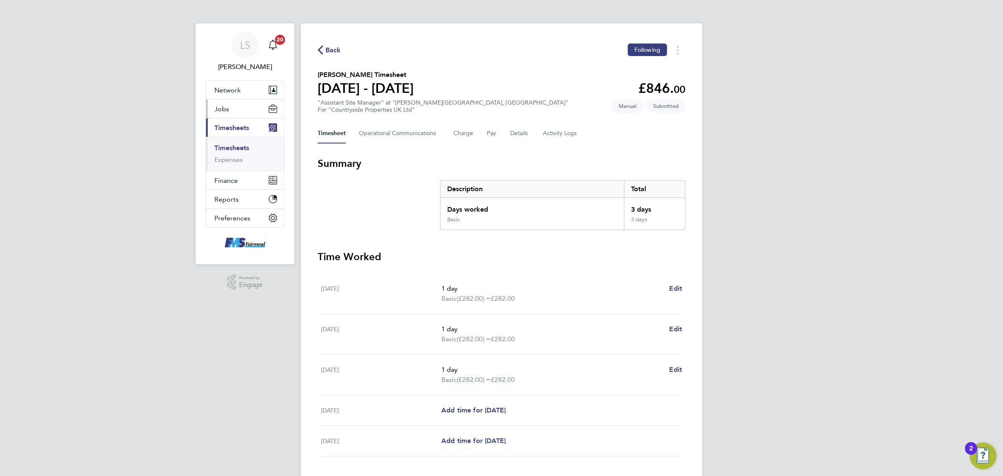
click at [229, 109] on button "Jobs" at bounding box center [245, 108] width 78 height 18
click at [238, 141] on link "Vacancies" at bounding box center [229, 141] width 30 height 8
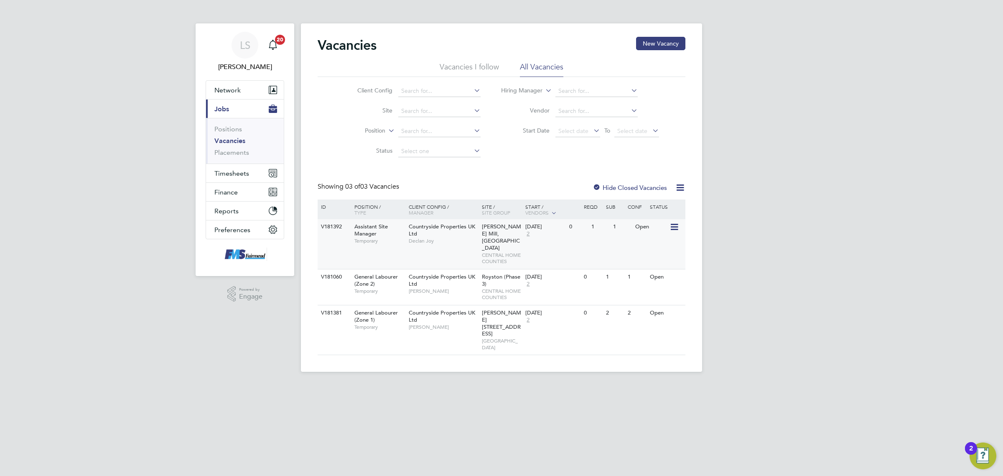
click at [605, 236] on div "V181392 Assistant Site Manager Temporary Countryside Properties UK Ltd Declan J…" at bounding box center [502, 244] width 368 height 50
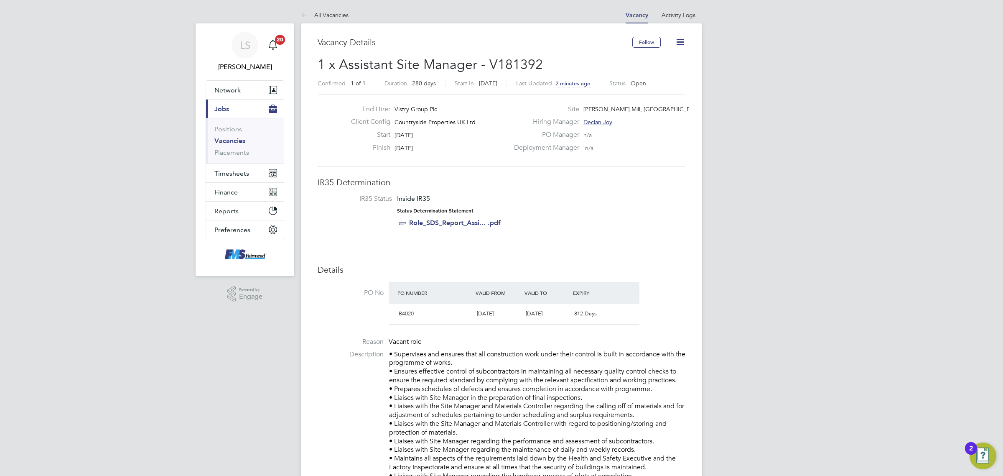
click at [680, 45] on icon at bounding box center [680, 42] width 10 height 10
click at [657, 201] on li "IR35 Status Inside IR35 Status Determination Statement Role_SDS_Report_Assi... …" at bounding box center [501, 212] width 351 height 36
click at [678, 40] on icon at bounding box center [680, 42] width 10 height 10
click at [661, 75] on li "Update Status" at bounding box center [659, 74] width 48 height 12
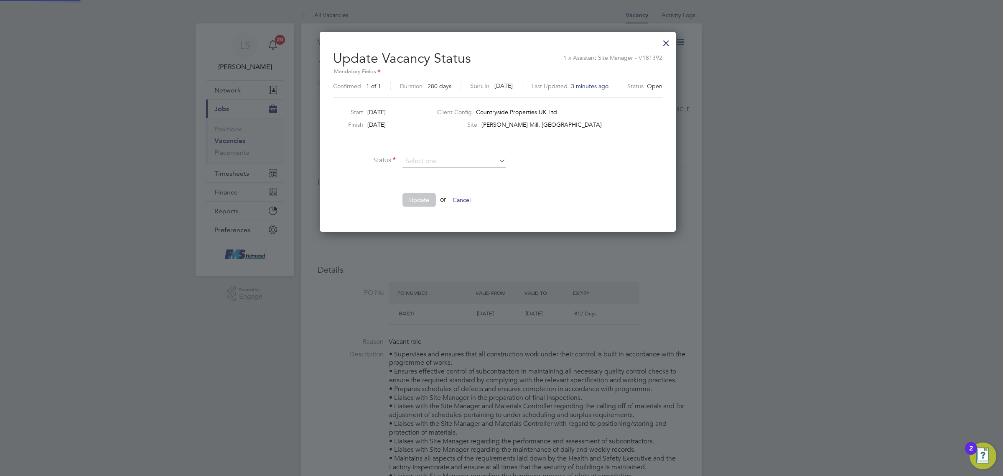
scroll to position [199, 364]
click at [416, 179] on li "Closed" at bounding box center [454, 183] width 104 height 11
type input "Closed"
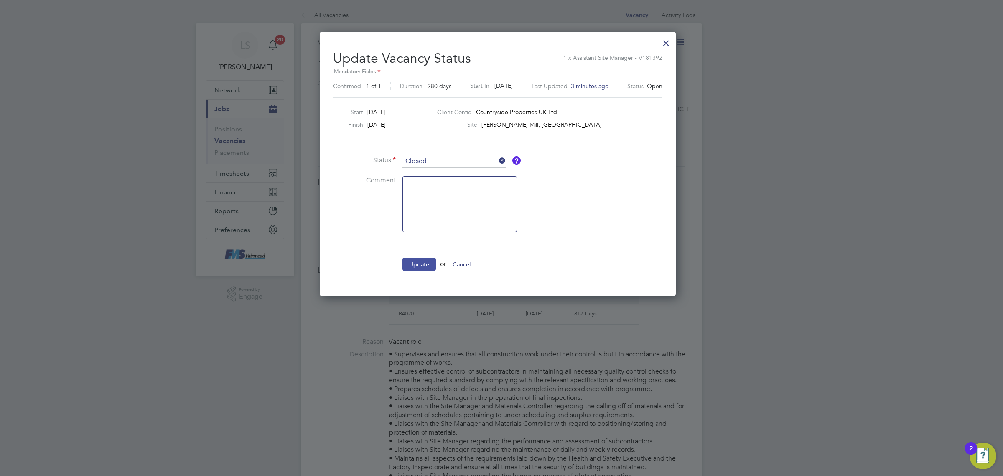
click at [432, 262] on button "Update" at bounding box center [418, 263] width 33 height 13
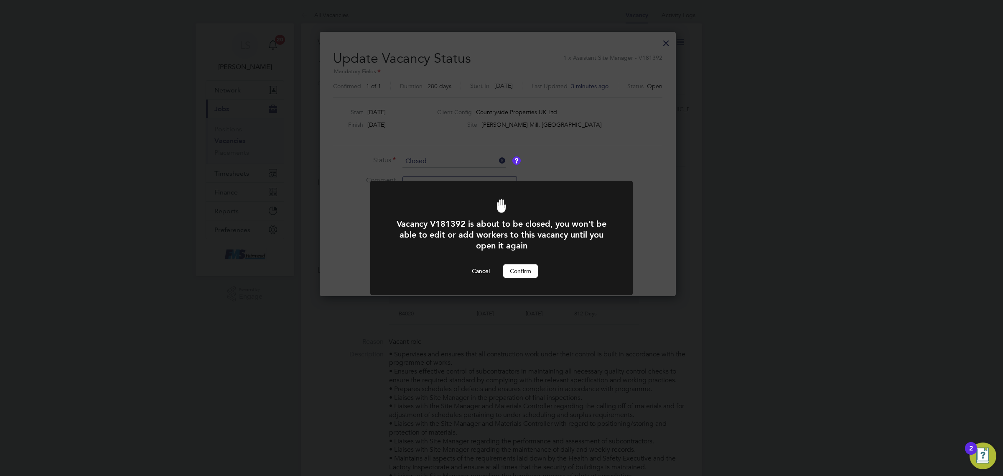
click at [516, 265] on button "Confirm" at bounding box center [520, 270] width 35 height 13
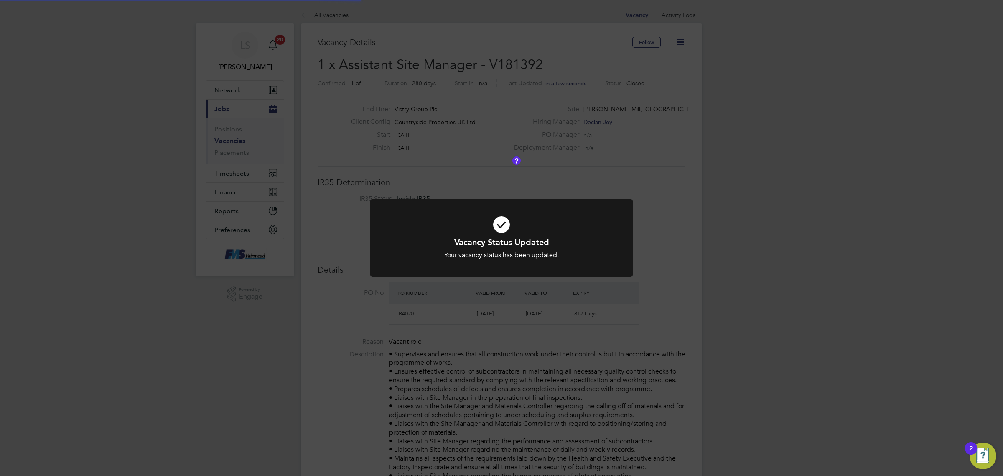
scroll to position [4, 4]
click at [527, 191] on div "Vacancy Status Updated Your vacancy status has been updated. Cancel Okay" at bounding box center [501, 238] width 1003 height 476
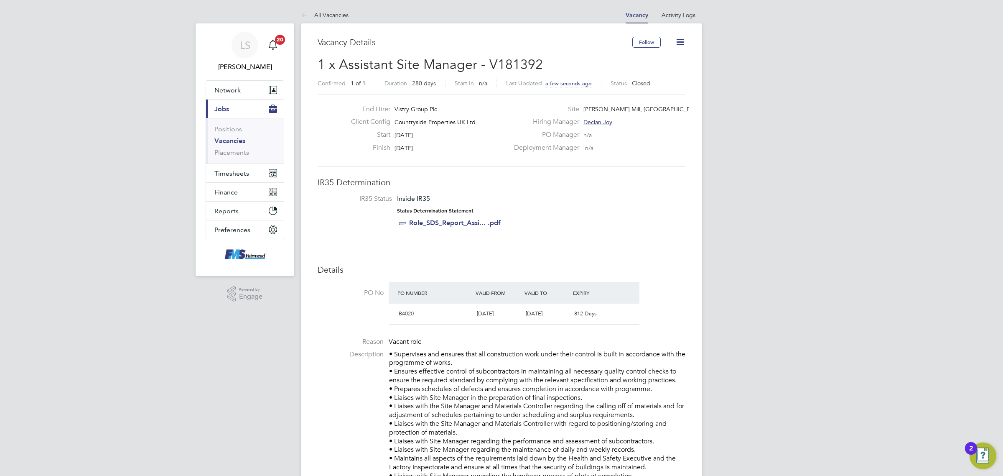
click at [221, 139] on link "Vacancies" at bounding box center [229, 141] width 31 height 8
